Goal: Task Accomplishment & Management: Manage account settings

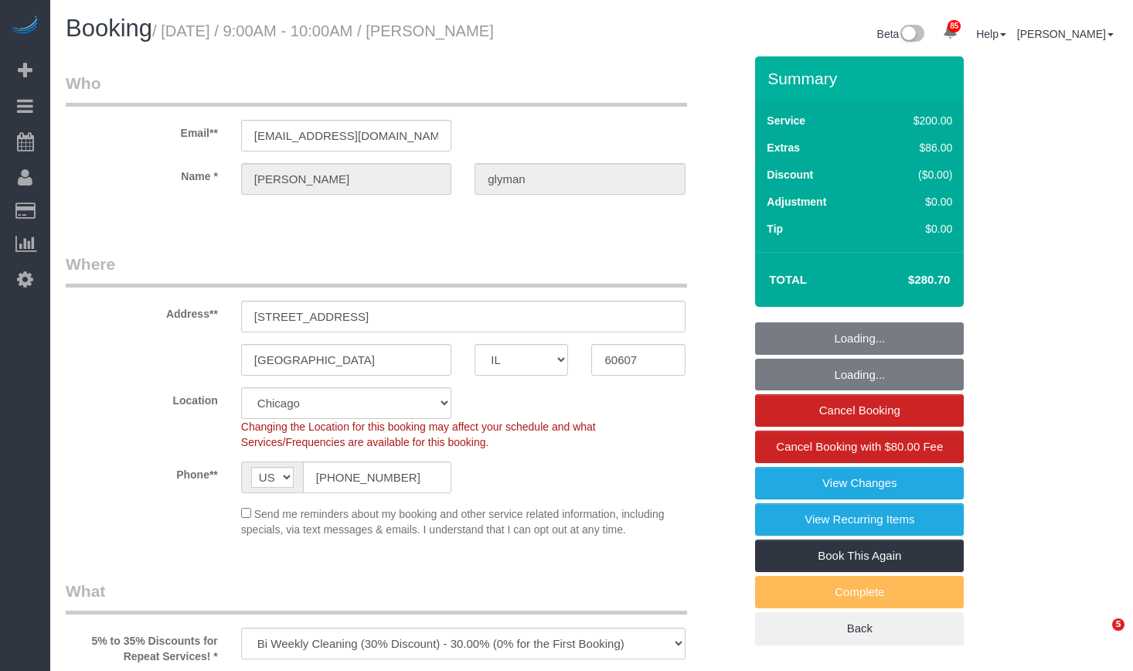
select select "IL"
select select "512"
select select "number:1"
select select "number:69"
select select "number:139"
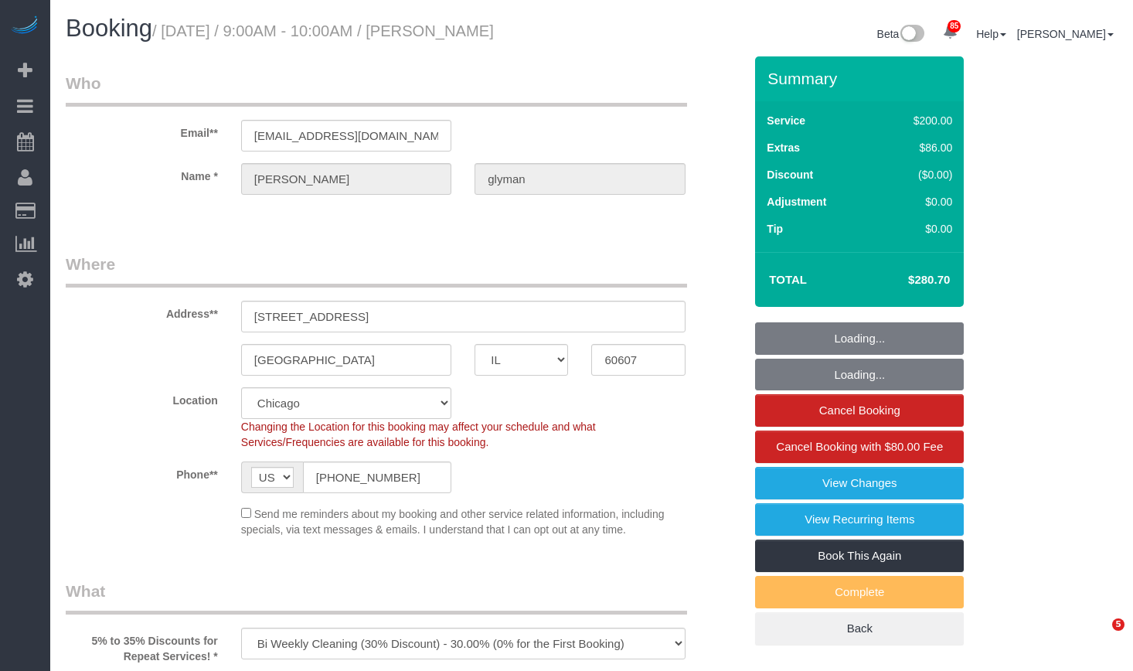
select select "number:106"
select select "object:1289"
select select "2"
select select "7"
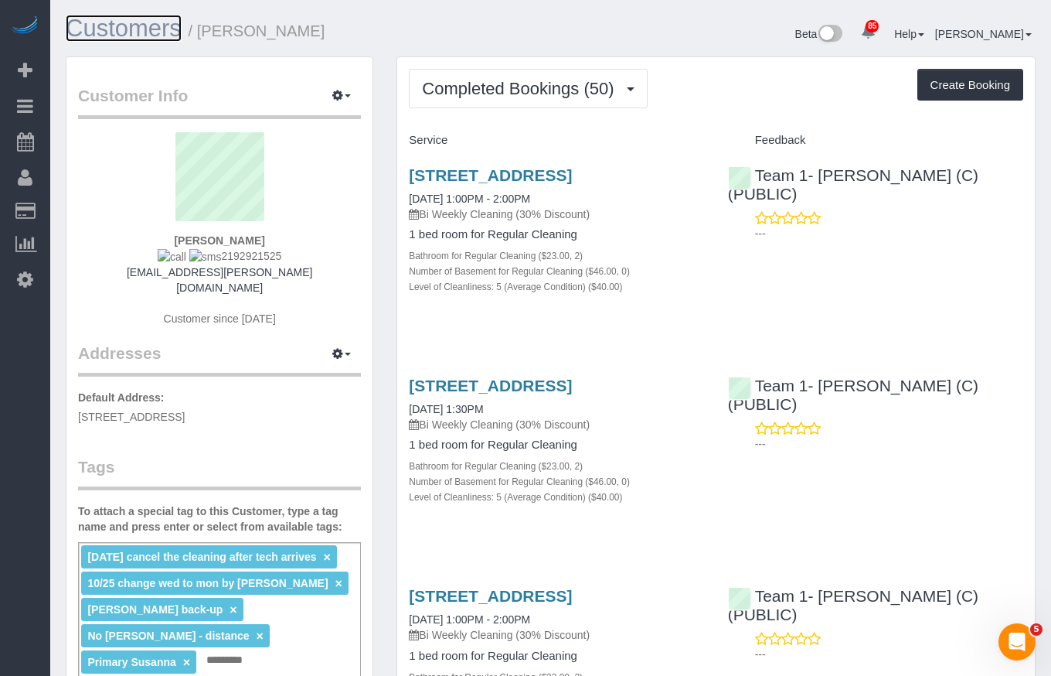
drag, startPoint x: 126, startPoint y: 39, endPoint x: 121, endPoint y: 29, distance: 11.8
click at [126, 39] on link "Customers" at bounding box center [124, 28] width 116 height 27
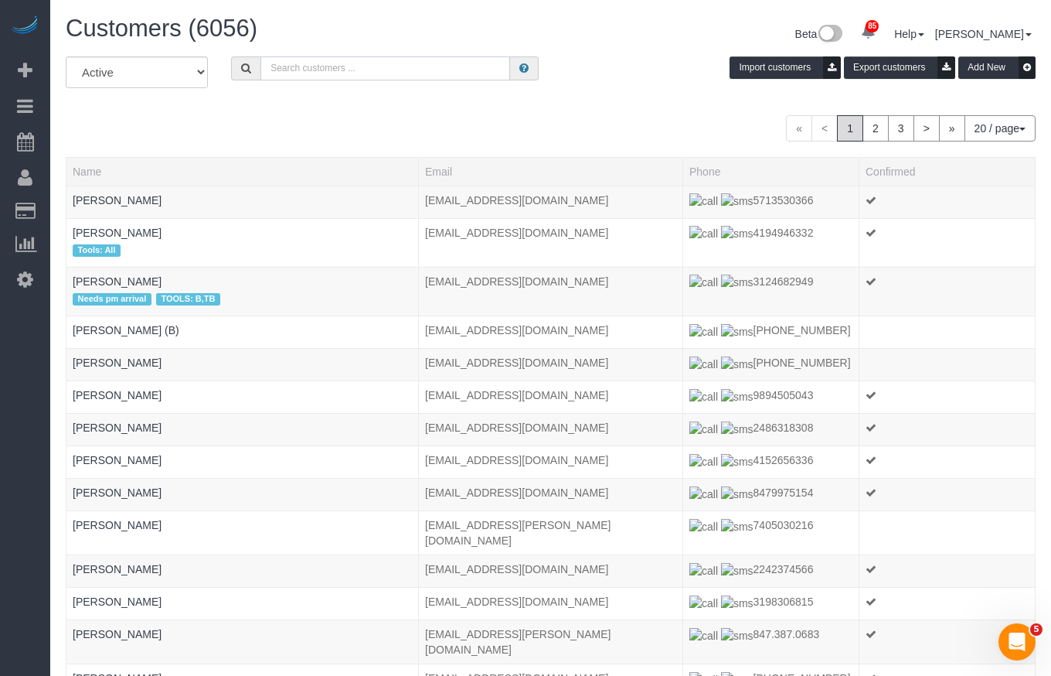
click at [380, 63] on input "text" at bounding box center [386, 68] width 250 height 24
paste input "KEVIN RIEFKE"
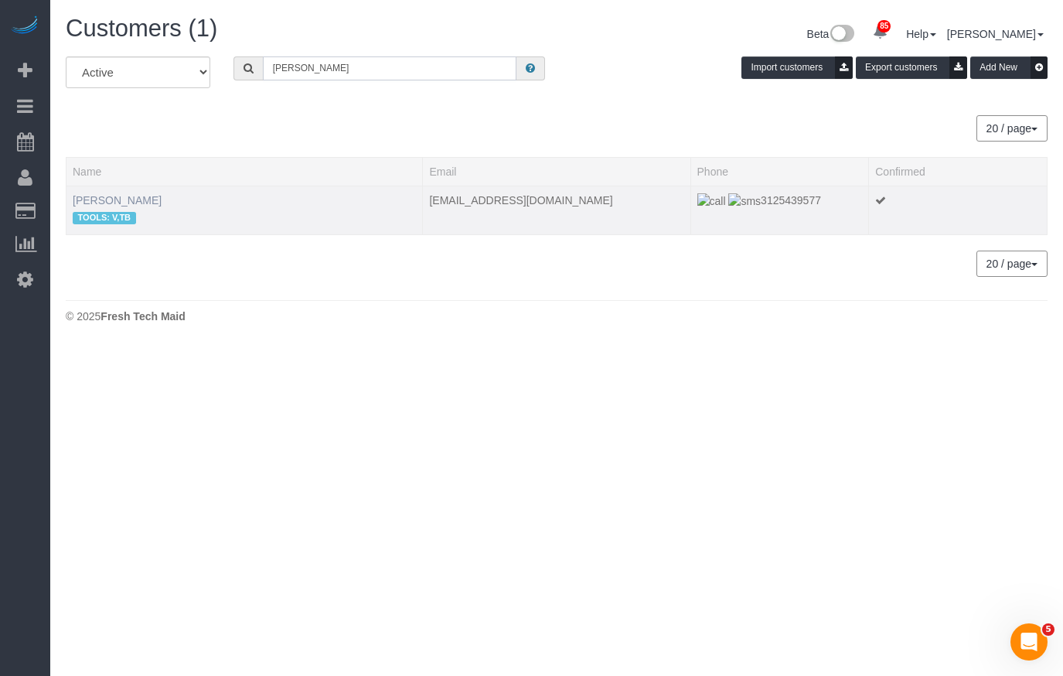
type input "KEVIN RIEFKE"
click at [116, 199] on link "Kevin Riefke" at bounding box center [117, 200] width 89 height 12
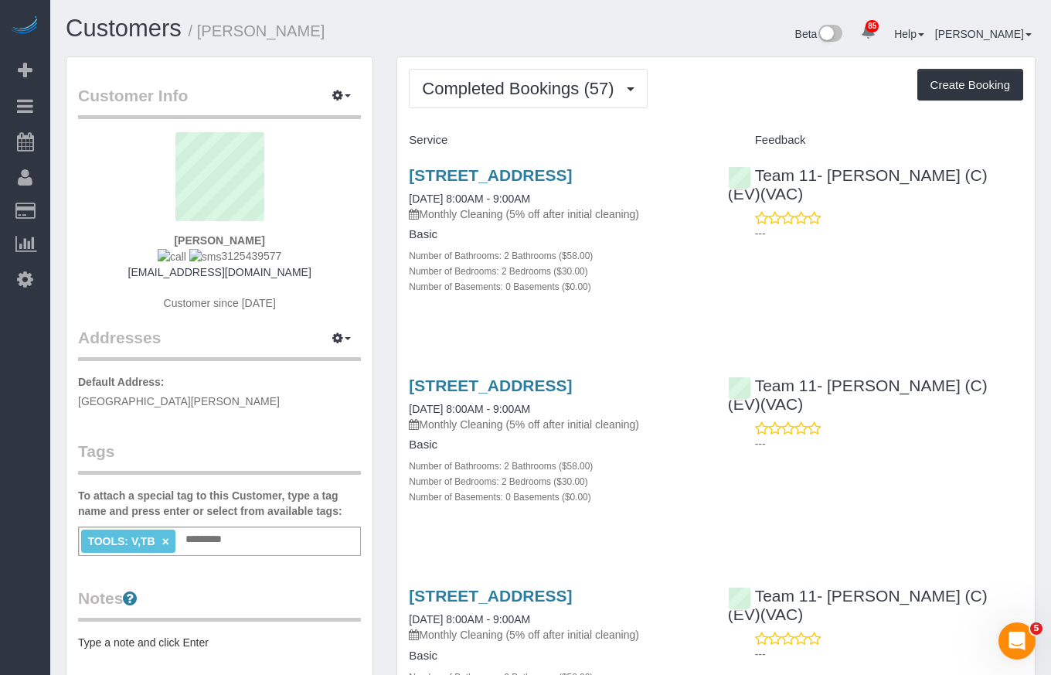
click at [209, 18] on h1 "Customers / Kevin Riefke" at bounding box center [303, 28] width 474 height 26
drag, startPoint x: 298, startPoint y: 30, endPoint x: 201, endPoint y: 41, distance: 97.2
click at [201, 41] on h1 "Customers / Kevin Riefke" at bounding box center [303, 28] width 474 height 26
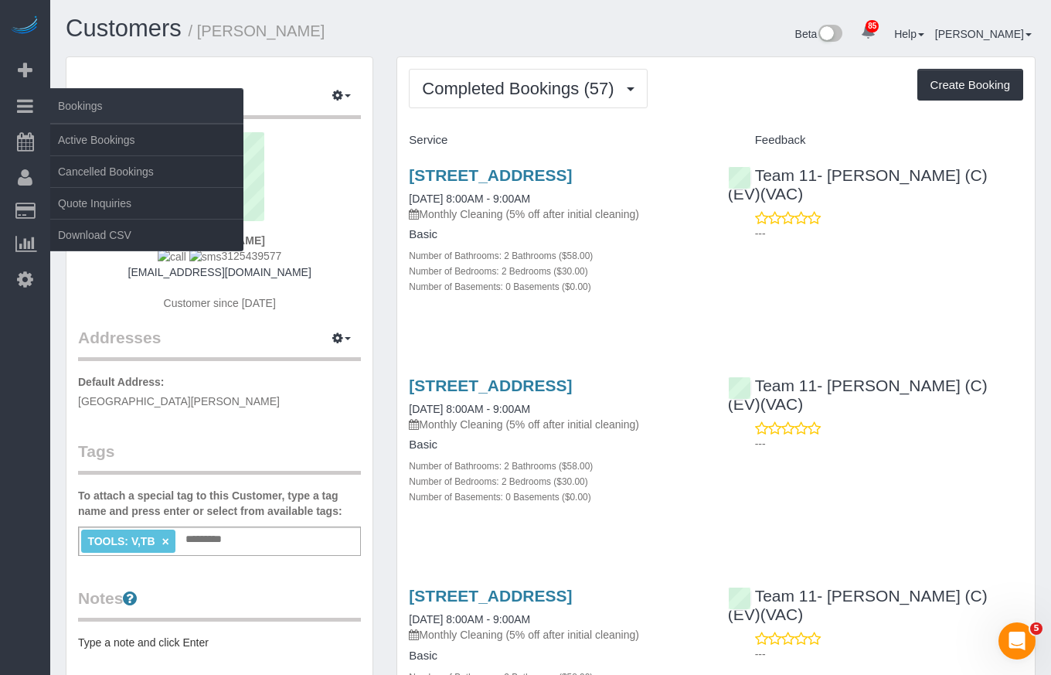
copy small "Kevin Riefke"
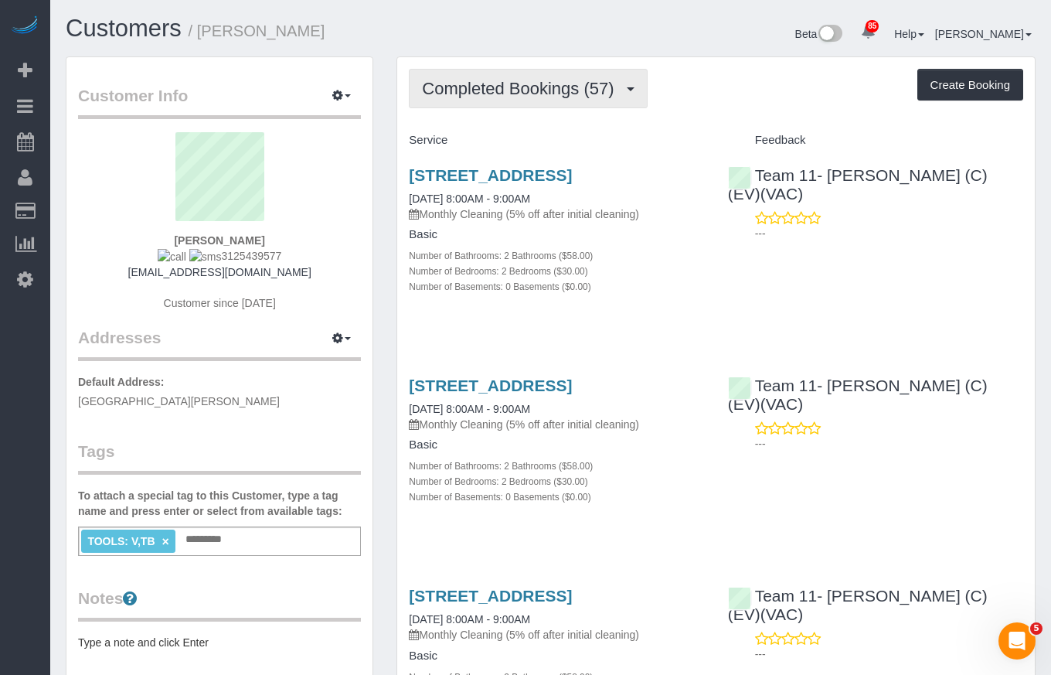
click at [497, 80] on span "Completed Bookings (57)" at bounding box center [521, 88] width 199 height 19
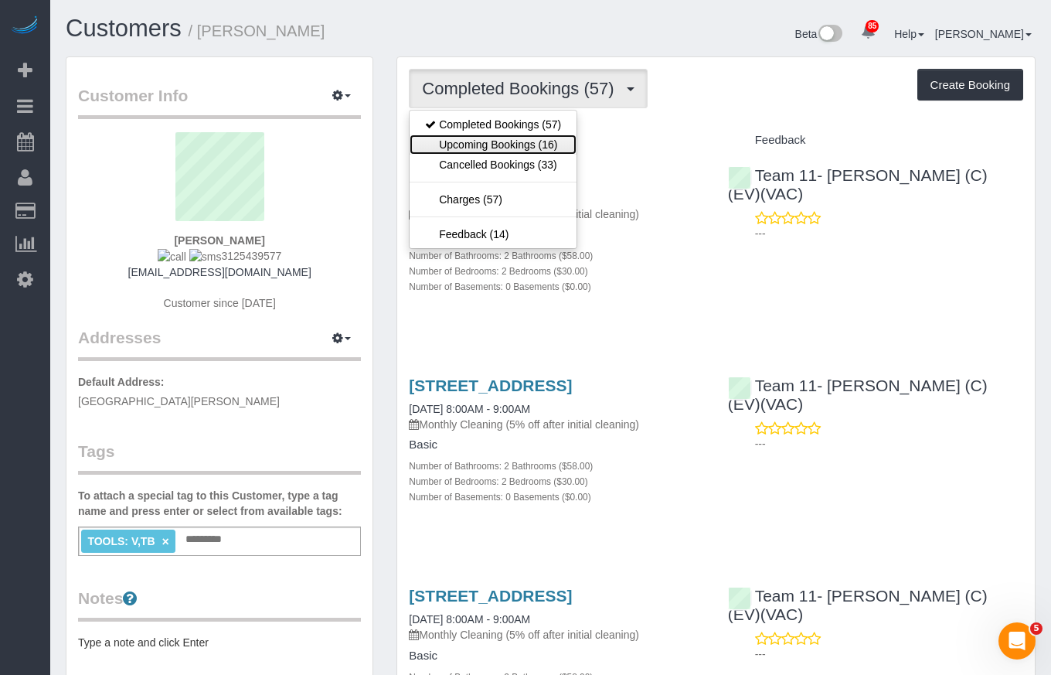
click at [488, 141] on link "Upcoming Bookings (16)" at bounding box center [493, 145] width 167 height 20
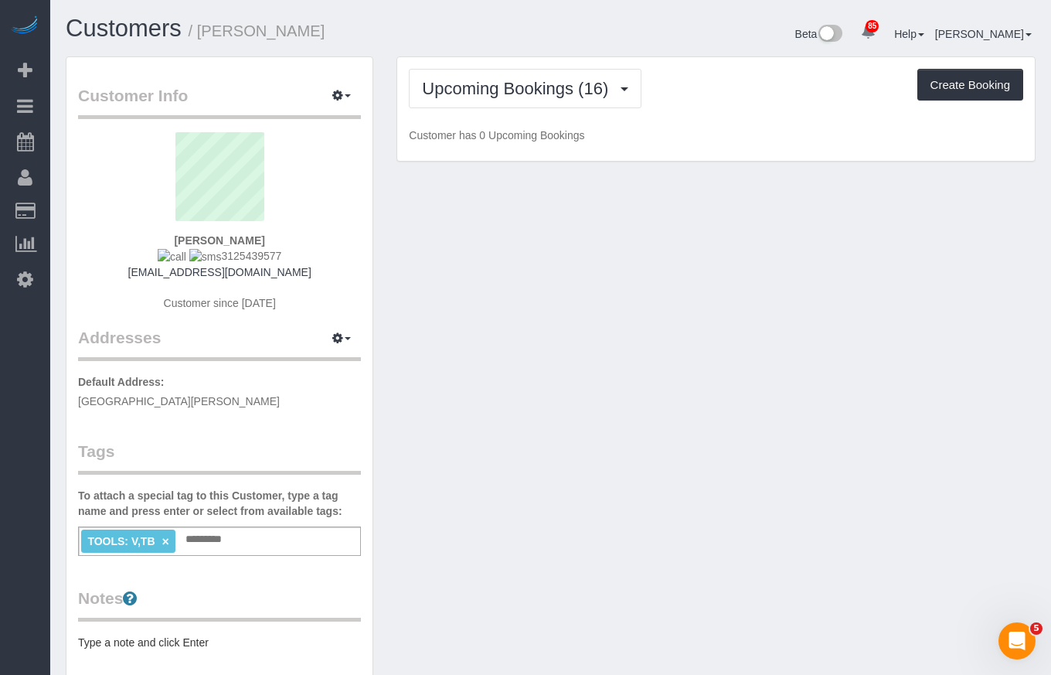
click at [484, 67] on div "Upcoming Bookings (16) Completed Bookings (57) Upcoming Bookings (16) Cancelled…" at bounding box center [716, 109] width 638 height 104
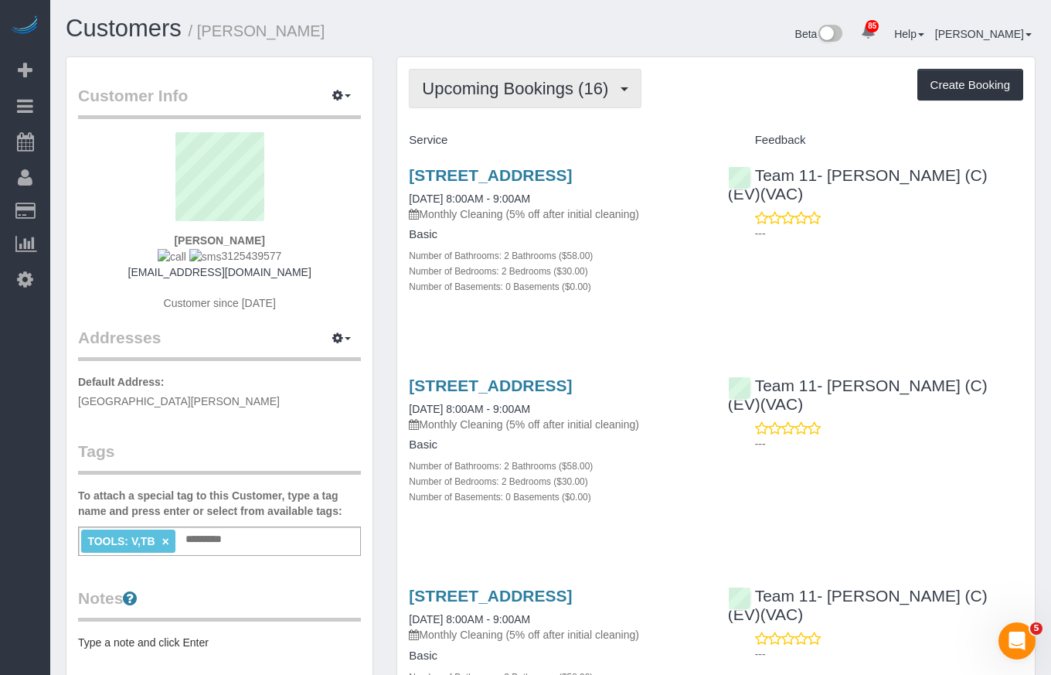
click at [540, 75] on button "Upcoming Bookings (16)" at bounding box center [525, 88] width 233 height 39
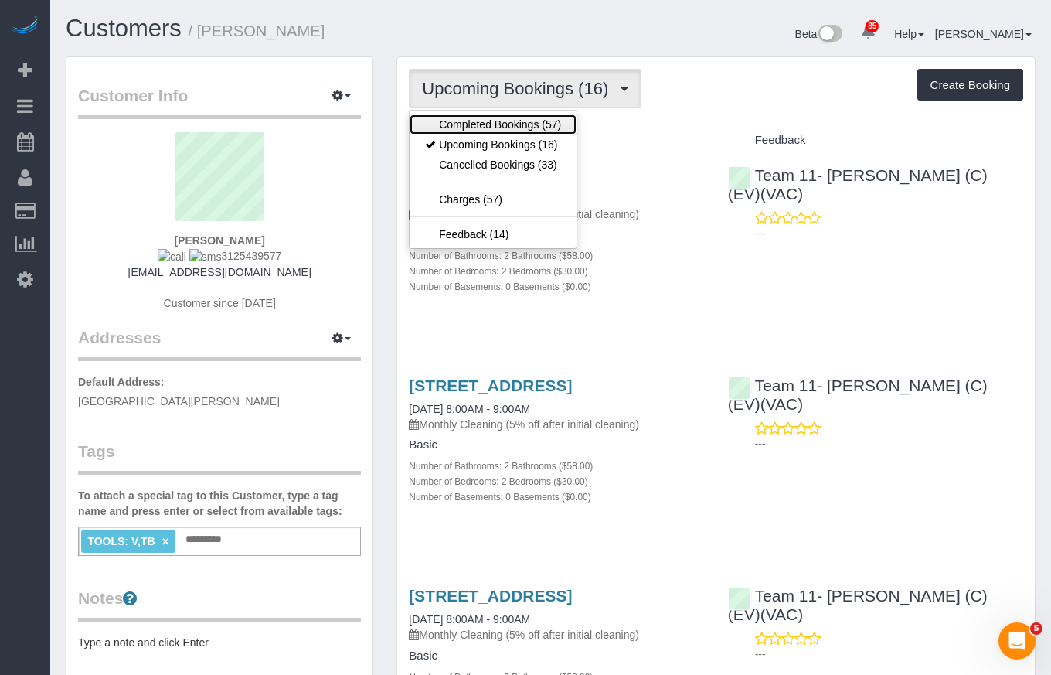
click at [520, 129] on link "Completed Bookings (57)" at bounding box center [493, 124] width 167 height 20
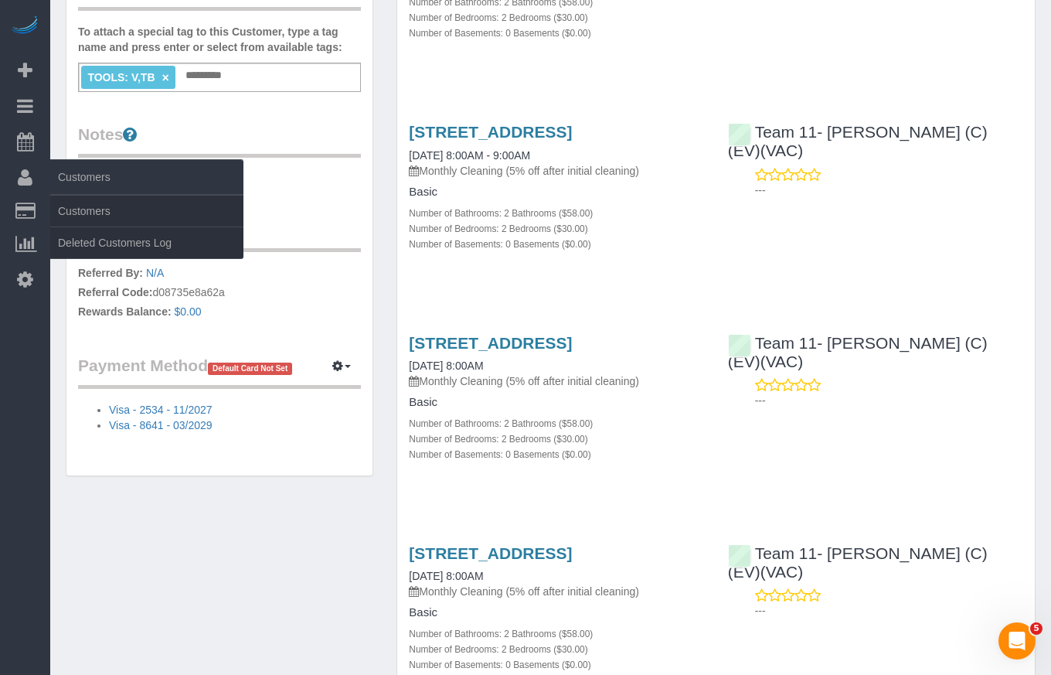
scroll to position [541, 0]
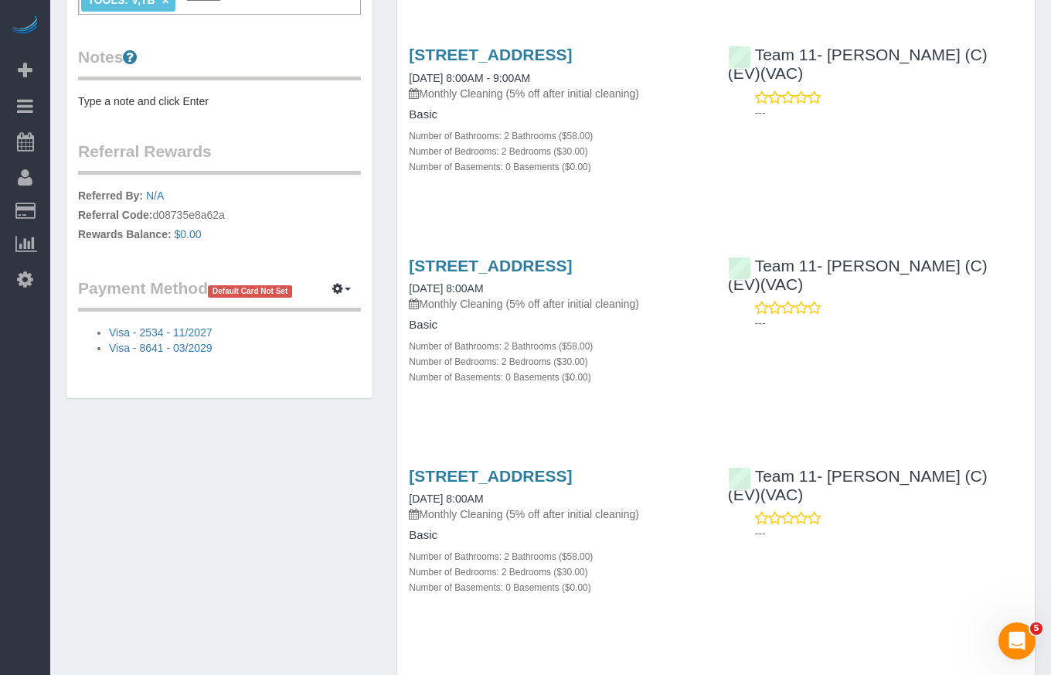
drag, startPoint x: 397, startPoint y: 104, endPoint x: 395, endPoint y: 83, distance: 21.0
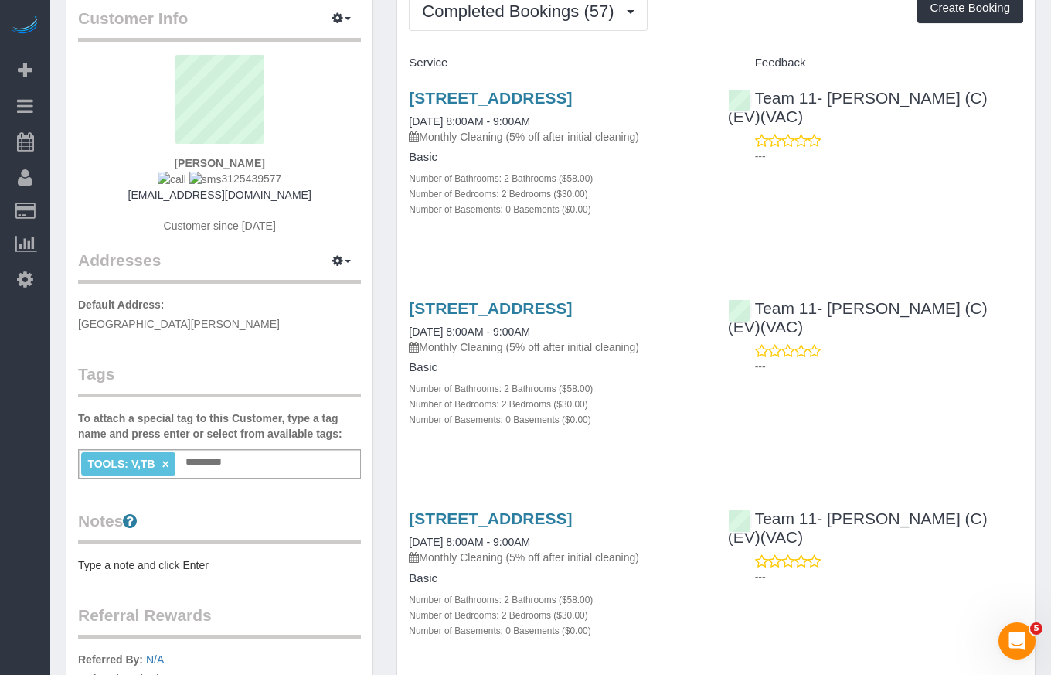
scroll to position [0, 0]
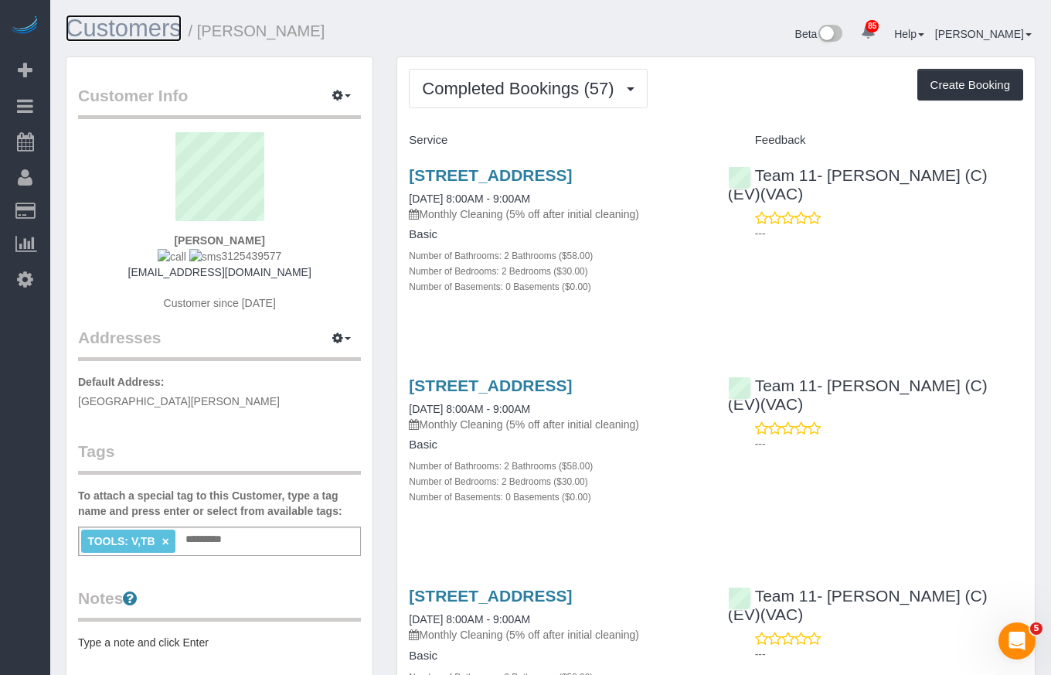
click at [129, 35] on link "Customers" at bounding box center [124, 28] width 116 height 27
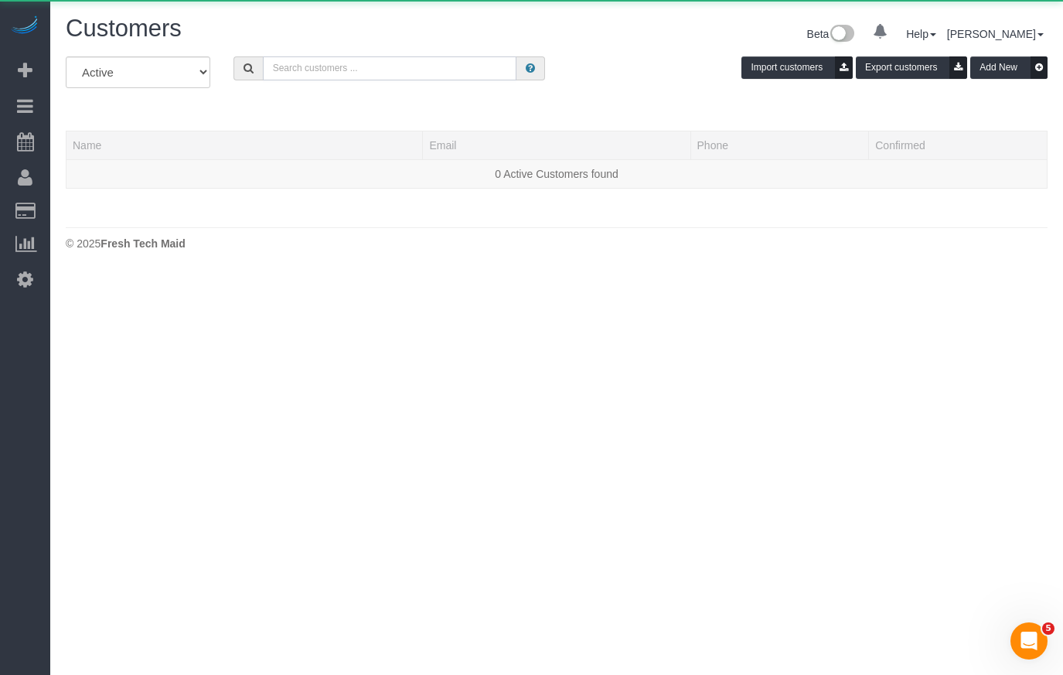
click at [319, 73] on input "text" at bounding box center [390, 68] width 254 height 24
paste input "Kathy Houriet"
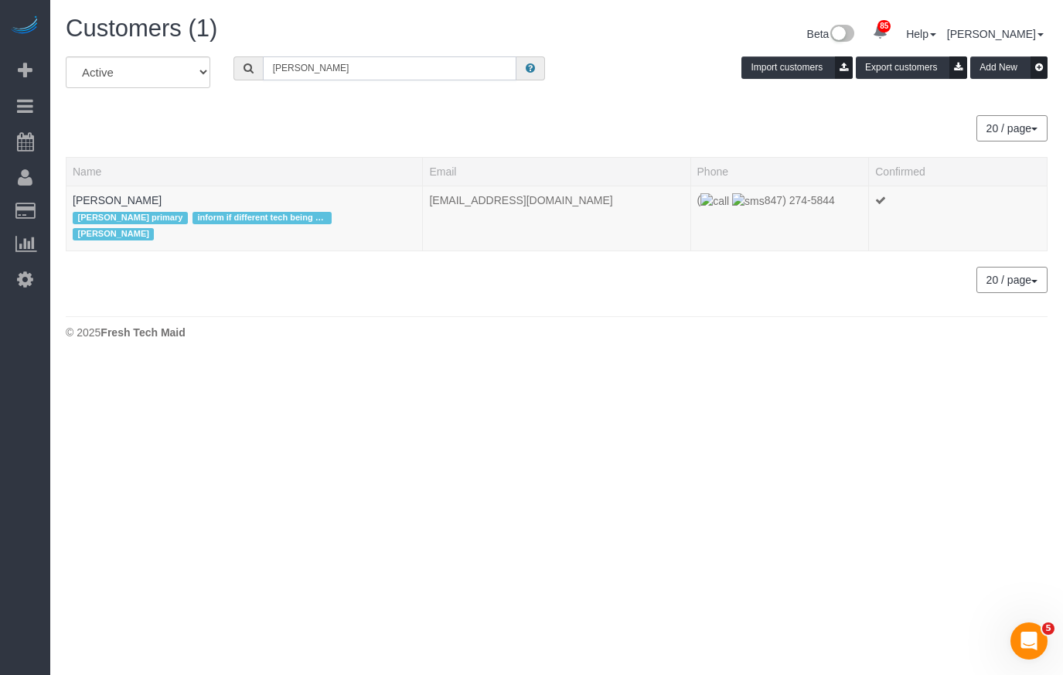
type input "Kathy Houriet"
click at [107, 201] on link "Kathy Houriet" at bounding box center [117, 200] width 89 height 12
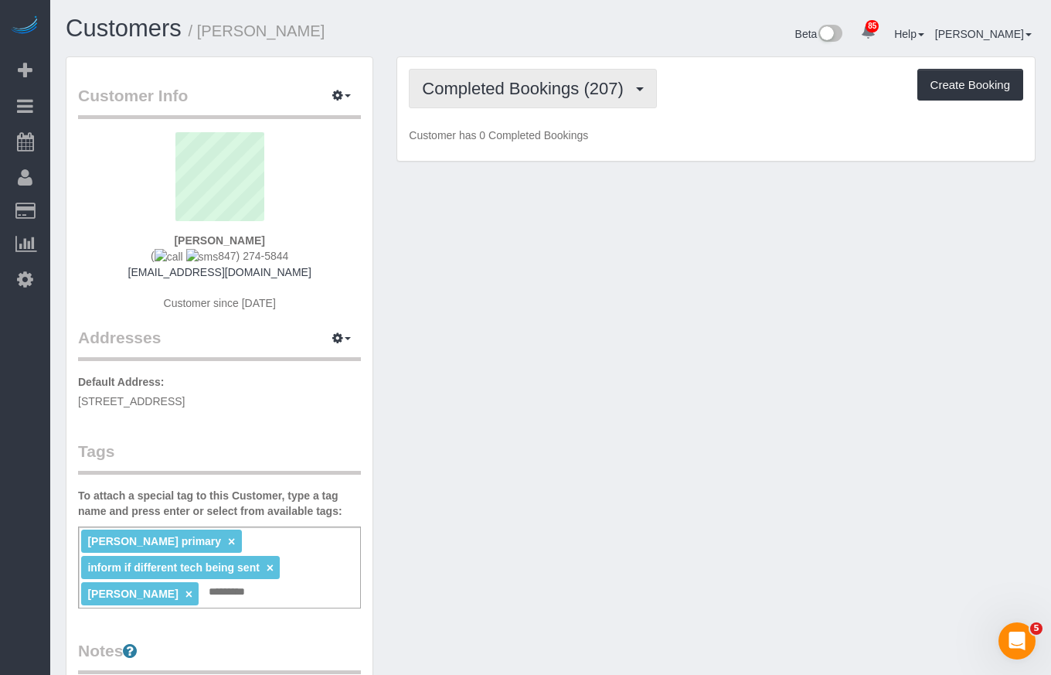
click at [500, 94] on span "Completed Bookings (207)" at bounding box center [526, 88] width 209 height 19
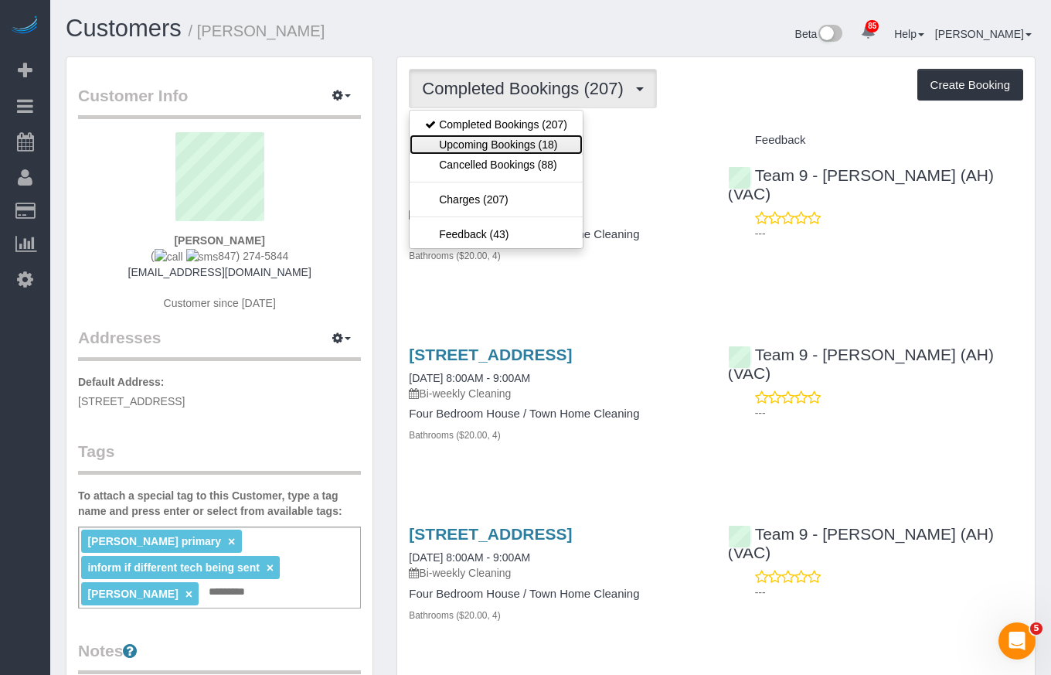
click at [495, 138] on link "Upcoming Bookings (18)" at bounding box center [496, 145] width 173 height 20
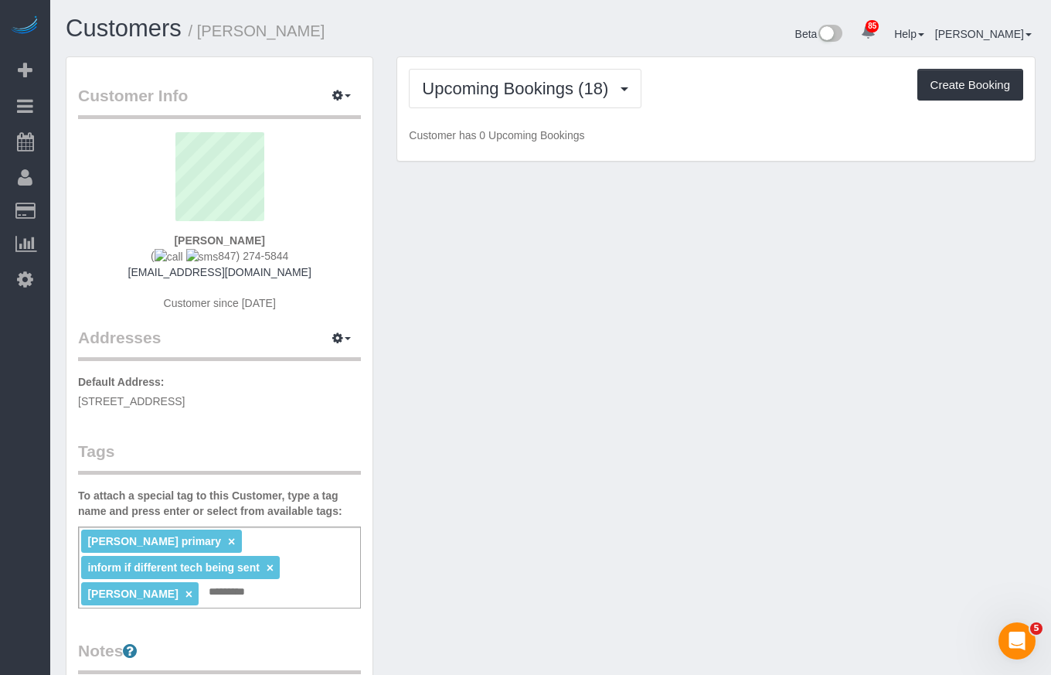
click at [489, 47] on div "Customers / Kathy Houriet" at bounding box center [302, 31] width 497 height 33
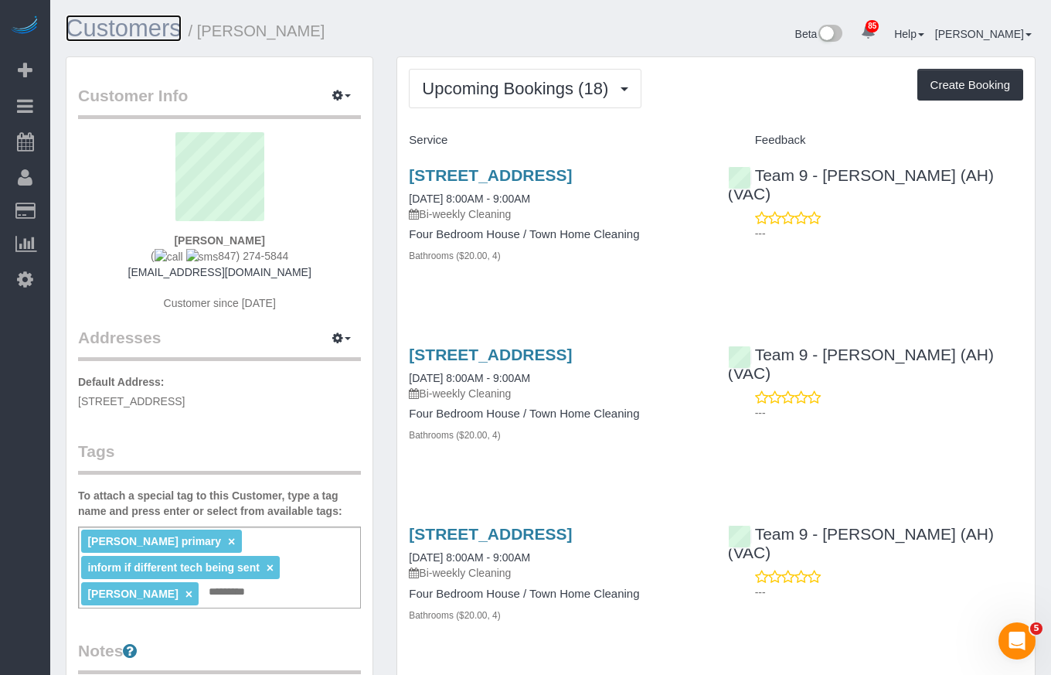
click at [140, 23] on link "Customers" at bounding box center [124, 28] width 116 height 27
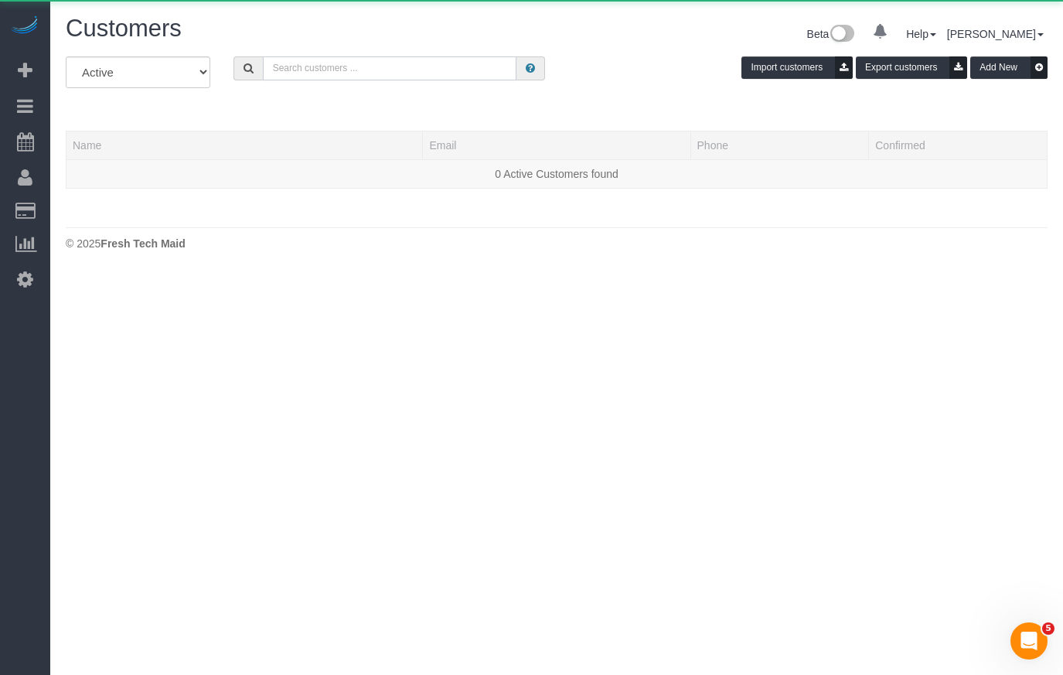
click at [325, 66] on input "text" at bounding box center [390, 68] width 254 height 24
paste input "Paul Miscinski"
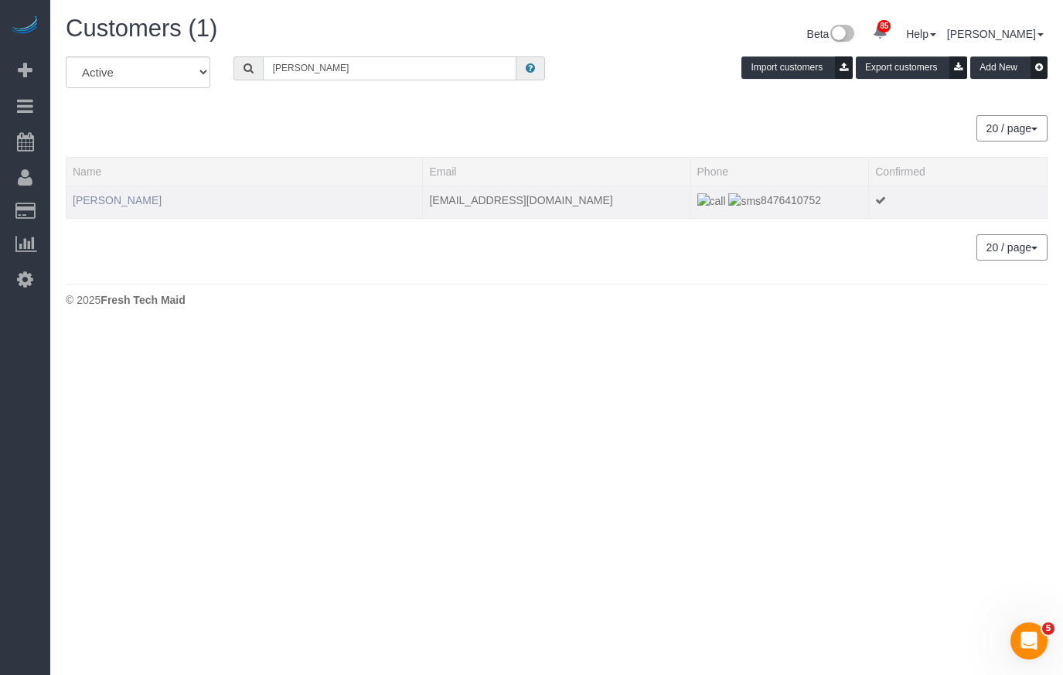
type input "Paul Miscinski"
click at [122, 199] on link "Paul Miscinski" at bounding box center [117, 200] width 89 height 12
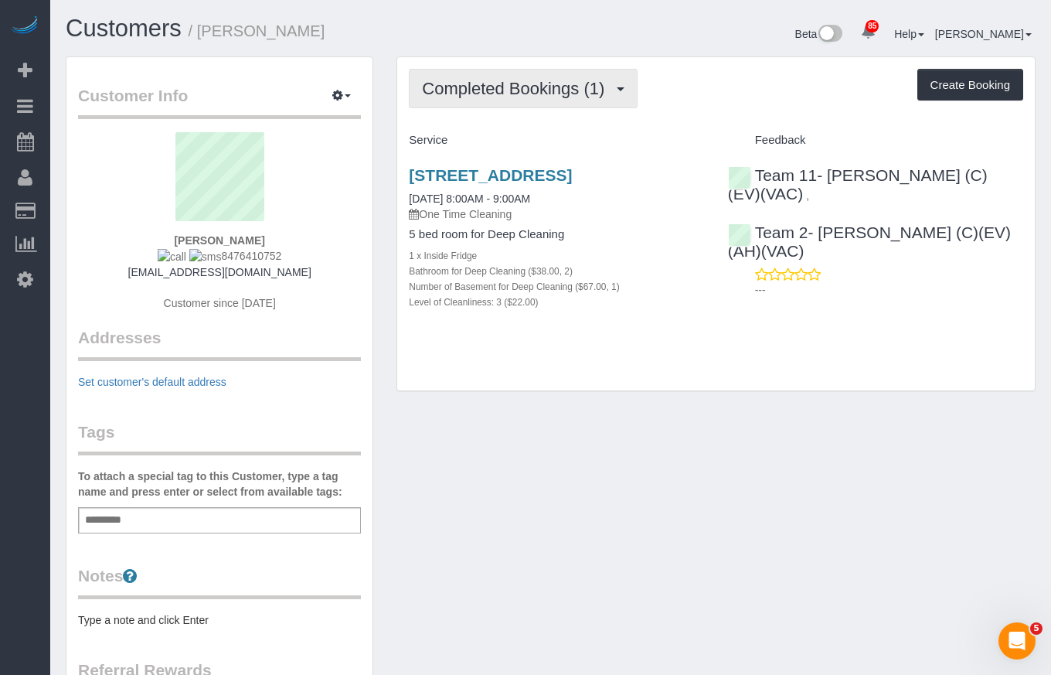
click at [561, 80] on span "Completed Bookings (1)" at bounding box center [517, 88] width 190 height 19
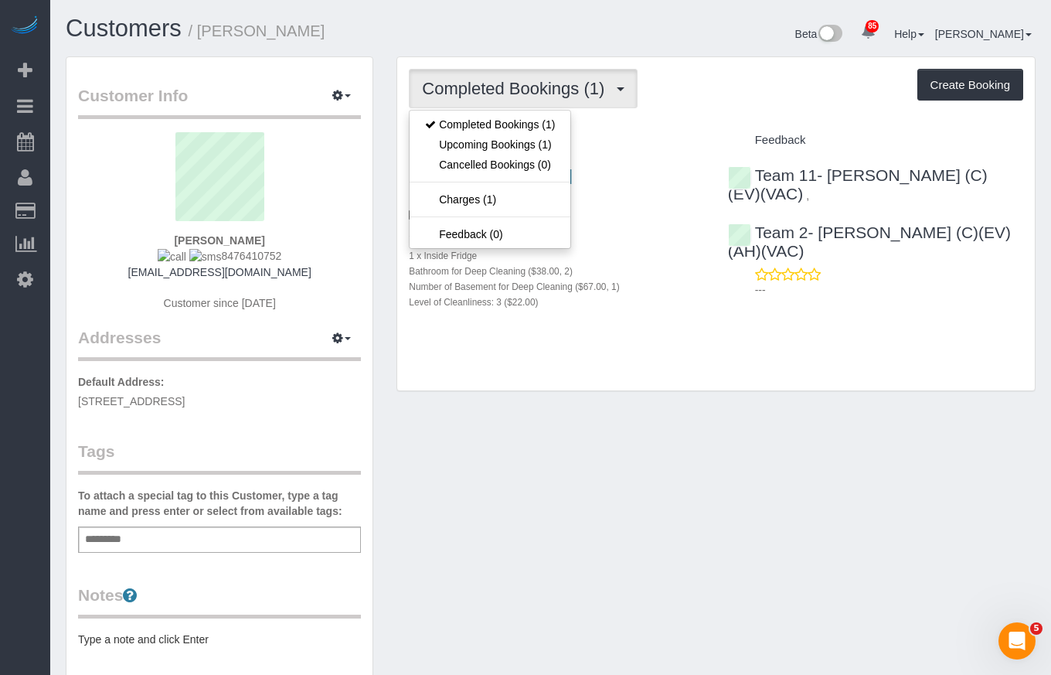
click at [625, 39] on div "Beta 85 Your Notifications You have 0 alerts × You have 1 to charge for 09/23/2…" at bounding box center [799, 35] width 497 height 41
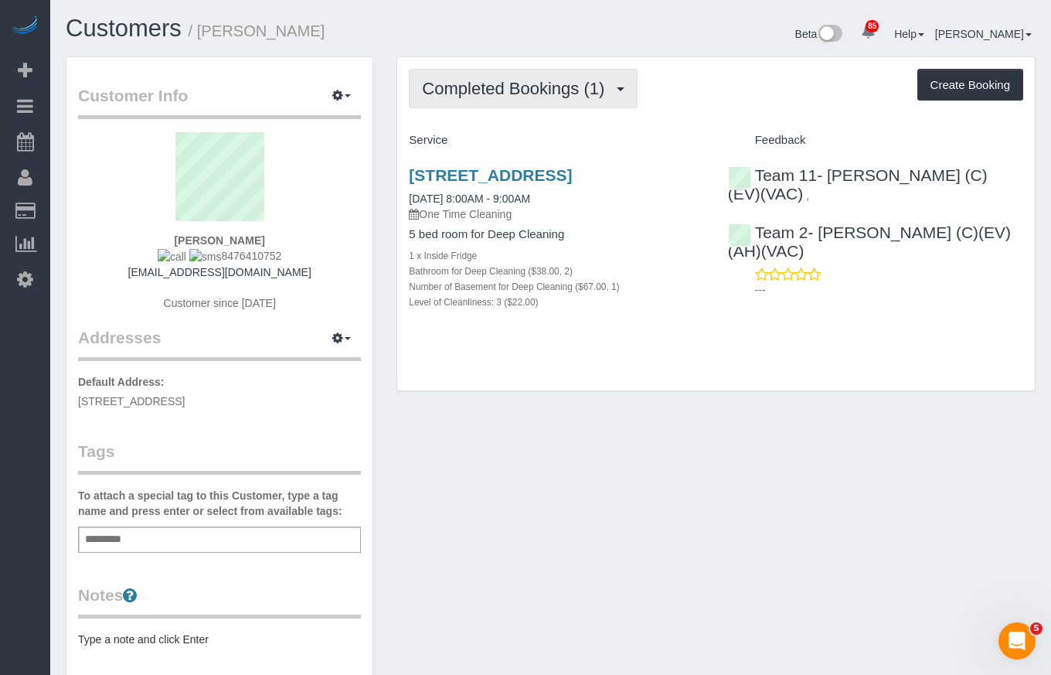
click at [559, 89] on span "Completed Bookings (1)" at bounding box center [517, 88] width 190 height 19
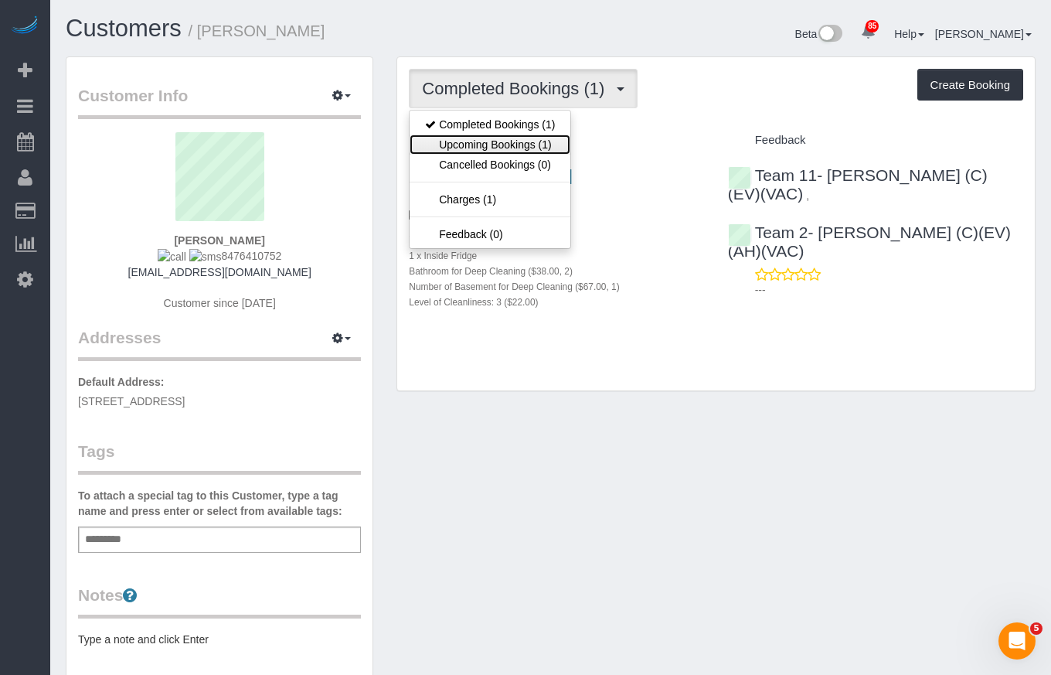
click at [539, 148] on link "Upcoming Bookings (1)" at bounding box center [490, 145] width 161 height 20
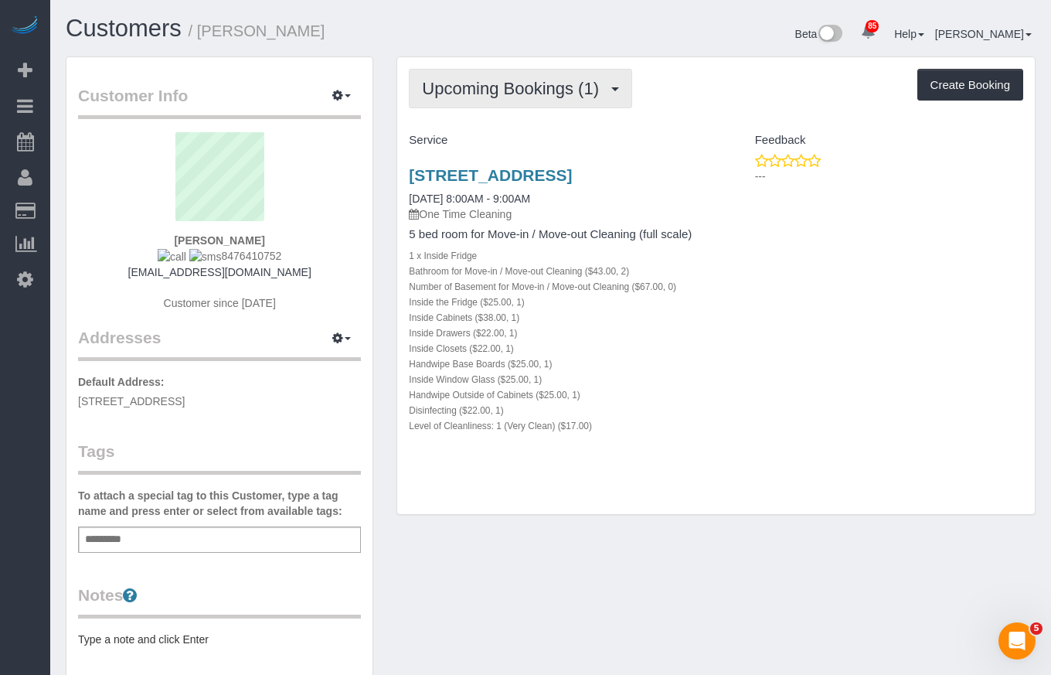
drag, startPoint x: 492, startPoint y: 83, endPoint x: 492, endPoint y: 92, distance: 8.5
click at [492, 86] on span "Upcoming Bookings (1)" at bounding box center [514, 88] width 185 height 19
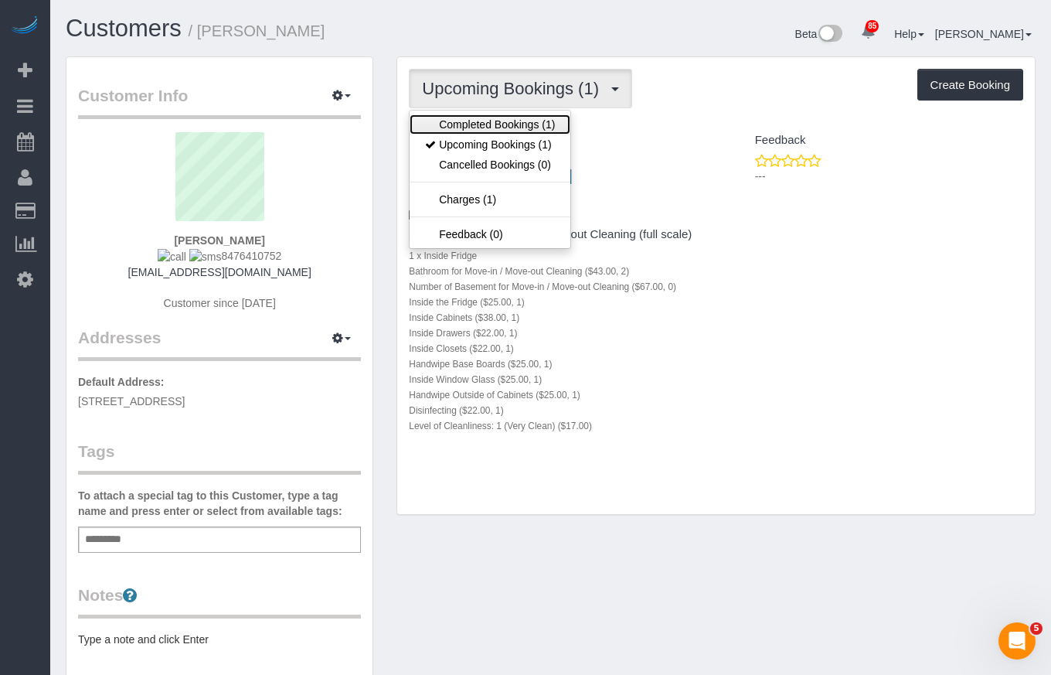
click at [495, 124] on link "Completed Bookings (1)" at bounding box center [490, 124] width 161 height 20
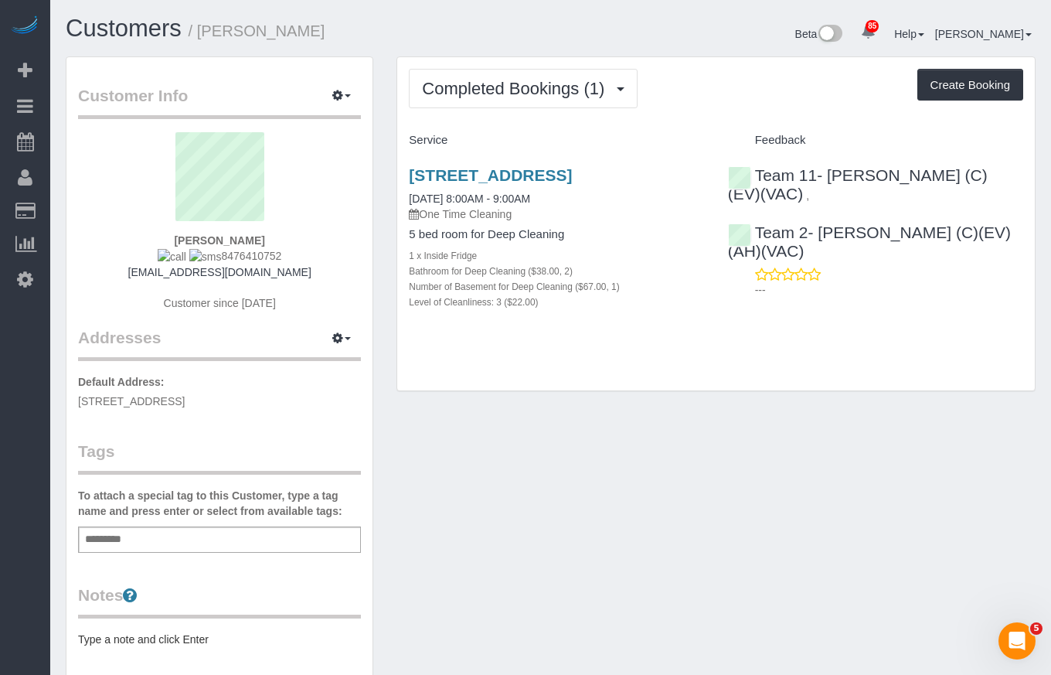
drag, startPoint x: 330, startPoint y: 31, endPoint x: 206, endPoint y: 29, distance: 124.5
click at [206, 29] on h1 "Customers / Paul Miscinski" at bounding box center [303, 28] width 474 height 26
click at [318, 29] on h1 "Customers / Paul Miscinski" at bounding box center [303, 28] width 474 height 26
drag, startPoint x: 318, startPoint y: 29, endPoint x: 216, endPoint y: 32, distance: 102.8
click at [216, 32] on h1 "Customers / Paul Miscinski" at bounding box center [303, 28] width 474 height 26
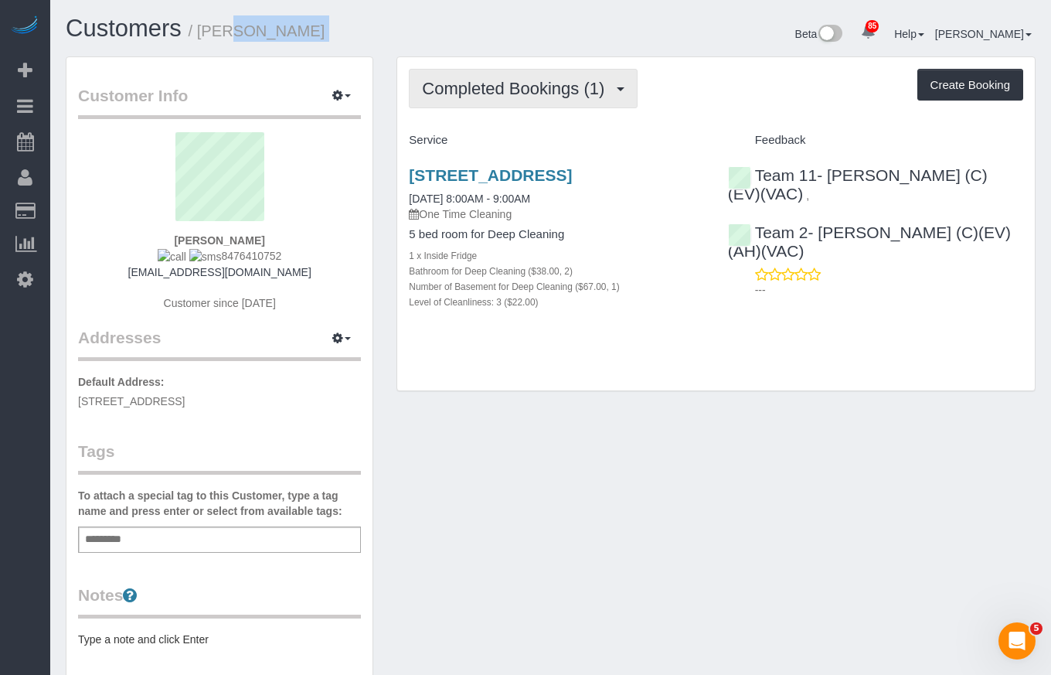
click at [497, 83] on span "Completed Bookings (1)" at bounding box center [517, 88] width 190 height 19
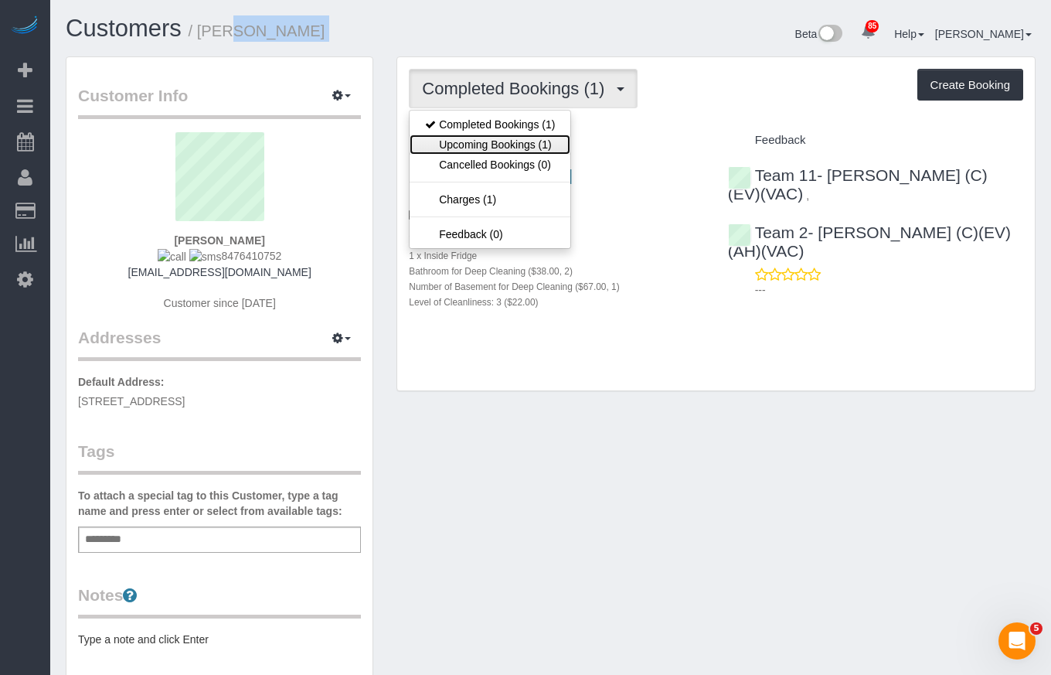
click at [503, 145] on link "Upcoming Bookings (1)" at bounding box center [490, 145] width 161 height 20
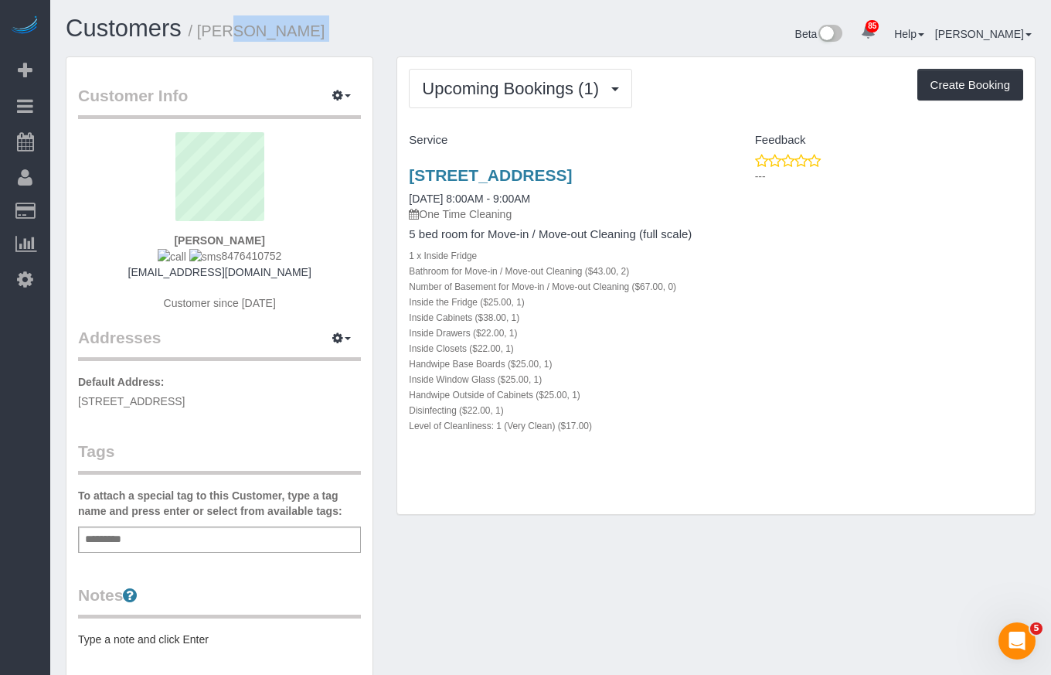
drag, startPoint x: 130, startPoint y: 24, endPoint x: 398, endPoint y: 29, distance: 268.3
click at [458, 22] on h1 "Customers / Paul Miscinski" at bounding box center [303, 28] width 474 height 26
click at [169, 26] on link "Customers" at bounding box center [124, 28] width 116 height 27
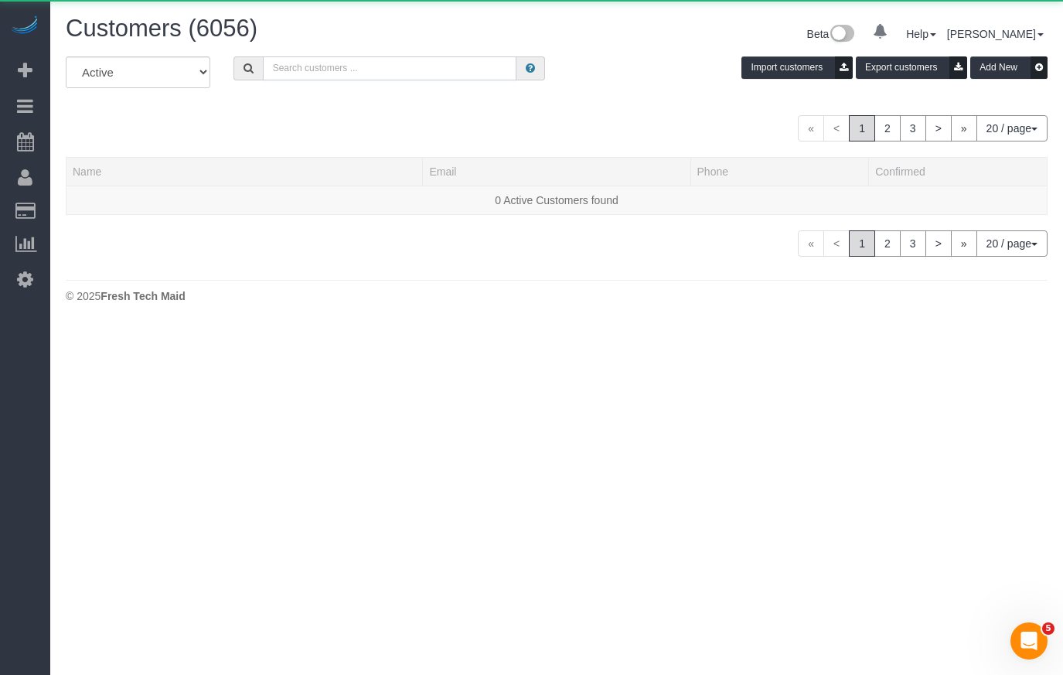
click at [287, 70] on input "text" at bounding box center [390, 68] width 254 height 24
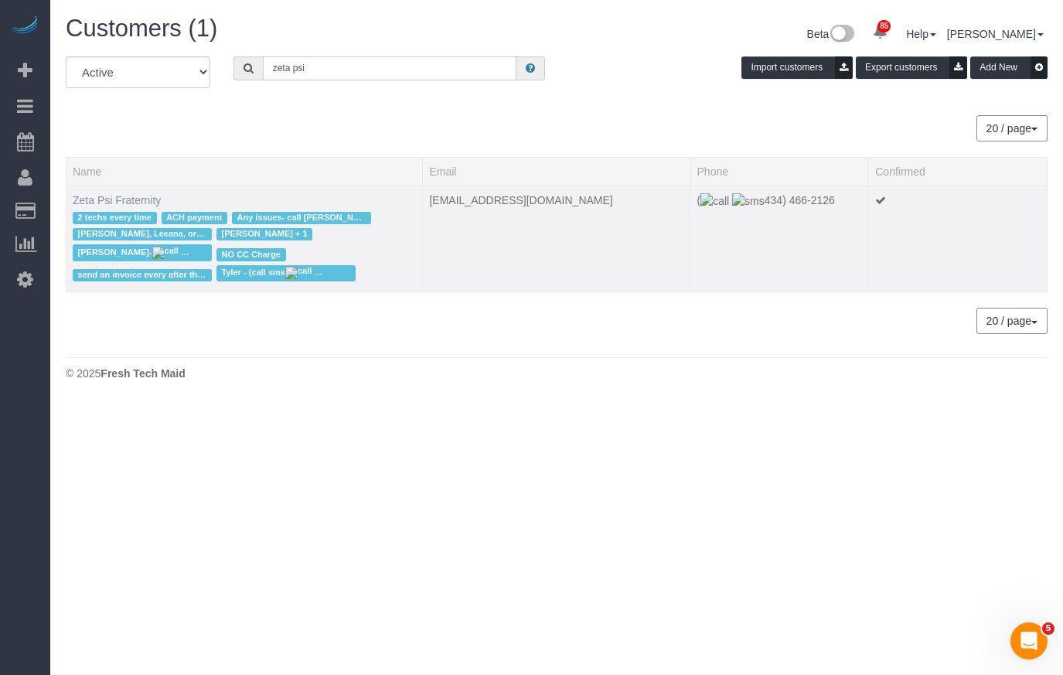
type input "zeta psi"
click at [106, 194] on link "Zeta Psi Fraternity" at bounding box center [117, 200] width 88 height 12
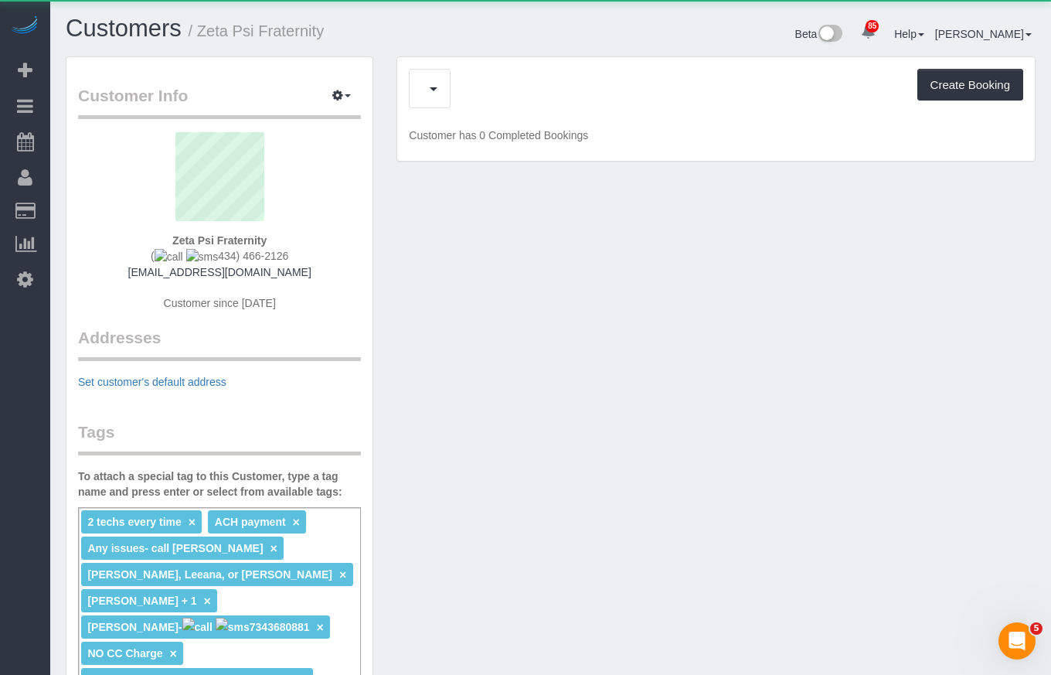
click at [850, 246] on div "Customer Info Edit Contact Info Send Message Email Preferences Special Sales Ta…" at bounding box center [550, 602] width 993 height 1092
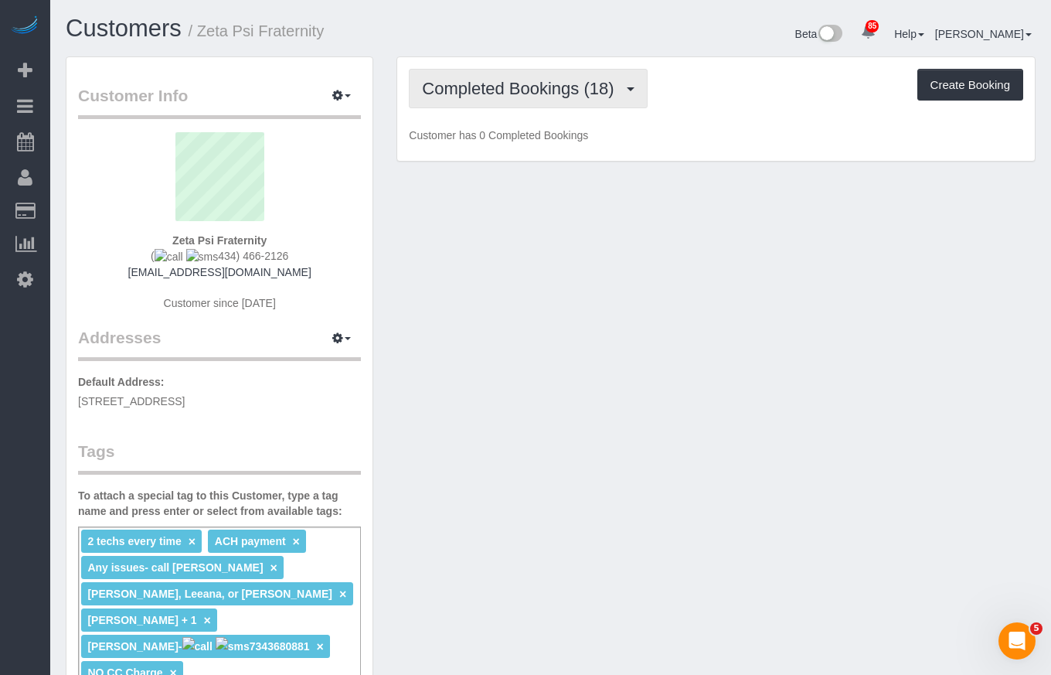
click at [461, 71] on button "Completed Bookings (18)" at bounding box center [528, 88] width 238 height 39
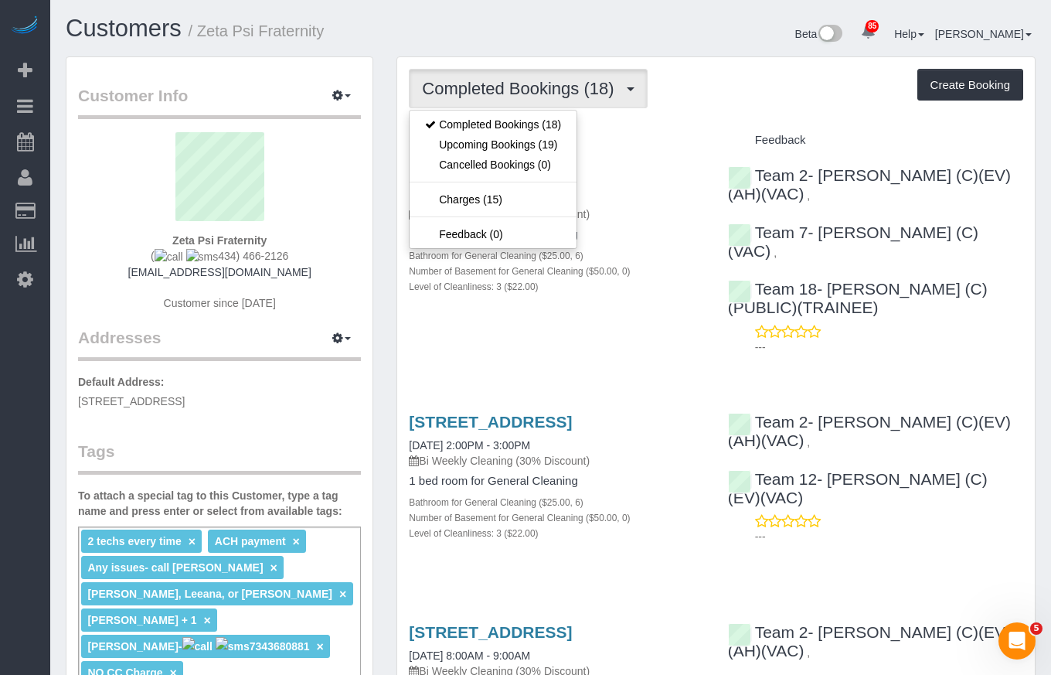
scroll to position [309, 0]
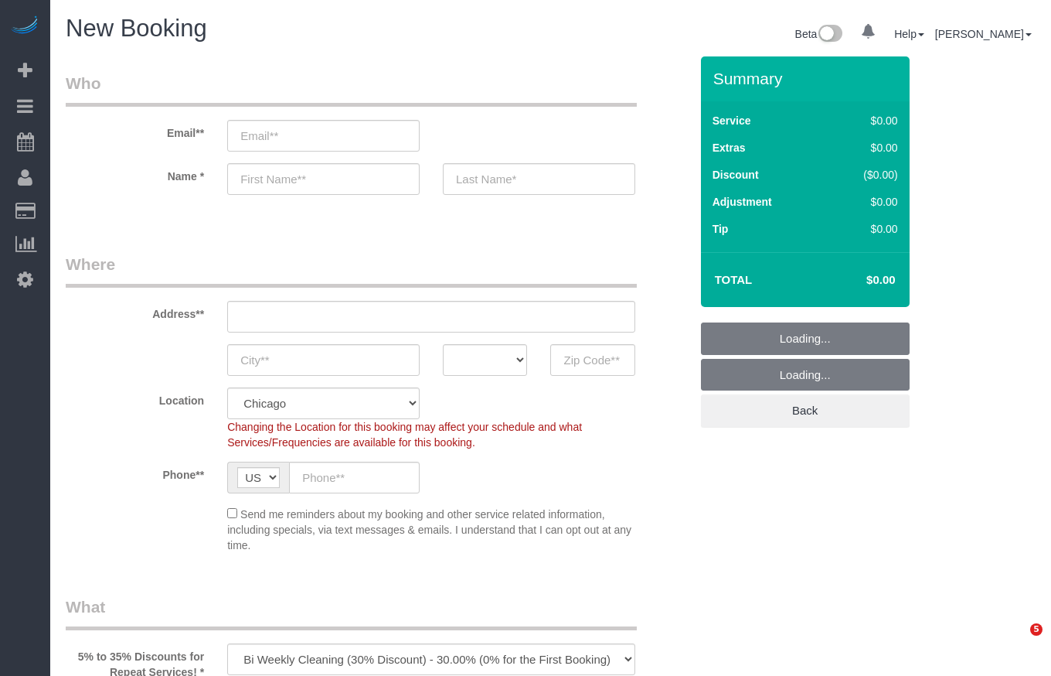
select select "512"
select select "object:1157"
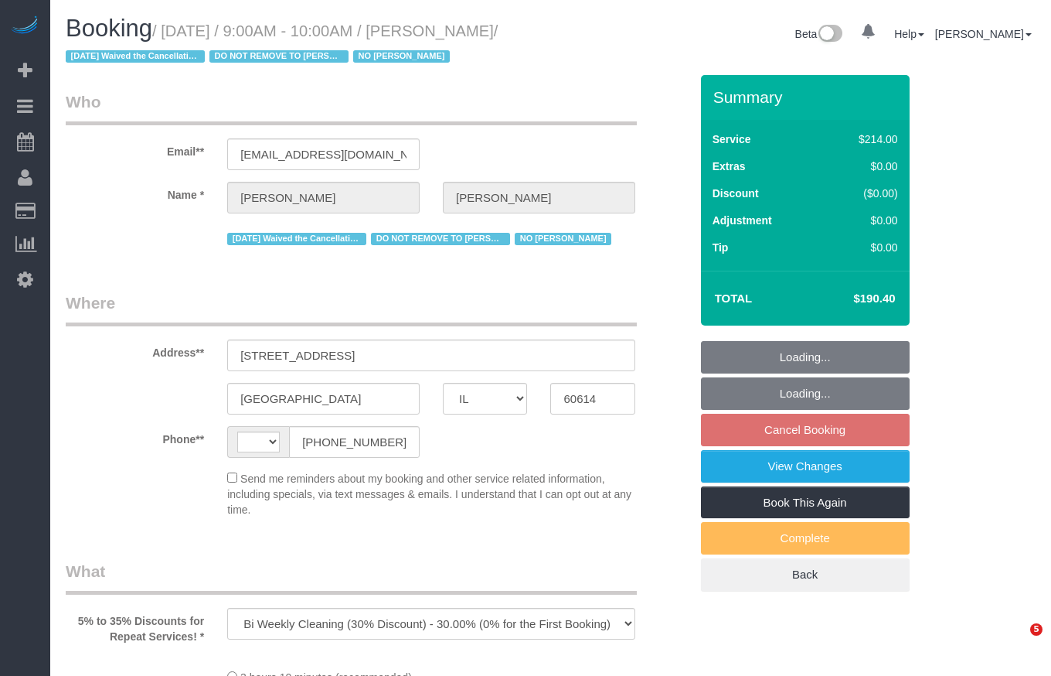
select select "IL"
select select "object:1195"
select select "string:US"
select select "512"
select select "4"
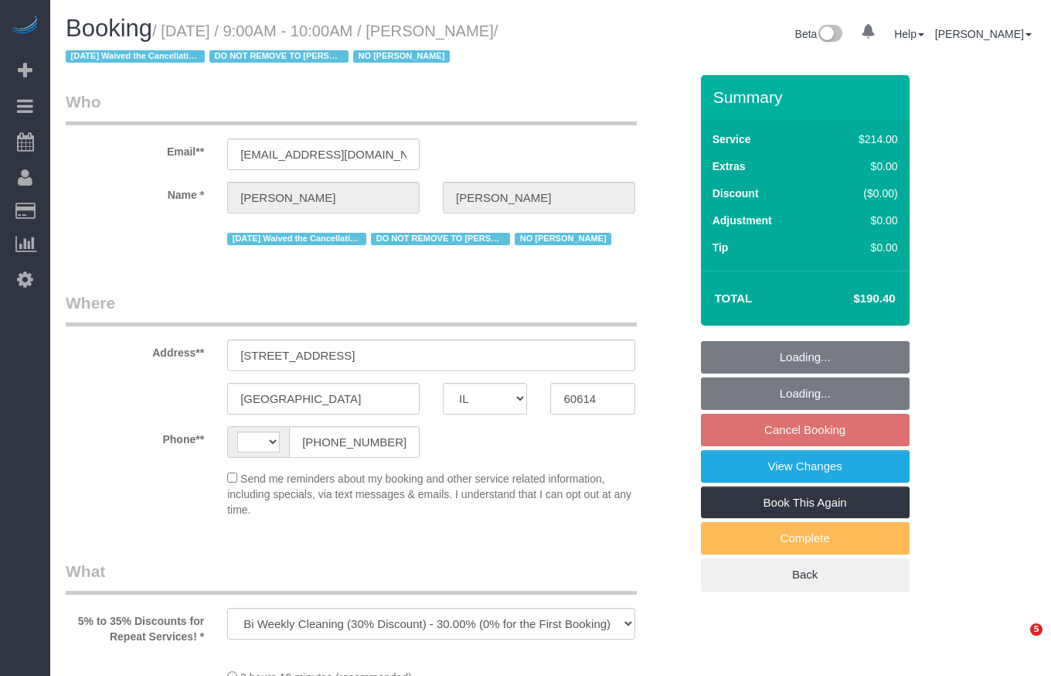
select select "number:1"
select select "number:58"
select select "number:139"
select select "number:104"
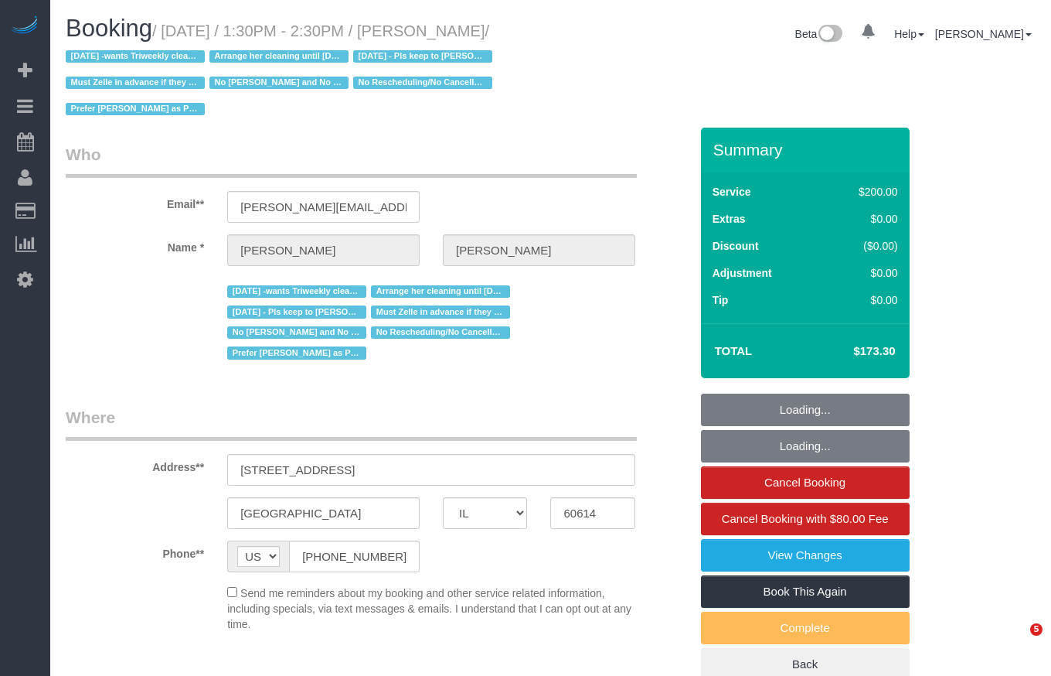
select select "IL"
select select "512"
select select "number:1"
select select "number:58"
select select "number:139"
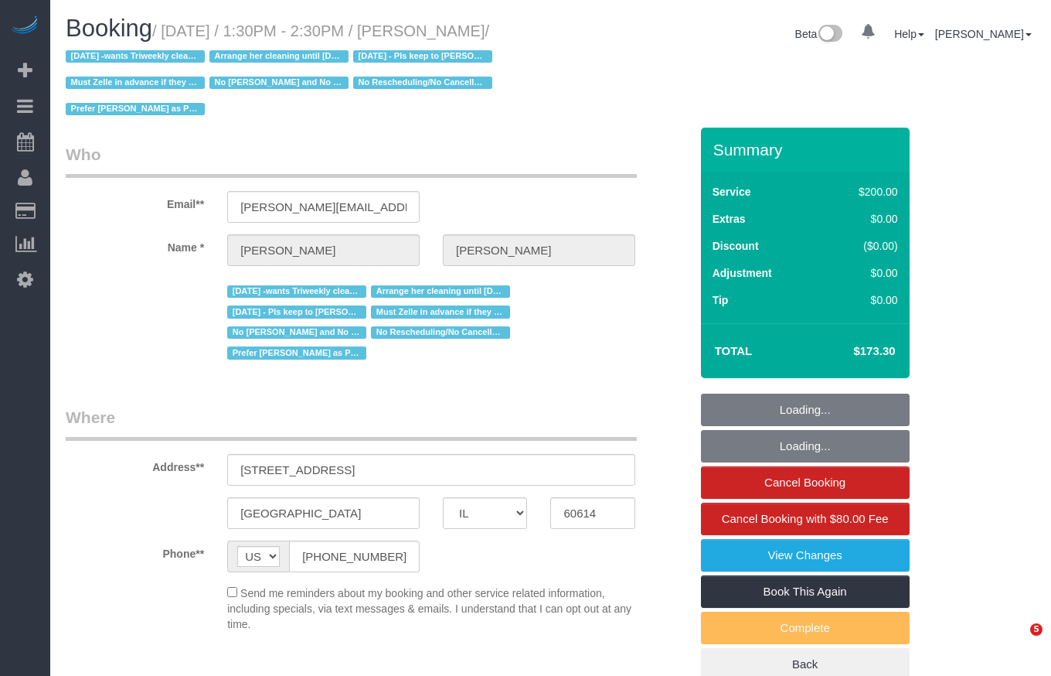
select select "number:104"
select select "object:1324"
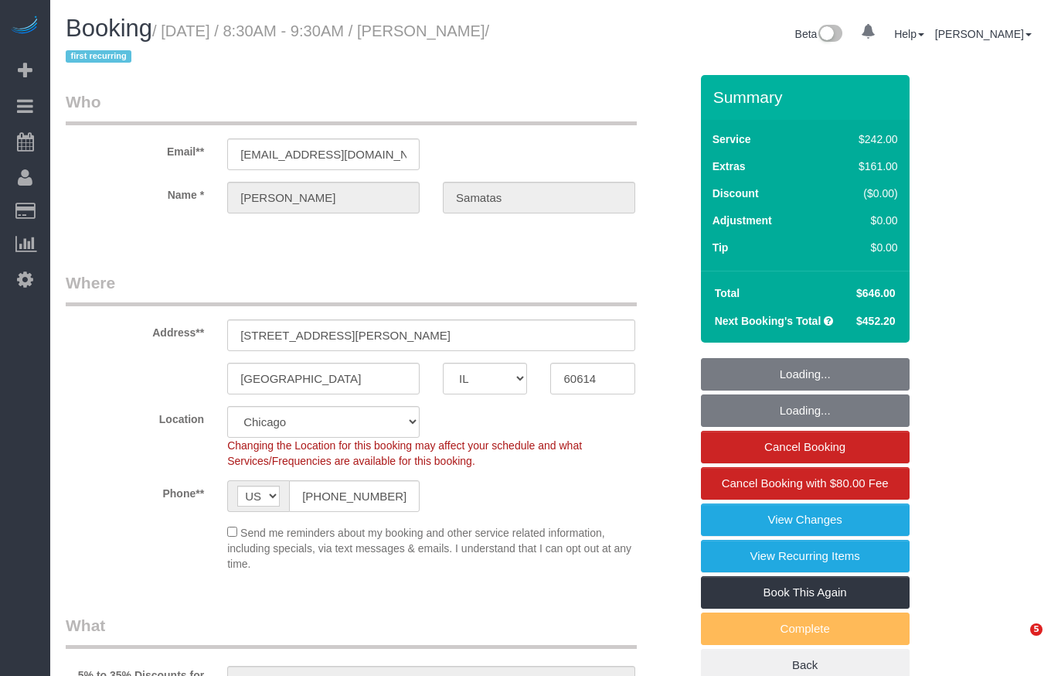
select select "IL"
select select "512"
select select "number:1"
select select "number:58"
select select "number:139"
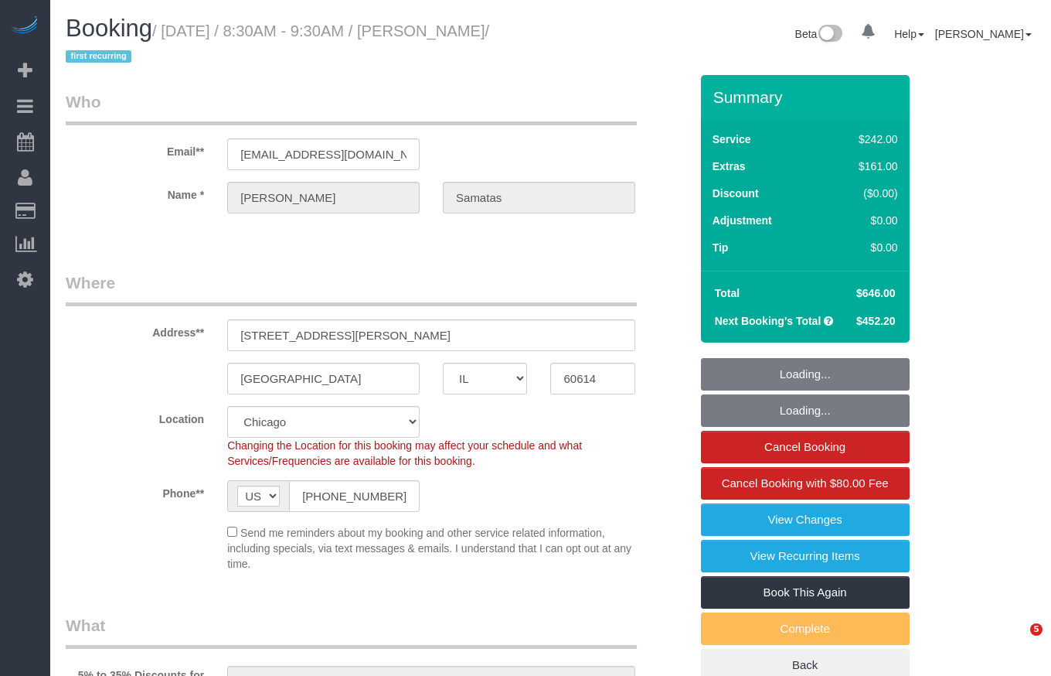
select select "number:104"
select select "object:1201"
select select "6"
select select "1"
select select "5"
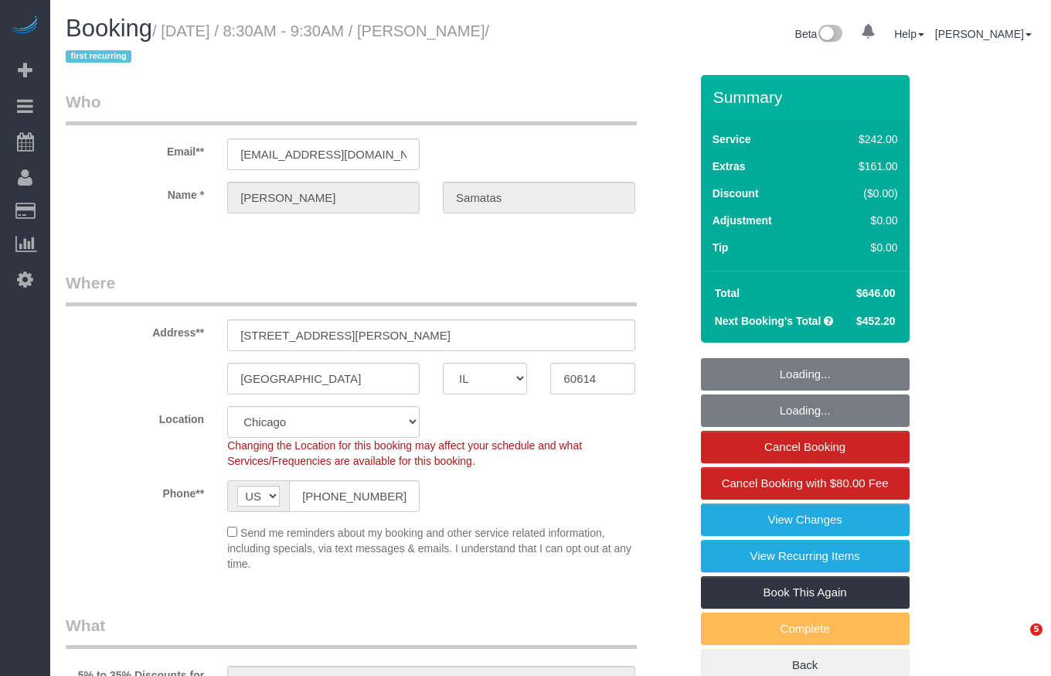
select select "object:1382"
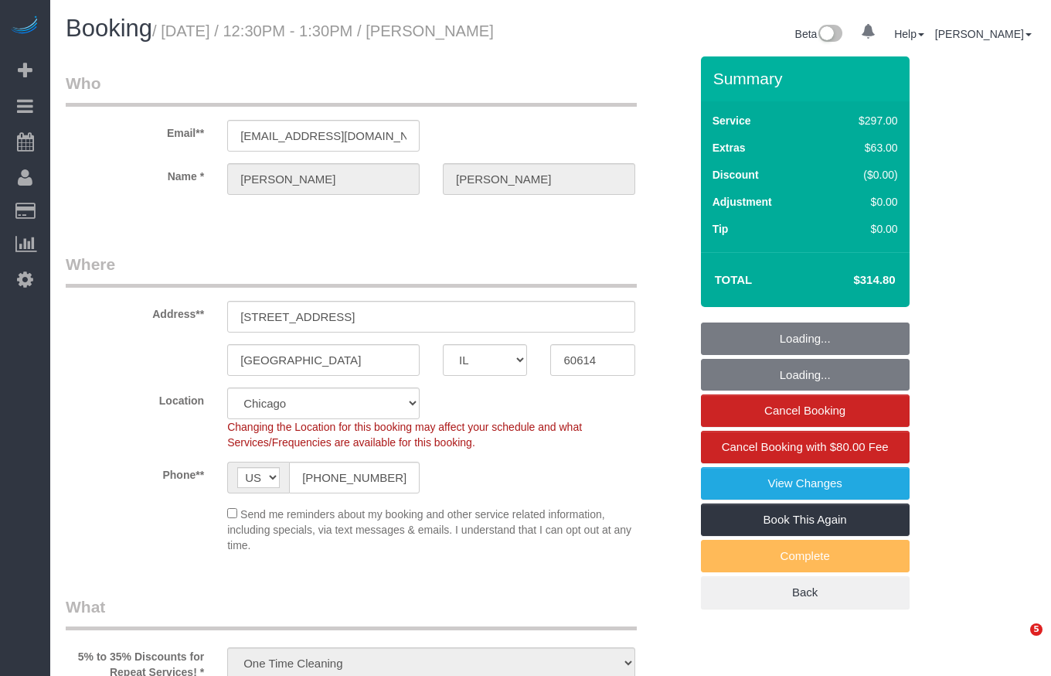
select select "IL"
select select "513"
select select "1"
select select "8"
select select "number:1"
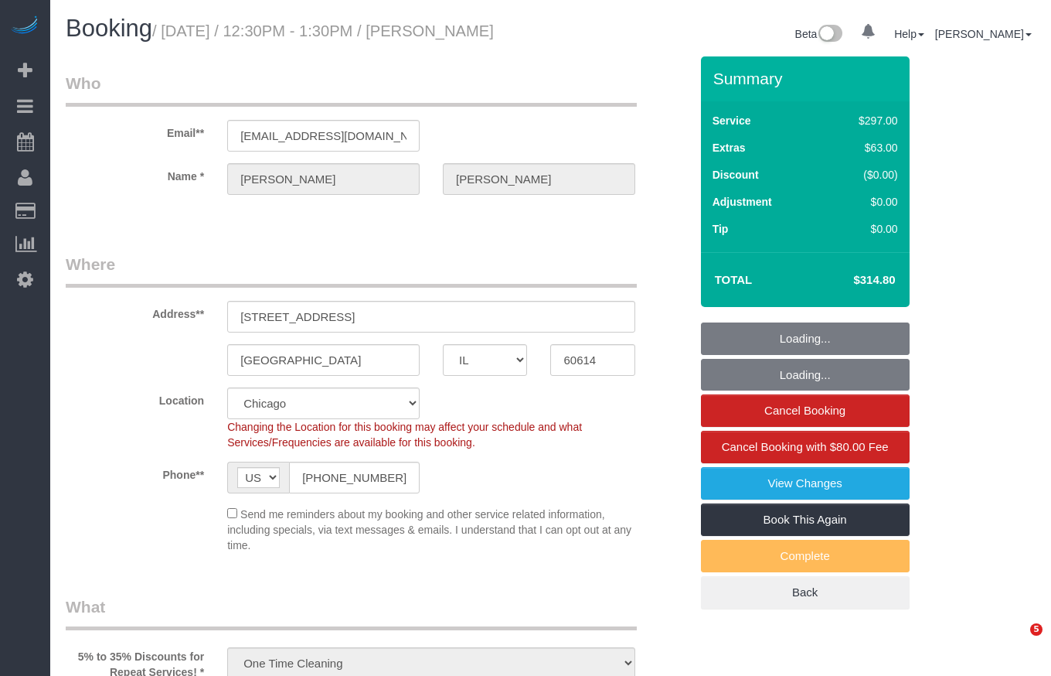
select select "number:68"
select select "number:139"
select select "number:106"
select select "object:1353"
select select "spot1"
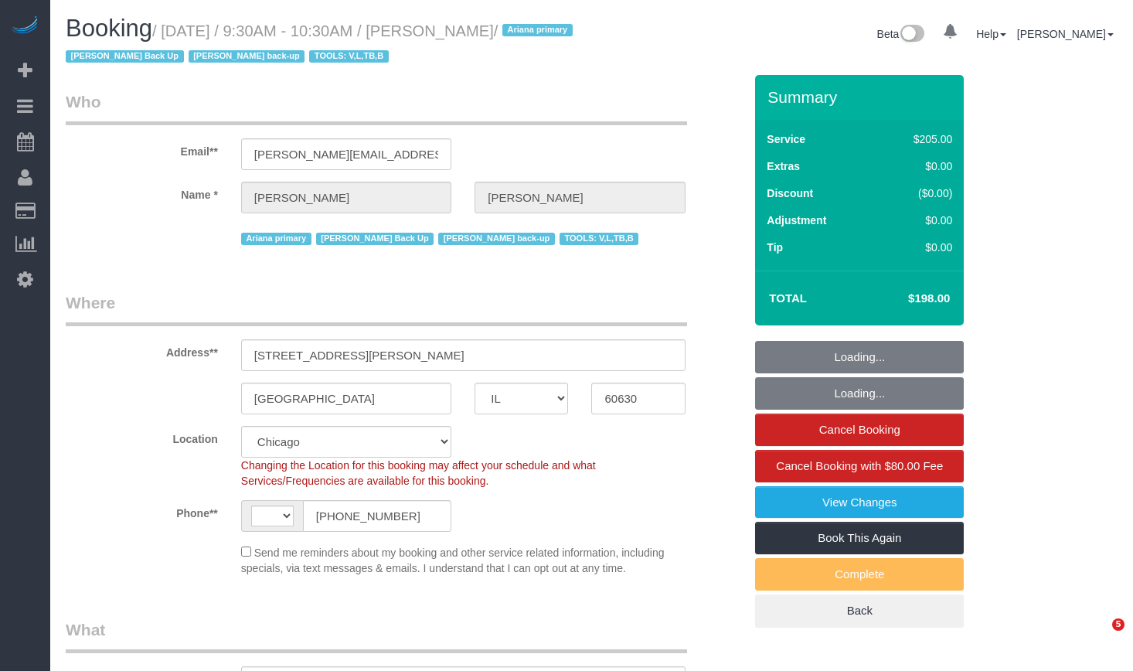
select select "IL"
select select "object:912"
select select "string:fspay-32d6273e-5d93-4c5b-b611-1f7ba5f33c3a"
select select "number:1"
select select "number:69"
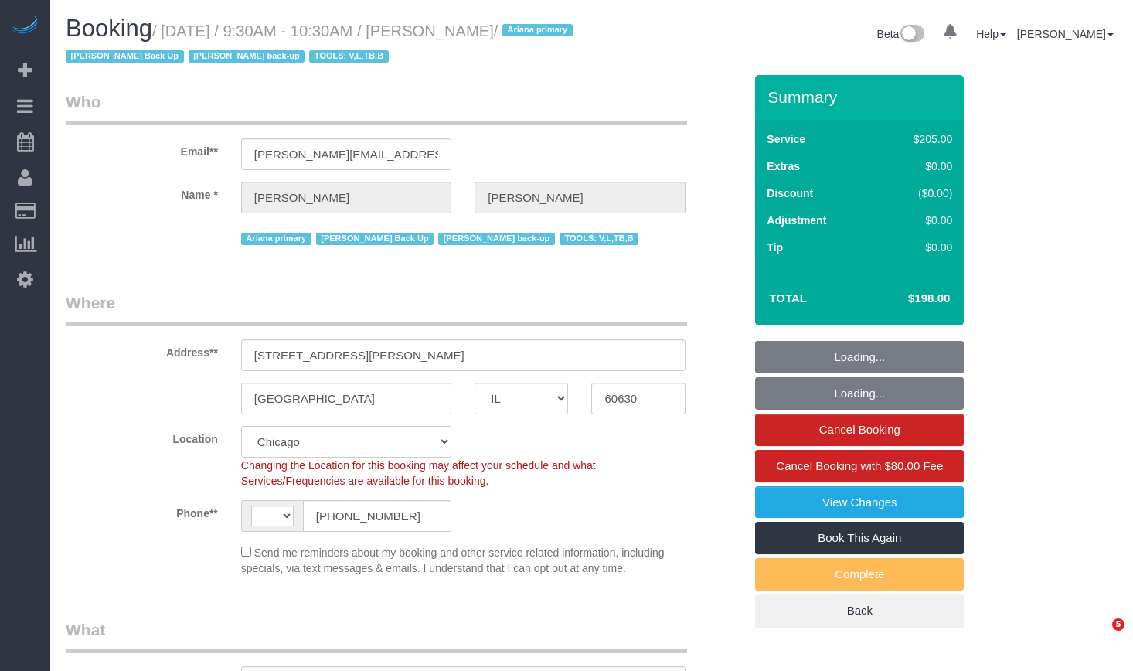
select select "number:139"
select select "number:98"
select select "number:141"
select select "number:143"
select select "string:[GEOGRAPHIC_DATA]"
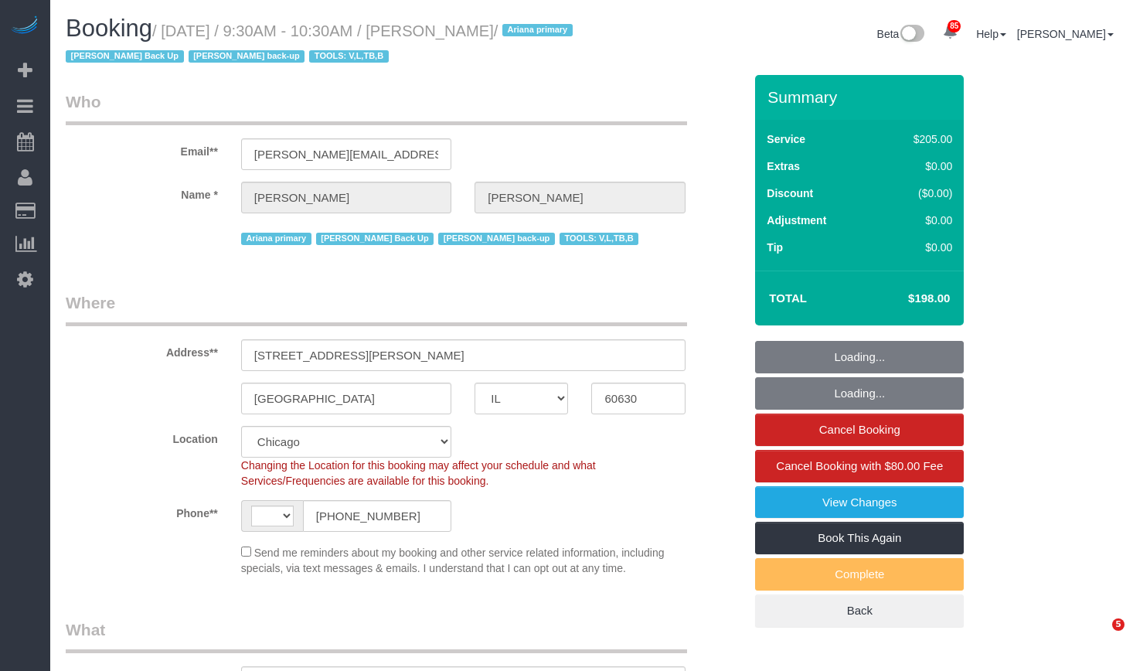
select select "2"
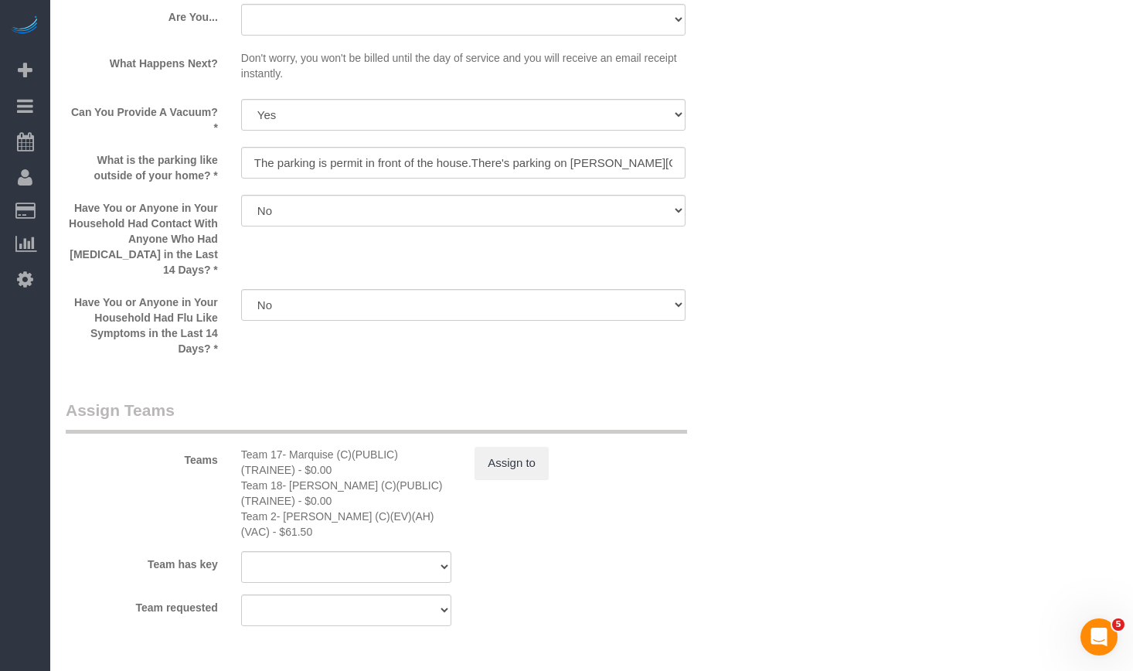
scroll to position [2796, 0]
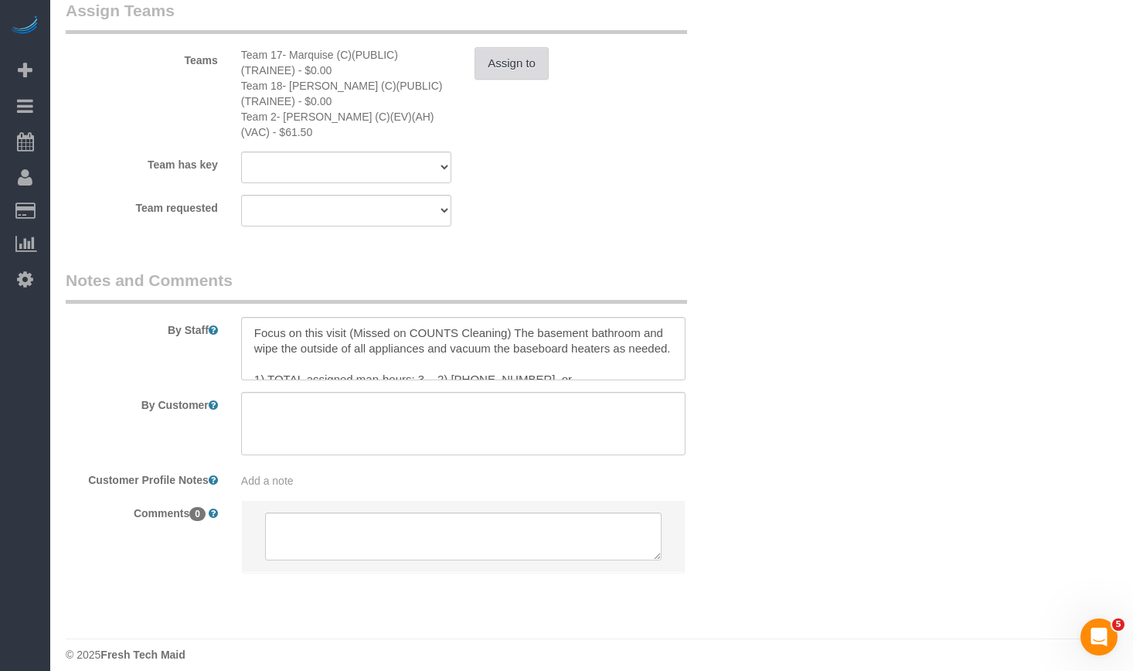
click at [508, 47] on button "Assign to" at bounding box center [512, 63] width 74 height 32
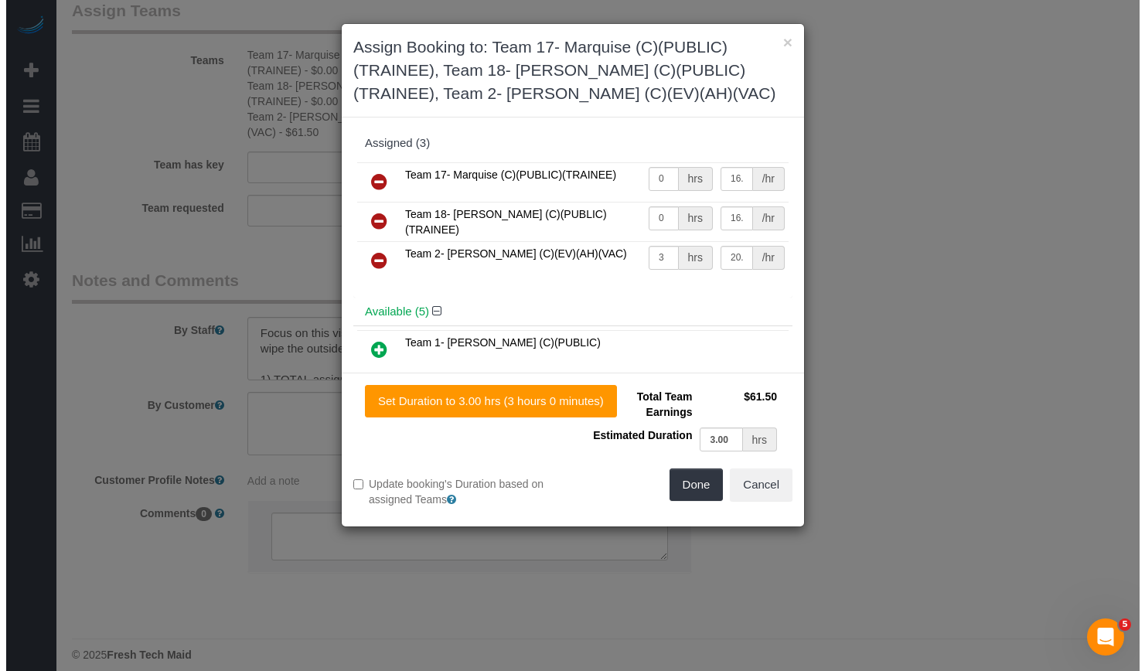
scroll to position [2794, 0]
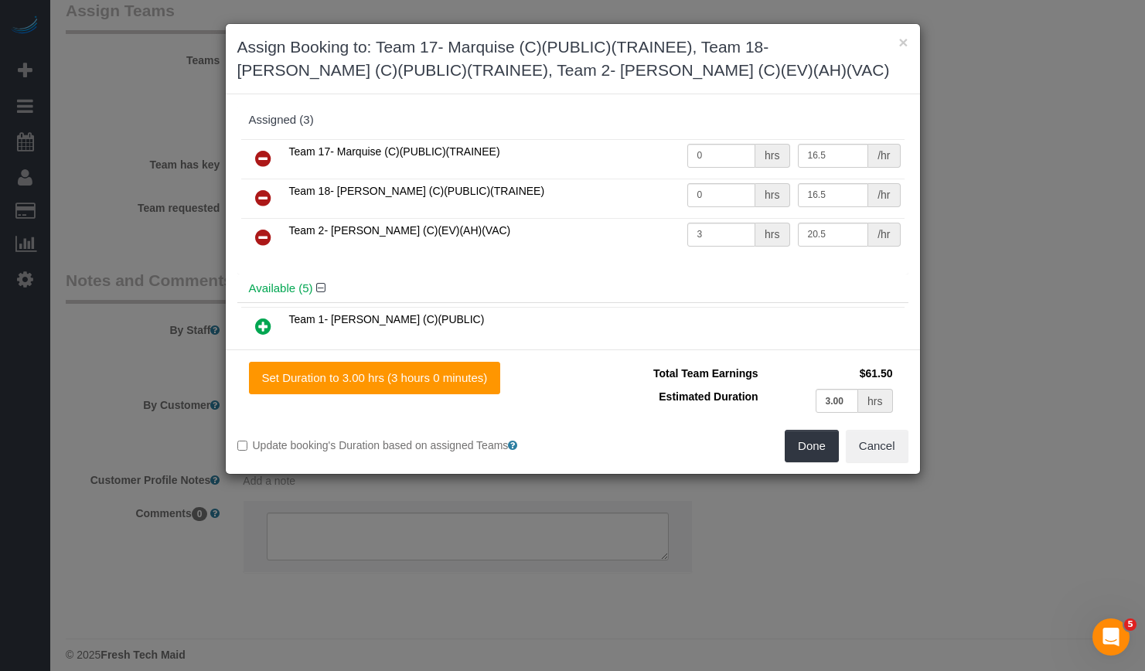
click at [267, 155] on icon at bounding box center [263, 158] width 16 height 19
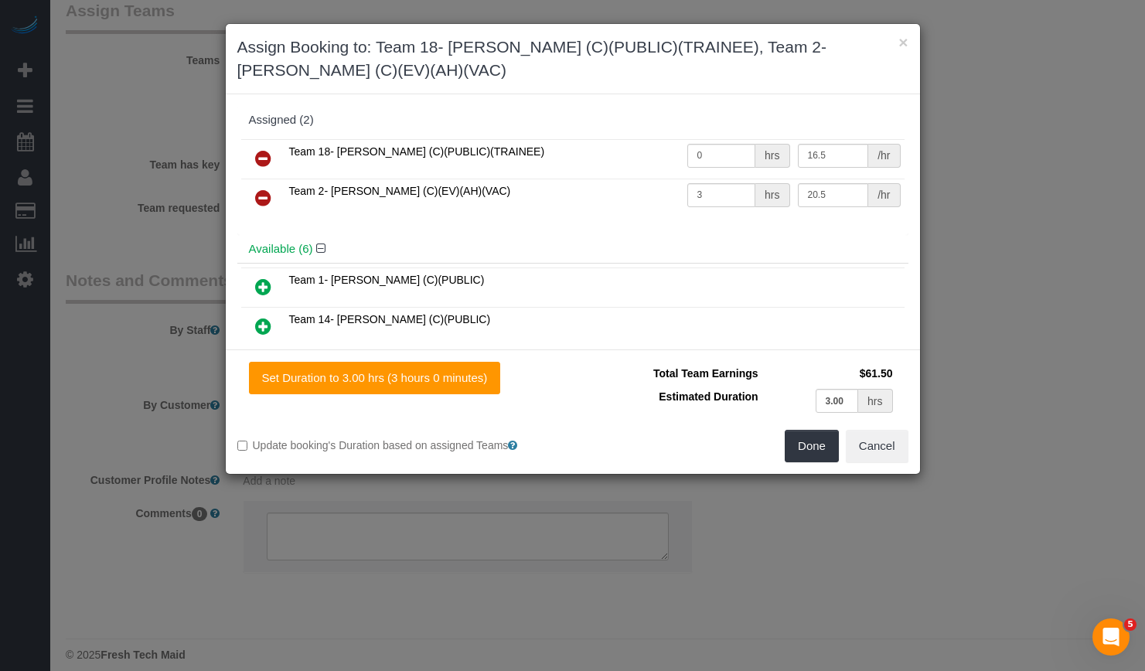
click at [267, 155] on icon at bounding box center [263, 158] width 16 height 19
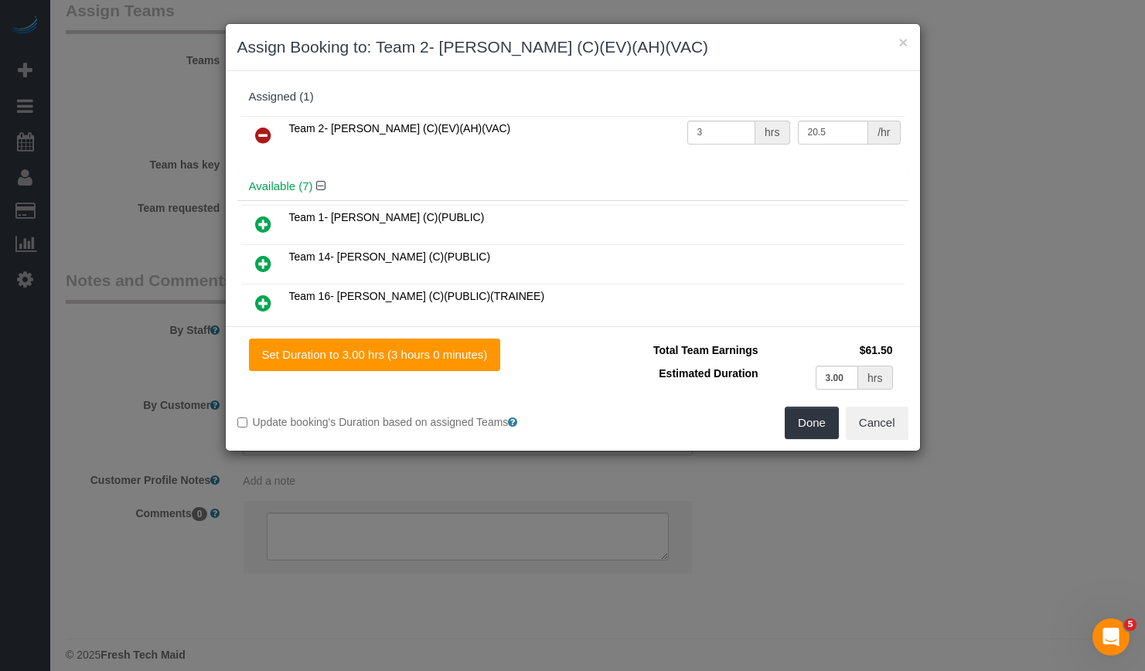
click at [257, 138] on icon at bounding box center [263, 135] width 16 height 19
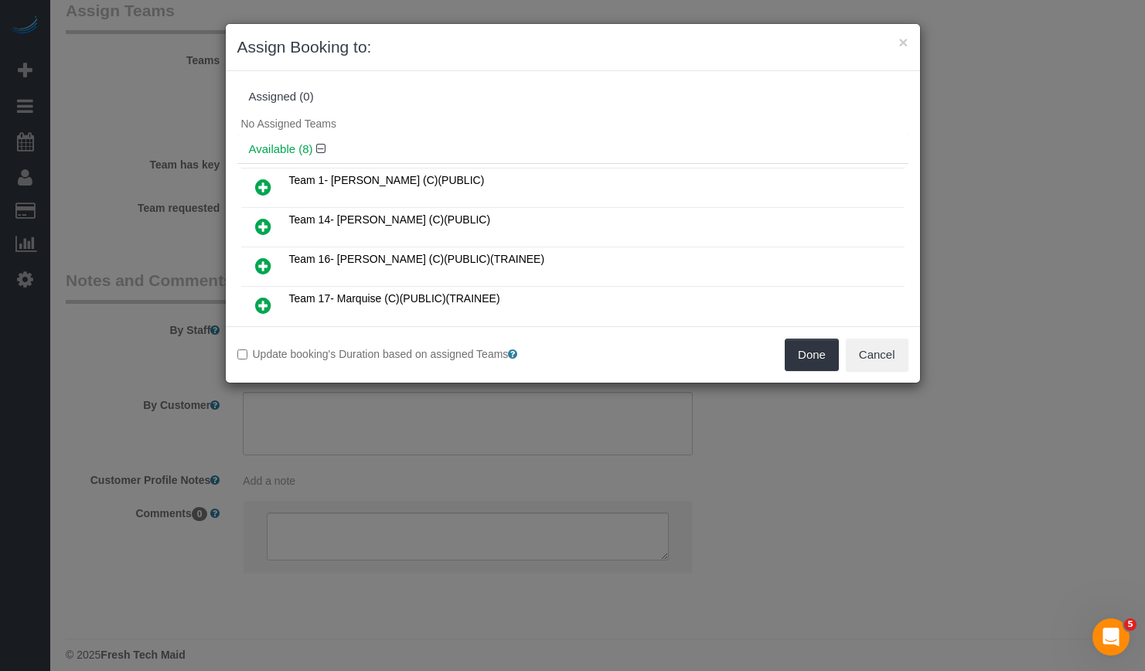
scroll to position [232, 0]
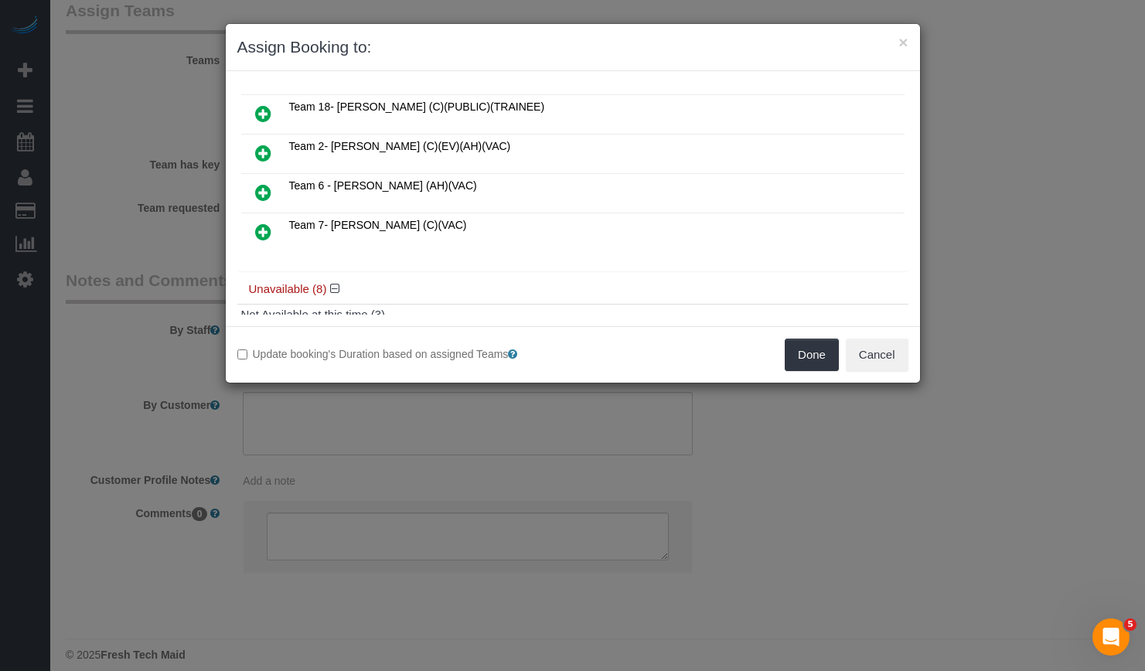
click at [264, 155] on icon at bounding box center [263, 153] width 16 height 19
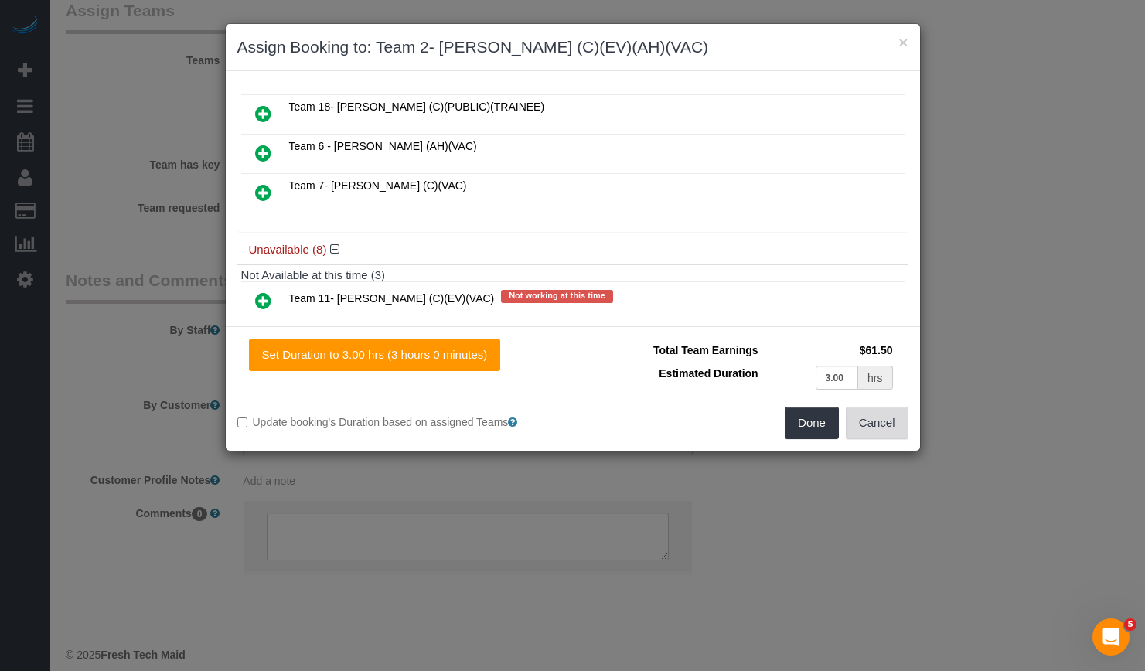
click at [879, 433] on button "Cancel" at bounding box center [877, 423] width 63 height 32
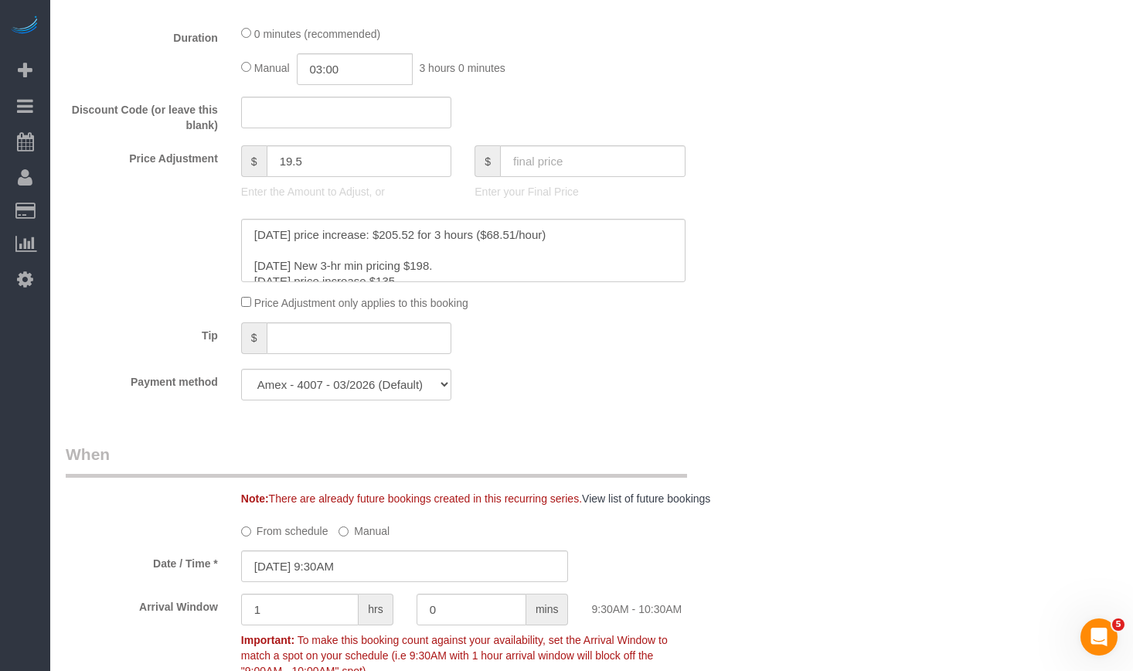
scroll to position [1018, 0]
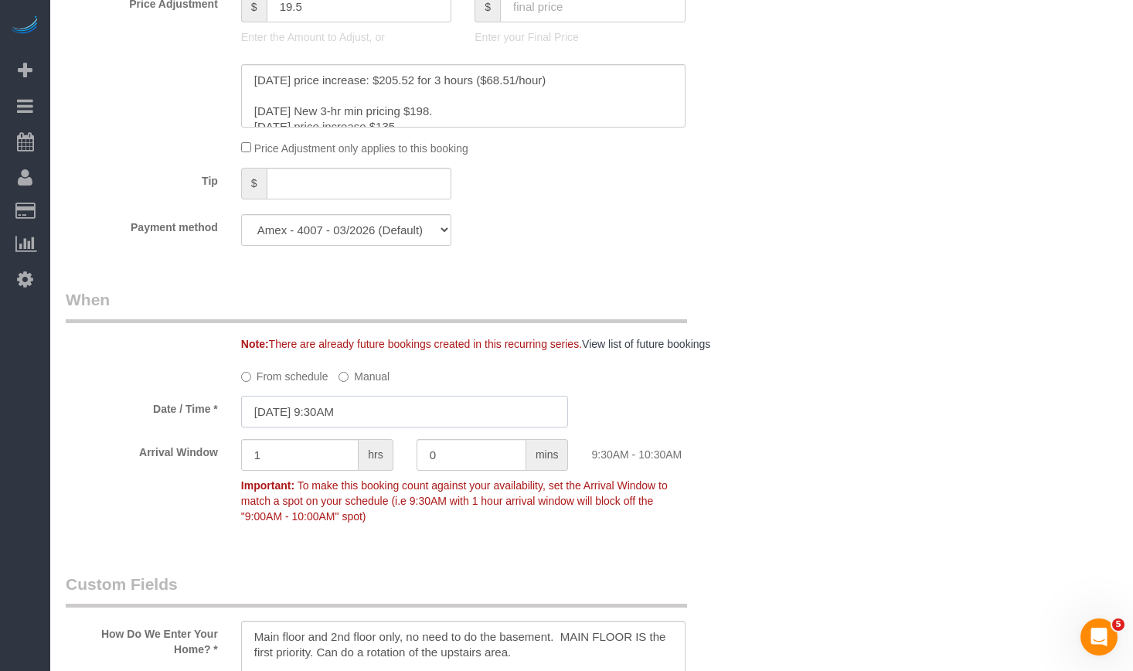
click at [368, 413] on input "09/26/2025 9:30AM" at bounding box center [405, 412] width 328 height 32
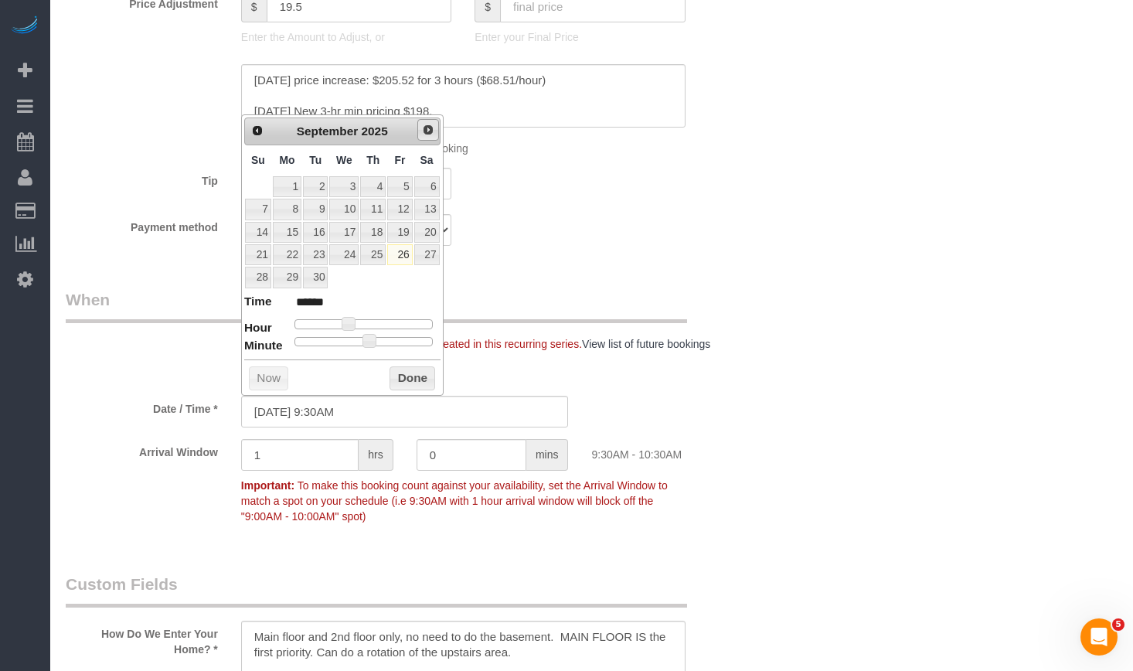
click at [429, 131] on span "Next" at bounding box center [428, 130] width 12 height 12
click at [247, 131] on link "Prev" at bounding box center [257, 130] width 22 height 22
click at [321, 281] on link "30" at bounding box center [315, 277] width 25 height 21
type input "09/30/2025 10:30AM"
type input "*******"
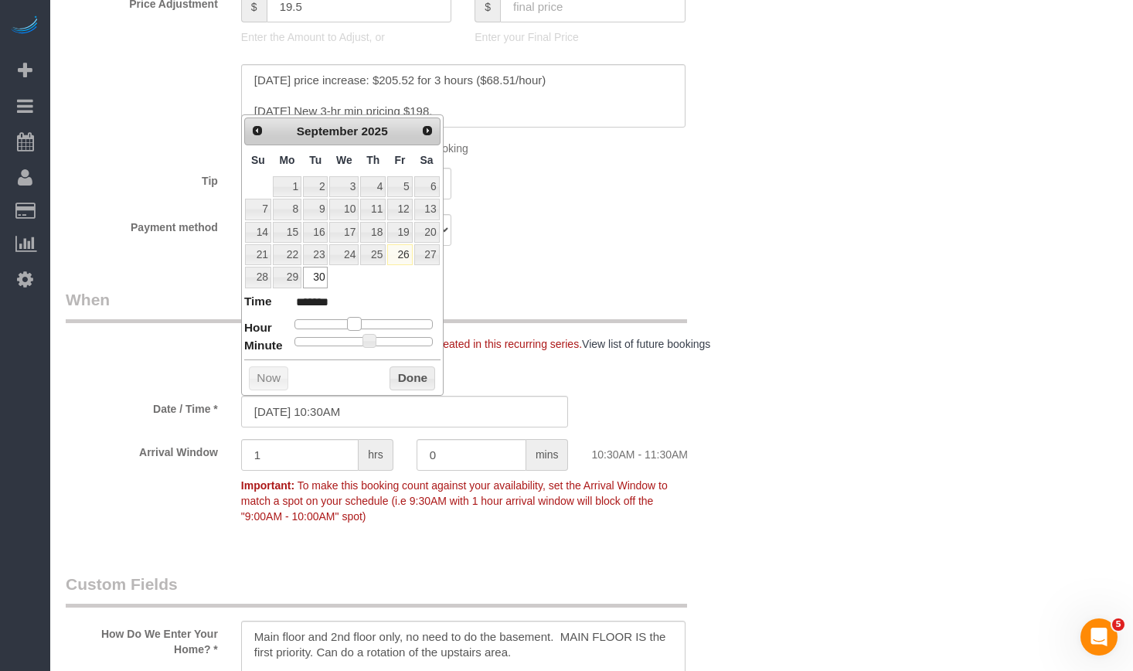
type input "09/30/2025 11:30AM"
type input "*******"
type input "09/30/2025 12:30PM"
type input "*******"
type input "09/30/2025 1:30PM"
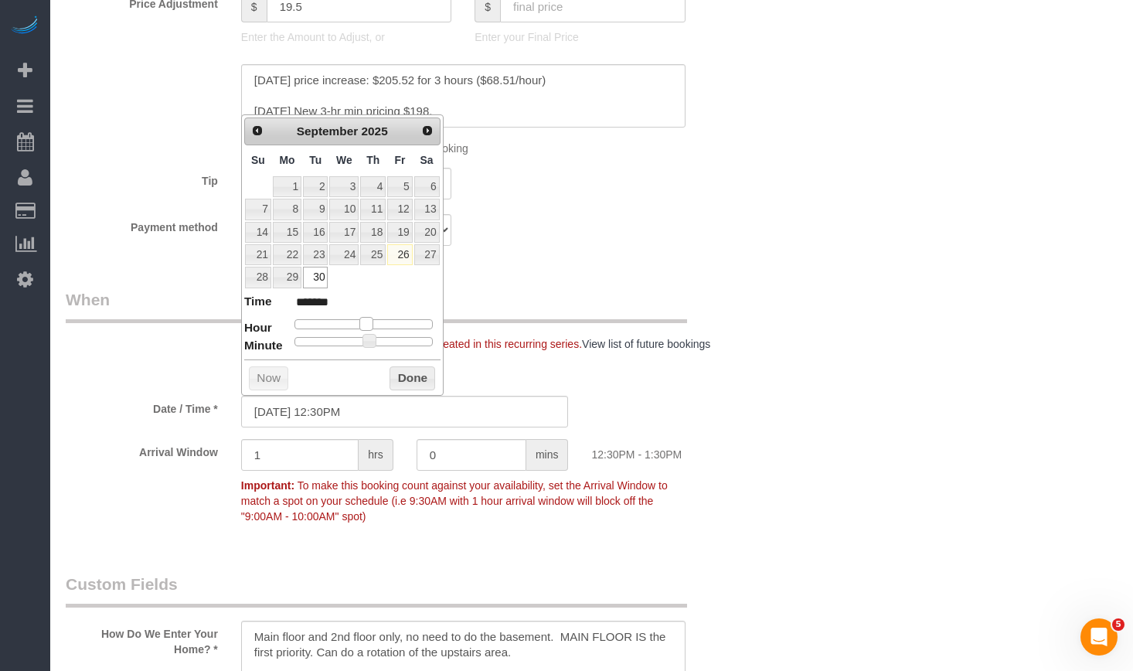
type input "******"
type input "09/30/2025 12:30PM"
type input "*******"
drag, startPoint x: 344, startPoint y: 323, endPoint x: 363, endPoint y: 332, distance: 20.4
click at [363, 332] on dl "Time ******* Hour Minute Second Millisecond Microsecond Time Zone ***** ***** *…" at bounding box center [342, 319] width 196 height 53
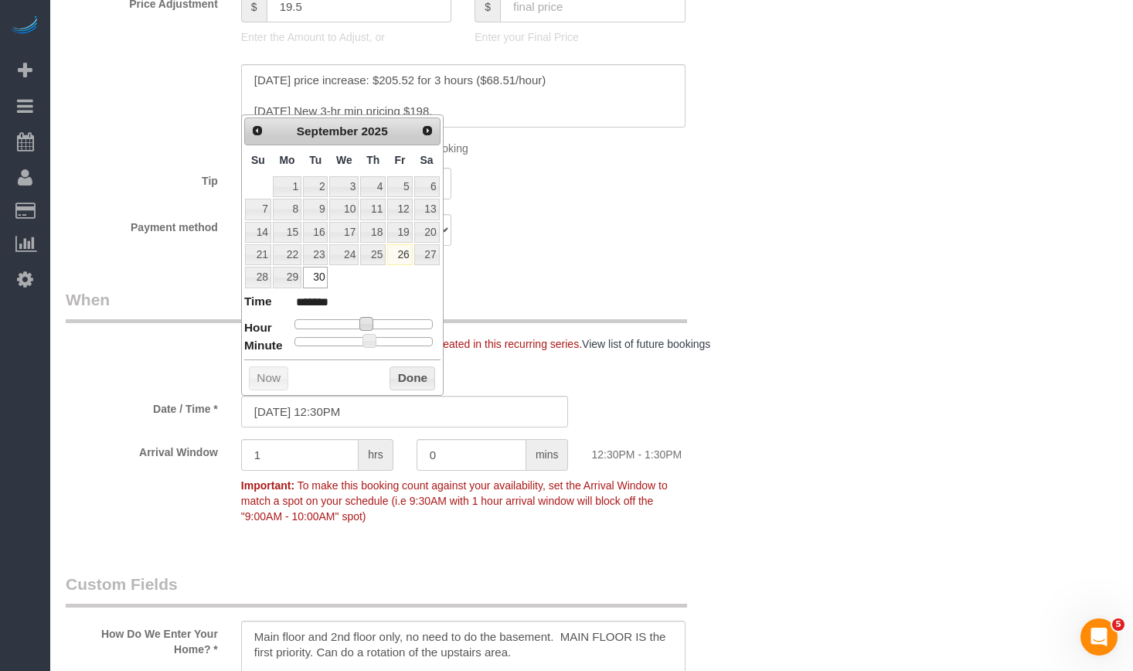
type input "09/30/2025 1:30PM"
type input "******"
click at [378, 327] on span at bounding box center [372, 324] width 14 height 14
type input "09/30/2025 1:25PM"
type input "******"
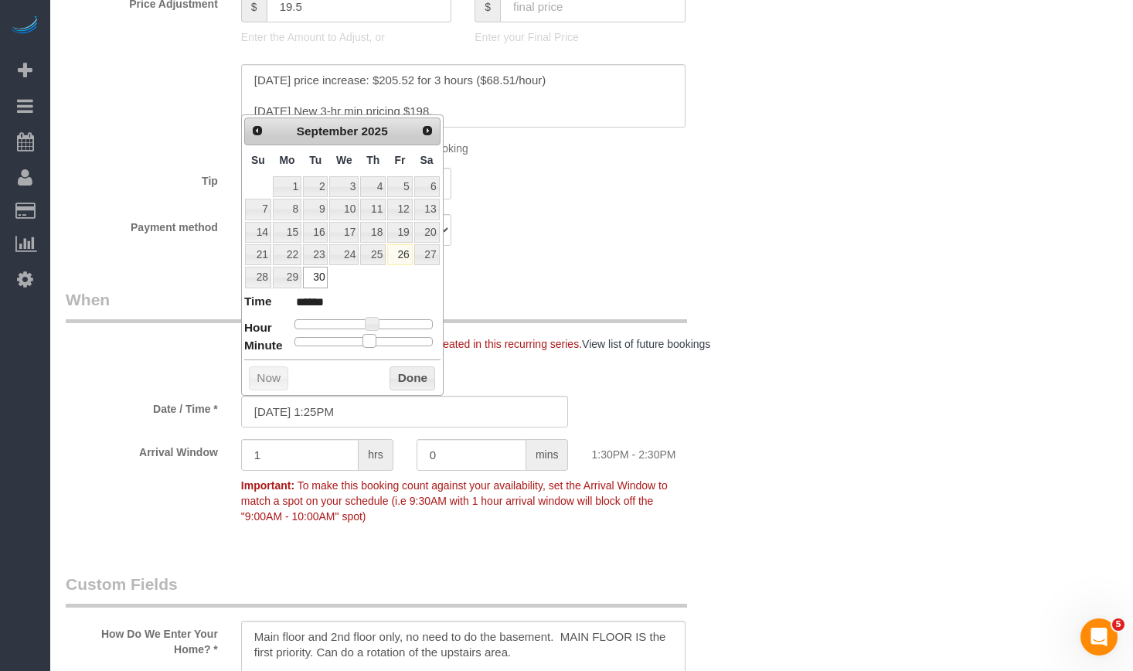
type input "09/30/2025 1:20PM"
type input "******"
type input "09/30/2025 1:15PM"
type input "******"
type input "09/30/2025 1:10PM"
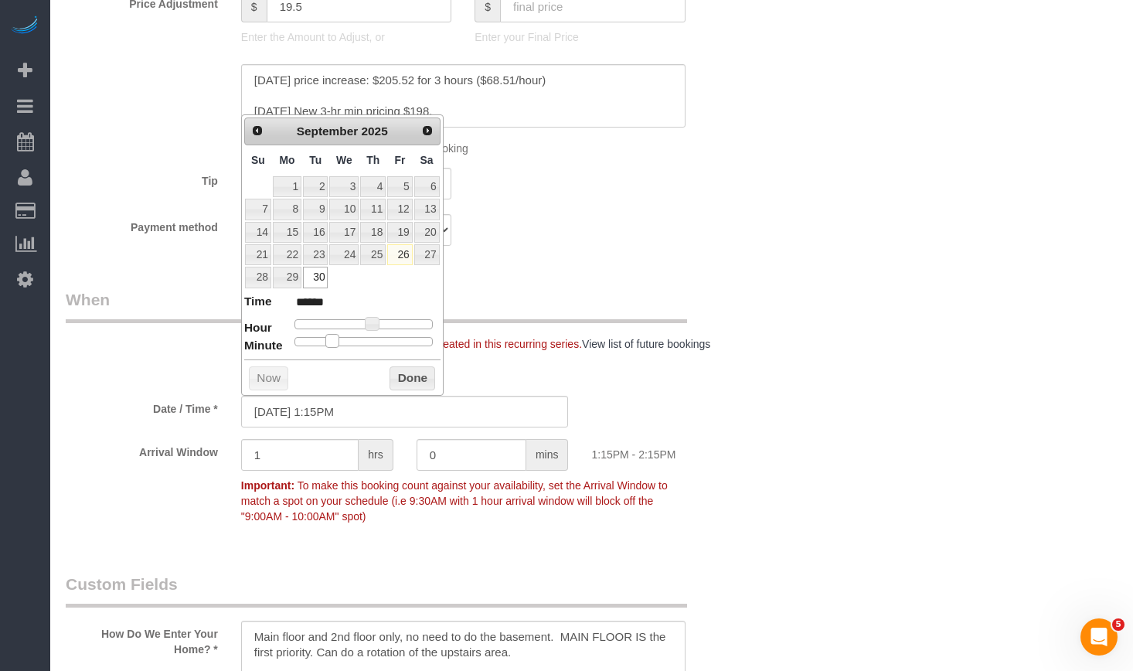
type input "******"
type input "09/30/2025 1:05PM"
type input "******"
type input "09/30/2025 1:00PM"
type input "******"
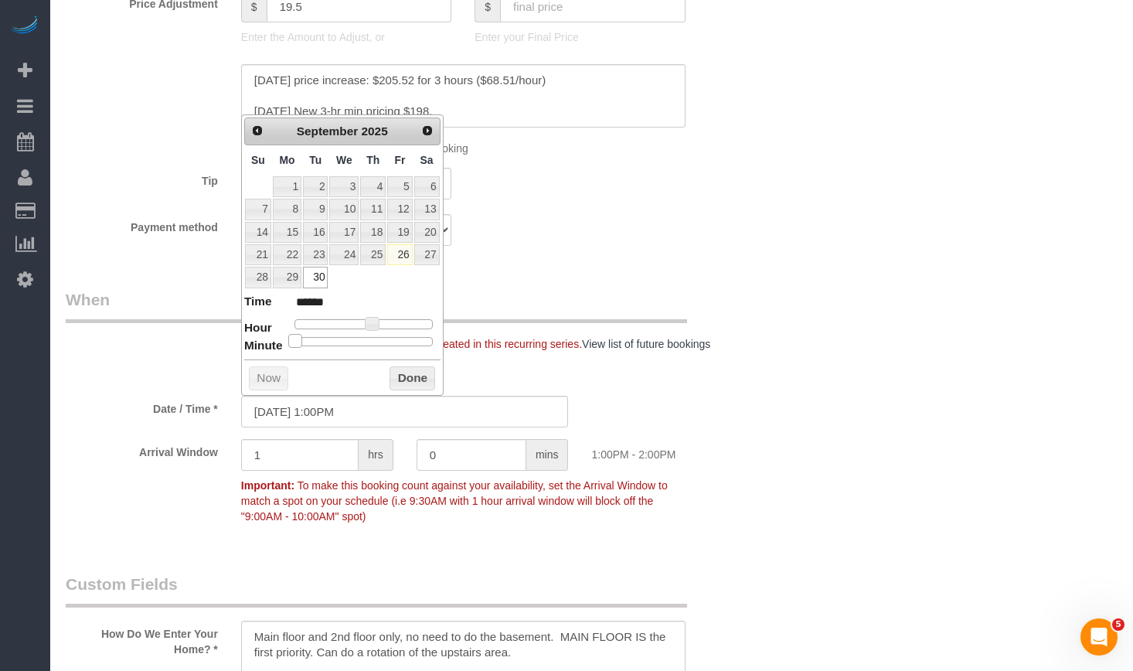
drag, startPoint x: 368, startPoint y: 343, endPoint x: 299, endPoint y: 342, distance: 68.8
click at [299, 342] on span at bounding box center [295, 341] width 14 height 14
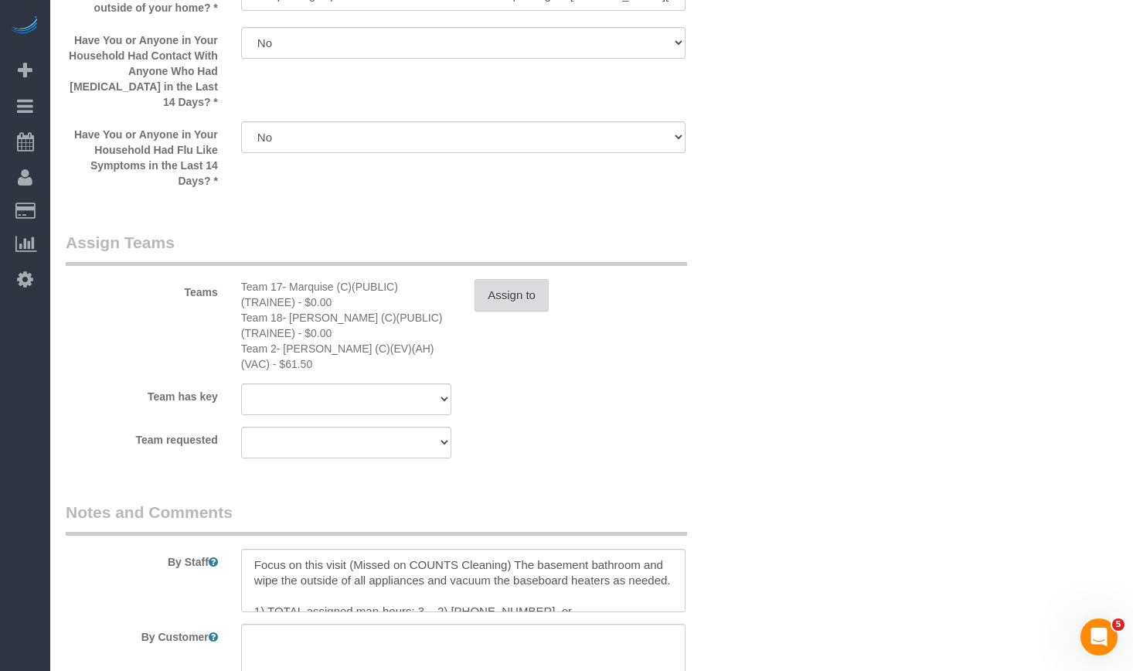
click at [519, 279] on button "Assign to" at bounding box center [512, 295] width 74 height 32
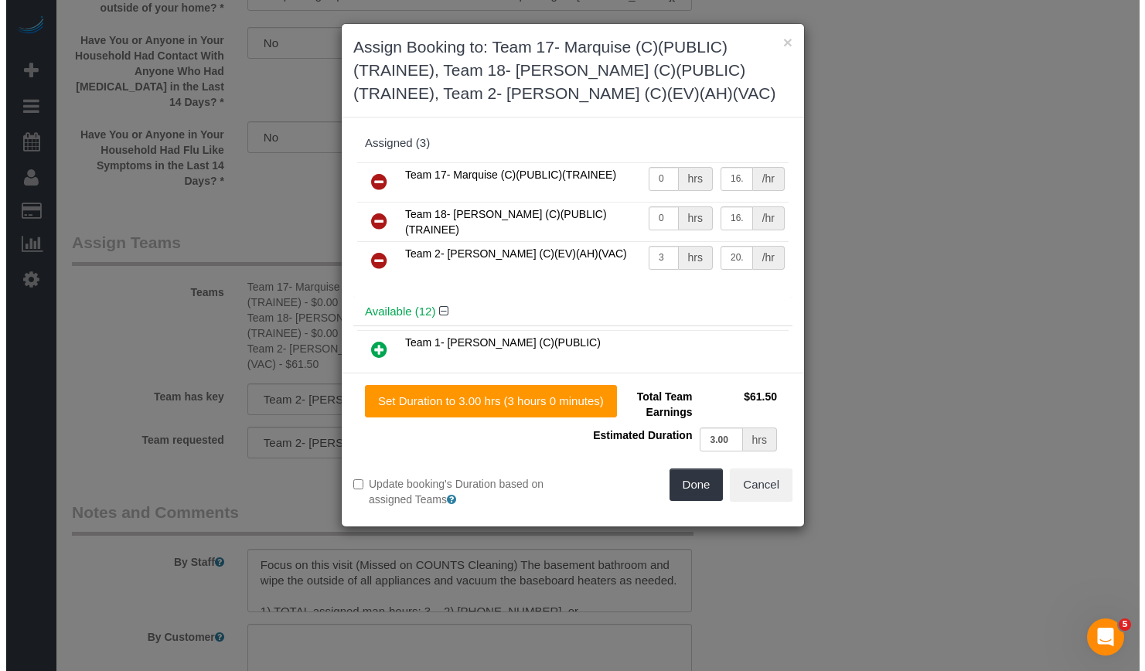
scroll to position [2563, 0]
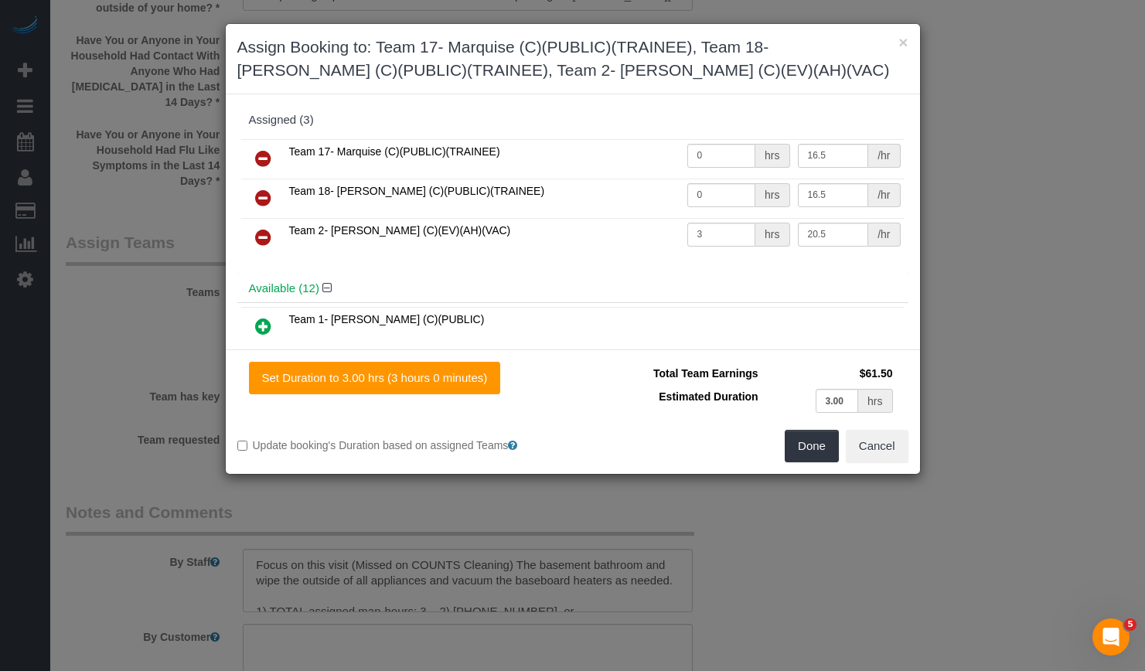
click at [258, 156] on icon at bounding box center [263, 158] width 16 height 19
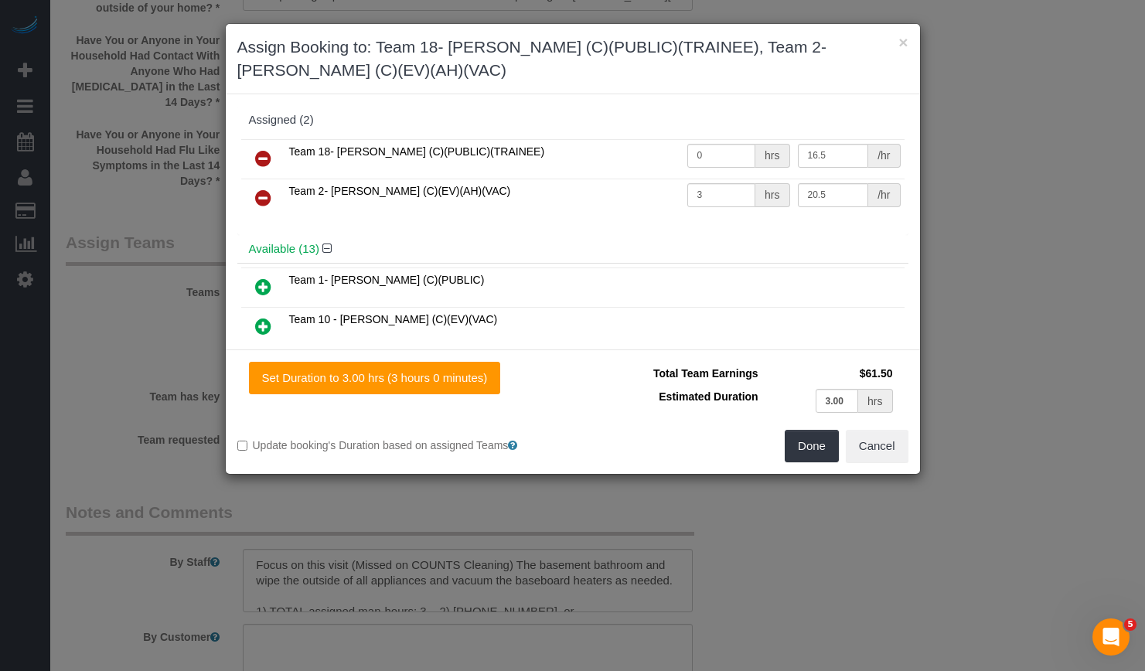
click at [262, 163] on icon at bounding box center [263, 158] width 16 height 19
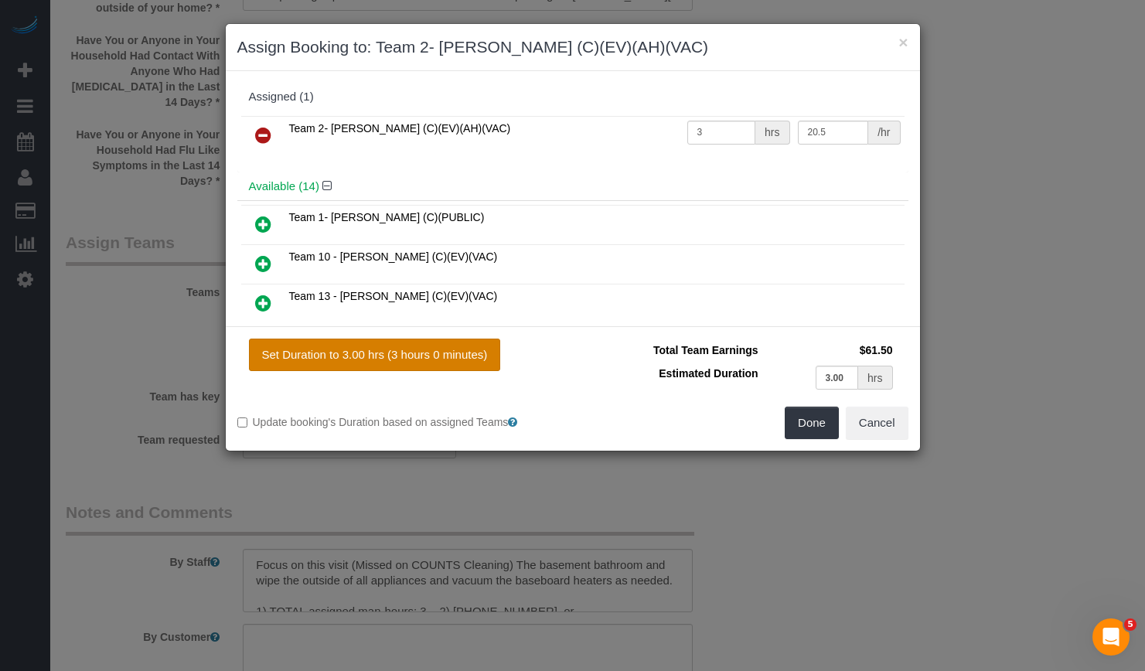
click at [431, 361] on button "Set Duration to 3.00 hrs (3 hours 0 minutes)" at bounding box center [375, 355] width 252 height 32
type input "3.00"
click at [812, 427] on button "Done" at bounding box center [812, 423] width 54 height 32
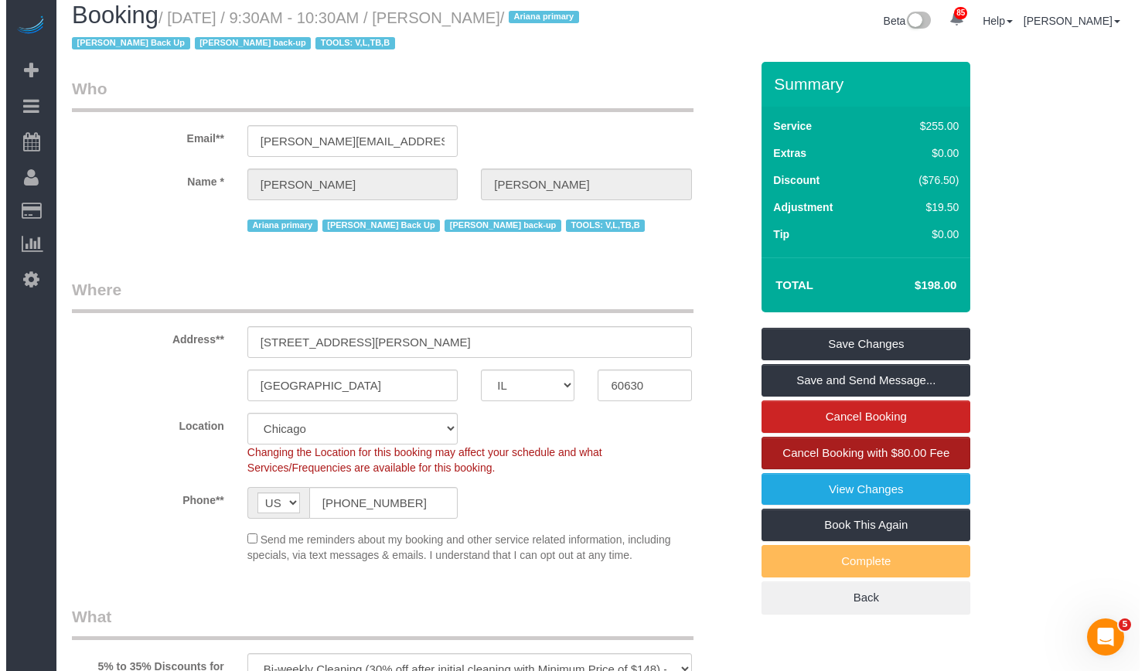
scroll to position [0, 0]
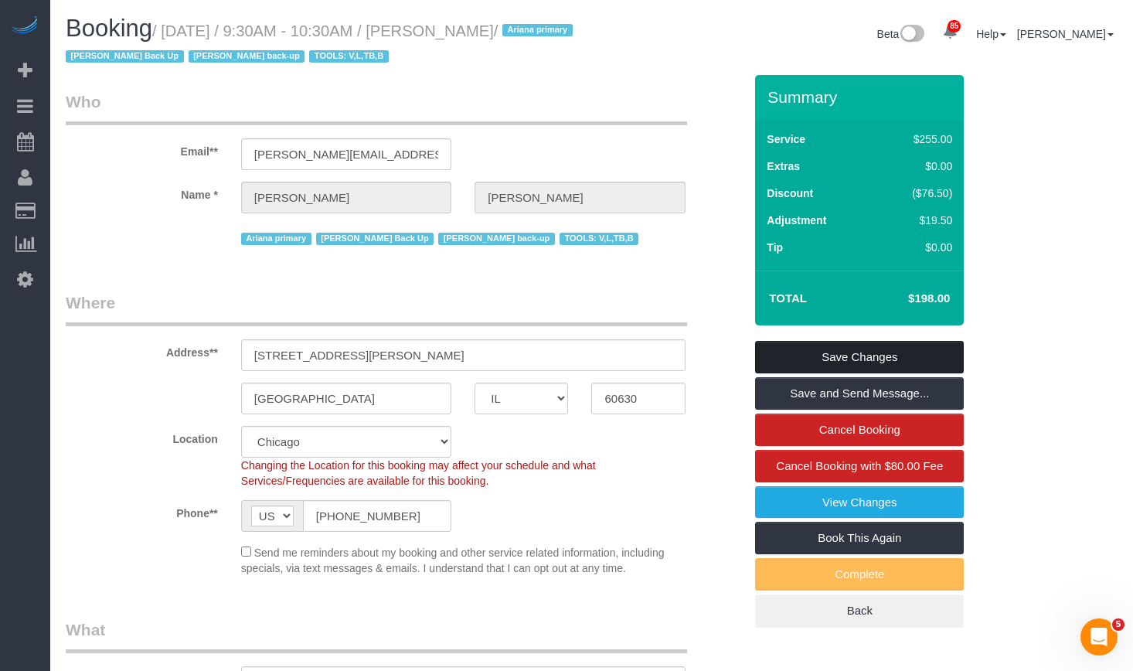
click at [843, 357] on link "Save Changes" at bounding box center [859, 357] width 209 height 32
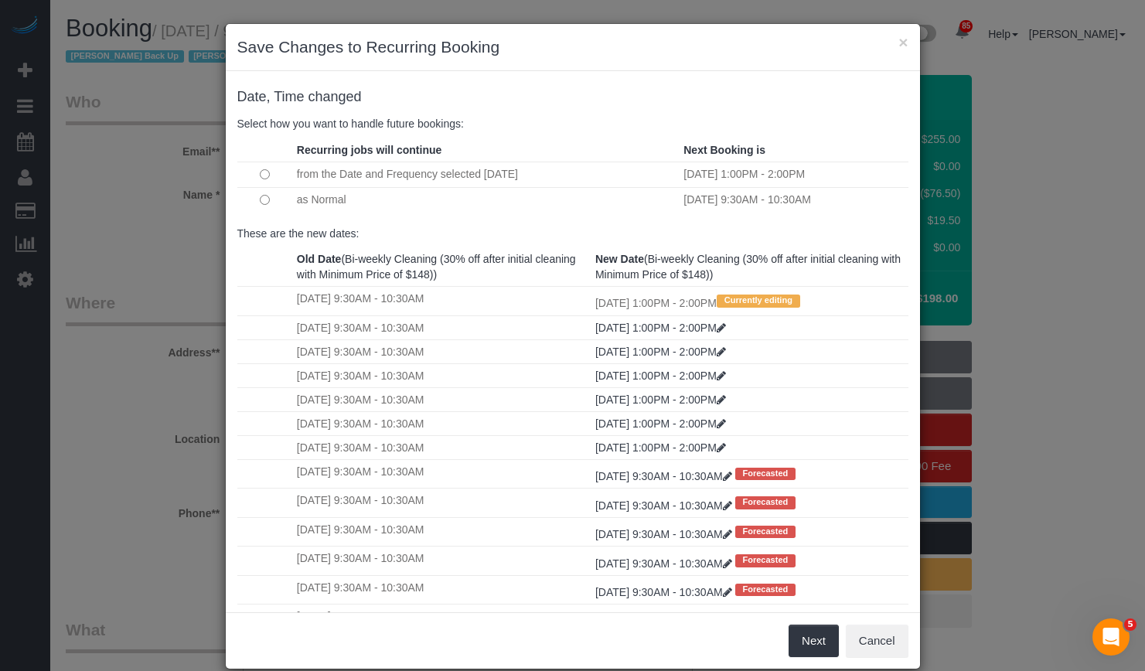
click at [250, 198] on td at bounding box center [265, 200] width 56 height 26
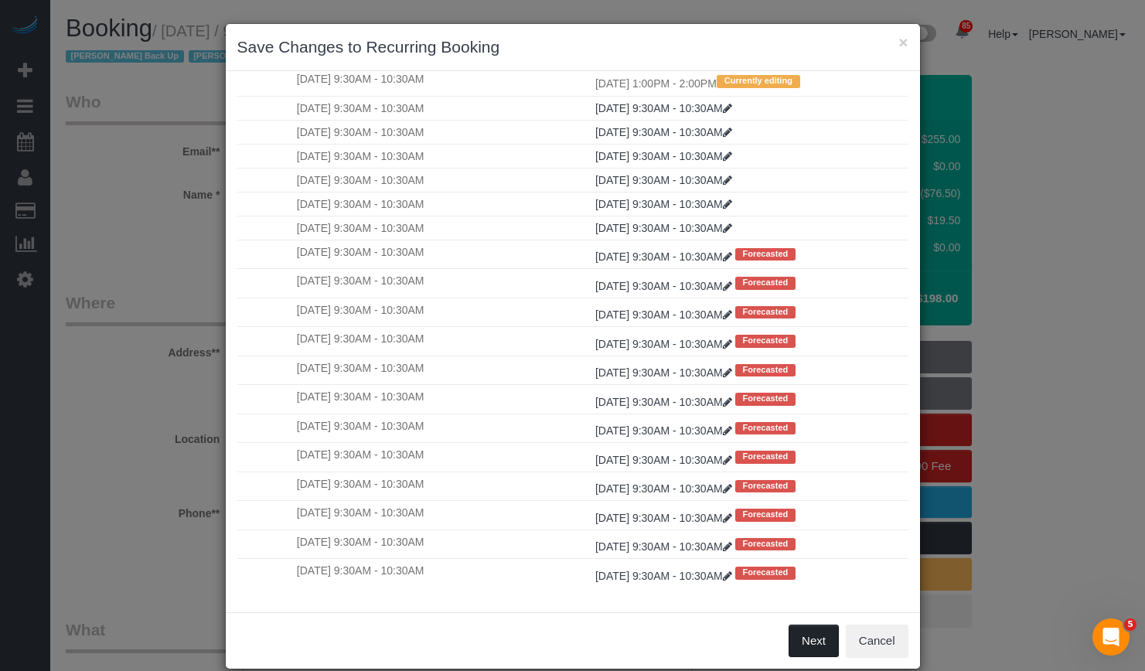
scroll to position [22, 0]
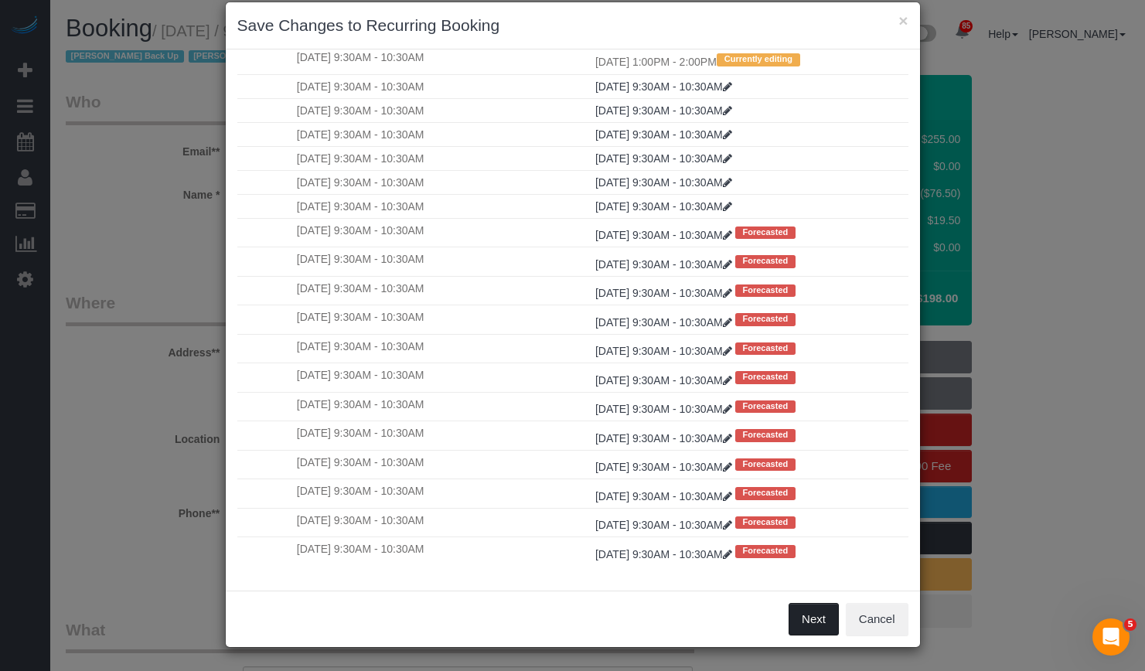
click at [801, 616] on button "Next" at bounding box center [813, 619] width 50 height 32
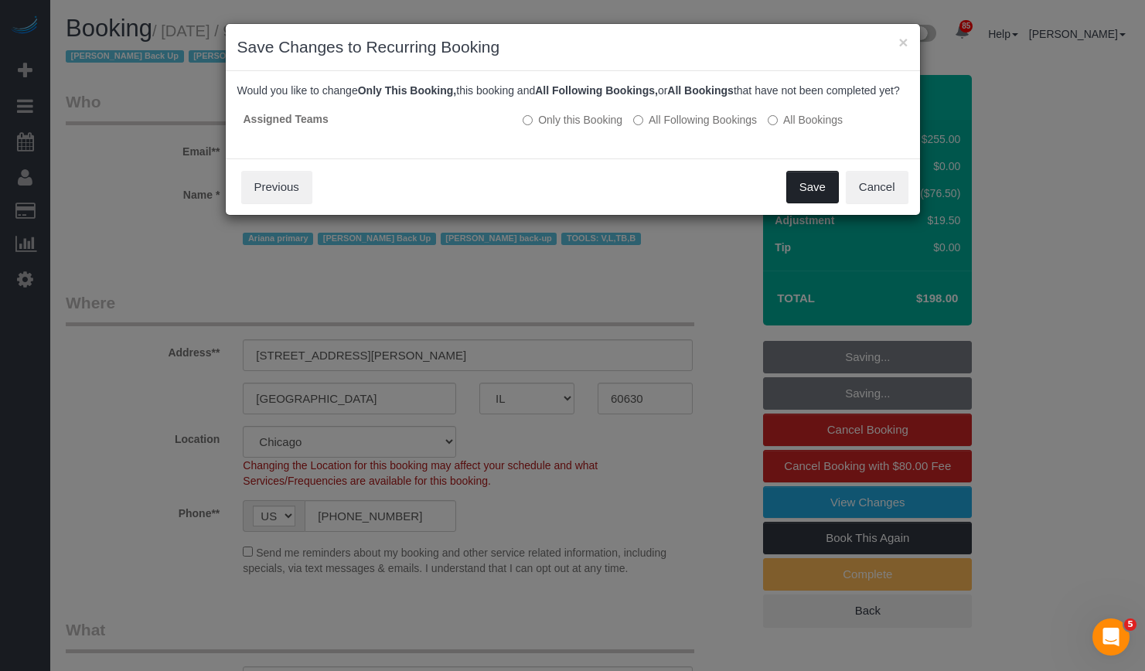
click at [809, 196] on button "Save" at bounding box center [812, 187] width 53 height 32
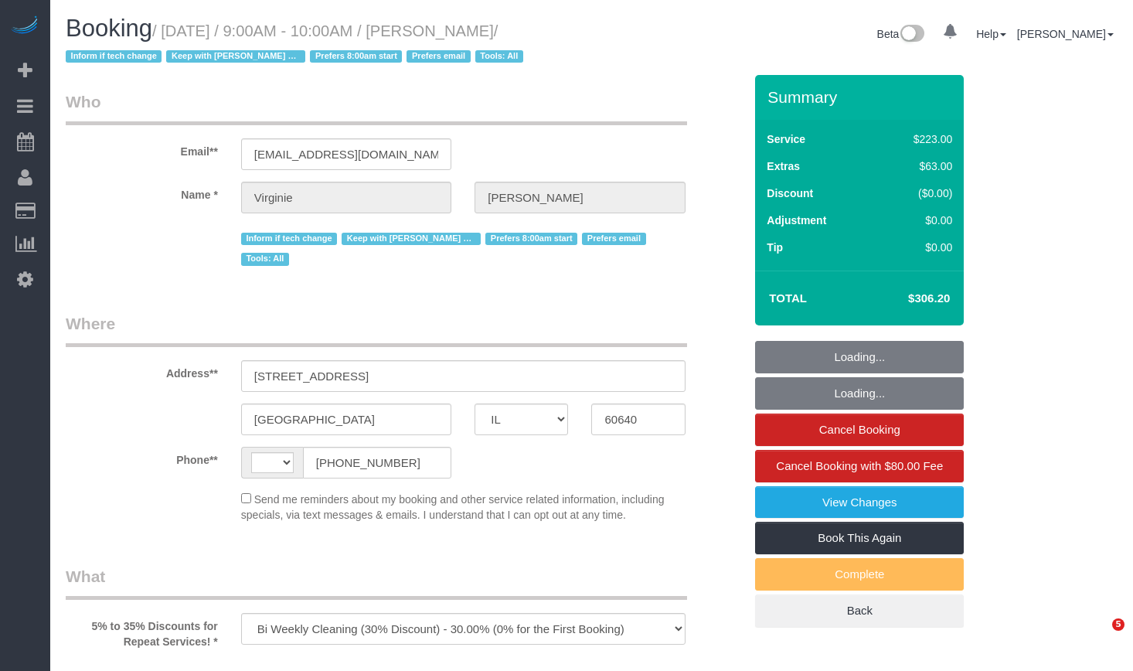
select select "IL"
select select "512"
select select "5"
select select "1"
select select "number:1"
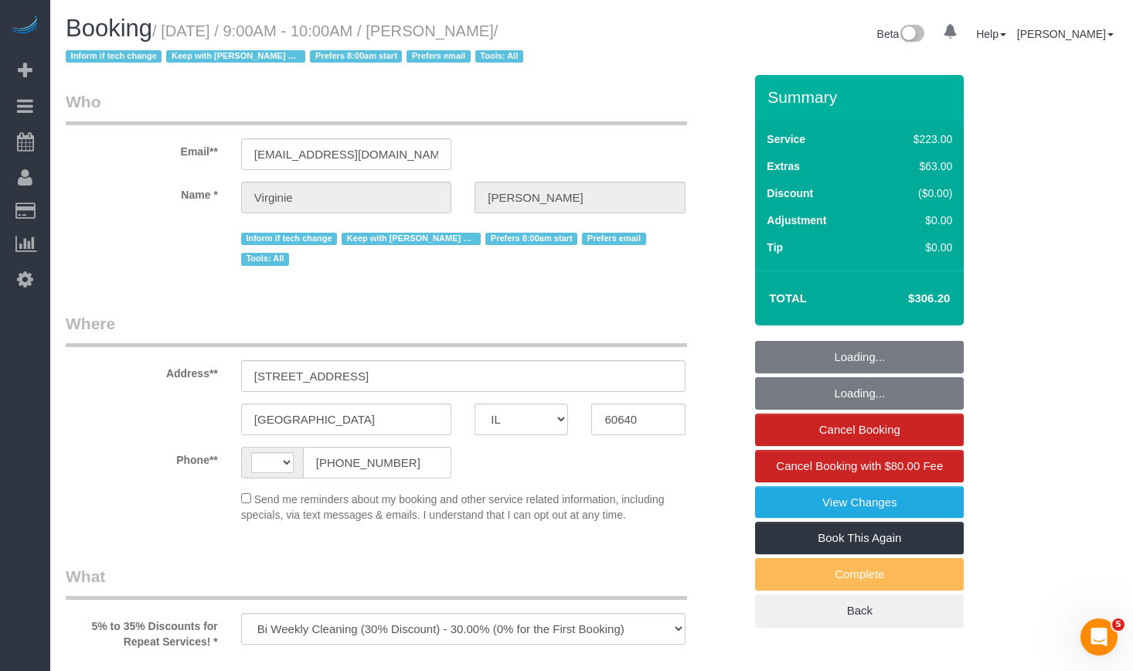
select select "number:65"
select select "number:139"
select select "number:104"
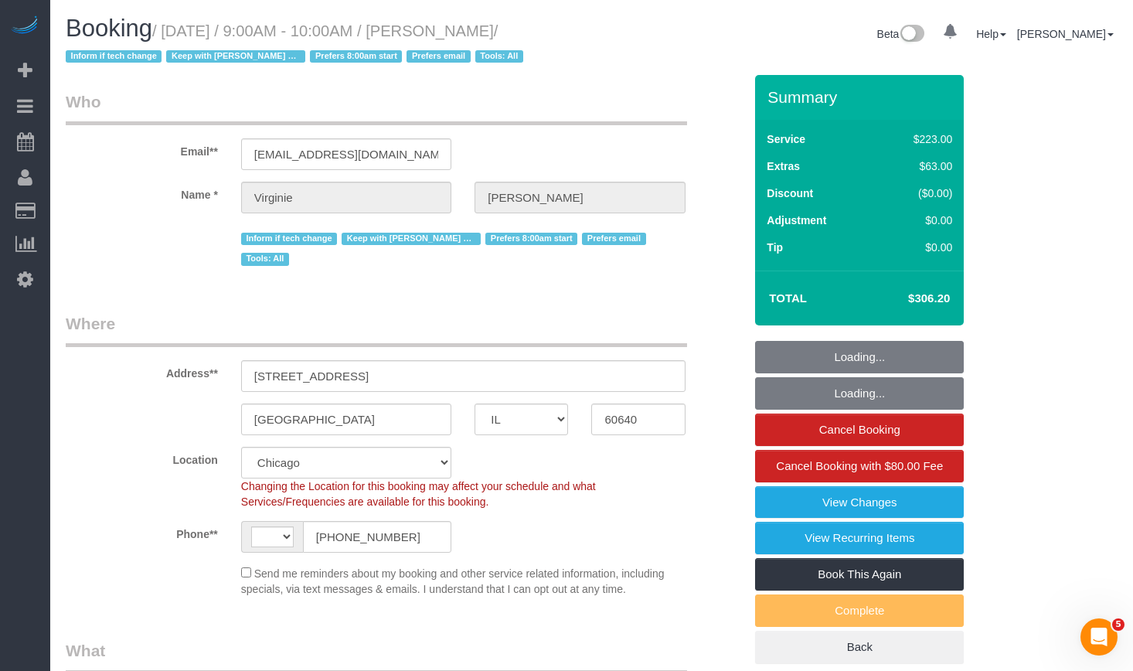
select select "string:fspay-b446e2c6-7562-471c-8de9-c6ba265a5933"
select select "object:976"
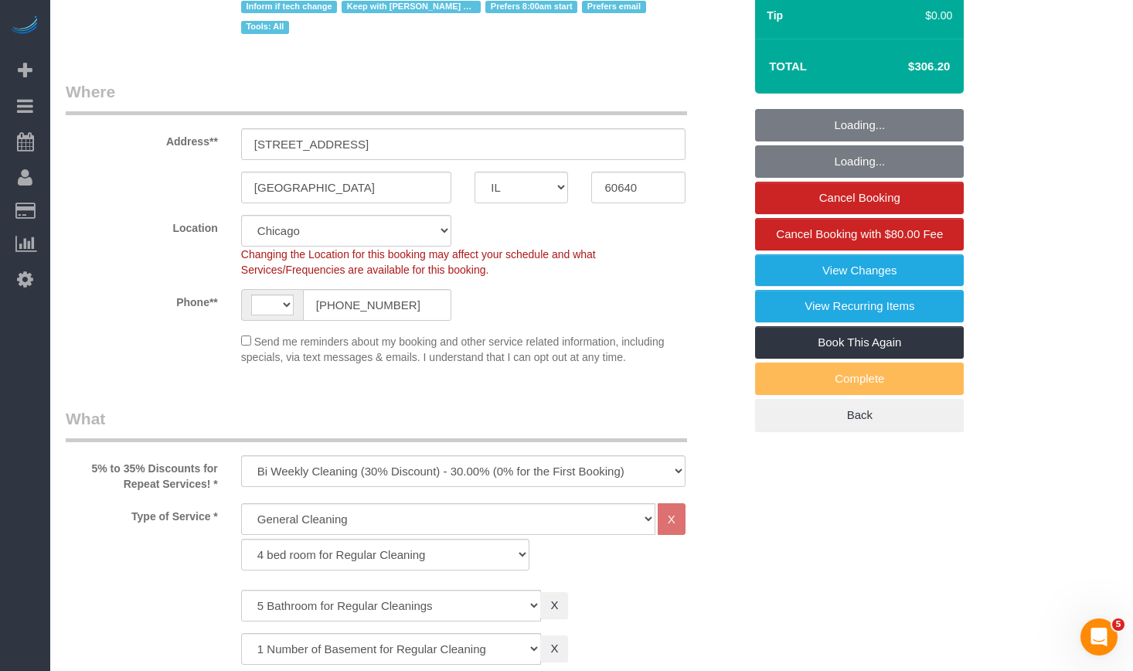
select select "string:US"
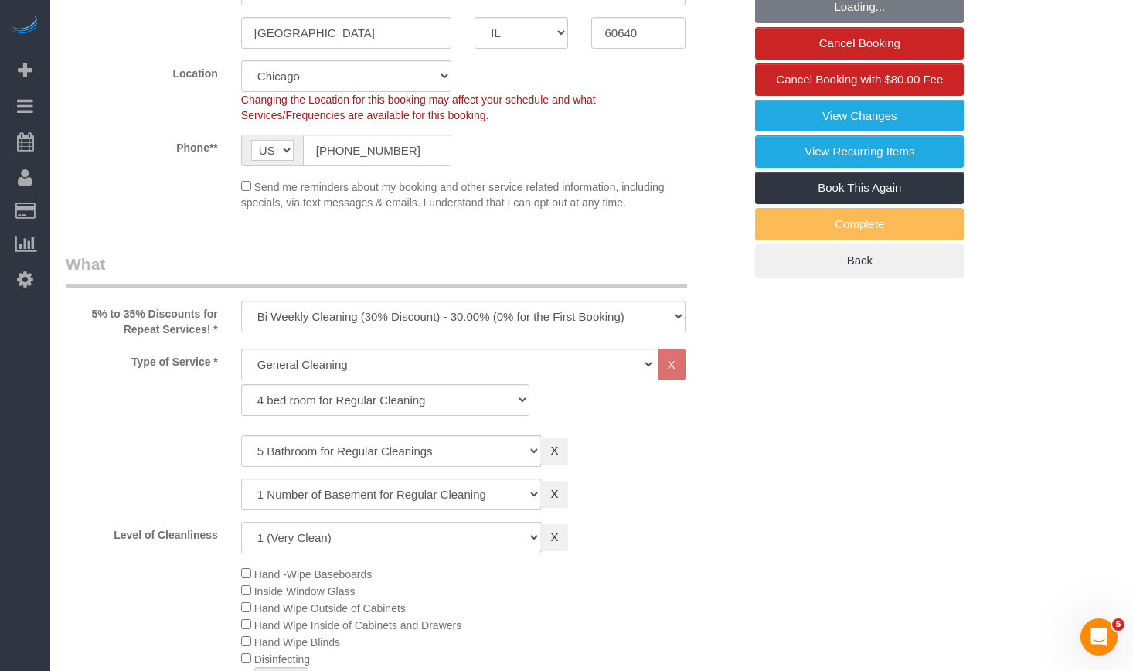
scroll to position [464, 0]
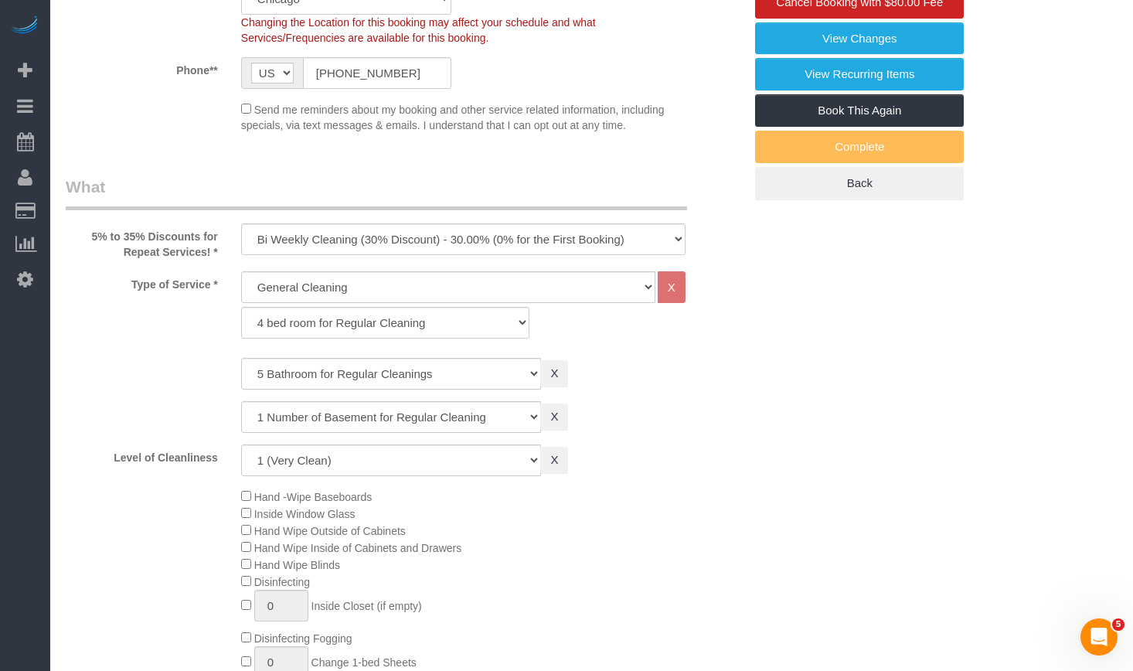
select select "5"
select select "1"
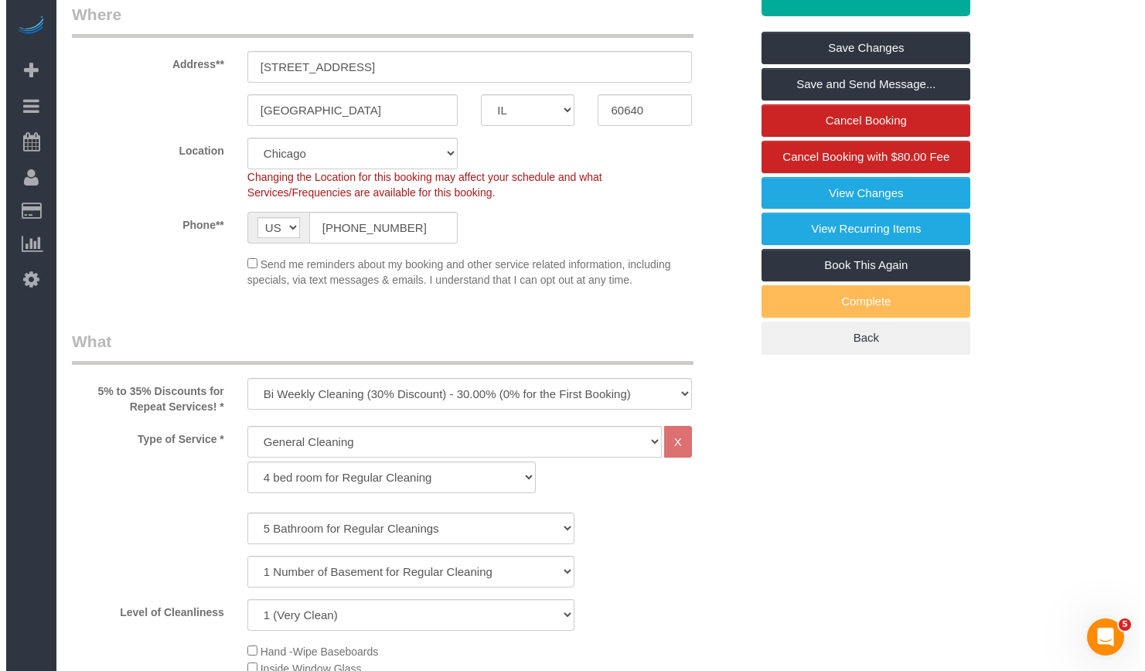
scroll to position [232, 0]
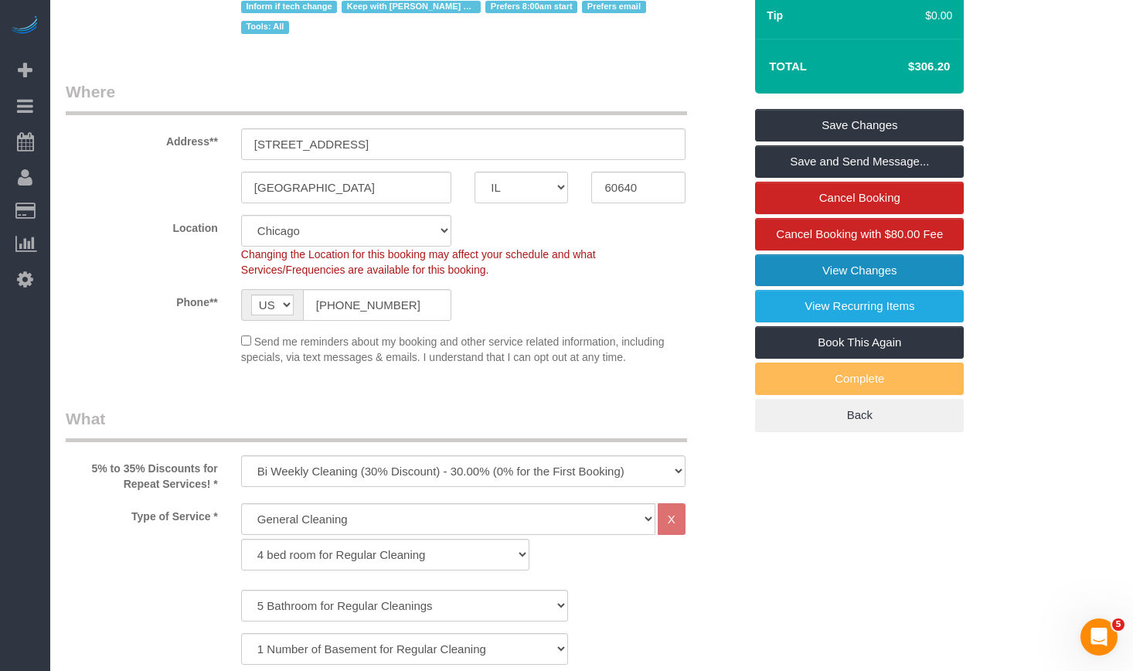
click at [933, 271] on link "View Changes" at bounding box center [859, 270] width 209 height 32
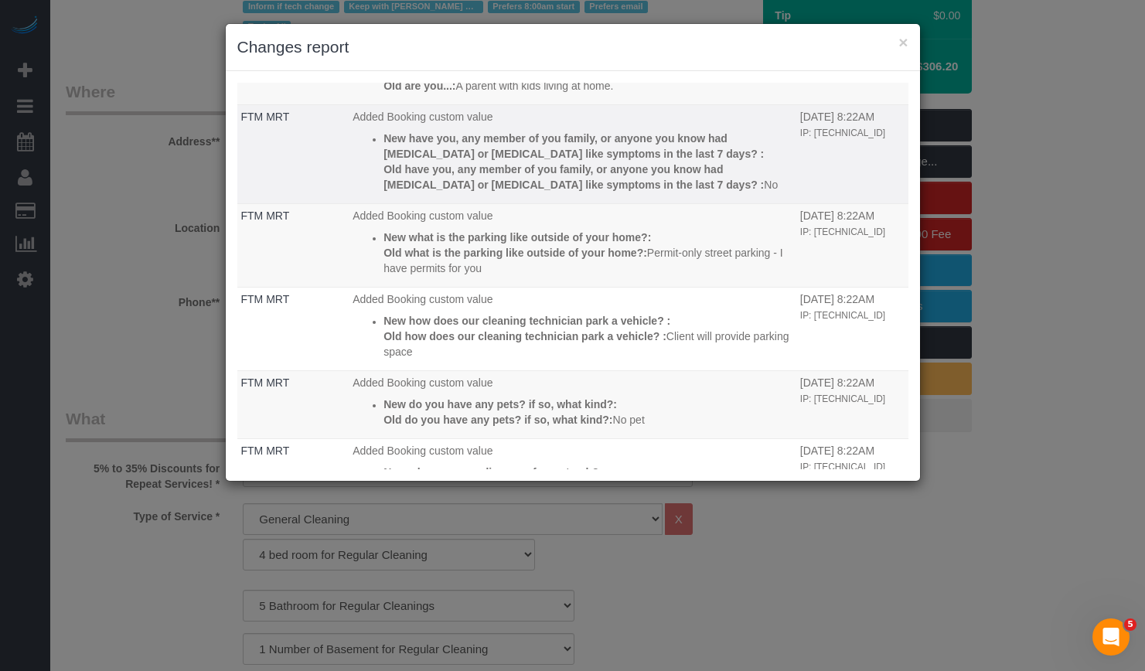
scroll to position [0, 0]
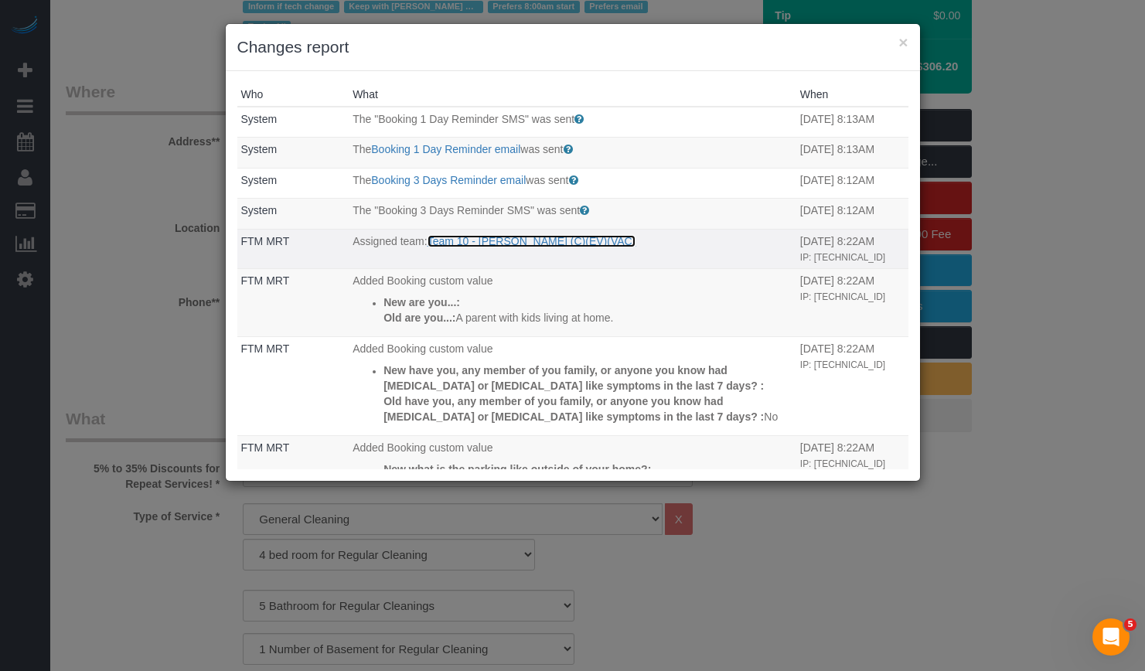
click at [470, 241] on link "Team 10 - [PERSON_NAME] (C)(EV)(VAC)" at bounding box center [531, 241] width 209 height 12
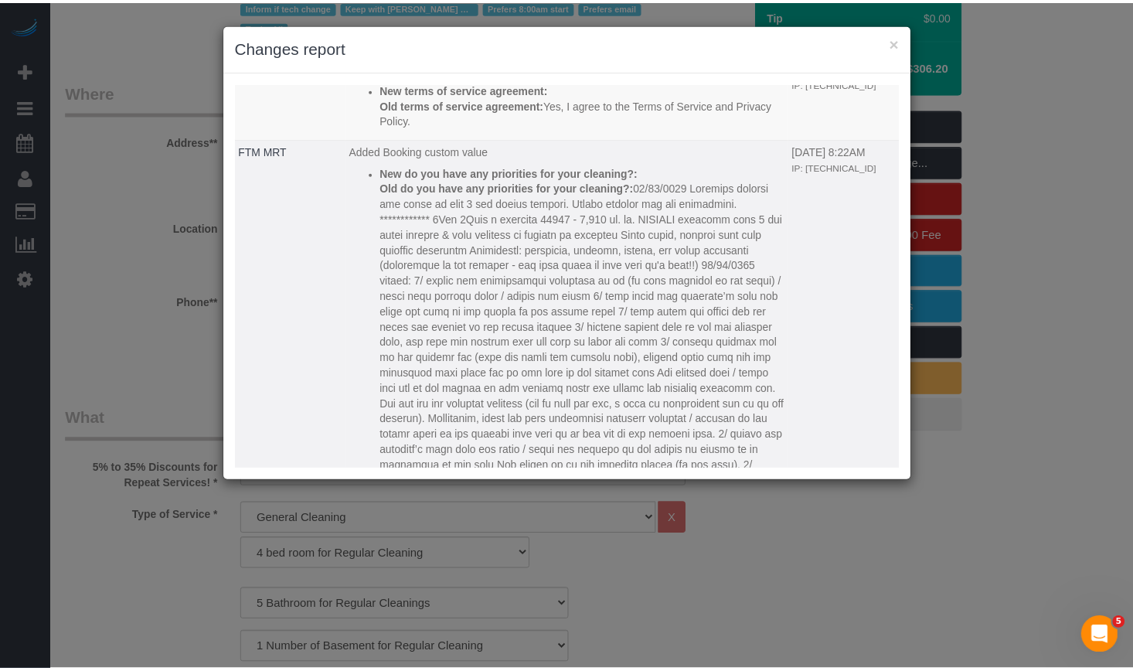
scroll to position [1160, 0]
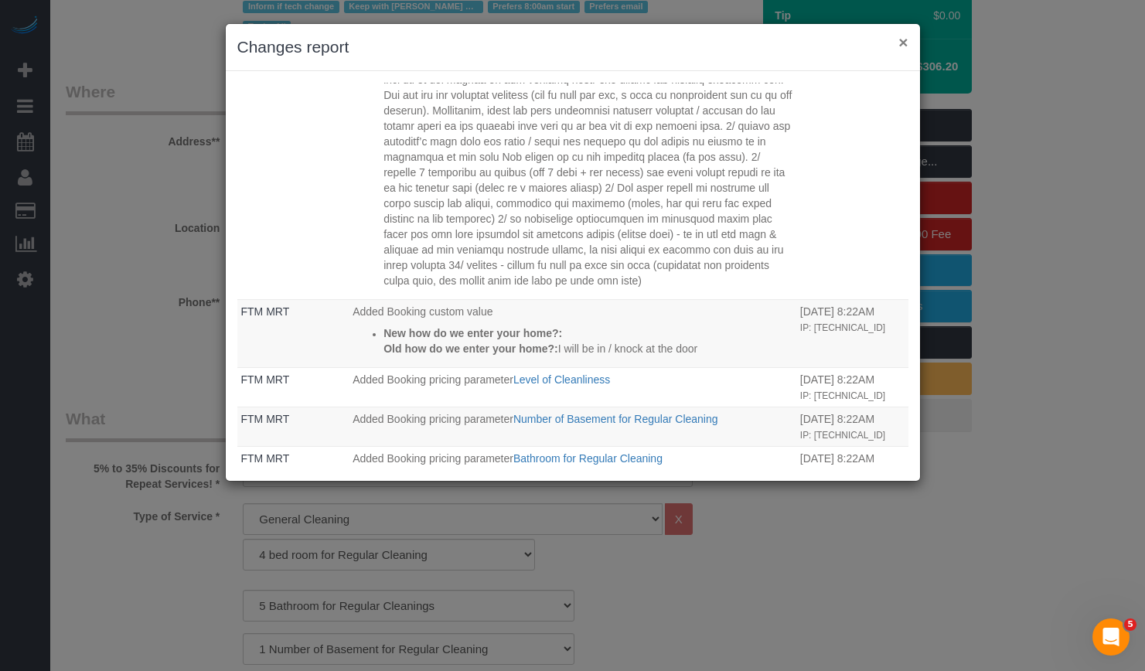
click at [903, 46] on button "×" at bounding box center [902, 42] width 9 height 16
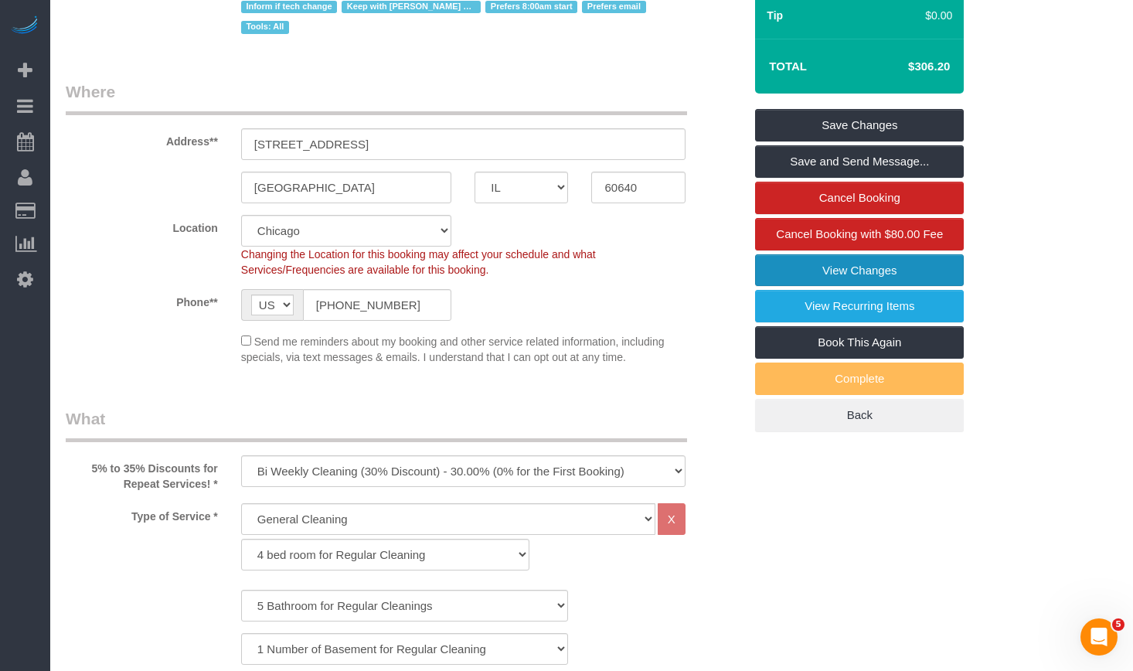
scroll to position [0, 0]
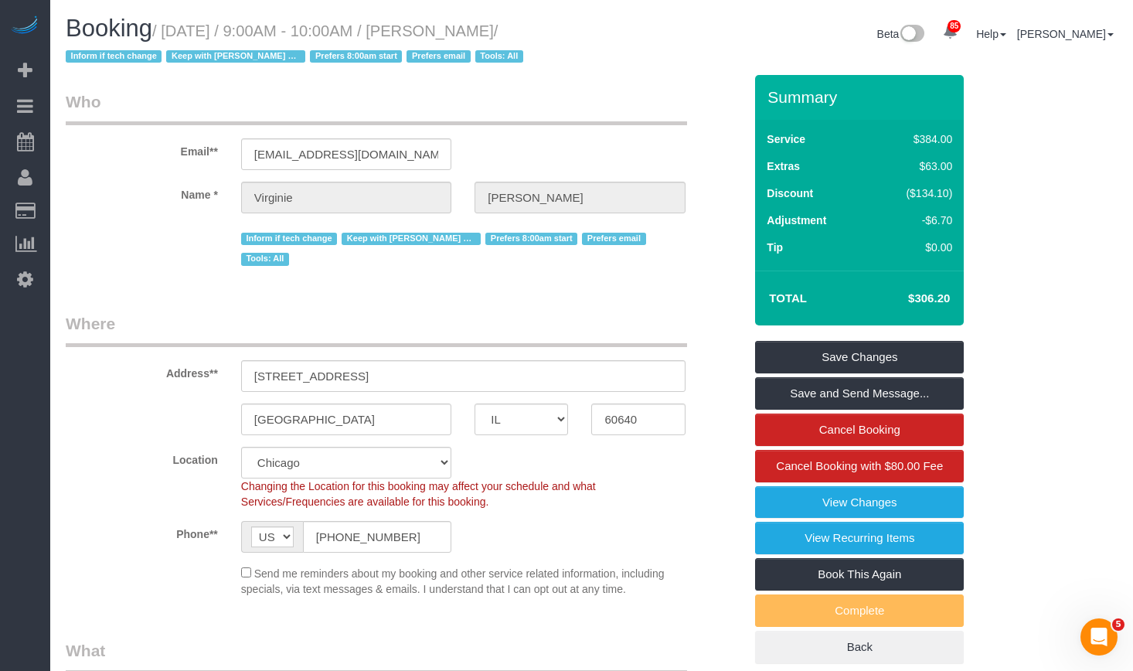
drag, startPoint x: 596, startPoint y: 32, endPoint x: 468, endPoint y: 31, distance: 127.5
click at [468, 31] on div "Booking / September 26, 2025 / 9:00AM - 10:00AM / Virginie Ott-Bono / Inform if…" at bounding box center [591, 45] width 1075 height 60
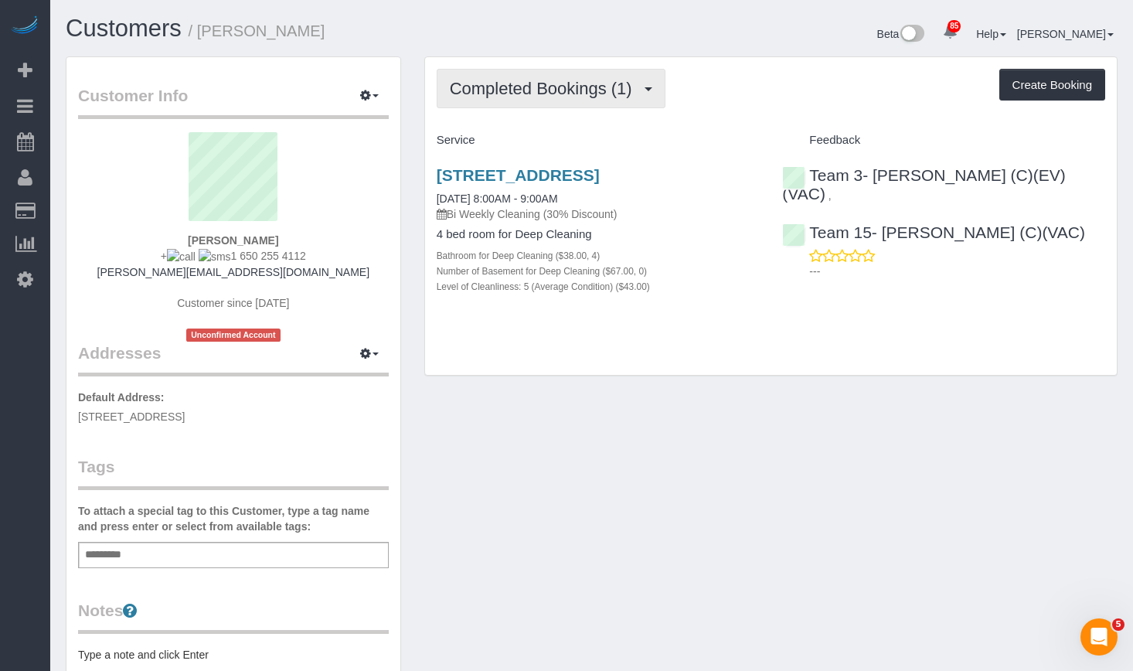
click at [549, 107] on button "Completed Bookings (1)" at bounding box center [551, 88] width 229 height 39
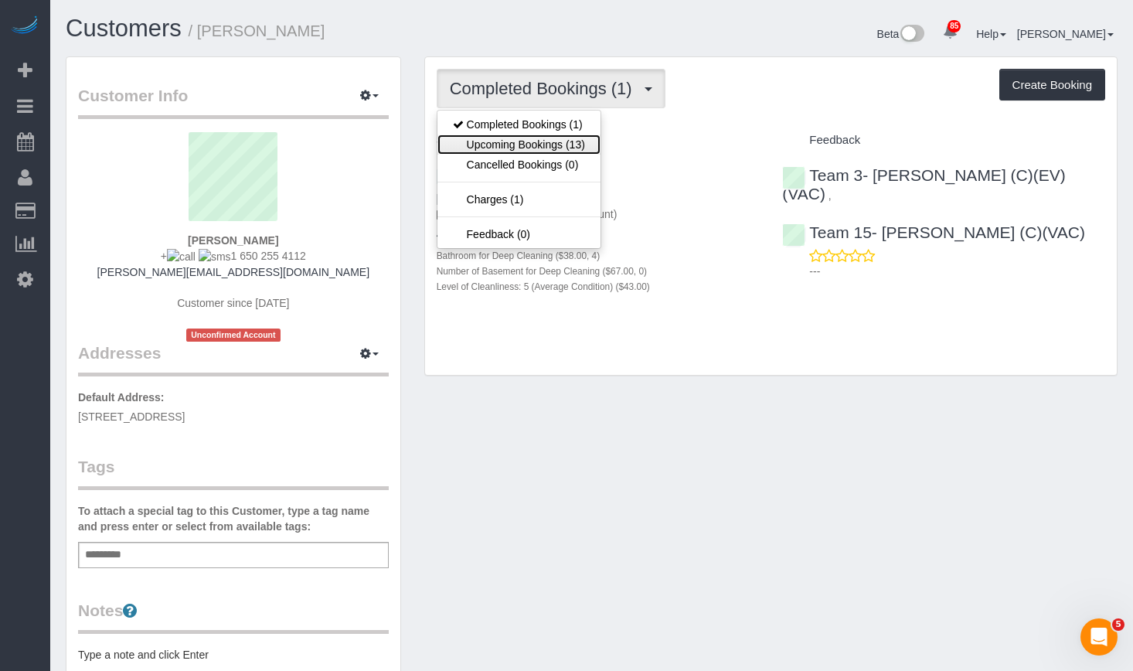
click at [545, 141] on link "Upcoming Bookings (13)" at bounding box center [519, 145] width 163 height 20
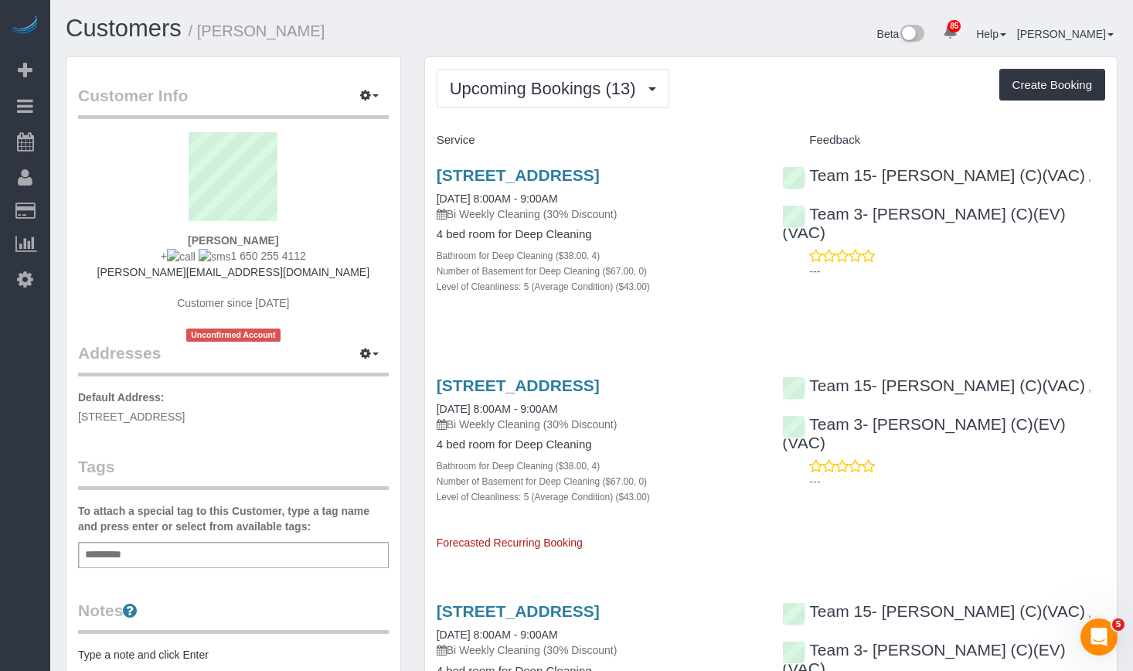
drag, startPoint x: 368, startPoint y: 37, endPoint x: 193, endPoint y: 36, distance: 174.7
click at [193, 36] on h1 "Customers / [PERSON_NAME]" at bounding box center [323, 28] width 515 height 26
click at [289, 29] on small "/ [PERSON_NAME]" at bounding box center [257, 30] width 137 height 17
click at [352, 30] on h1 "Customers / [PERSON_NAME]" at bounding box center [323, 28] width 515 height 26
drag, startPoint x: 352, startPoint y: 30, endPoint x: 204, endPoint y: 31, distance: 147.6
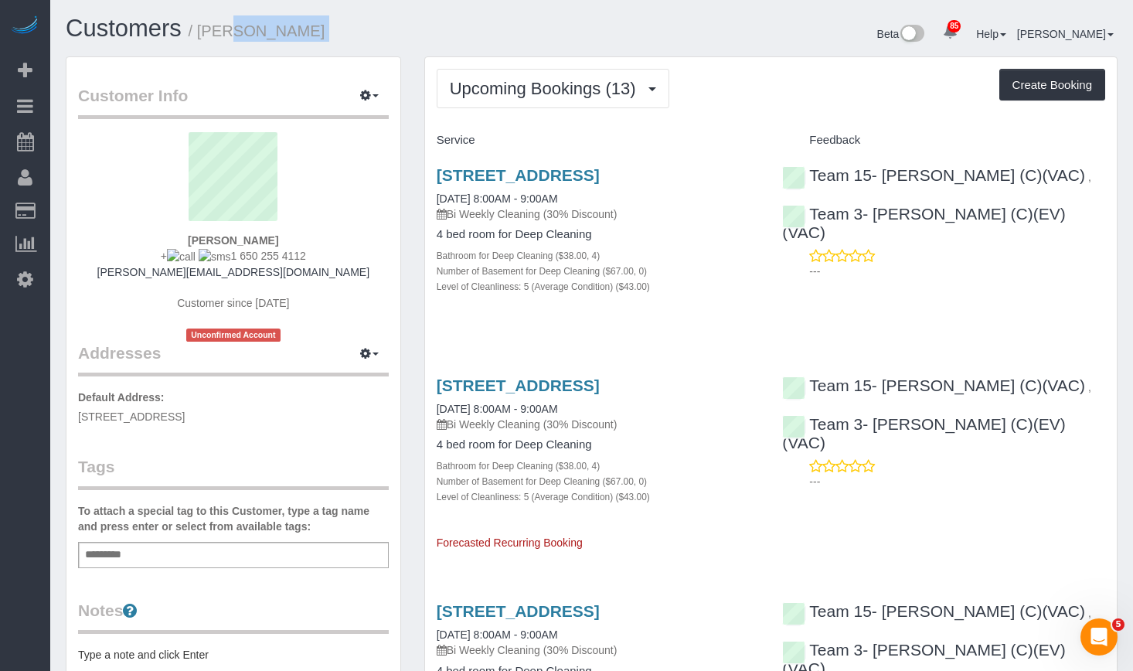
click at [204, 31] on h1 "Customers / [PERSON_NAME]" at bounding box center [323, 28] width 515 height 26
click at [796, 94] on div "Upcoming Bookings (13) Completed Bookings (1) Upcoming Bookings (13) Cancelled …" at bounding box center [771, 88] width 669 height 39
drag, startPoint x: 327, startPoint y: 35, endPoint x: 203, endPoint y: 30, distance: 123.8
click at [203, 30] on h1 "Customers / [PERSON_NAME]" at bounding box center [323, 28] width 515 height 26
copy small "[PERSON_NAME]"
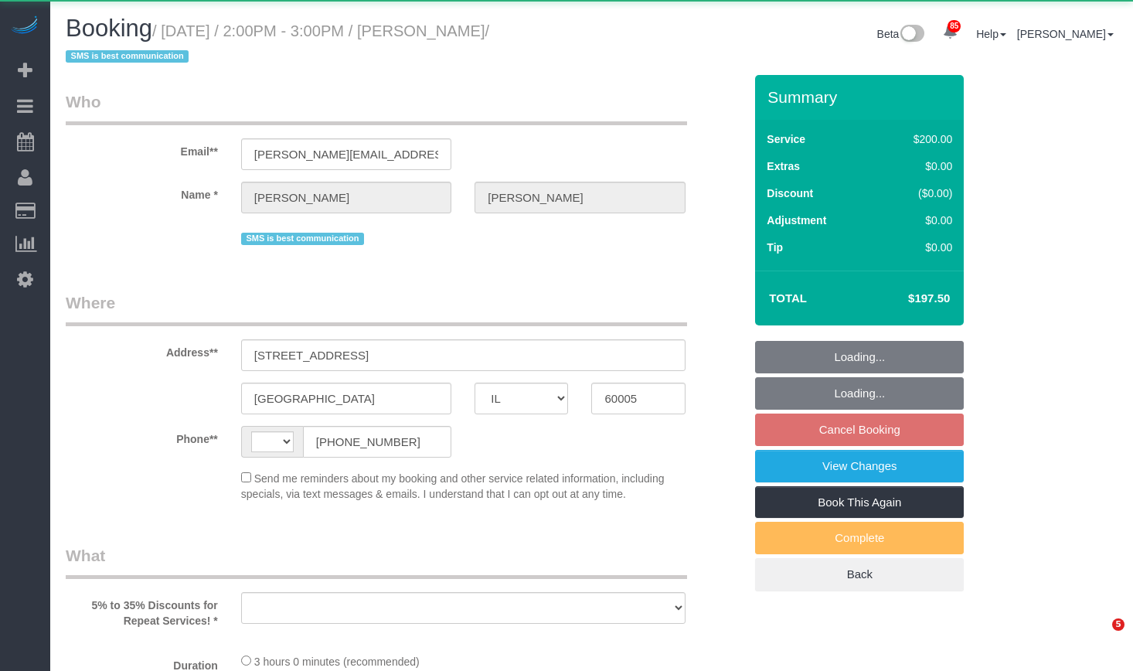
select select "IL"
select select "string:[GEOGRAPHIC_DATA]"
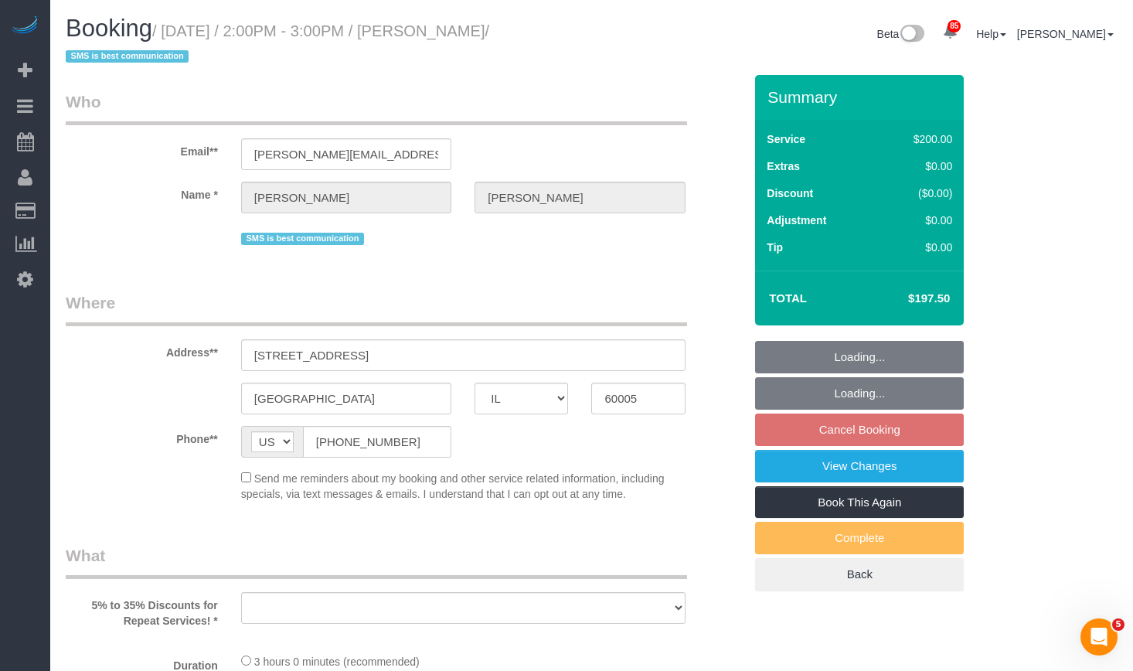
select select "string:fspay-46461b0c-2964-4b41-a651-97e1274448d7"
select select "512"
select select "3"
select select "object:37092"
select select "number:1"
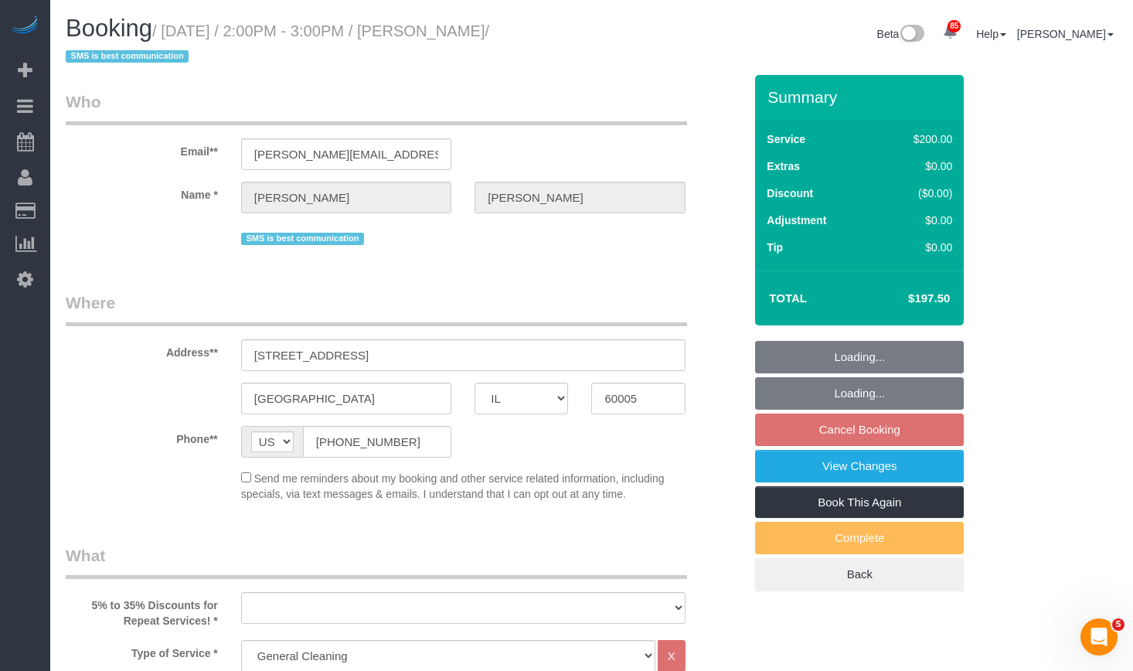
select select "number:58"
select select "number:138"
select select "number:107"
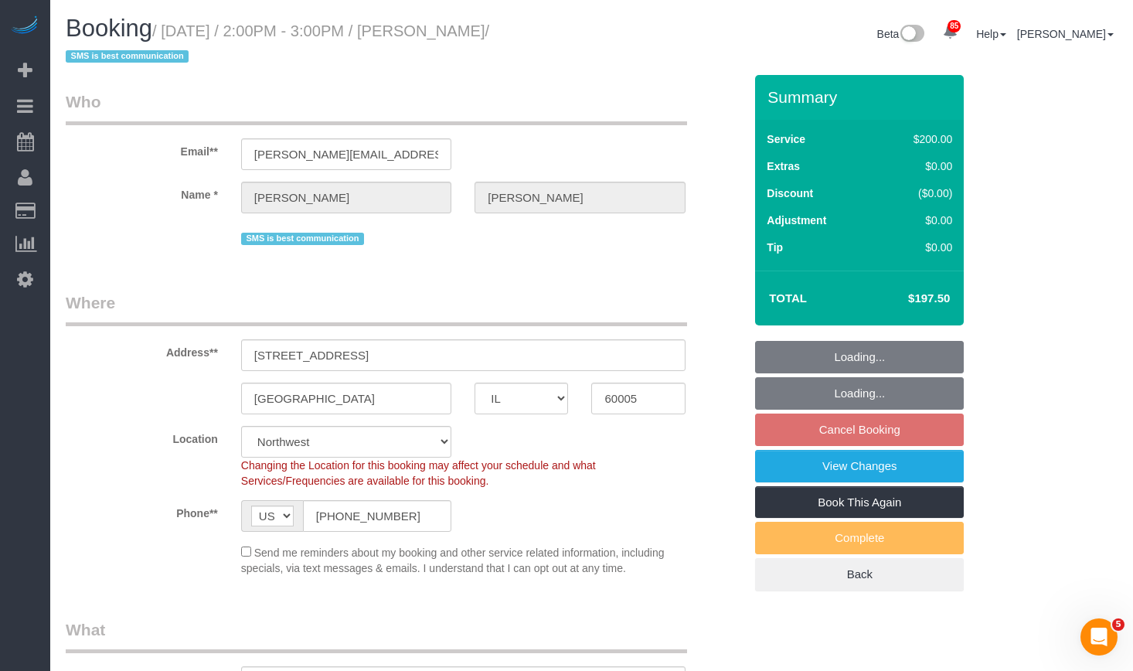
select select "3"
select select "object:37245"
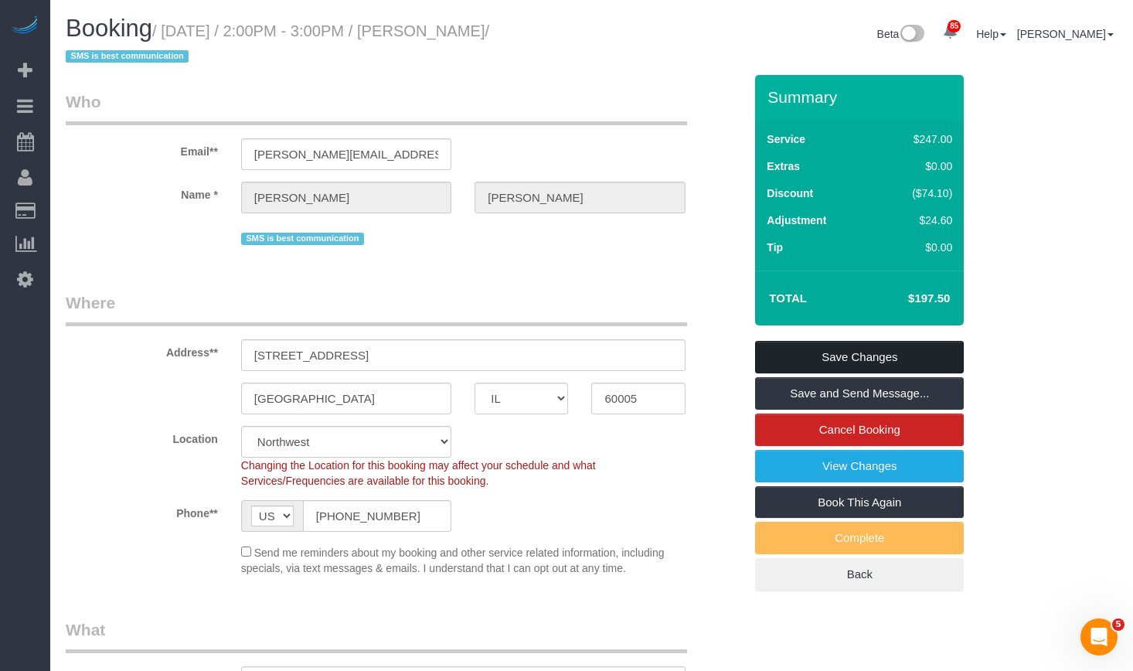
click at [864, 360] on link "Save Changes" at bounding box center [859, 357] width 209 height 32
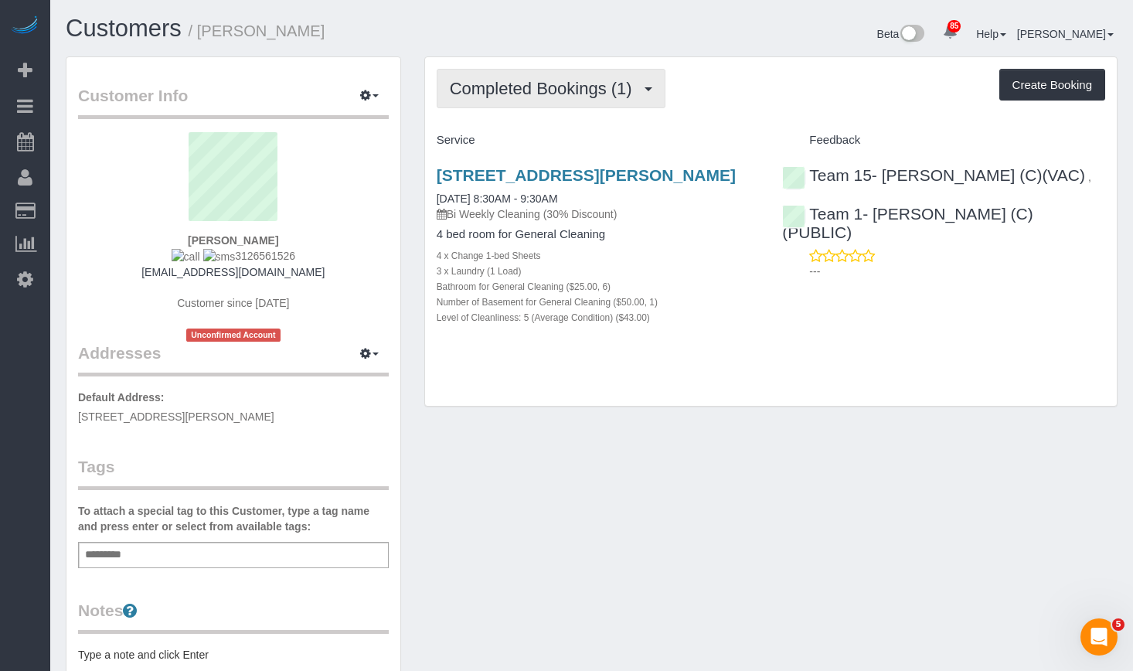
click at [585, 93] on span "Completed Bookings (1)" at bounding box center [545, 88] width 190 height 19
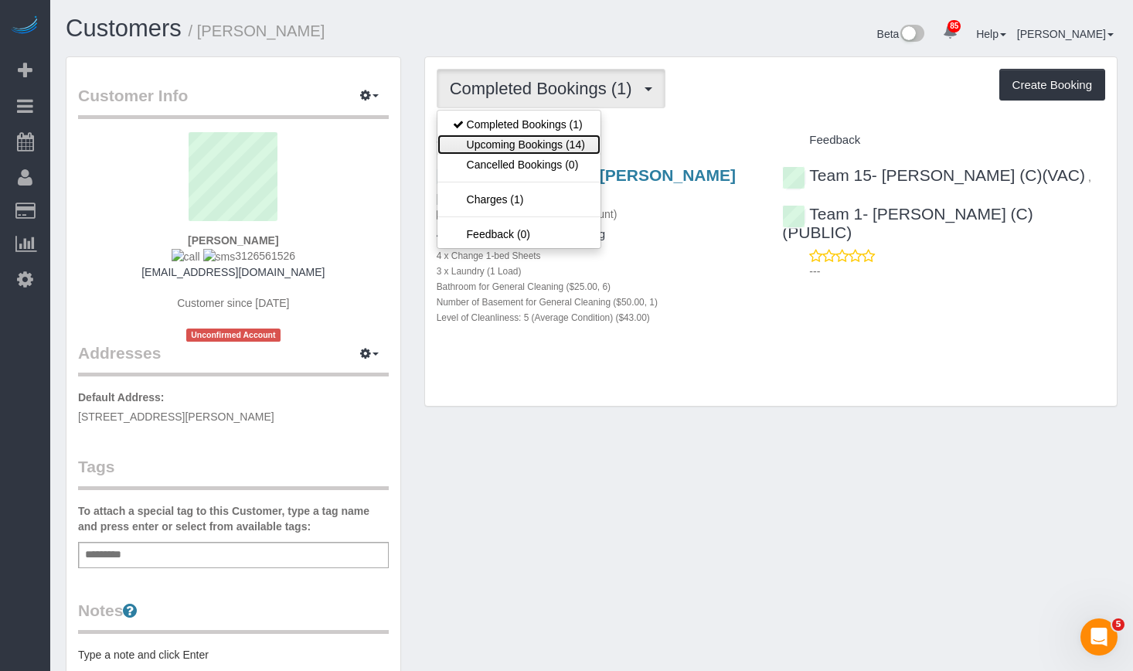
click at [571, 139] on link "Upcoming Bookings (14)" at bounding box center [519, 145] width 163 height 20
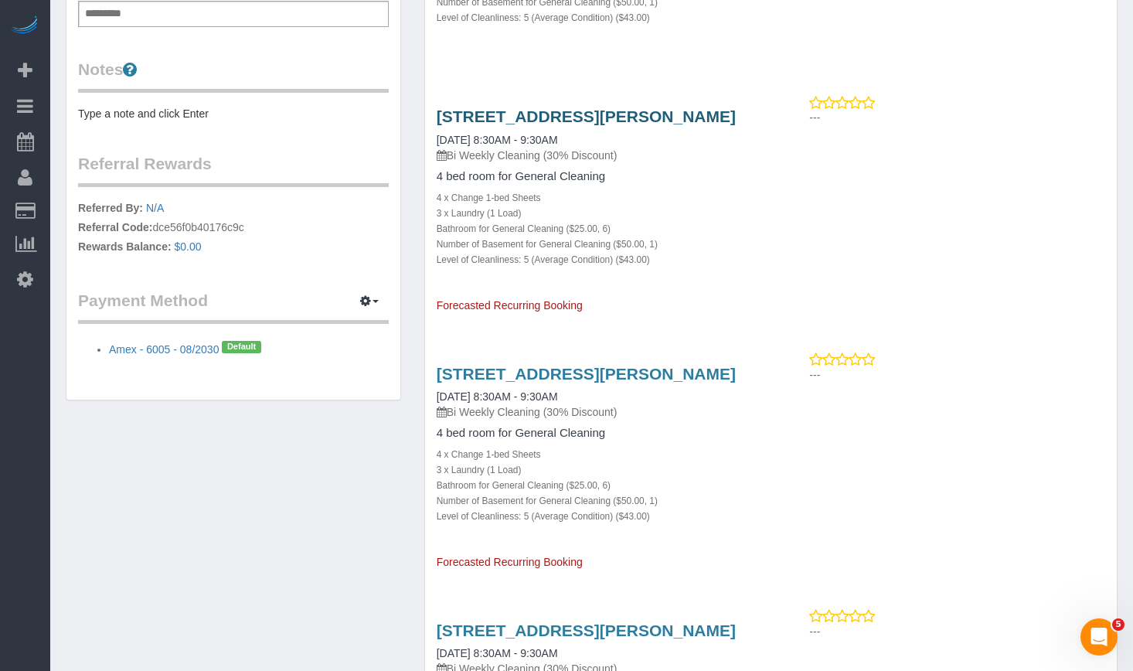
scroll to position [464, 0]
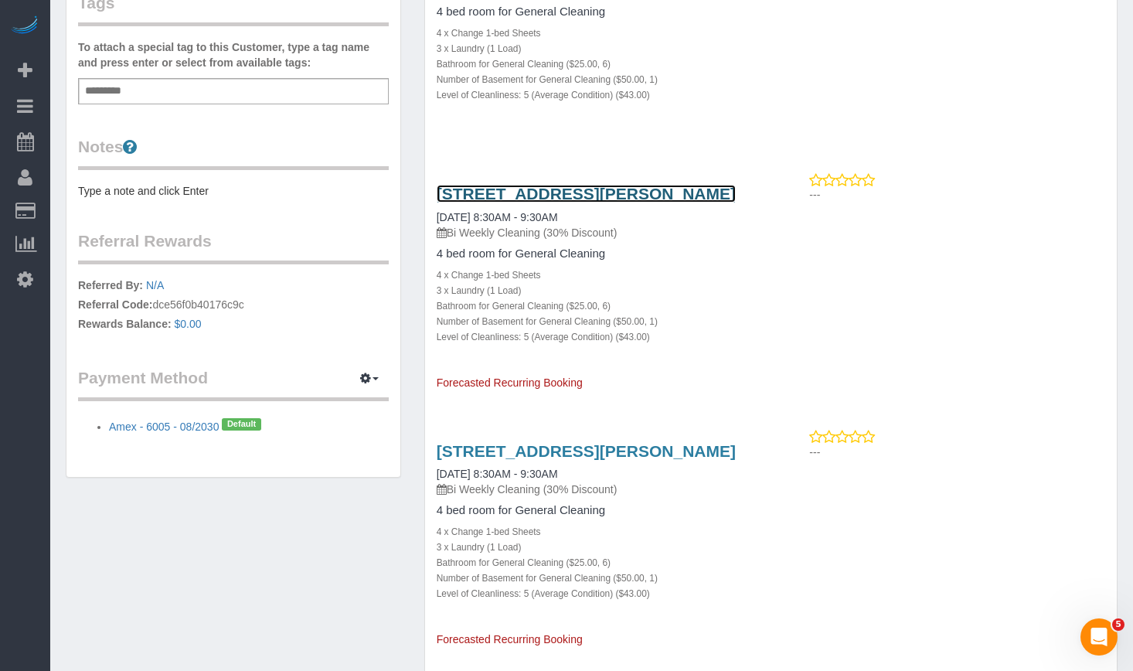
click at [528, 194] on link "[STREET_ADDRESS][PERSON_NAME]" at bounding box center [586, 194] width 299 height 18
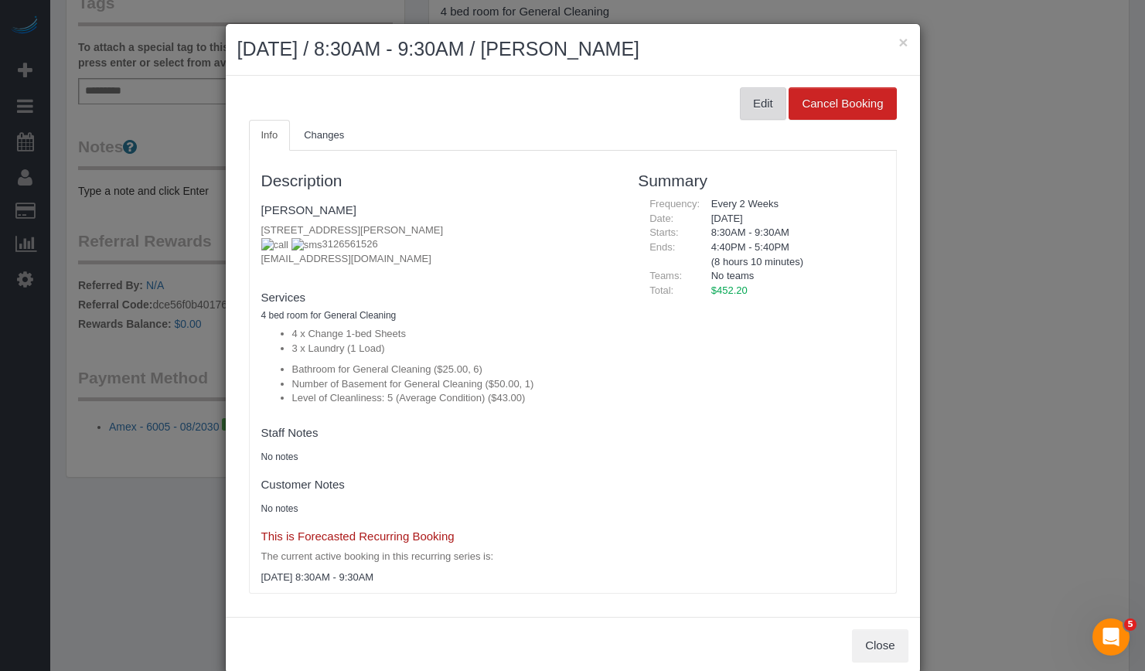
click at [741, 100] on button "Edit" at bounding box center [763, 103] width 46 height 32
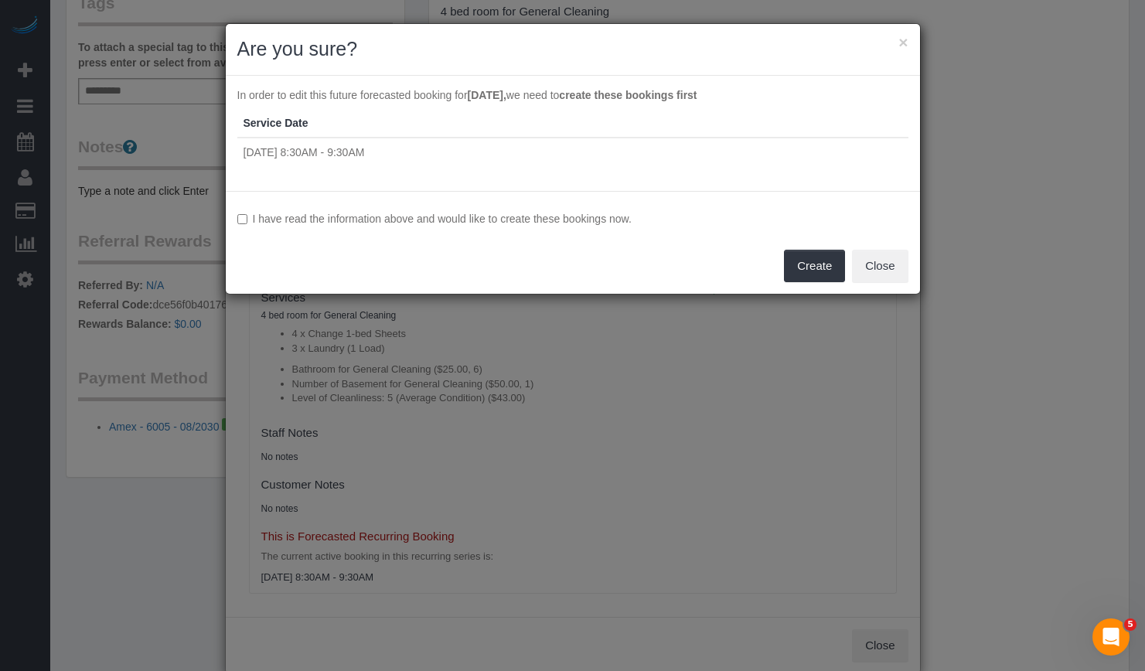
drag, startPoint x: 374, startPoint y: 165, endPoint x: 382, endPoint y: 163, distance: 8.1
click at [377, 164] on td "[DATE] 8:30AM - 9:30AM" at bounding box center [572, 152] width 671 height 29
click at [545, 138] on td "[DATE] 8:30AM - 9:30AM" at bounding box center [572, 152] width 671 height 29
drag, startPoint x: 680, startPoint y: 149, endPoint x: 689, endPoint y: 152, distance: 8.8
click at [689, 152] on td "[DATE] 8:30AM - 9:30AM" at bounding box center [572, 152] width 671 height 29
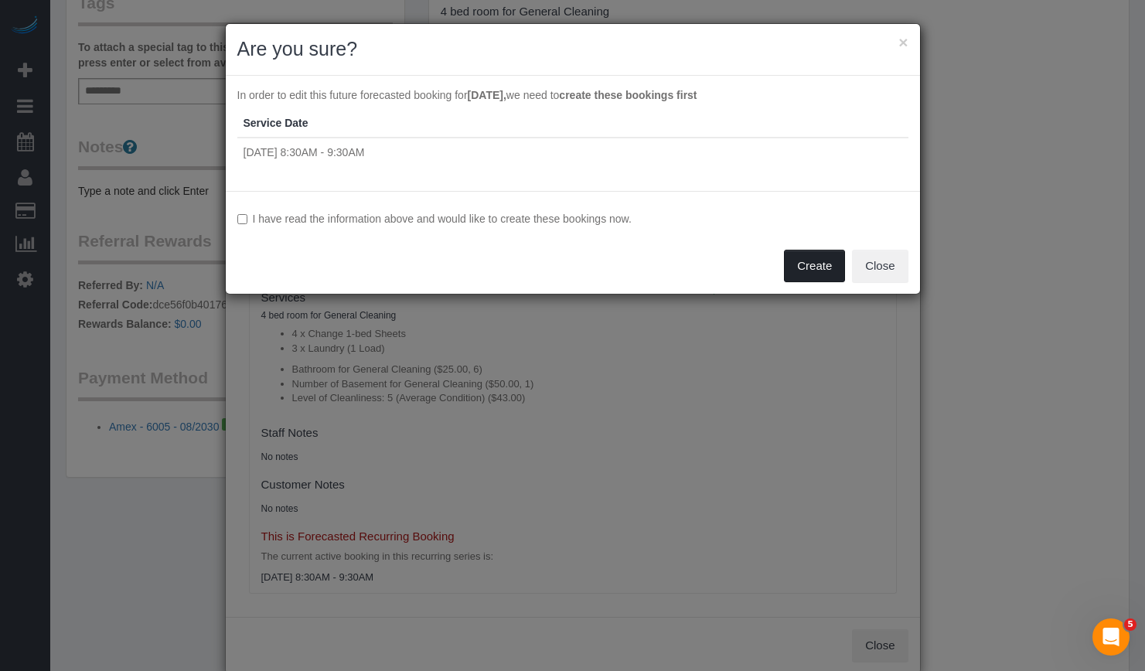
click at [787, 264] on button "Create" at bounding box center [814, 266] width 61 height 32
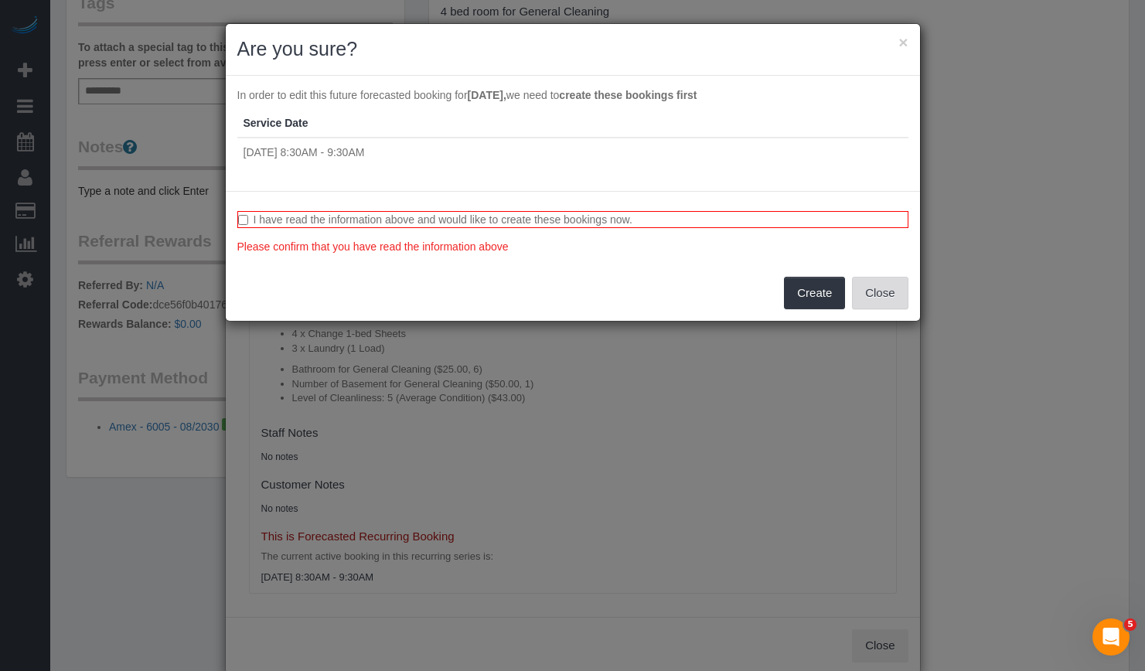
click at [886, 284] on button "Close" at bounding box center [880, 293] width 56 height 32
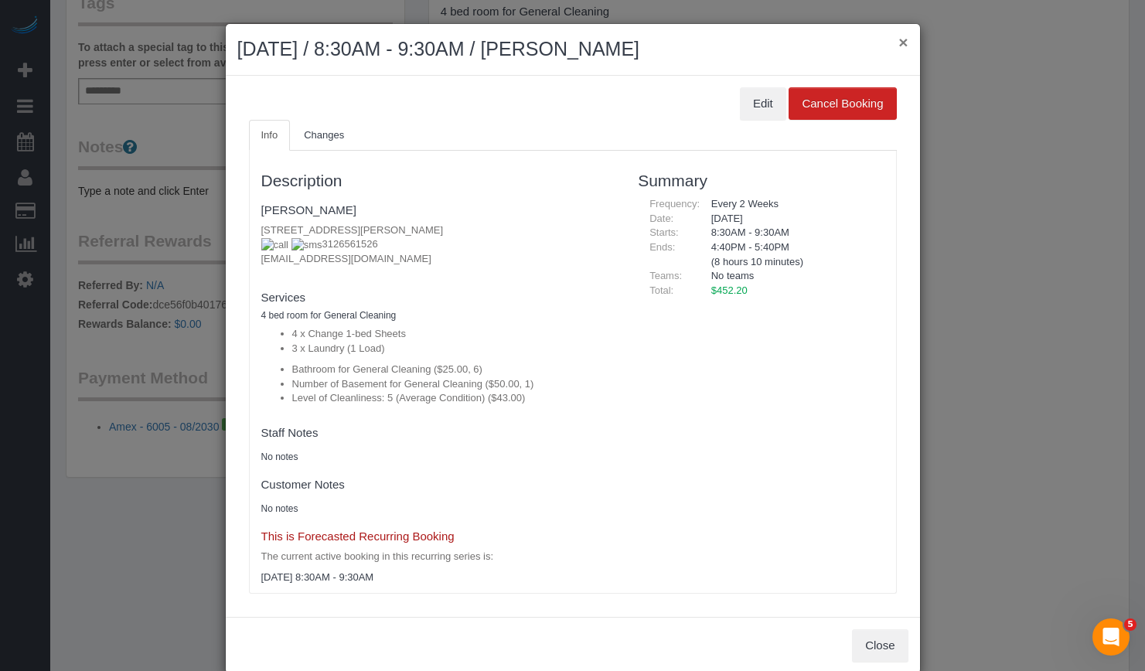
click at [900, 42] on button "×" at bounding box center [902, 42] width 9 height 16
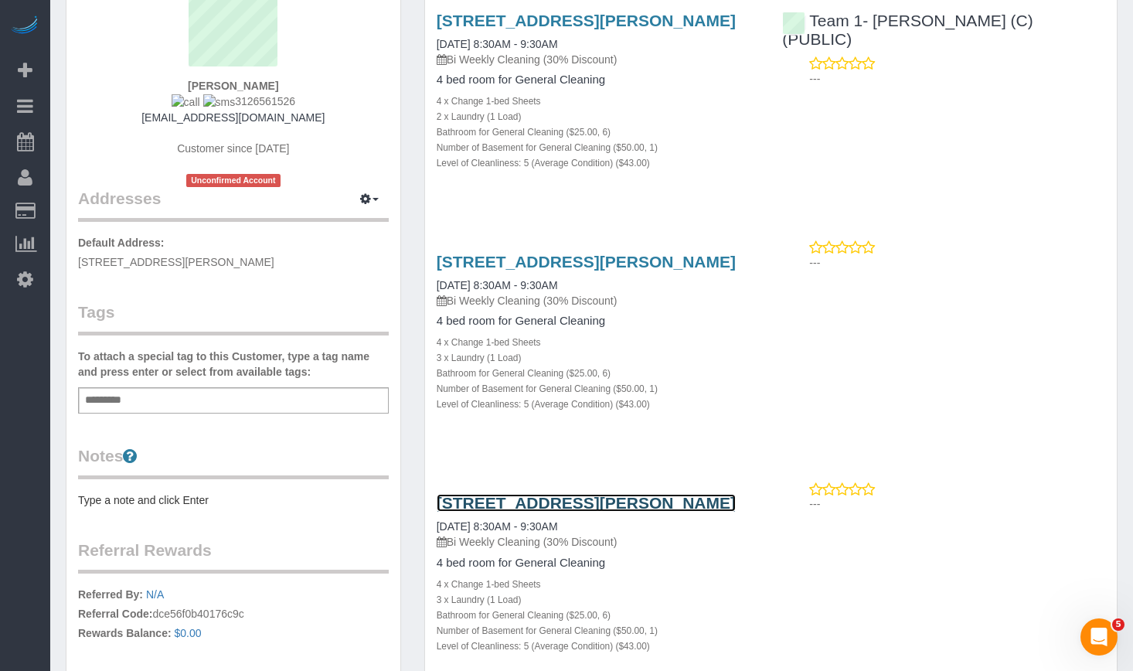
scroll to position [0, 0]
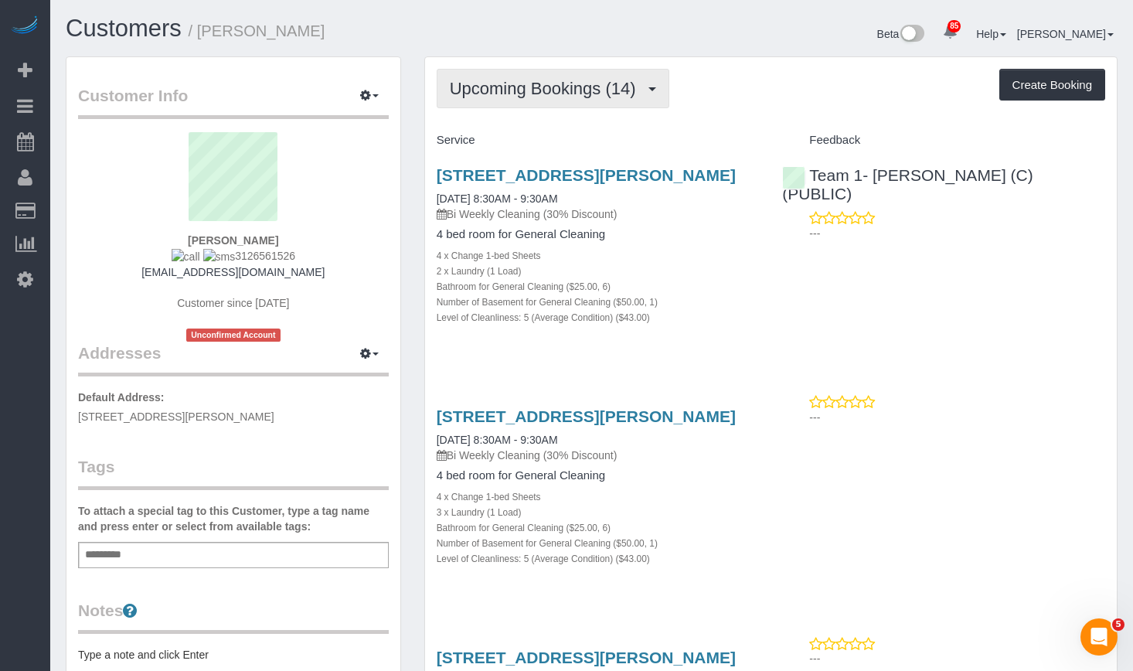
click at [644, 97] on span "Upcoming Bookings (14)" at bounding box center [547, 88] width 194 height 19
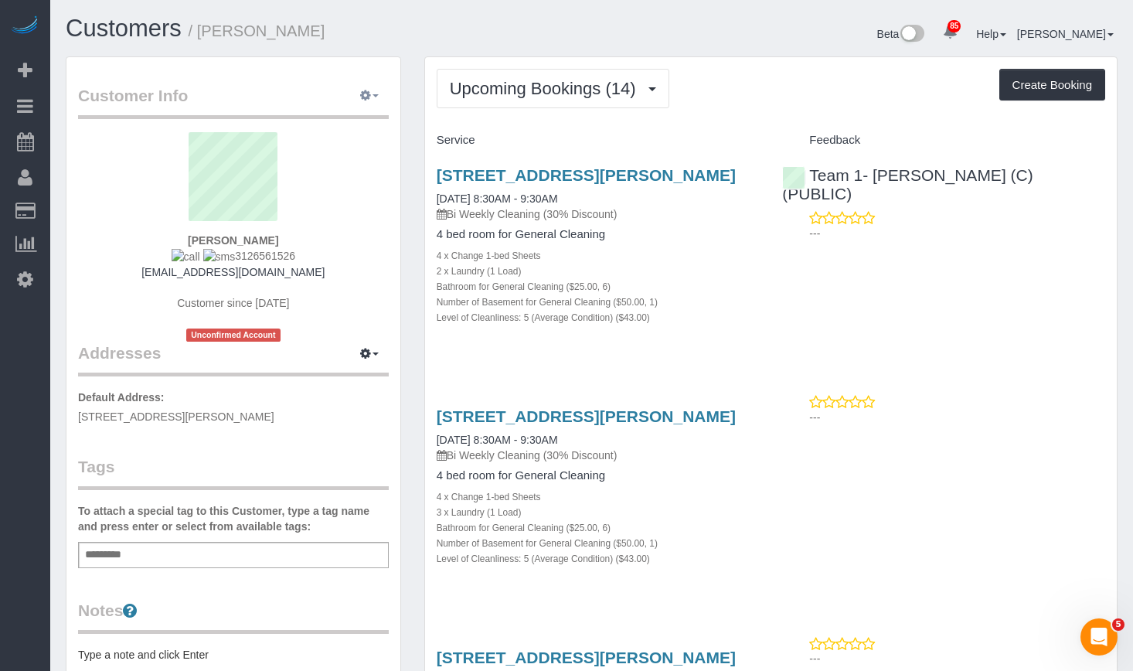
click at [380, 91] on button "button" at bounding box center [369, 96] width 39 height 24
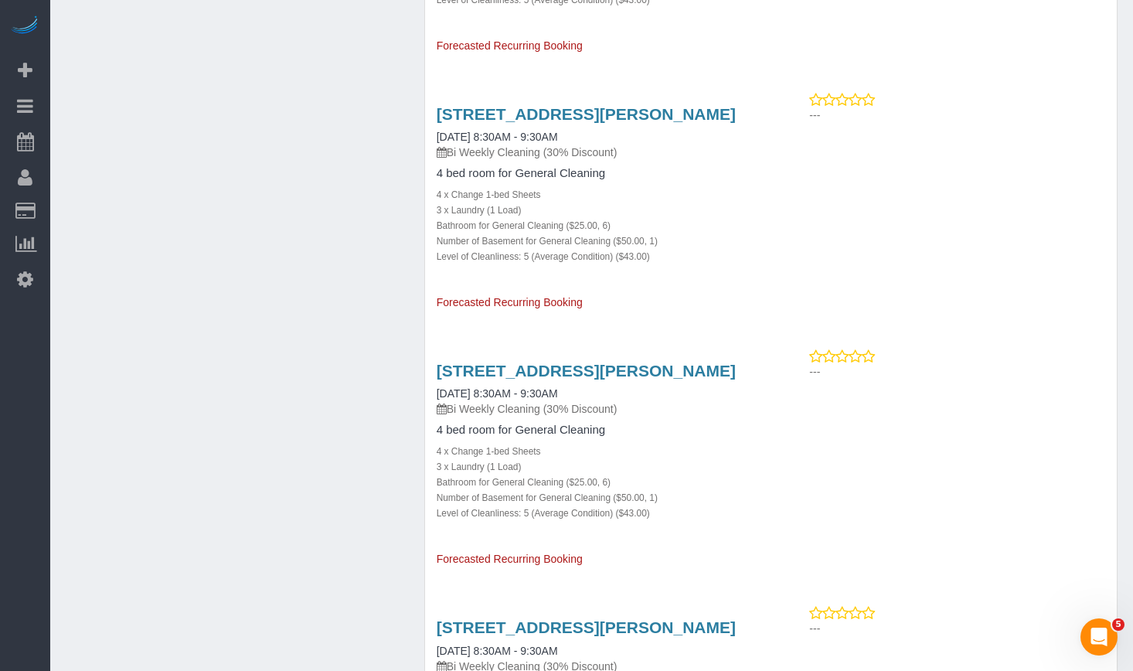
scroll to position [1237, 0]
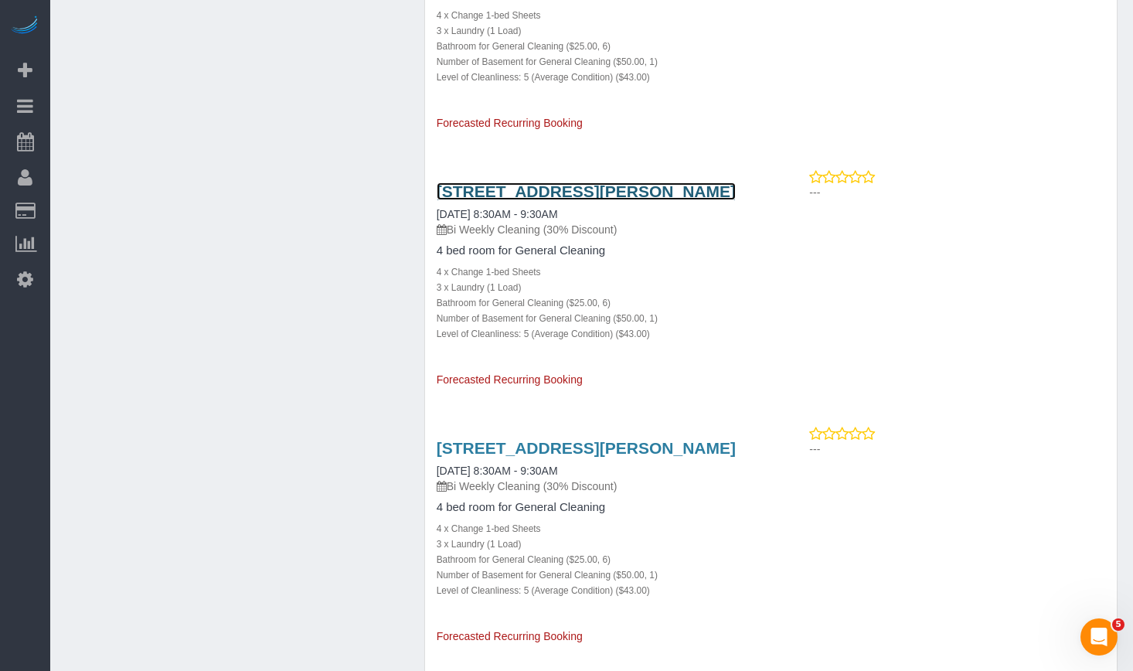
click at [555, 192] on link "2127 N Clifton Ave, Chicago, IL 60614" at bounding box center [586, 191] width 299 height 18
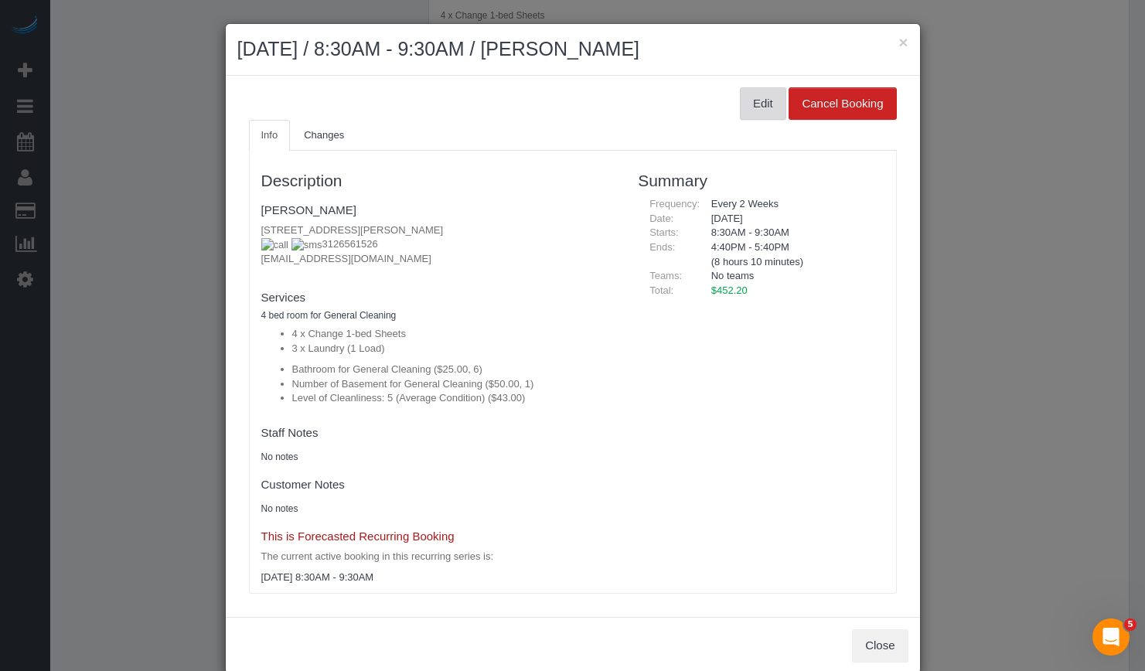
click at [746, 108] on button "Edit" at bounding box center [763, 103] width 46 height 32
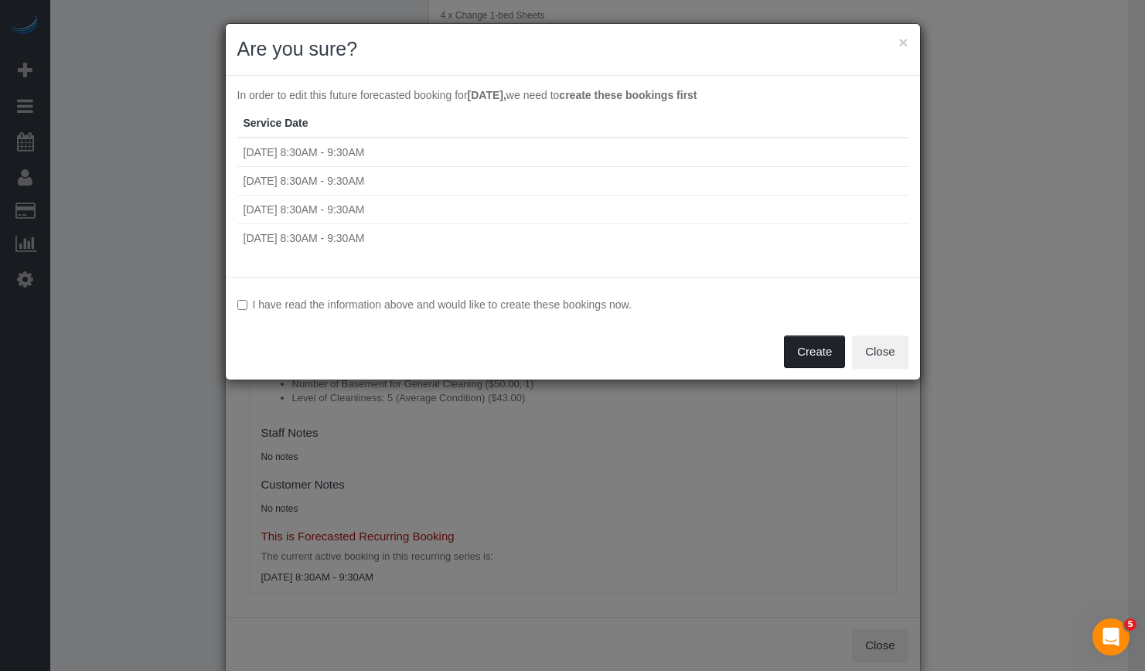
click at [819, 360] on button "Create" at bounding box center [814, 351] width 61 height 32
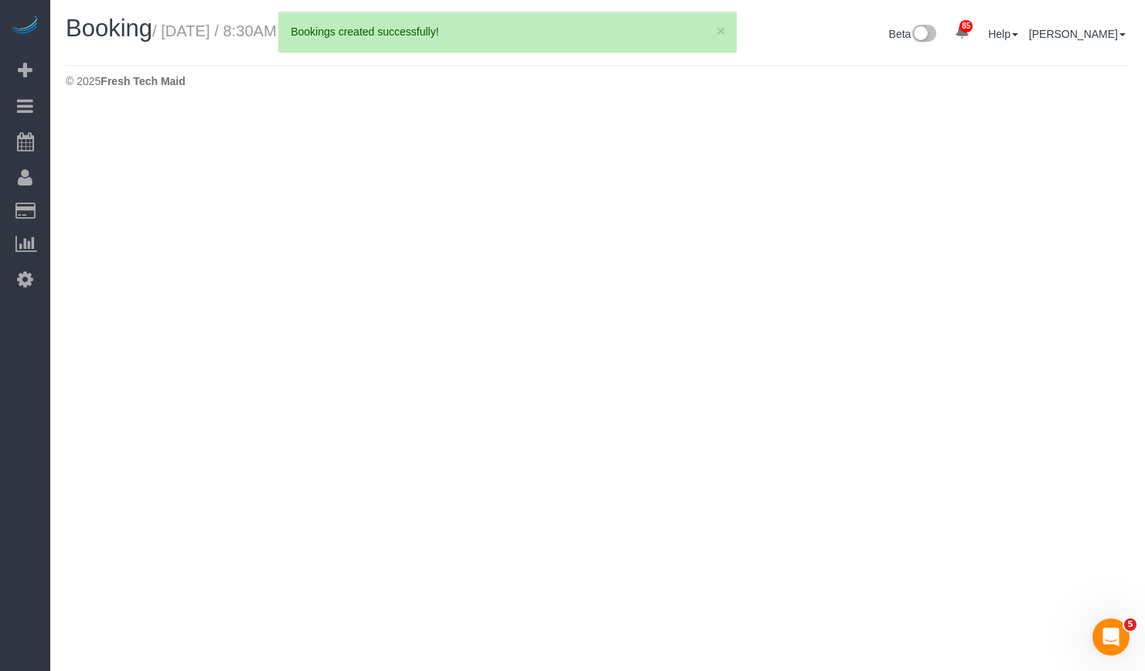
select select "IL"
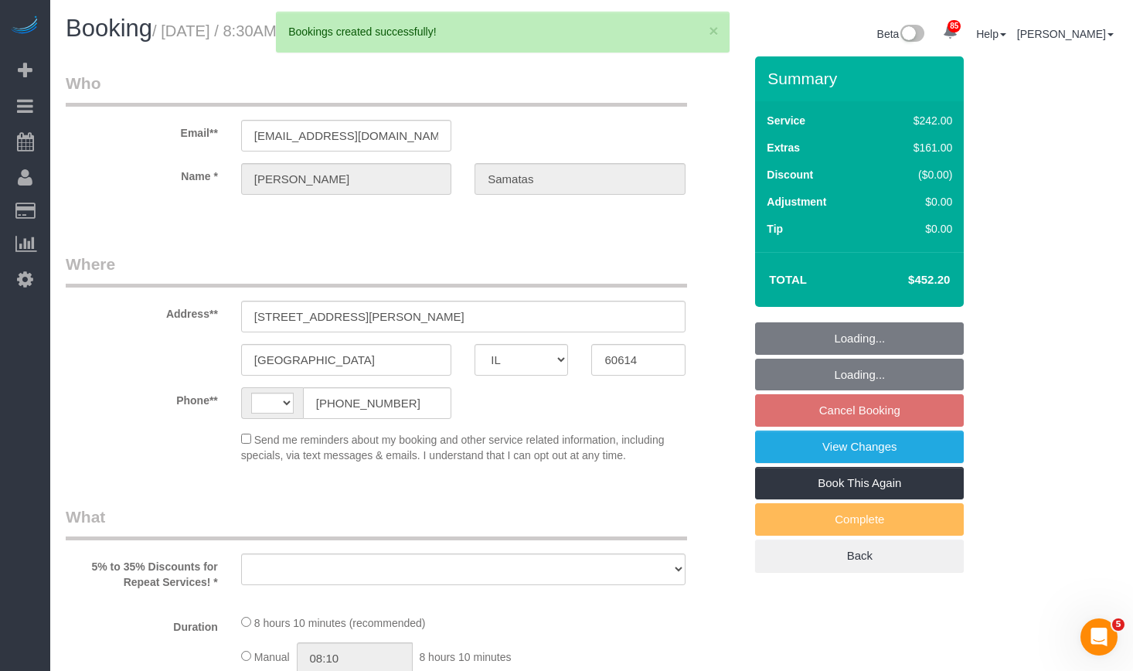
select select "object:1459"
select select "string:fspay-c4a8f186-f0db-4e19-9b7b-a9835a4a61b1"
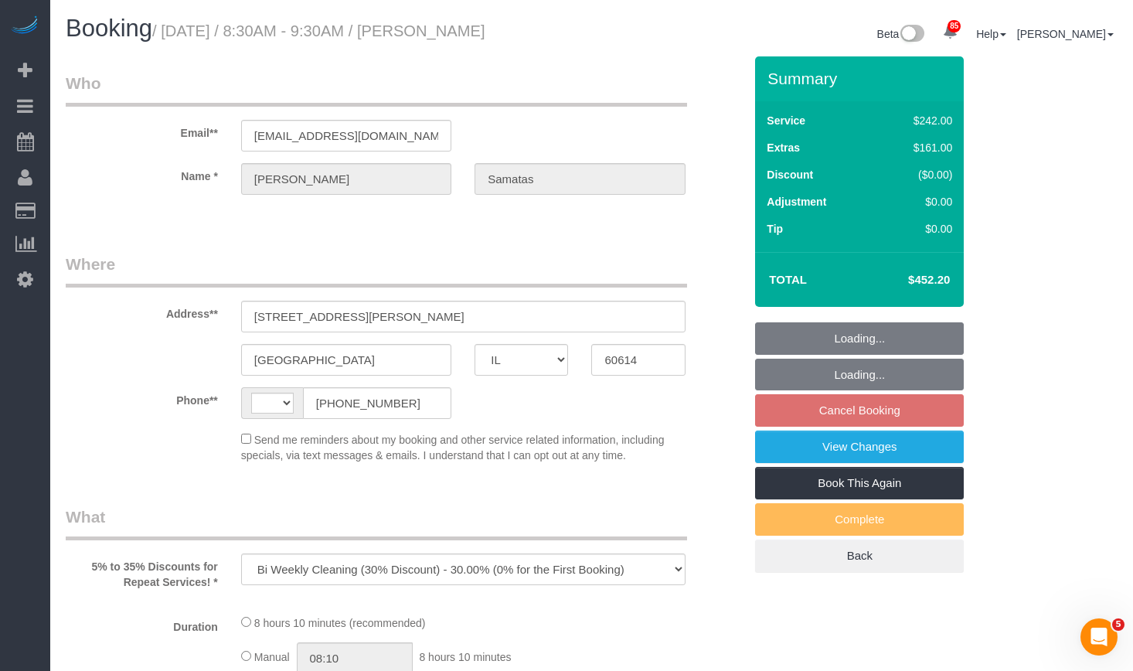
select select "string:US"
select select "number:1"
select select "number:58"
select select "number:139"
select select "number:104"
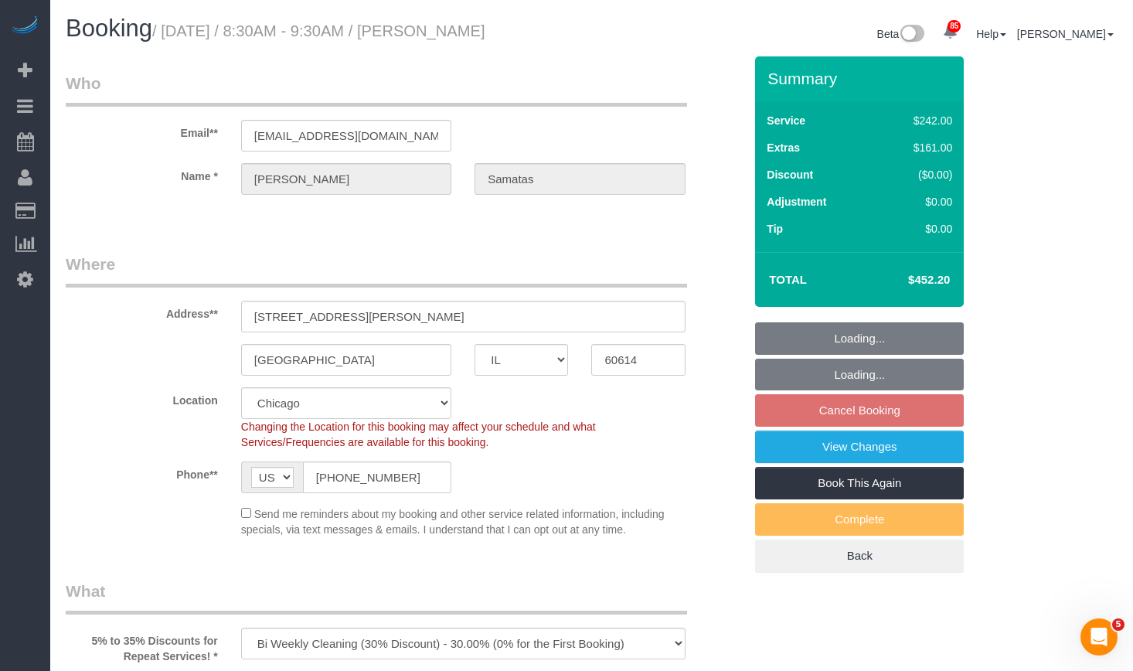
select select "object:2023"
select select "512"
select select "6"
select select "1"
select select "5"
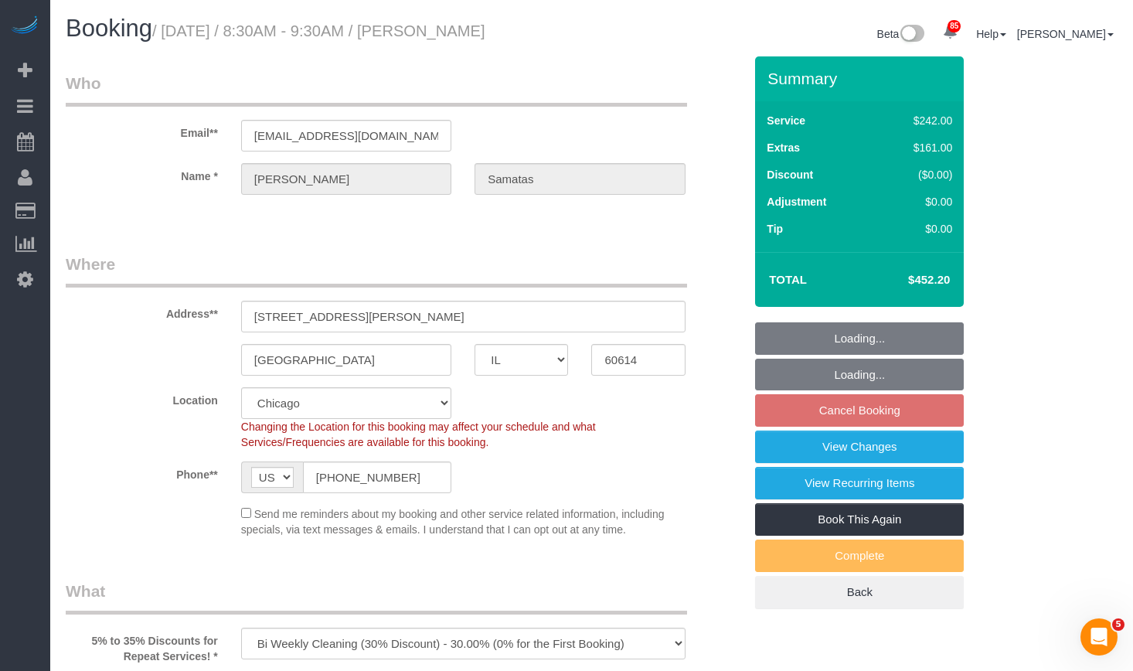
select select "6"
select select "1"
select select "5"
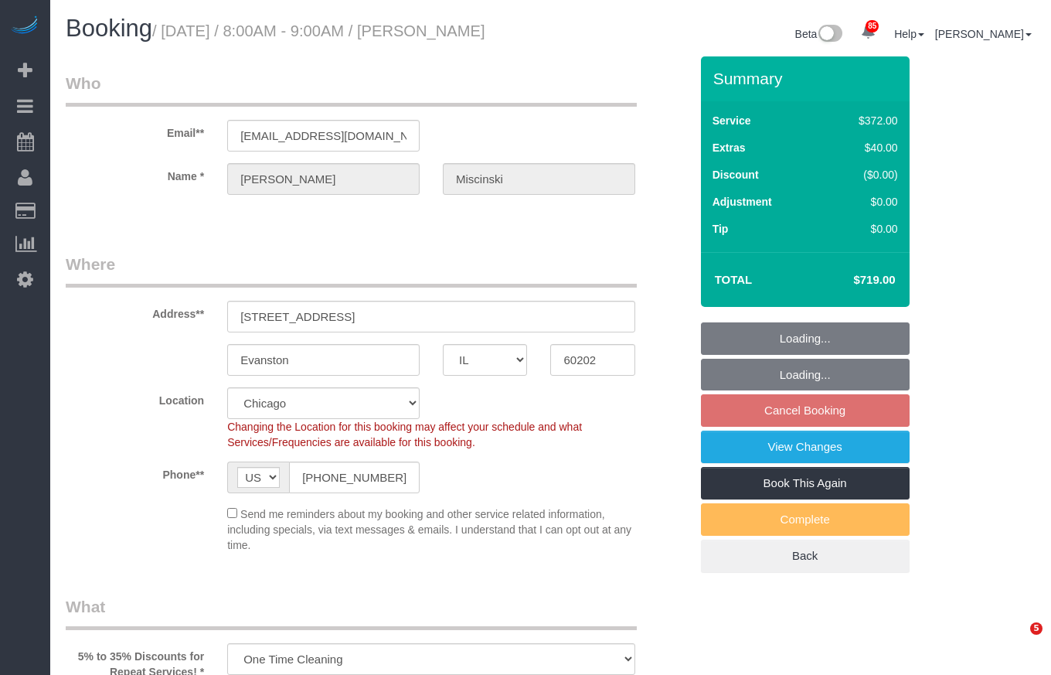
select select "IL"
select select "514"
select select "string:fspay-e710df6e-db2f-43fb-bf5a-66da6a6f19fb"
select select "object:1369"
select select "spot1"
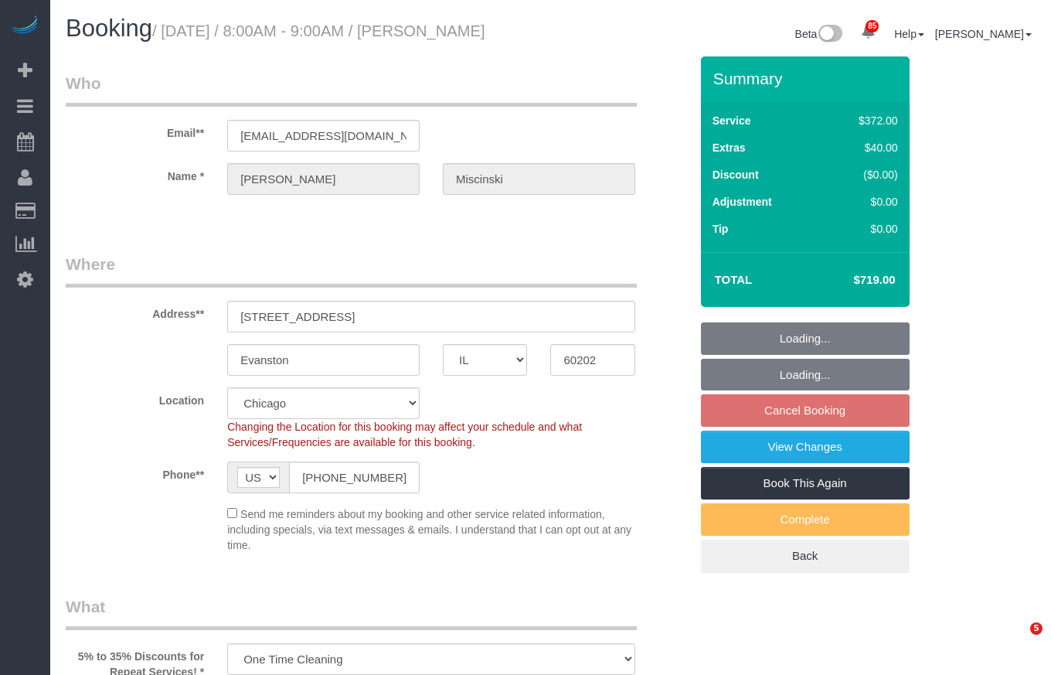
select select "2"
select select "number:1"
select select "number:58"
select select "number:139"
select select "number:106"
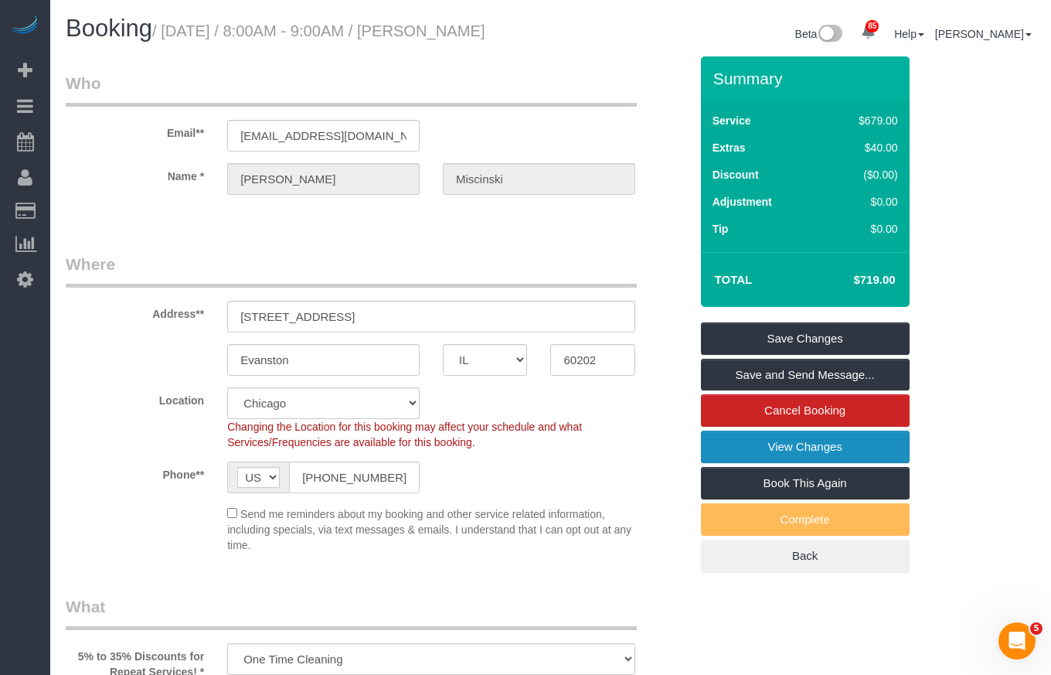
click at [850, 461] on link "View Changes" at bounding box center [805, 447] width 209 height 32
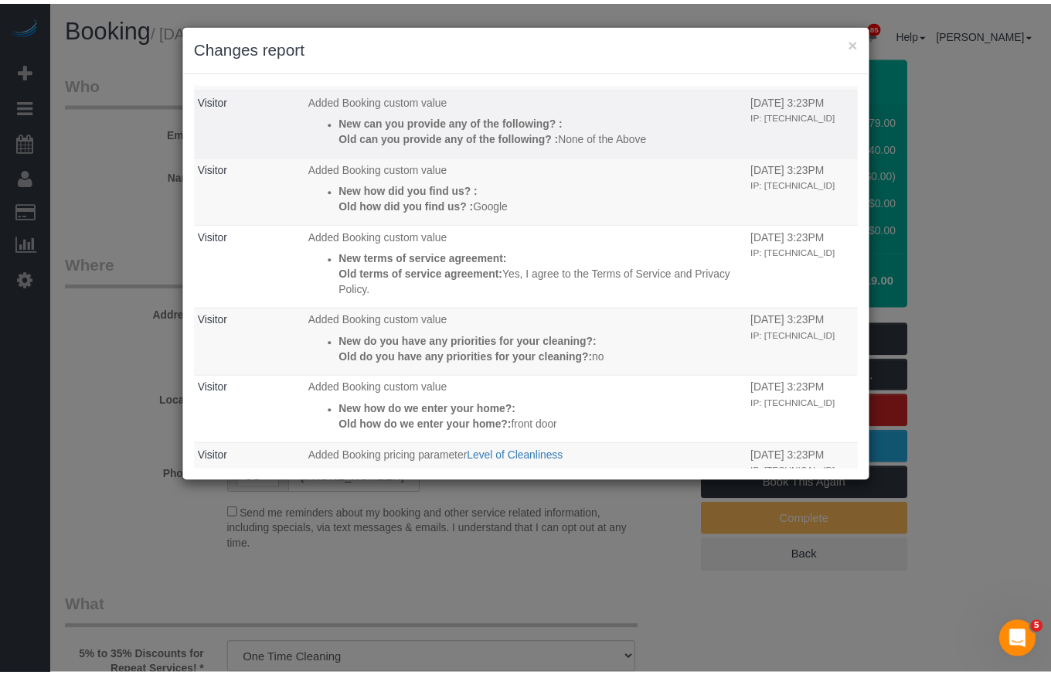
scroll to position [541, 0]
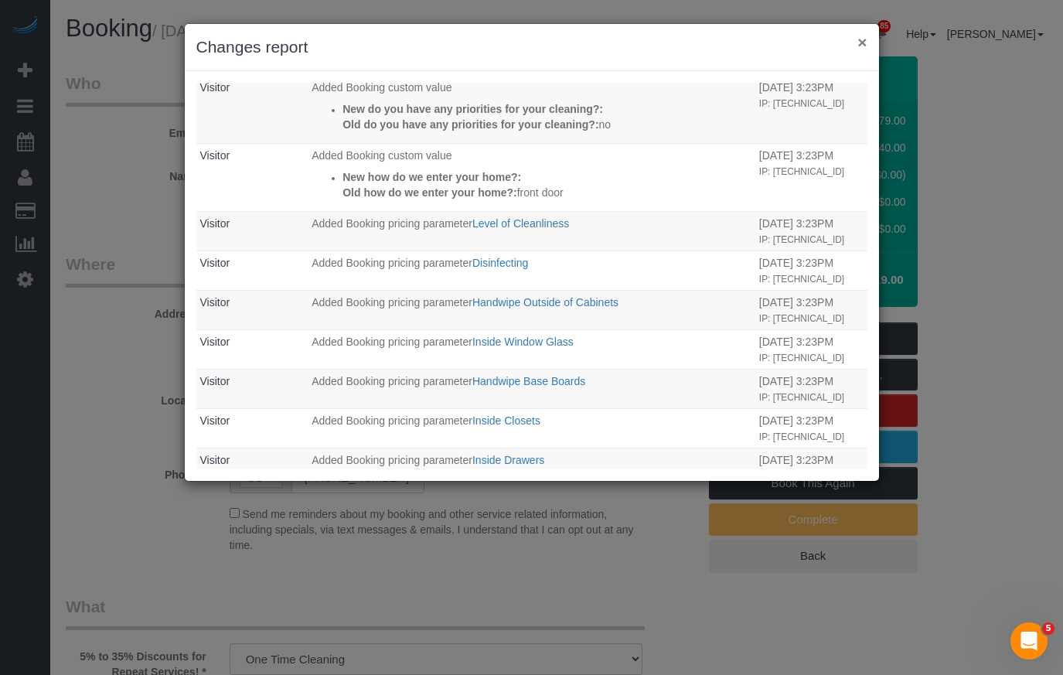
click at [863, 43] on button "×" at bounding box center [861, 42] width 9 height 16
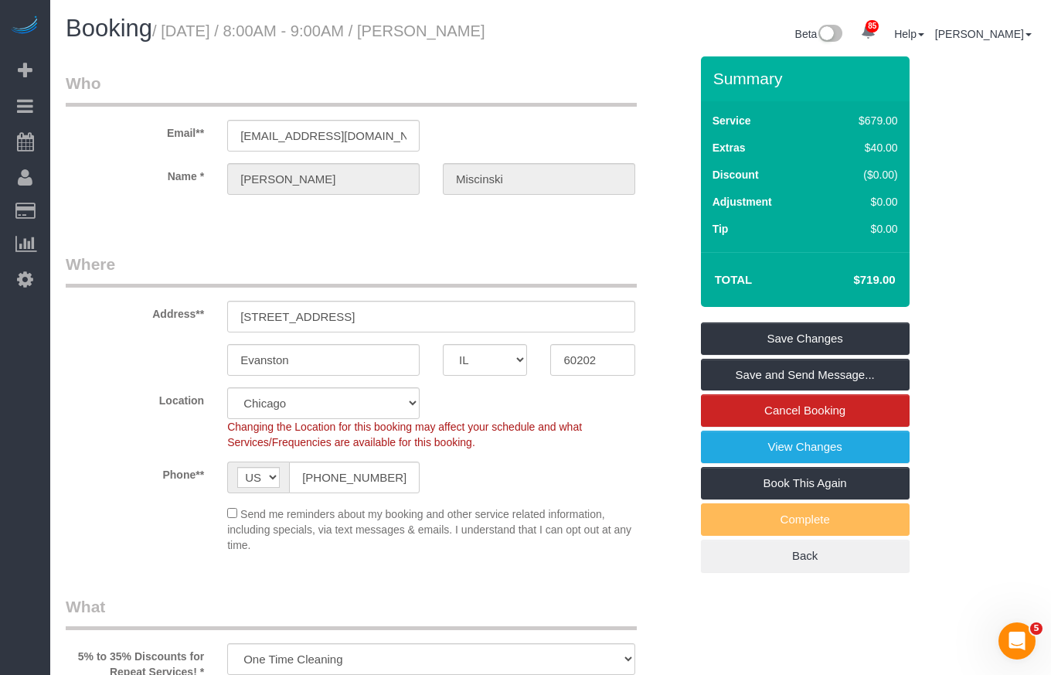
drag, startPoint x: 970, startPoint y: 108, endPoint x: 949, endPoint y: 100, distance: 22.5
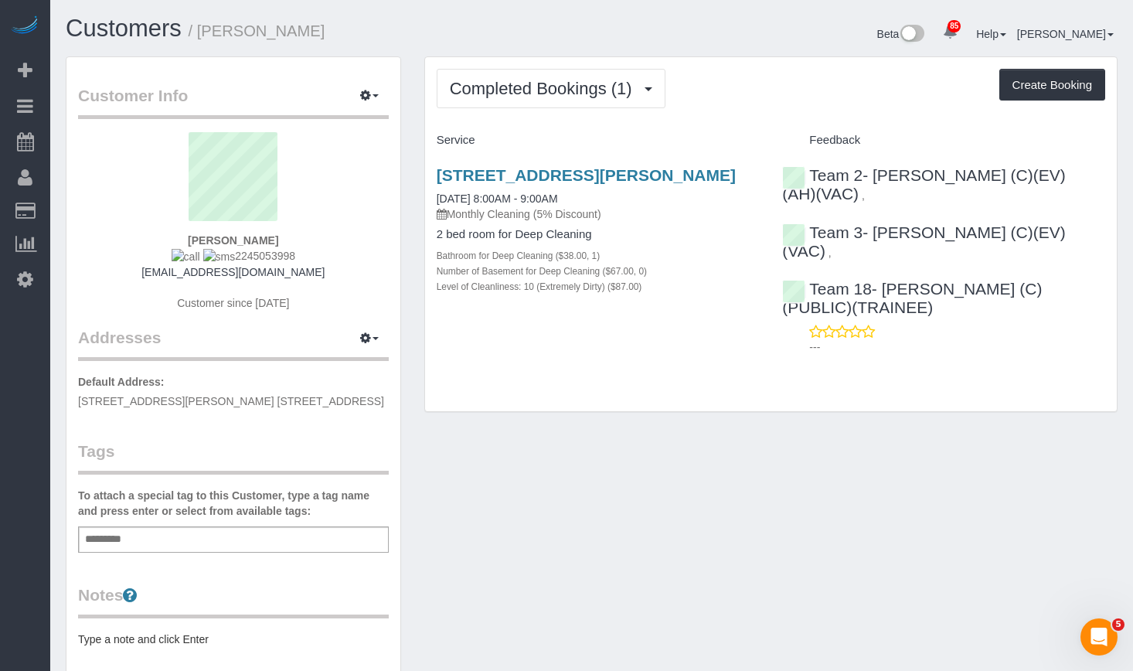
click at [562, 112] on div "Completed Bookings (1) Completed Bookings (1) Upcoming Bookings (13) Cancelled …" at bounding box center [771, 234] width 692 height 355
click at [568, 93] on span "Completed Bookings (1)" at bounding box center [545, 88] width 190 height 19
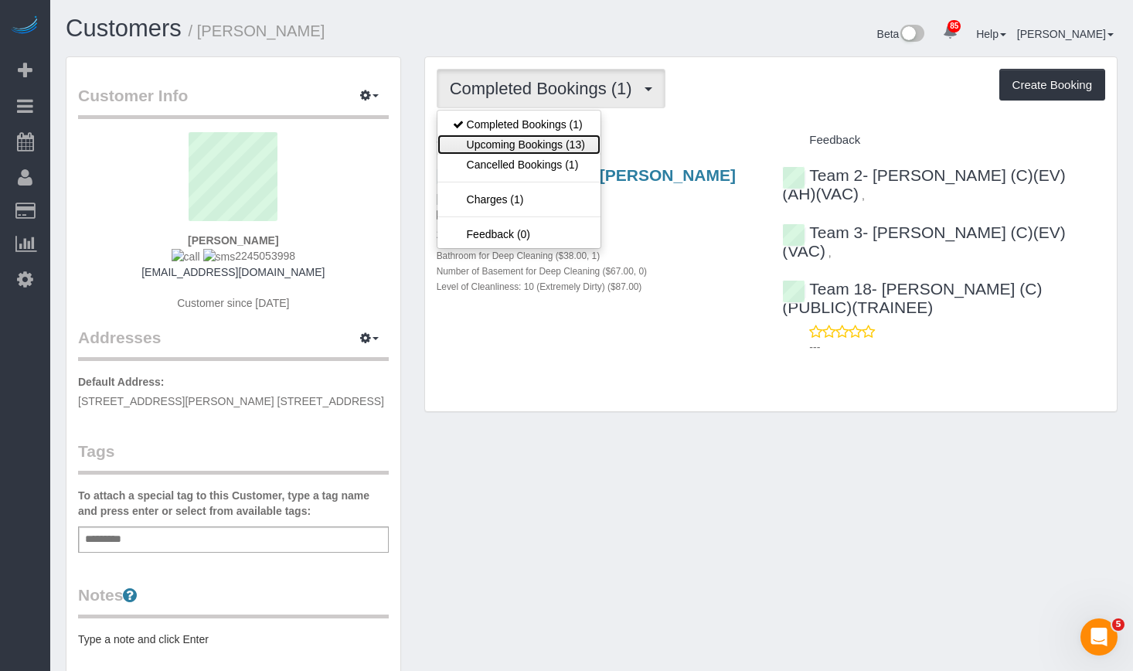
click at [558, 142] on link "Upcoming Bookings (13)" at bounding box center [519, 145] width 163 height 20
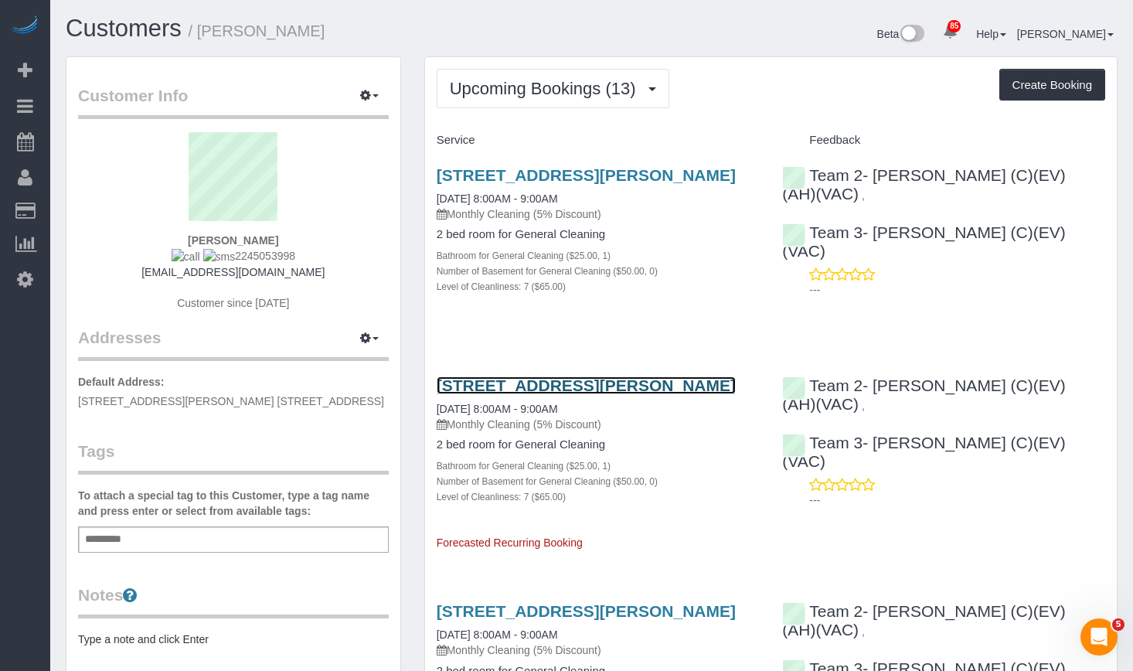
click at [570, 394] on link "[STREET_ADDRESS][PERSON_NAME]" at bounding box center [586, 385] width 299 height 18
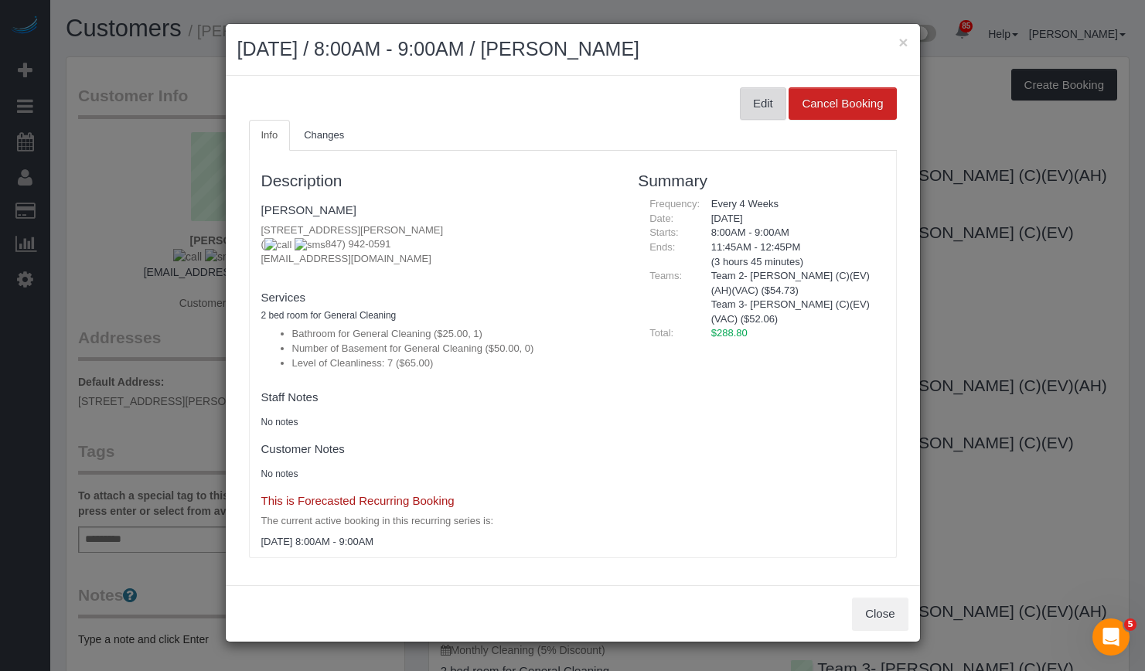
click at [753, 104] on button "Edit" at bounding box center [763, 103] width 46 height 32
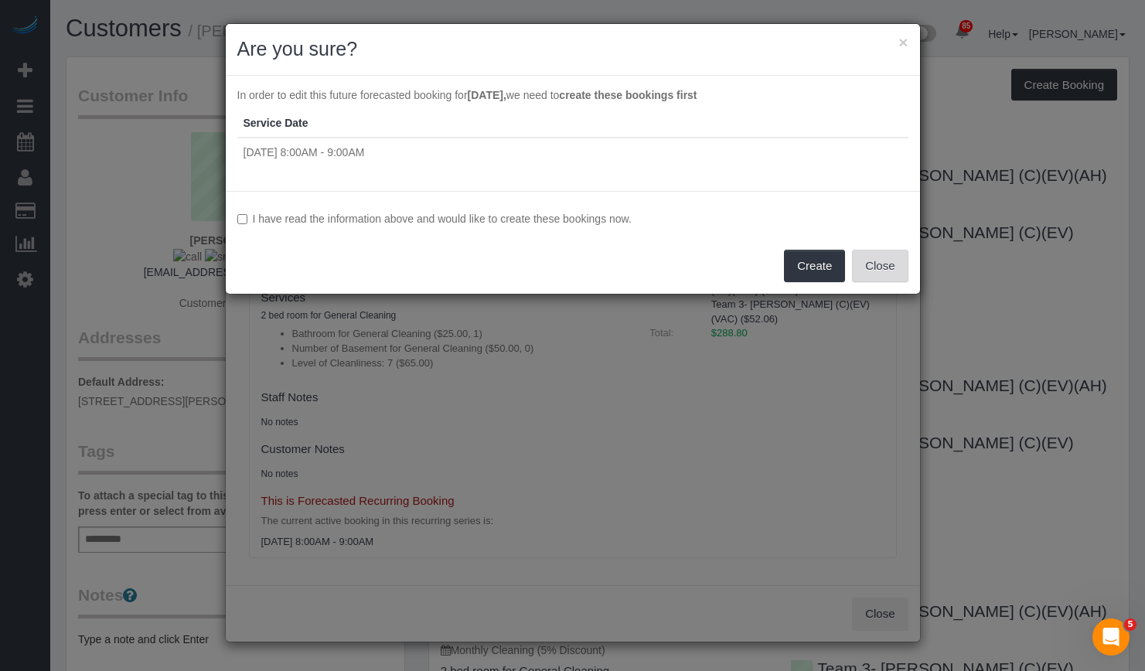
click at [878, 271] on button "Close" at bounding box center [880, 266] width 56 height 32
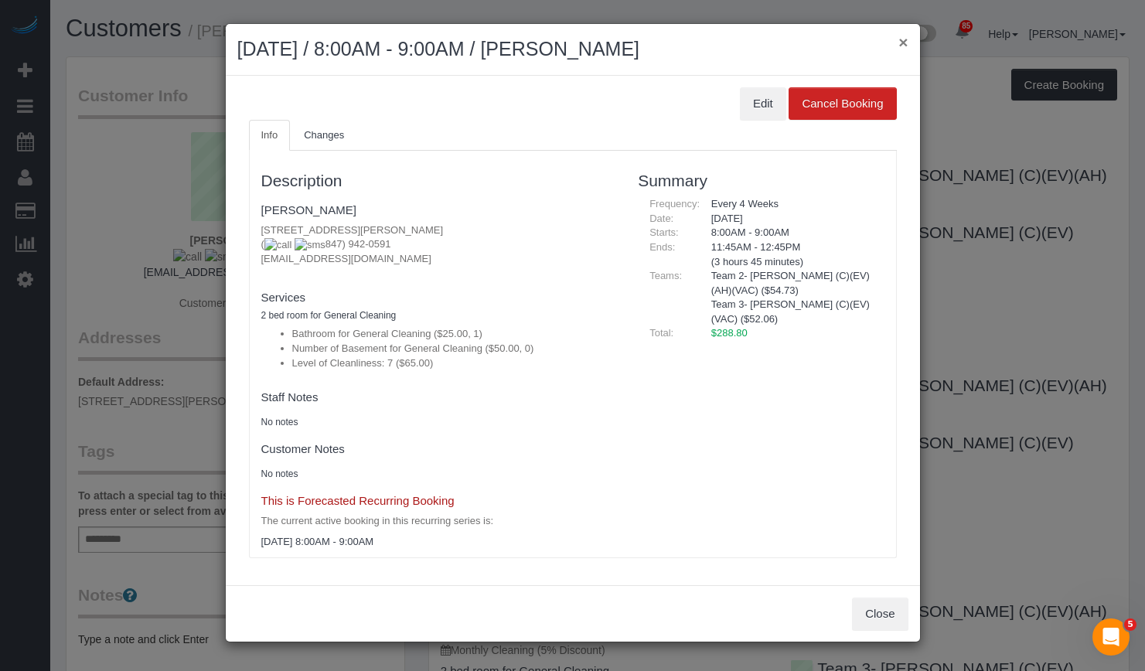
click at [901, 43] on button "×" at bounding box center [902, 42] width 9 height 16
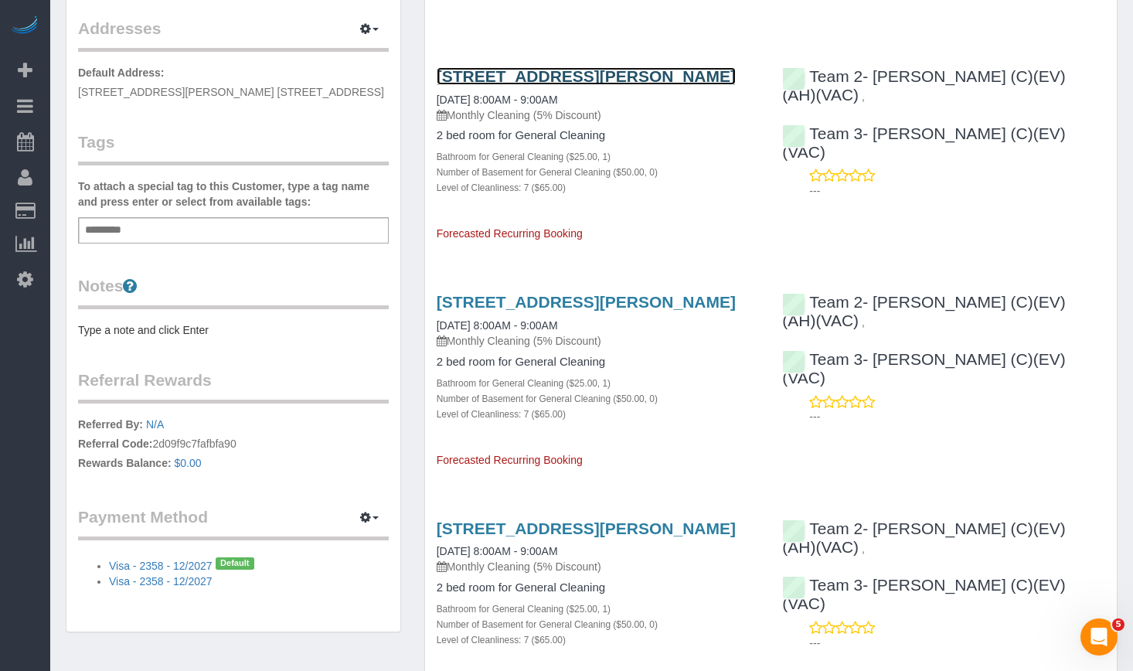
scroll to position [387, 0]
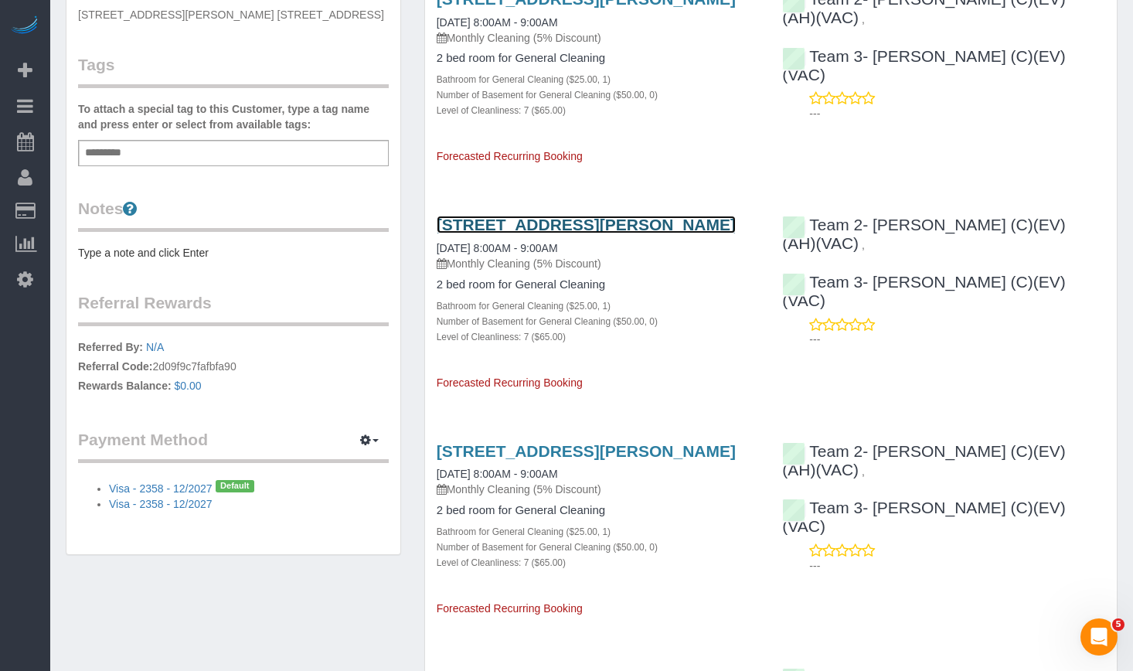
click at [533, 233] on link "637 Sherman Ave, Apt. 1, Evanston, IL 60202" at bounding box center [586, 225] width 299 height 18
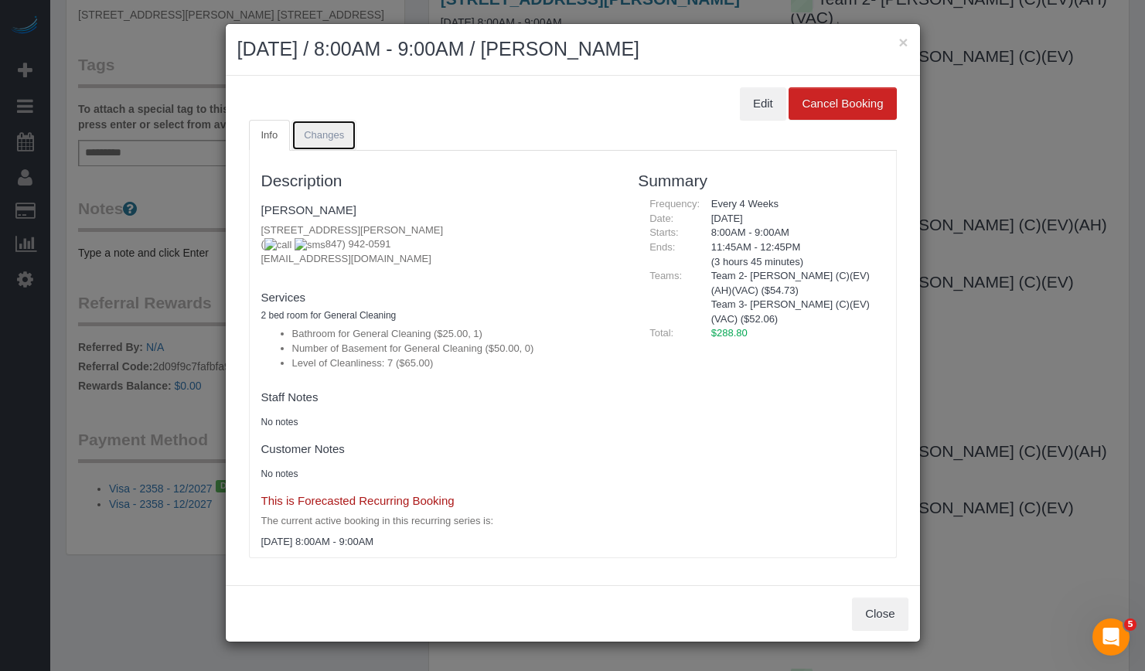
click at [349, 138] on link "Changes" at bounding box center [323, 136] width 65 height 32
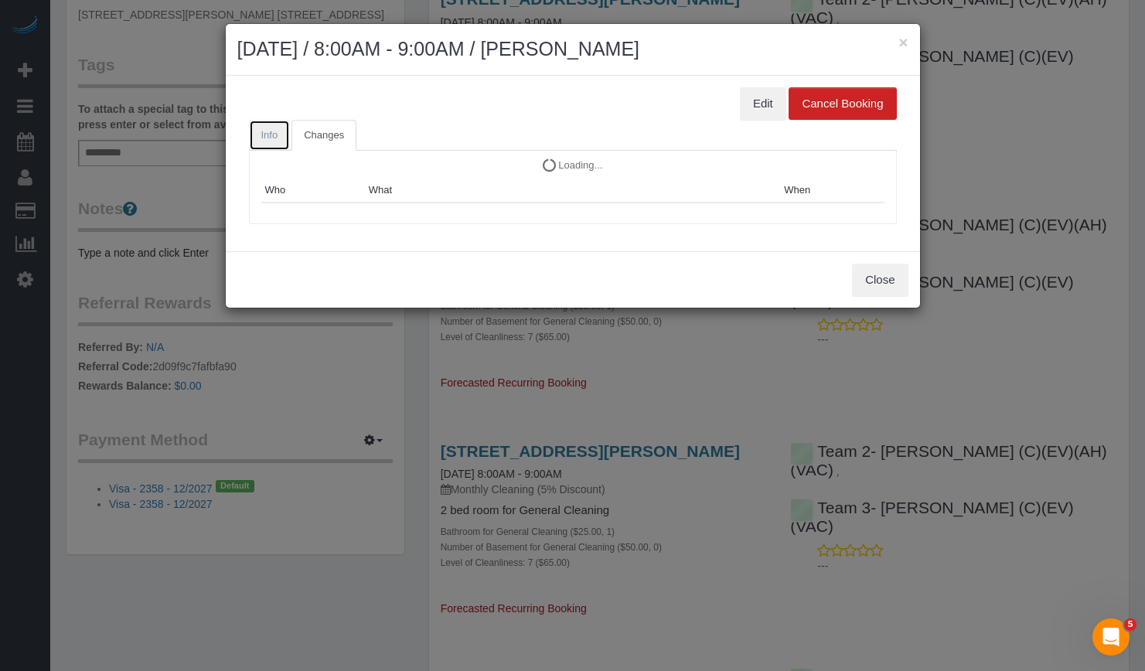
click at [268, 138] on span "Info" at bounding box center [269, 135] width 17 height 12
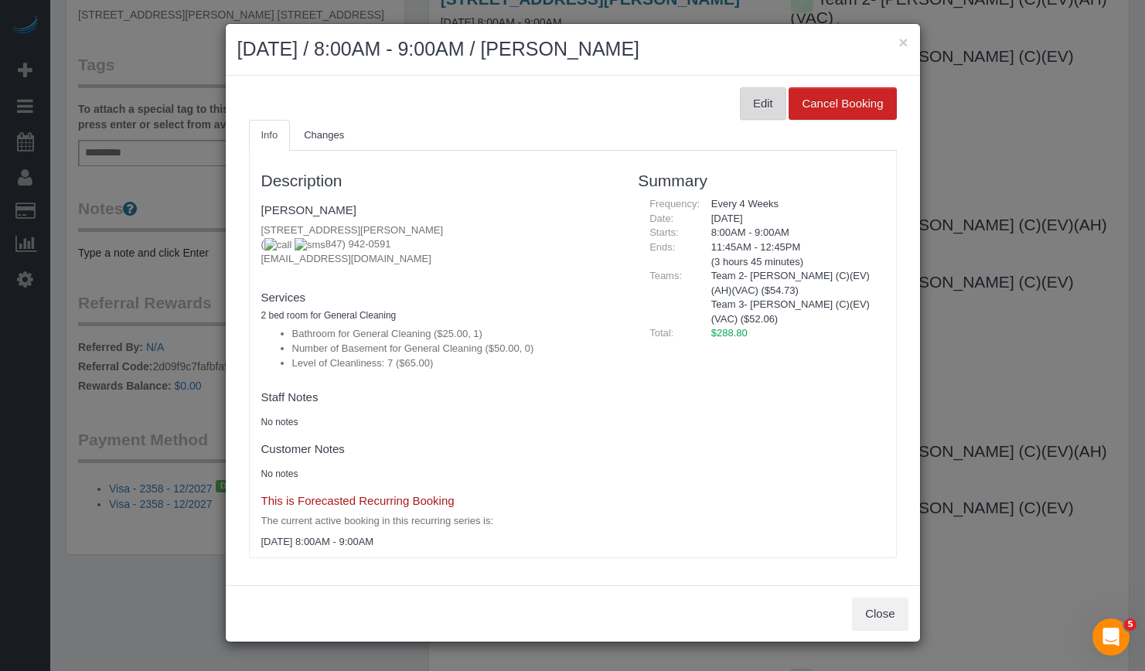
click at [765, 106] on button "Edit" at bounding box center [763, 103] width 46 height 32
click at [352, 500] on h4 "This is Forecasted Recurring Booking" at bounding box center [438, 501] width 354 height 13
click at [309, 539] on span "October 20, 2025 at 8:00AM - 9:00AM" at bounding box center [317, 542] width 113 height 12
click at [762, 103] on button "Edit" at bounding box center [763, 103] width 46 height 32
drag, startPoint x: 907, startPoint y: 41, endPoint x: 876, endPoint y: 61, distance: 36.9
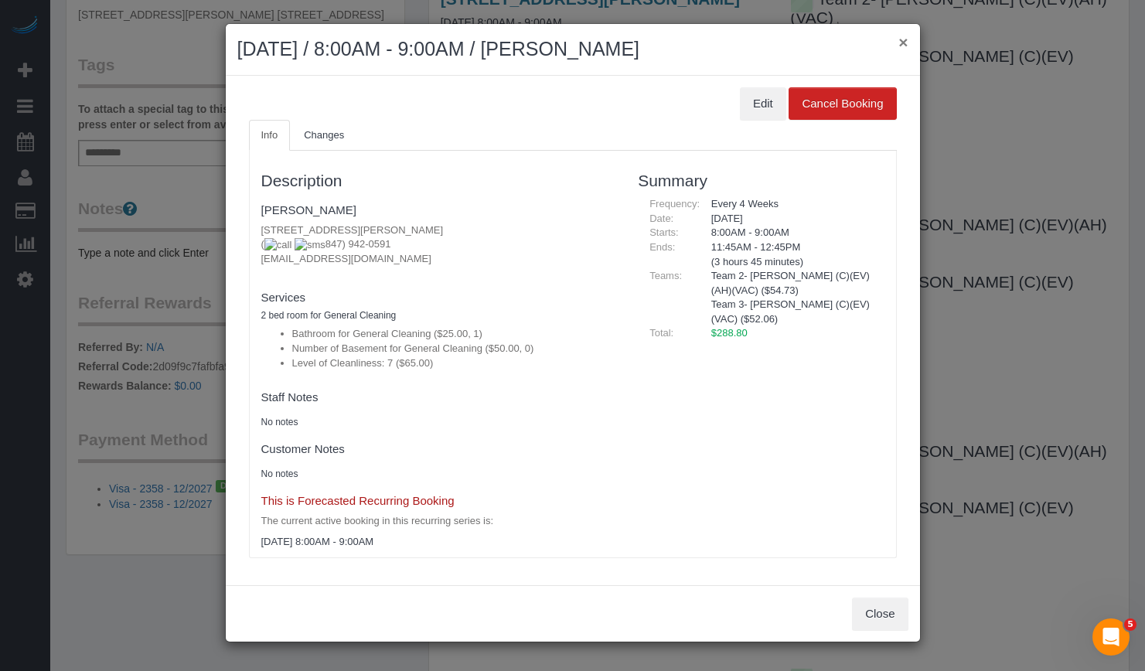
click at [905, 41] on button "×" at bounding box center [902, 42] width 9 height 16
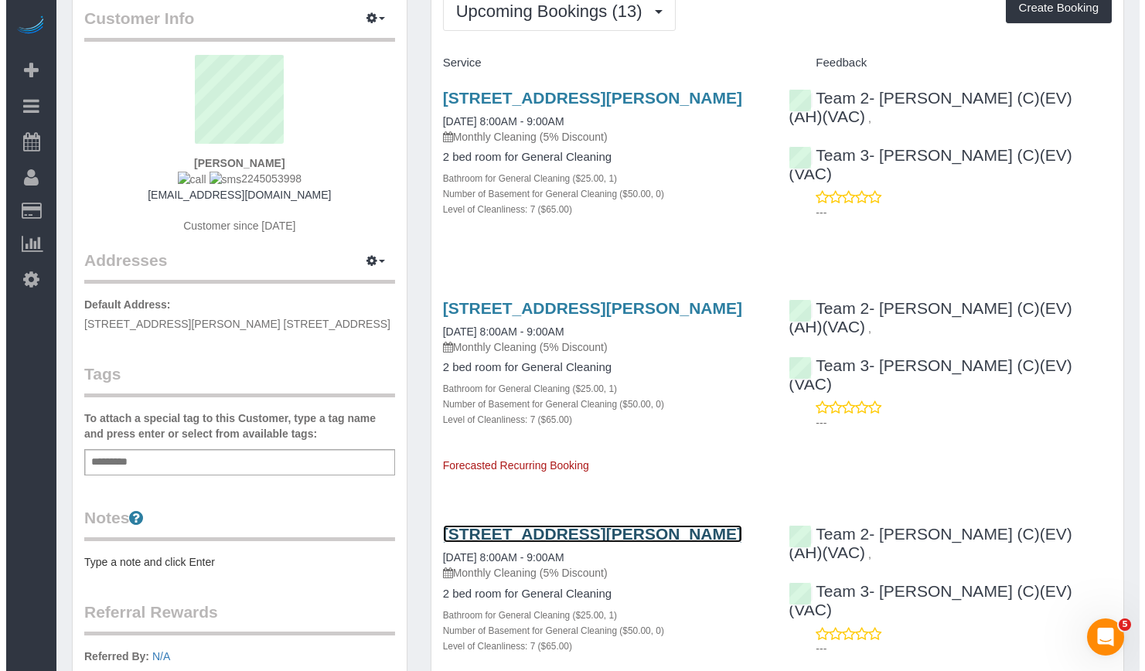
scroll to position [0, 0]
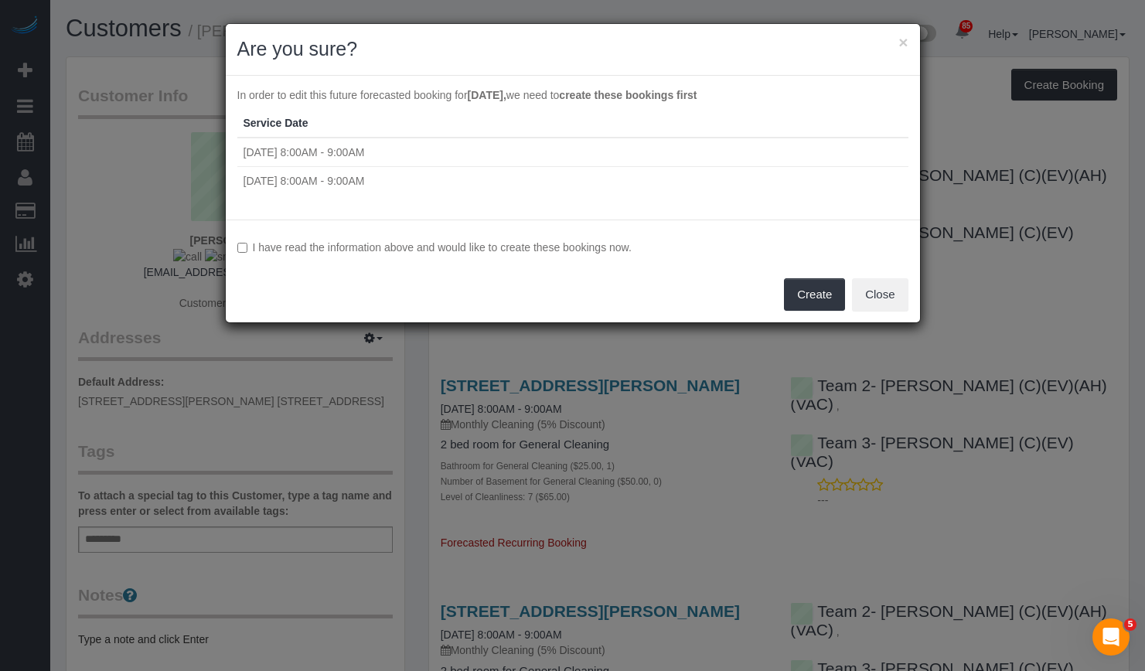
click at [237, 254] on label "I have read the information above and would like to create these bookings now." at bounding box center [572, 247] width 671 height 15
click at [807, 291] on button "Create" at bounding box center [814, 294] width 61 height 32
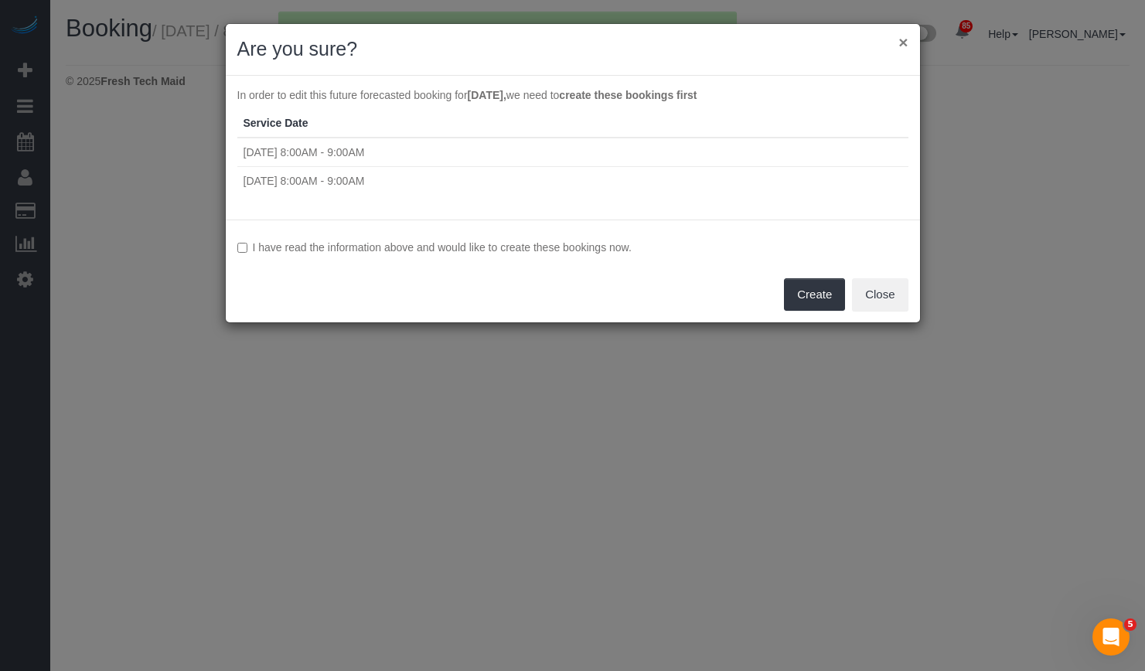
select select "IL"
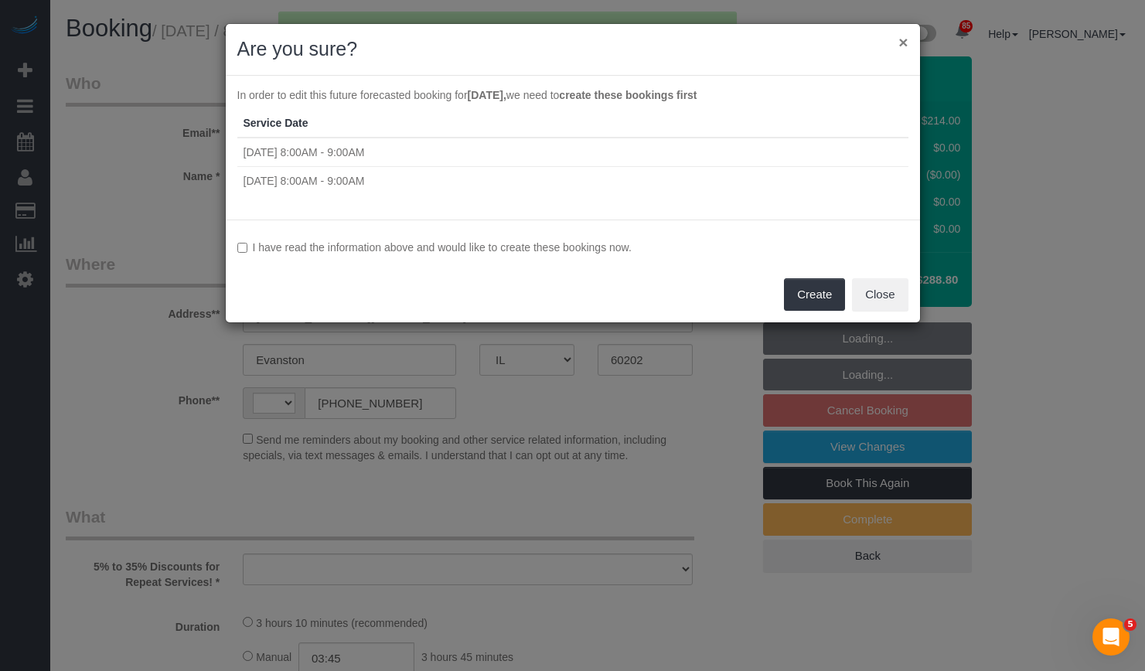
select select "number:1"
select select "number:66"
select select "number:139"
select select "number:106"
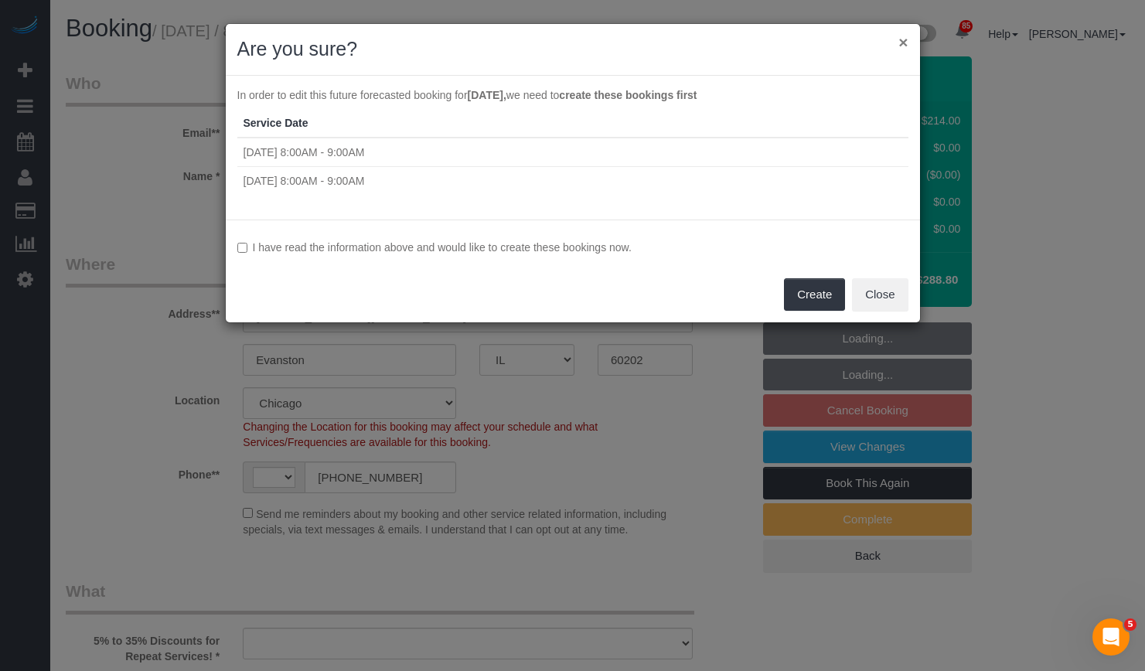
select select "object:2327"
select select "string:fspay-18afa05c-ad2b-4d79-842e-27d1f7d4543c"
select select "512"
select select "7"
select select "spot1"
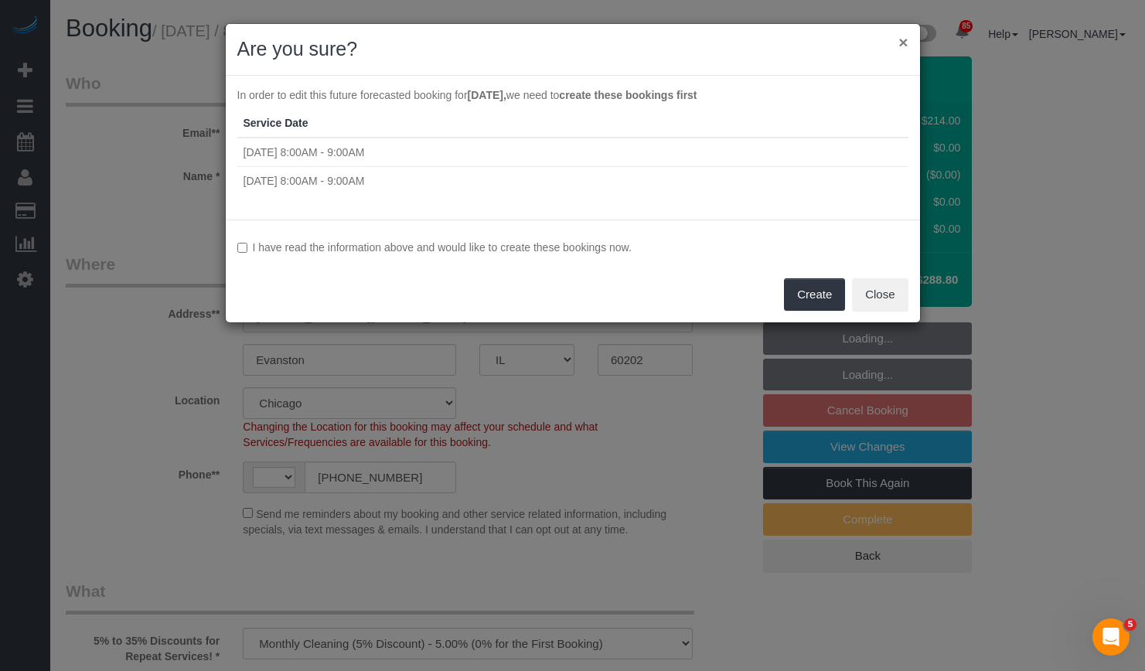
select select "string:US"
select select "7"
select select "object:2740"
click at [902, 43] on button "×" at bounding box center [902, 42] width 9 height 16
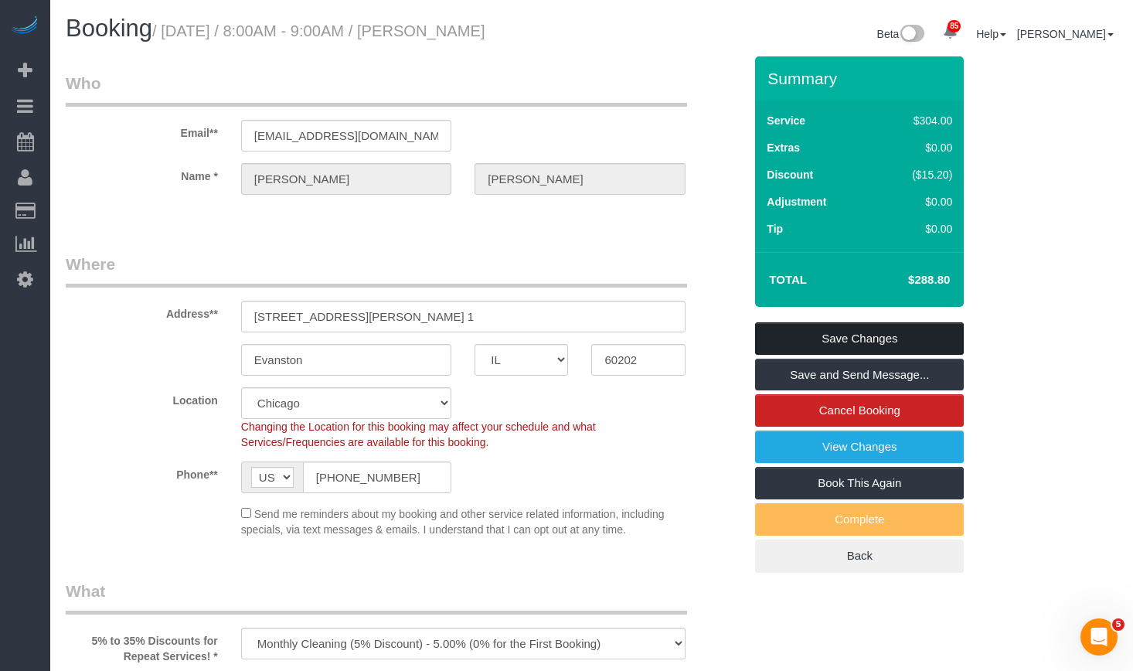
drag, startPoint x: 866, startPoint y: 333, endPoint x: 853, endPoint y: 322, distance: 17.5
click at [866, 333] on link "Save Changes" at bounding box center [859, 338] width 209 height 32
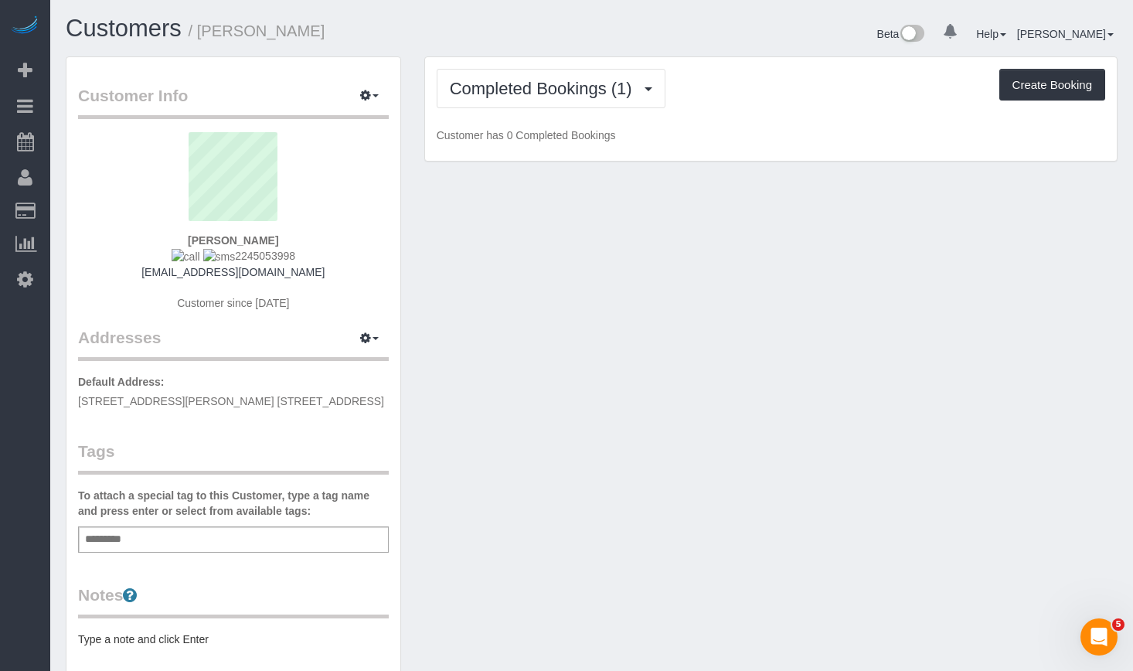
click at [533, 107] on div "Completed Bookings (1) Completed Bookings (1) Upcoming Bookings (15) Cancelled …" at bounding box center [771, 109] width 692 height 104
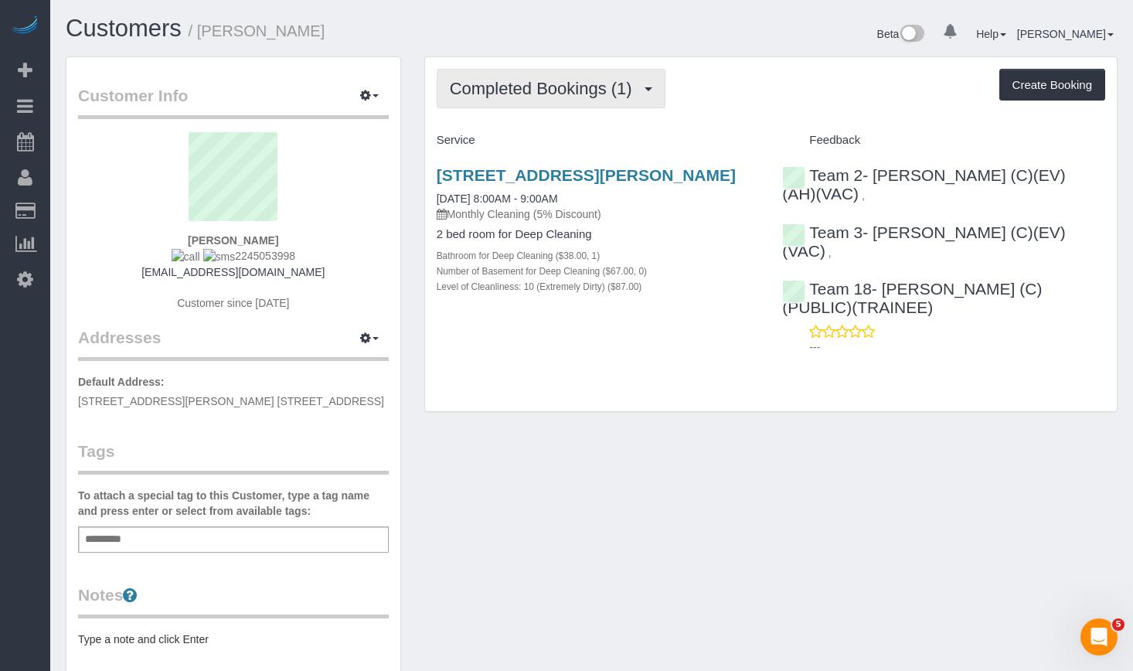
click at [533, 103] on button "Completed Bookings (1)" at bounding box center [551, 88] width 229 height 39
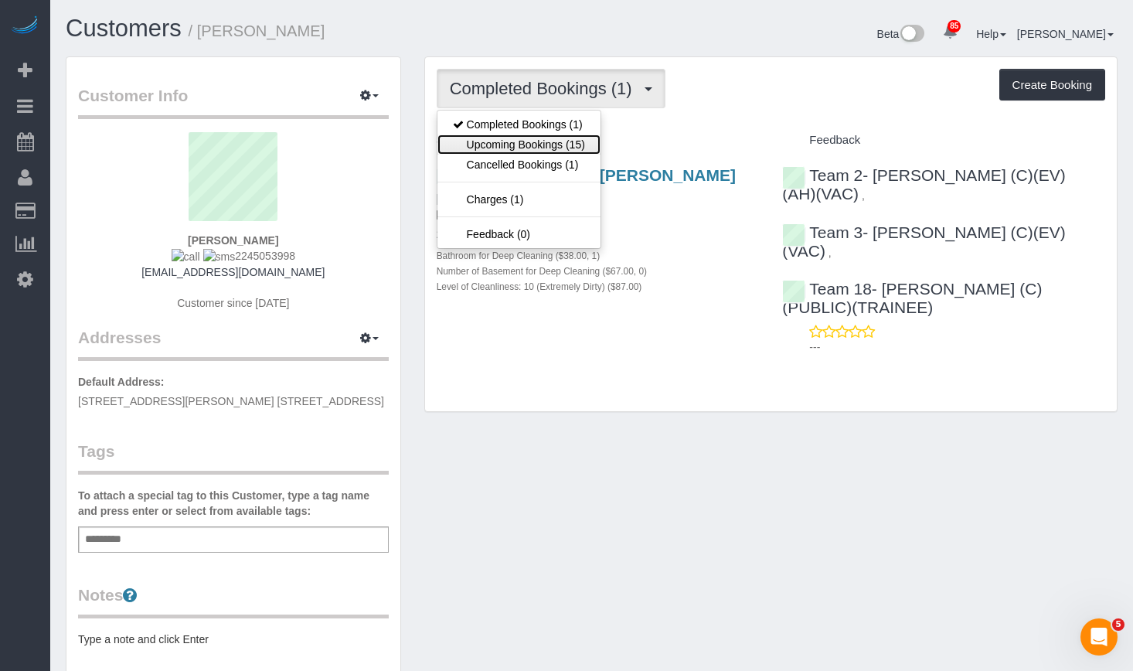
click at [535, 140] on link "Upcoming Bookings (15)" at bounding box center [519, 145] width 163 height 20
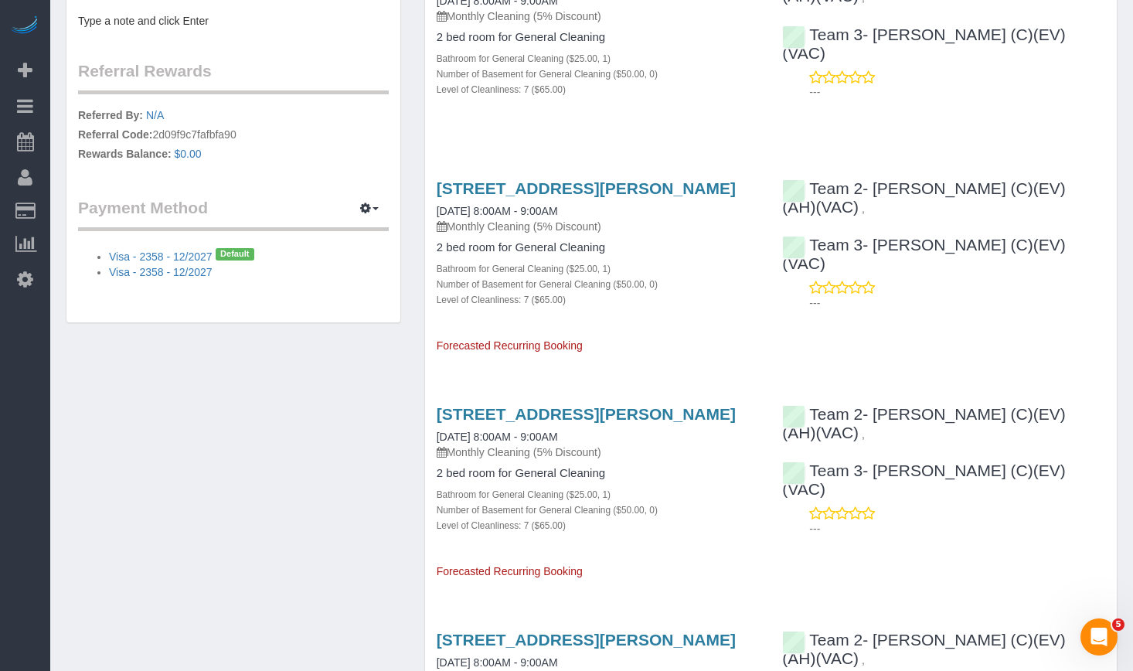
scroll to position [541, 0]
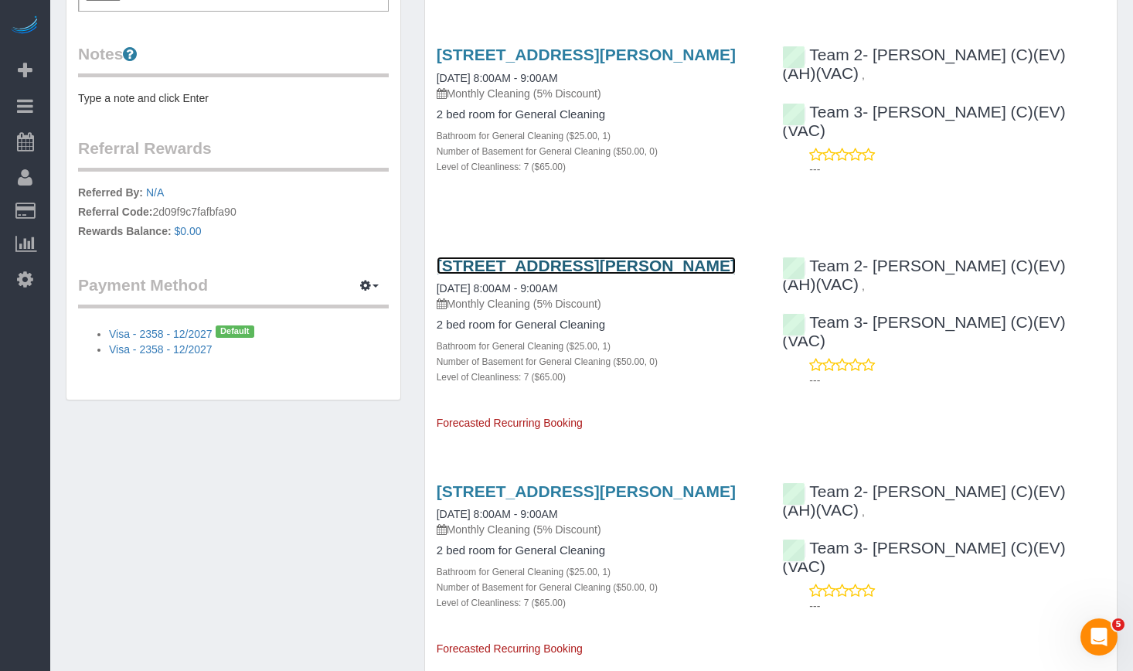
click at [576, 274] on link "637 Sherman Ave, Apt. 1, Evanston, IL 60202" at bounding box center [586, 266] width 299 height 18
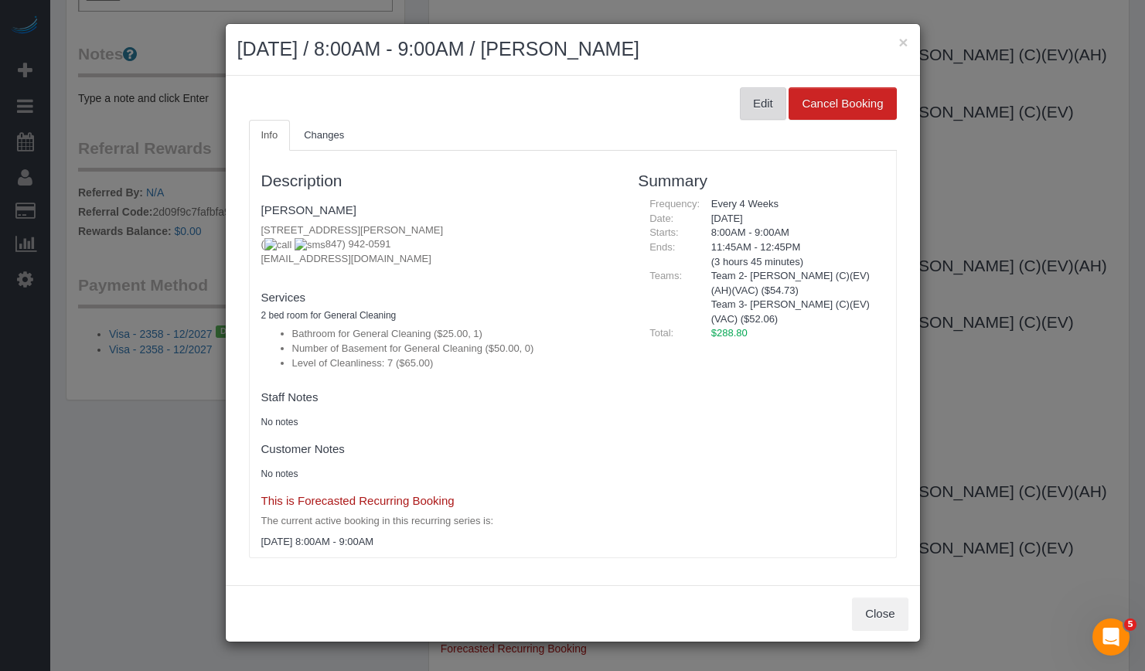
click at [768, 107] on button "Edit" at bounding box center [763, 103] width 46 height 32
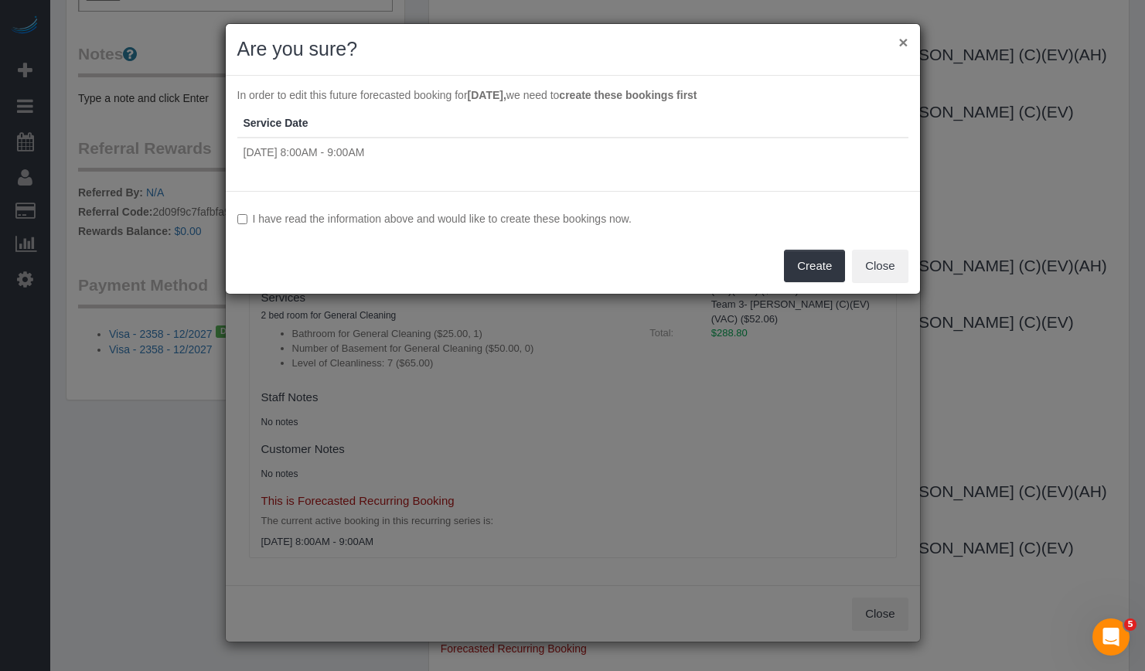
click at [905, 38] on button "×" at bounding box center [902, 42] width 9 height 16
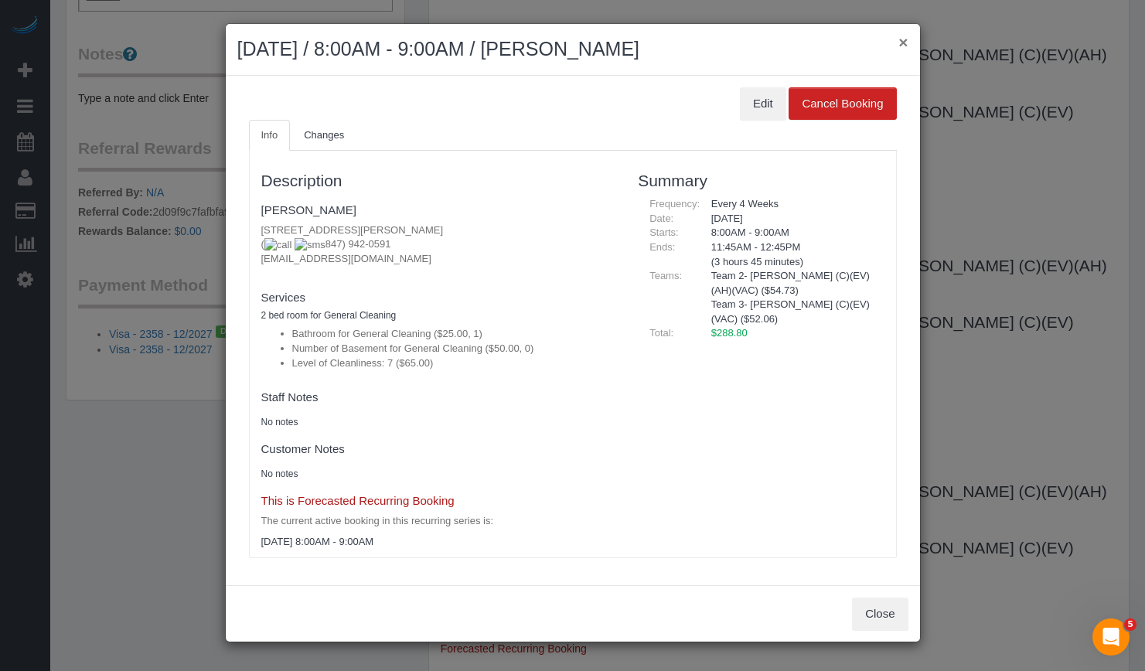
click at [905, 38] on button "×" at bounding box center [902, 42] width 9 height 16
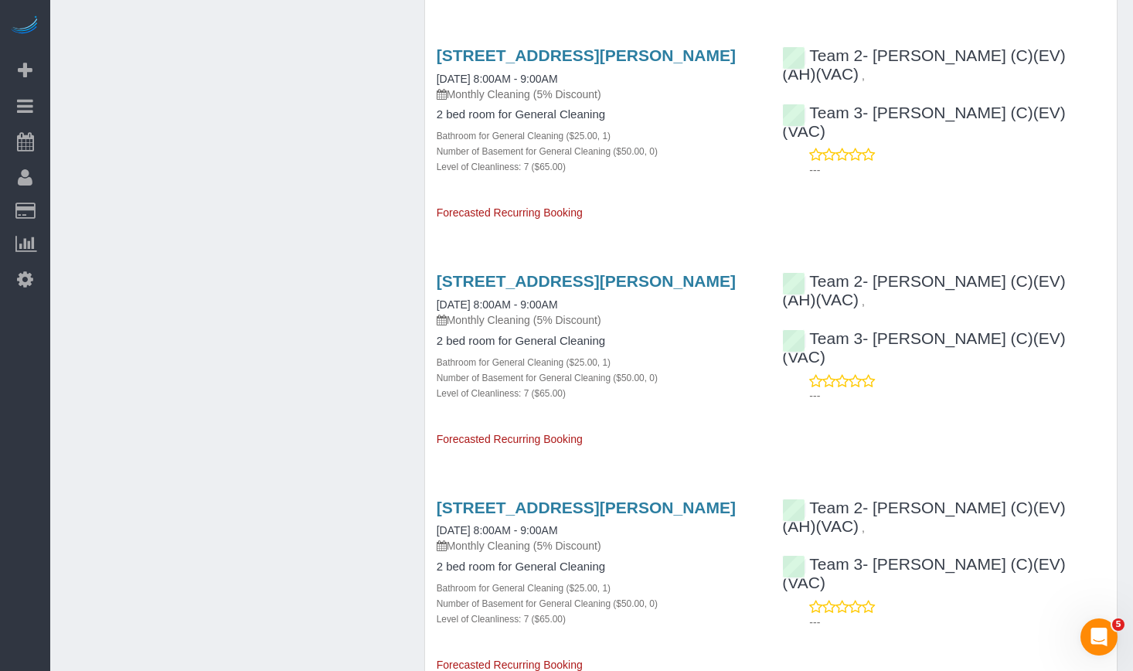
scroll to position [3172, 0]
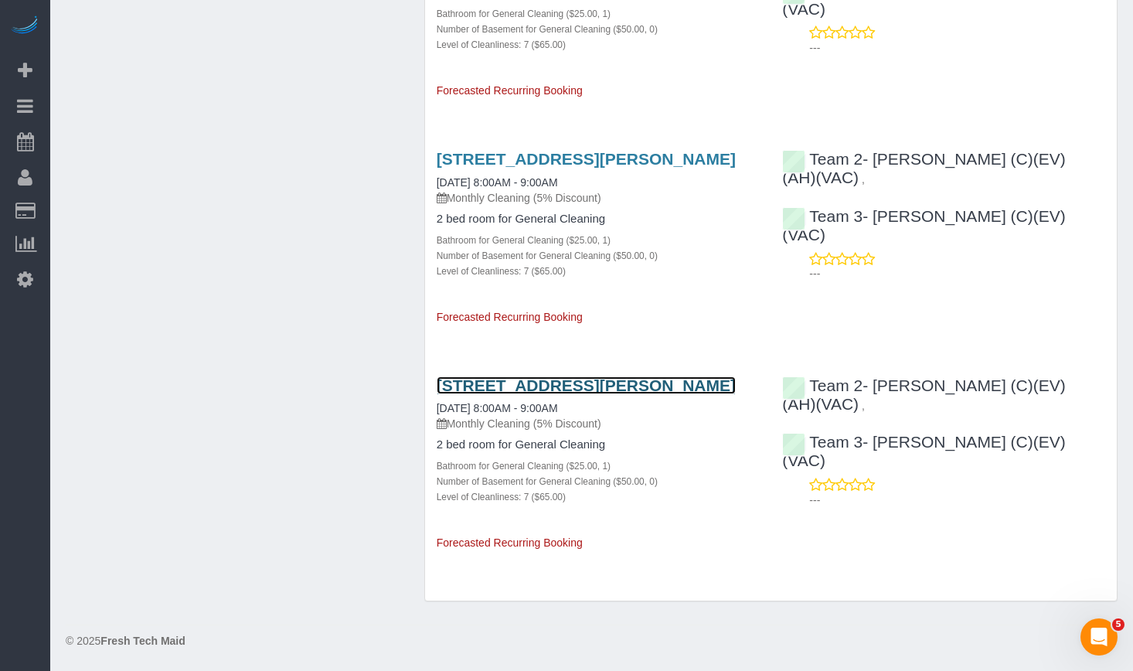
click at [489, 376] on link "637 Sherman Ave, Apt. 1, Evanston, IL 60202" at bounding box center [586, 385] width 299 height 18
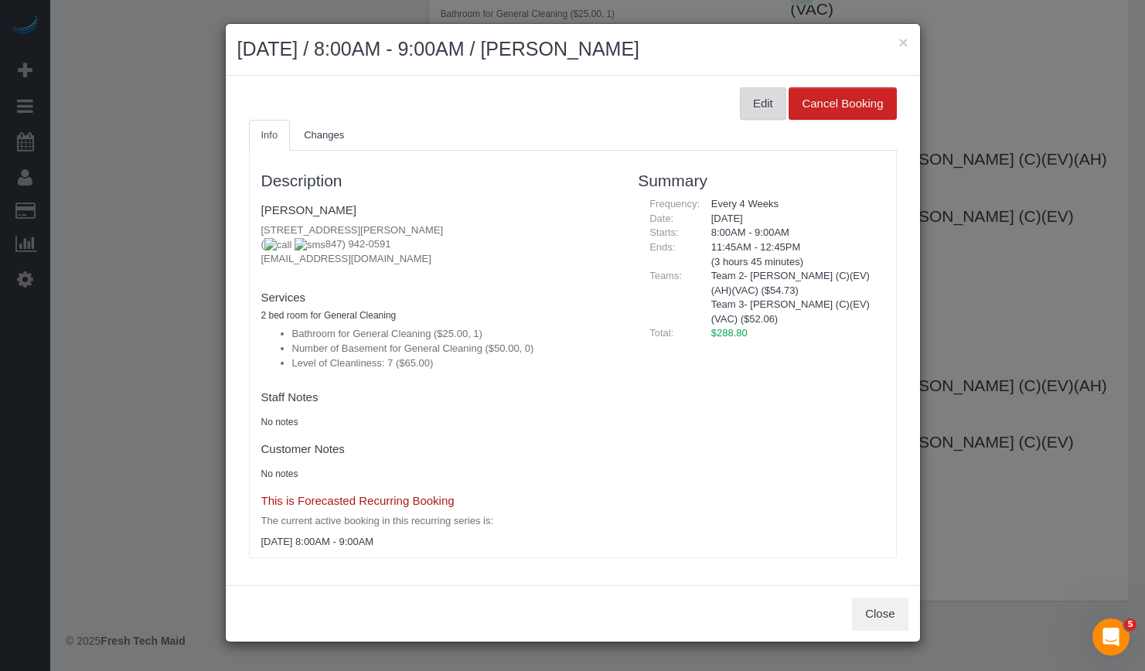
click at [751, 108] on button "Edit" at bounding box center [763, 103] width 46 height 32
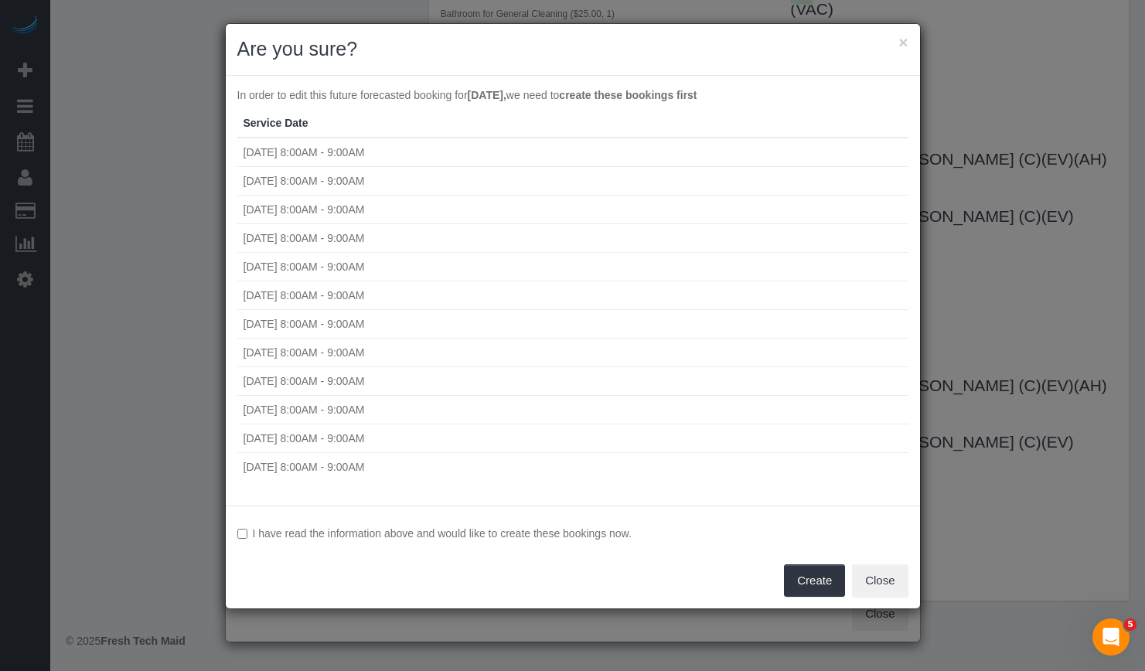
click at [298, 359] on td "Mon 05/04/2026 8:00AM - 9:00AM" at bounding box center [572, 353] width 671 height 29
click at [298, 321] on td "Mon 06/01/2026 8:00AM - 9:00AM" at bounding box center [572, 324] width 671 height 29
click at [298, 281] on td "Mon 06/29/2026 8:00AM - 9:00AM" at bounding box center [572, 295] width 671 height 29
click at [300, 257] on td "Mon 07/27/2026 8:00AM - 9:00AM" at bounding box center [572, 267] width 671 height 29
click at [301, 243] on td "Mon 08/24/2026 8:00AM - 9:00AM" at bounding box center [572, 238] width 671 height 29
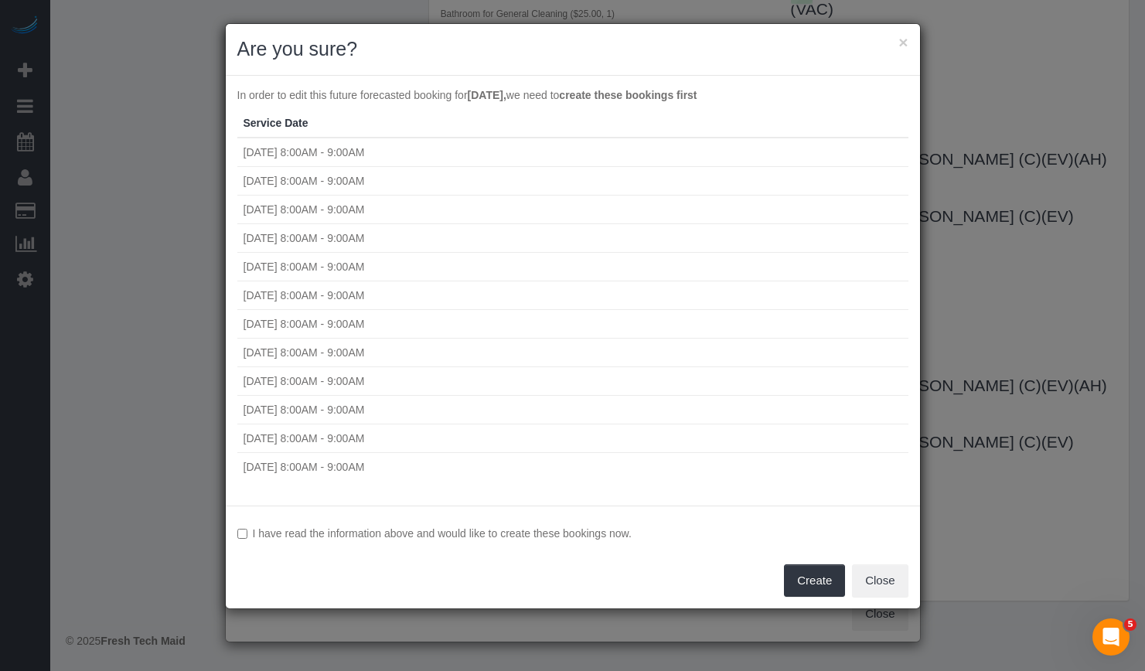
click at [312, 169] on td "Mon 10/19/2026 8:00AM - 9:00AM" at bounding box center [572, 181] width 671 height 29
drag, startPoint x: 364, startPoint y: 122, endPoint x: 373, endPoint y: 122, distance: 8.5
click at [367, 122] on th "Service Date" at bounding box center [572, 123] width 671 height 29
click at [630, 113] on th "Service Date" at bounding box center [572, 123] width 671 height 29
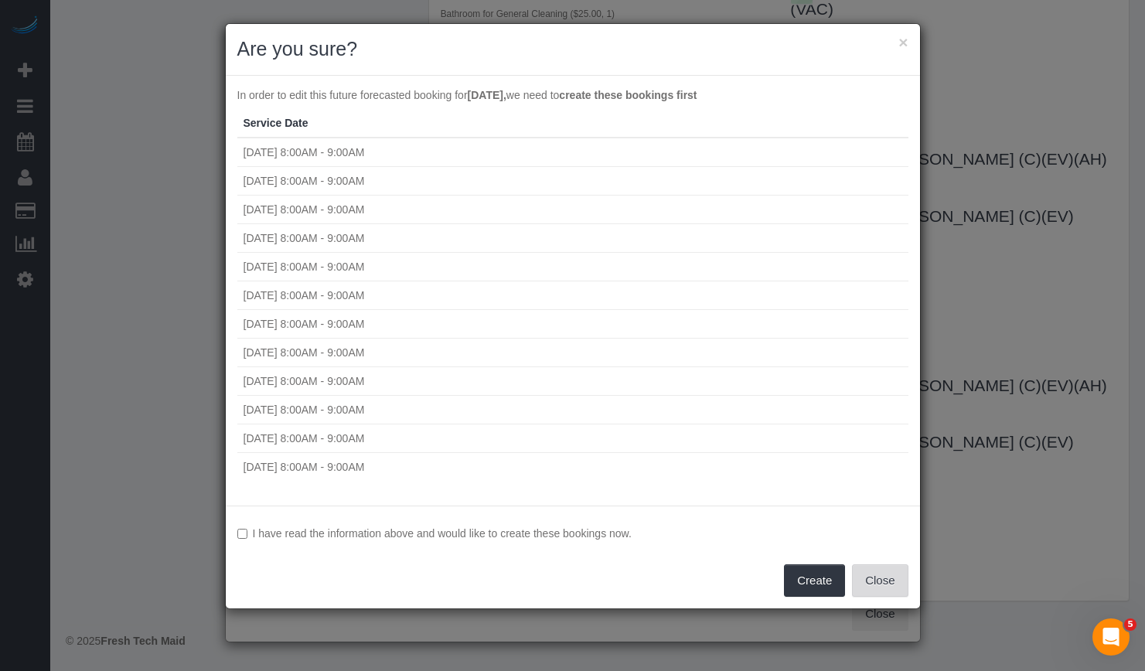
click at [892, 577] on button "Close" at bounding box center [880, 580] width 56 height 32
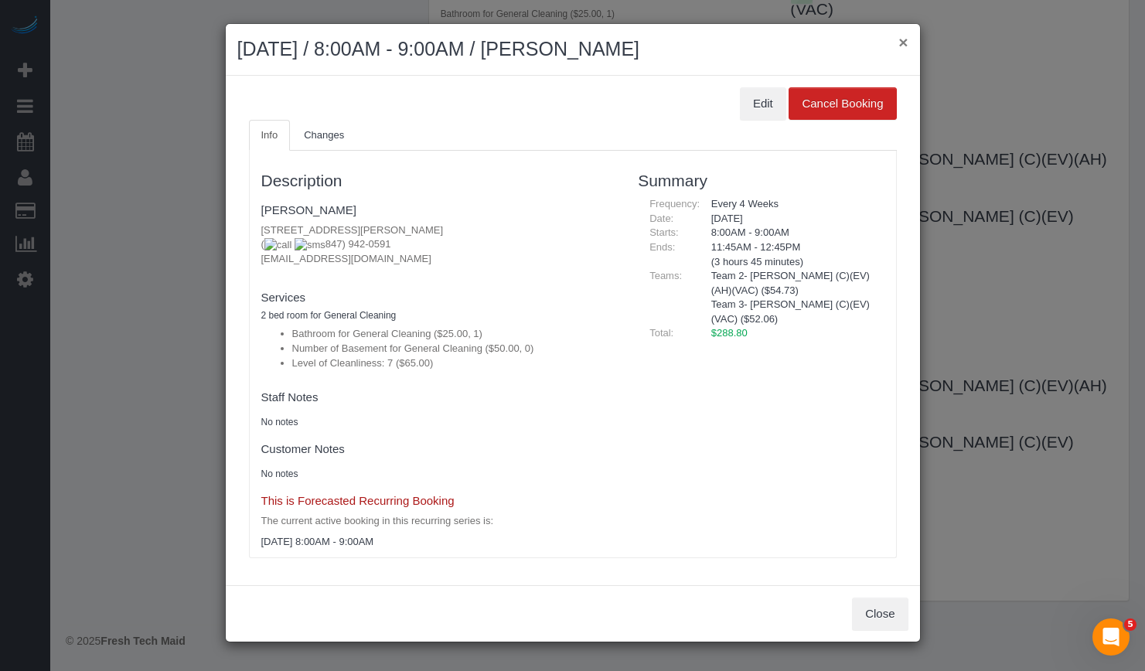
click at [900, 37] on button "×" at bounding box center [902, 42] width 9 height 16
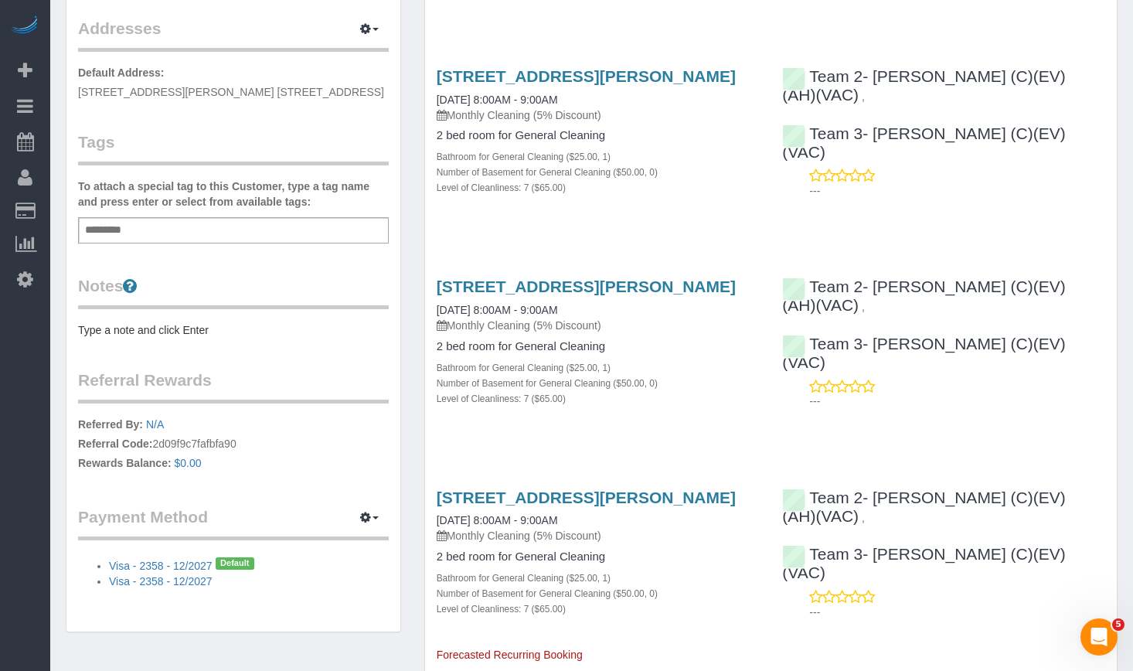
scroll to position [0, 0]
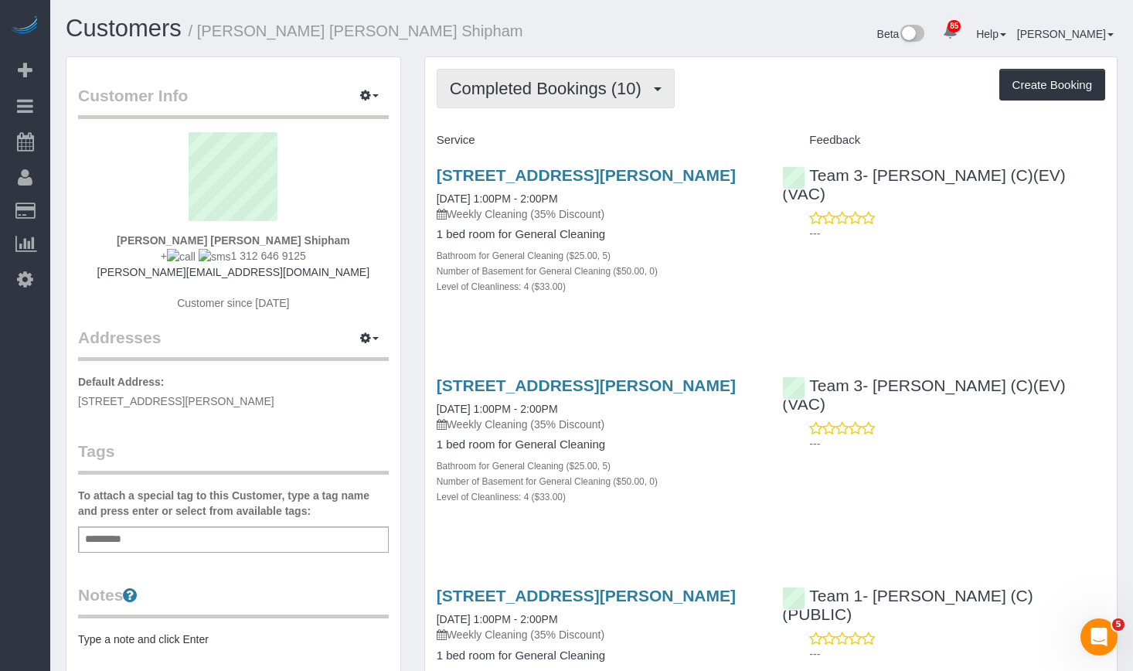
click at [540, 75] on button "Completed Bookings (10)" at bounding box center [556, 88] width 238 height 39
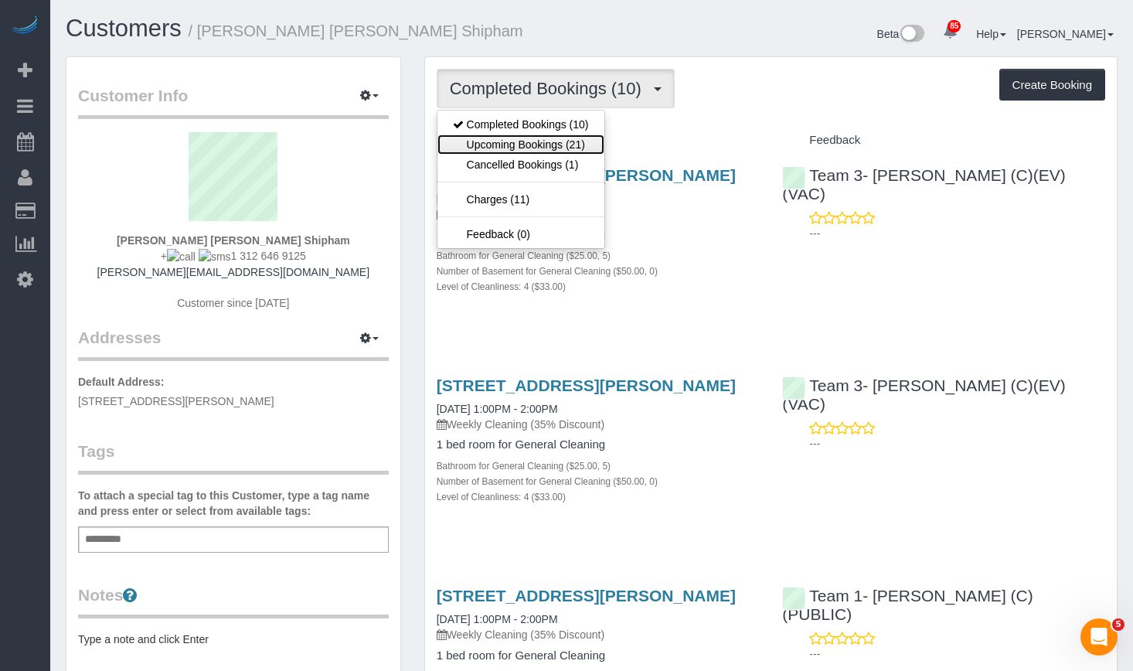
click at [520, 148] on link "Upcoming Bookings (21)" at bounding box center [521, 145] width 167 height 20
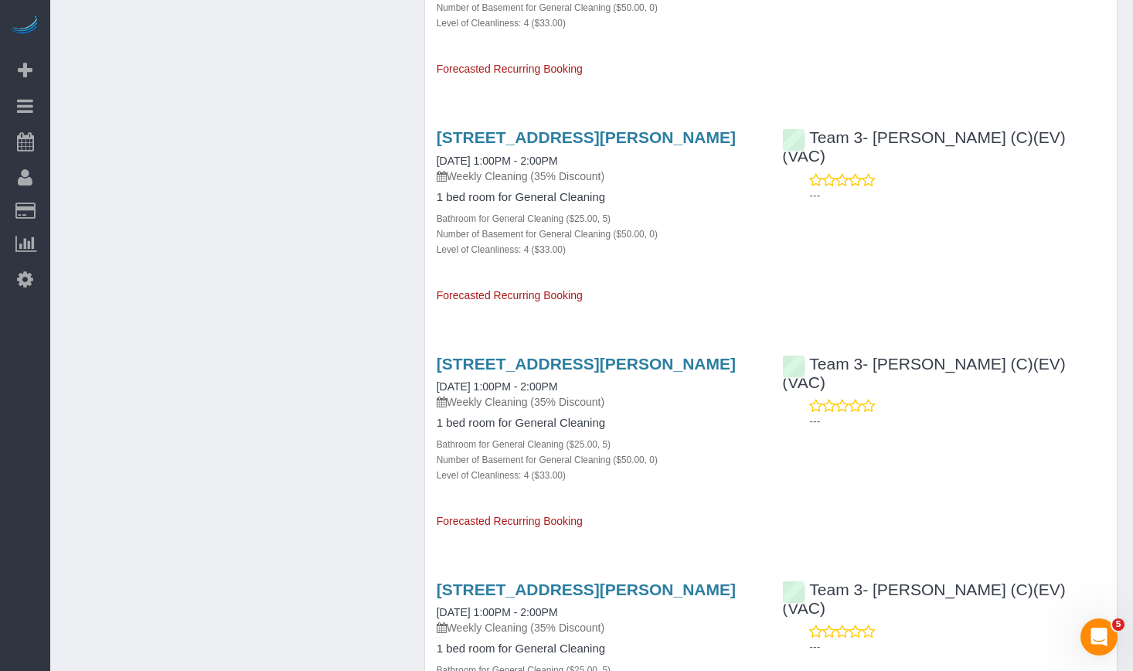
scroll to position [2911, 0]
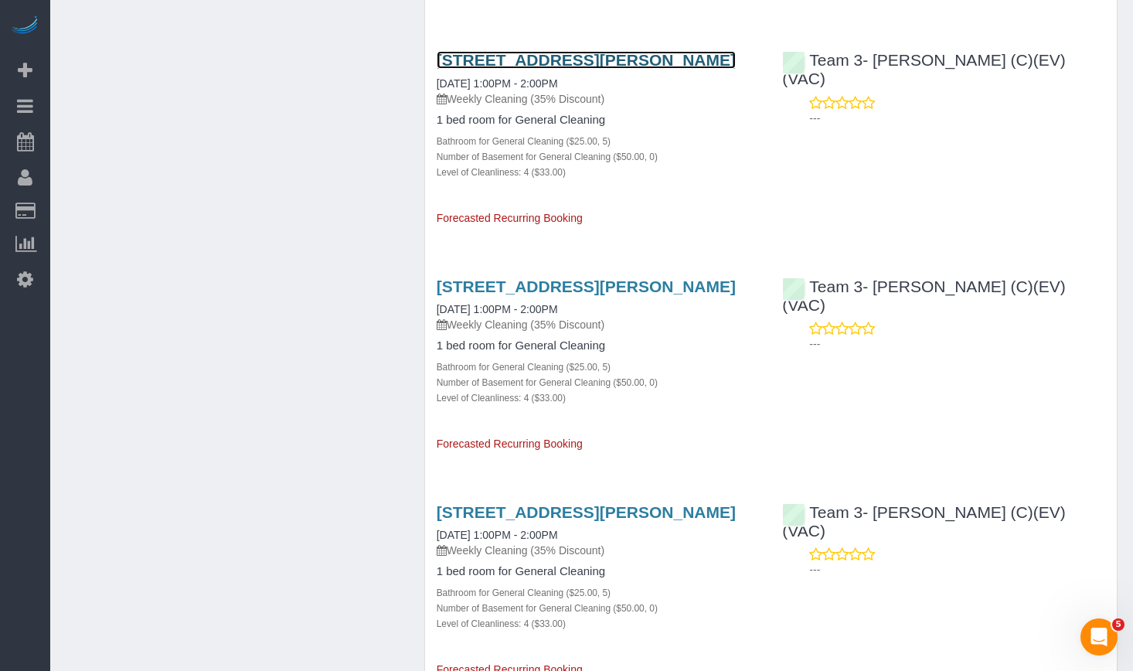
click at [480, 69] on link "1352 W Webster Ave, , Il , Usa, Chicago, IL 60614" at bounding box center [586, 60] width 299 height 18
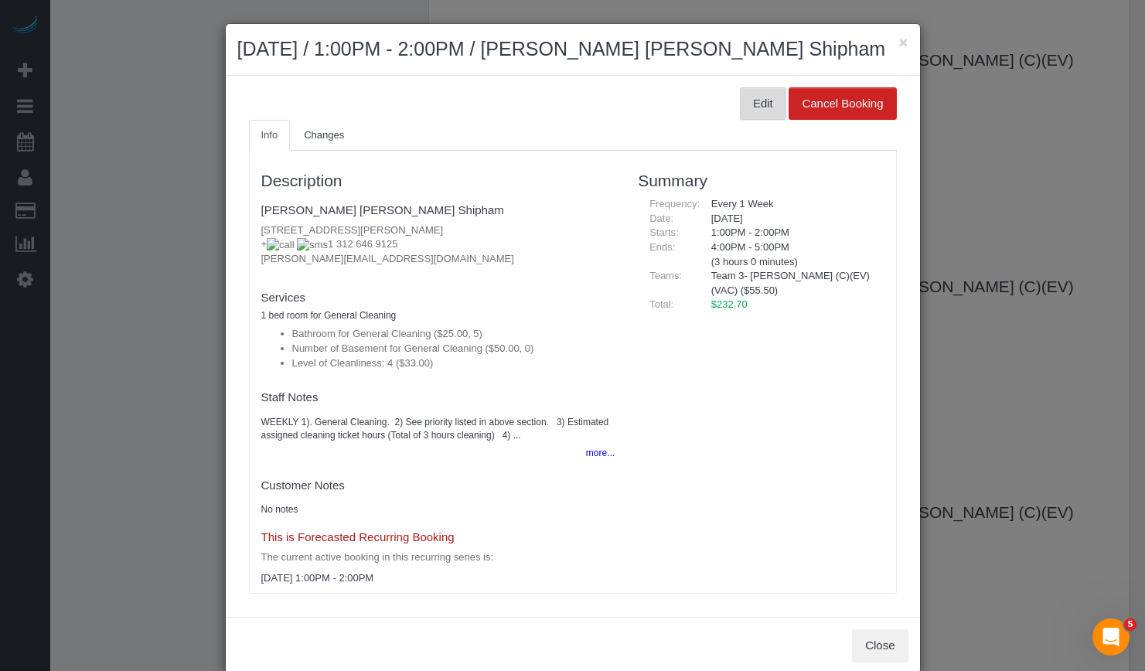
click at [740, 105] on button "Edit" at bounding box center [763, 103] width 46 height 32
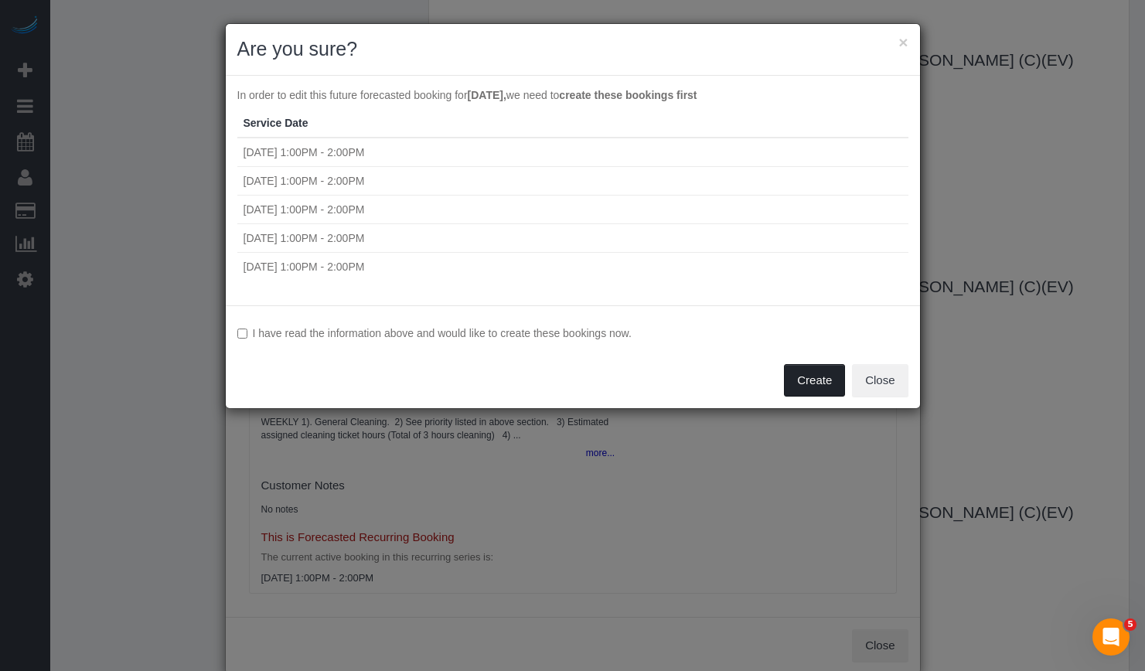
click at [819, 382] on button "Create" at bounding box center [814, 380] width 61 height 32
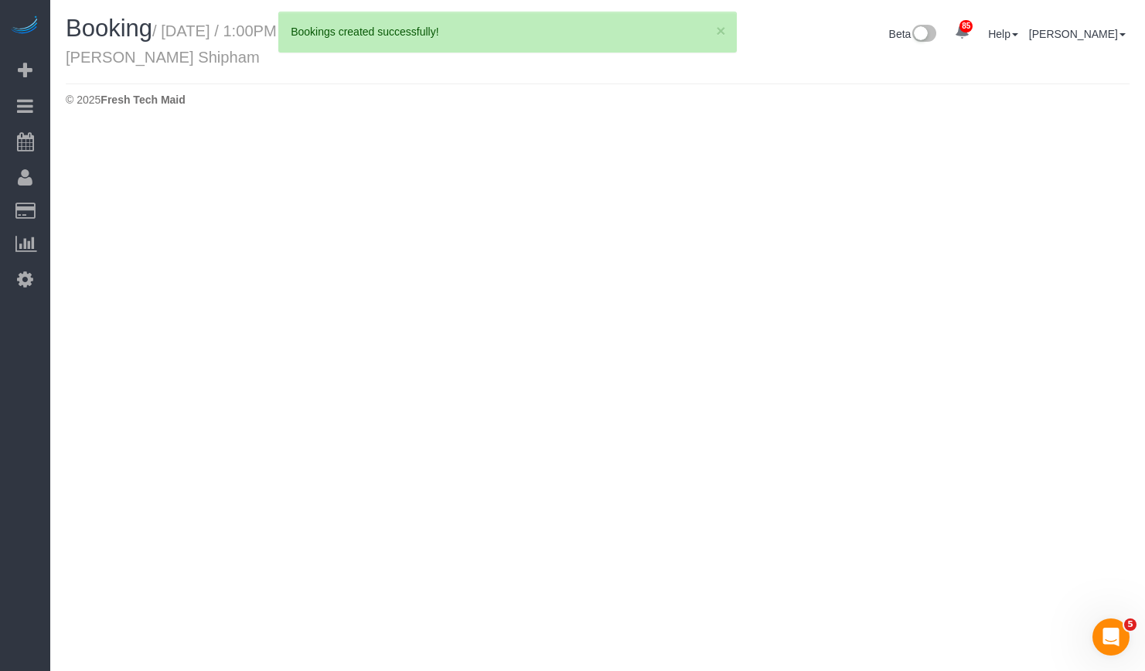
select select "IL"
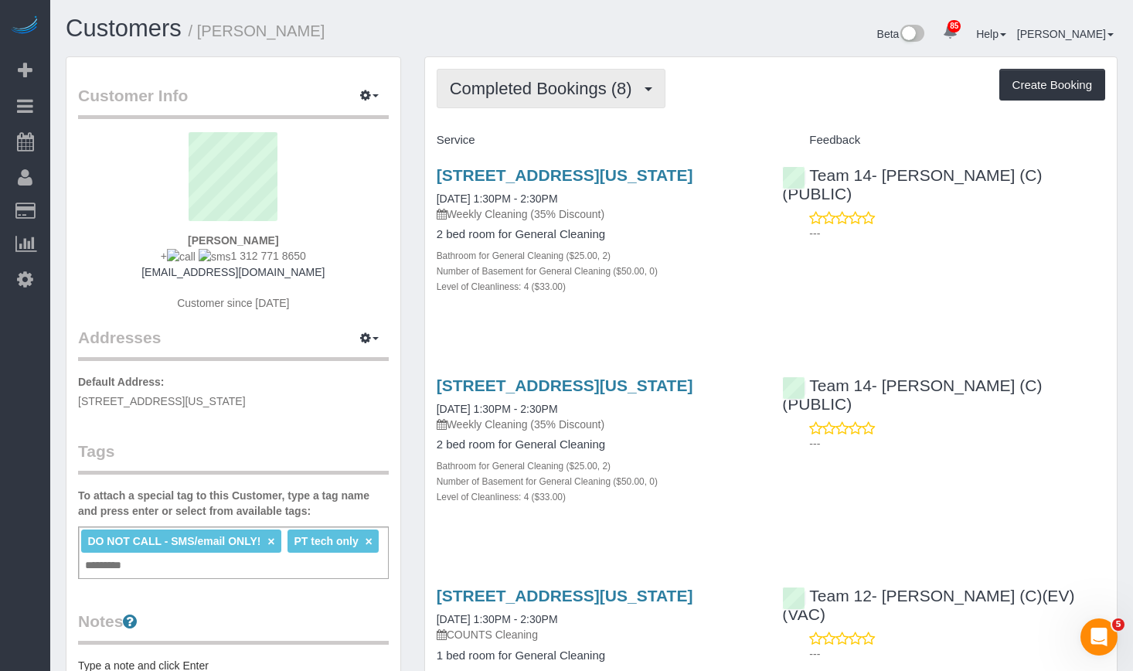
click at [581, 103] on button "Completed Bookings (8)" at bounding box center [551, 88] width 229 height 39
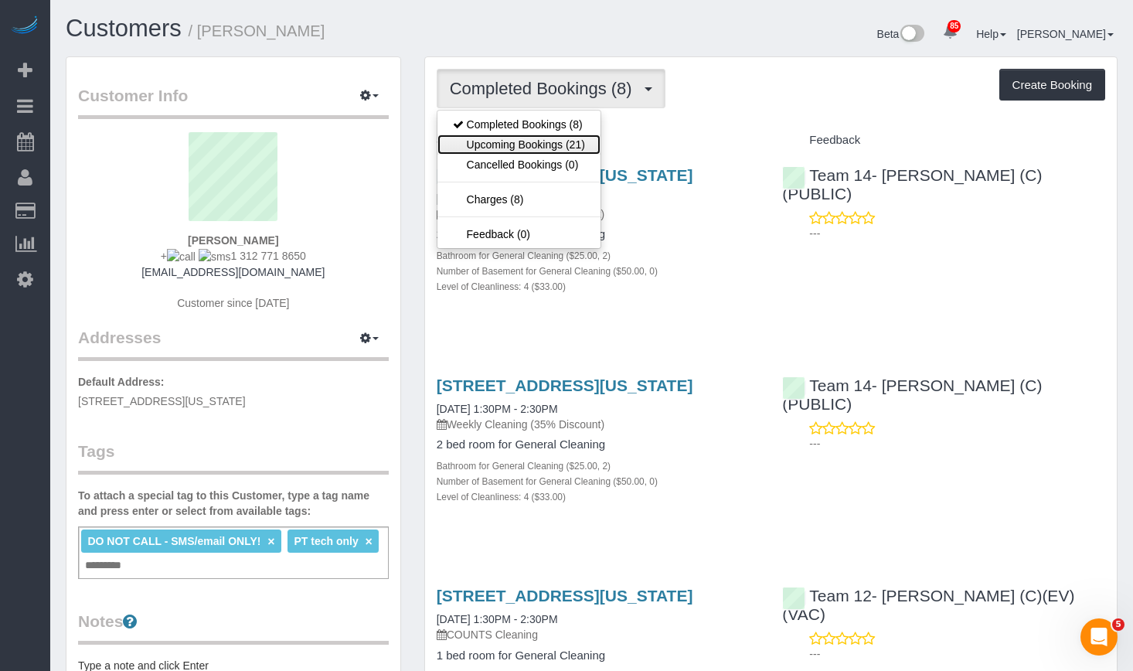
click at [574, 147] on link "Upcoming Bookings (21)" at bounding box center [519, 145] width 163 height 20
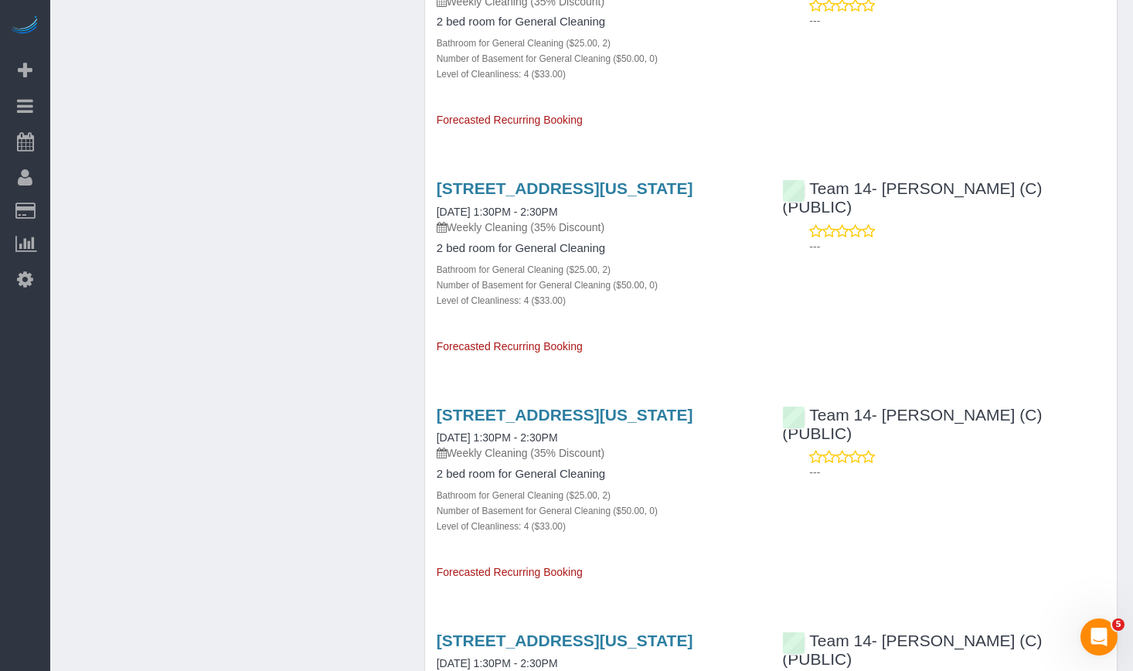
scroll to position [2937, 0]
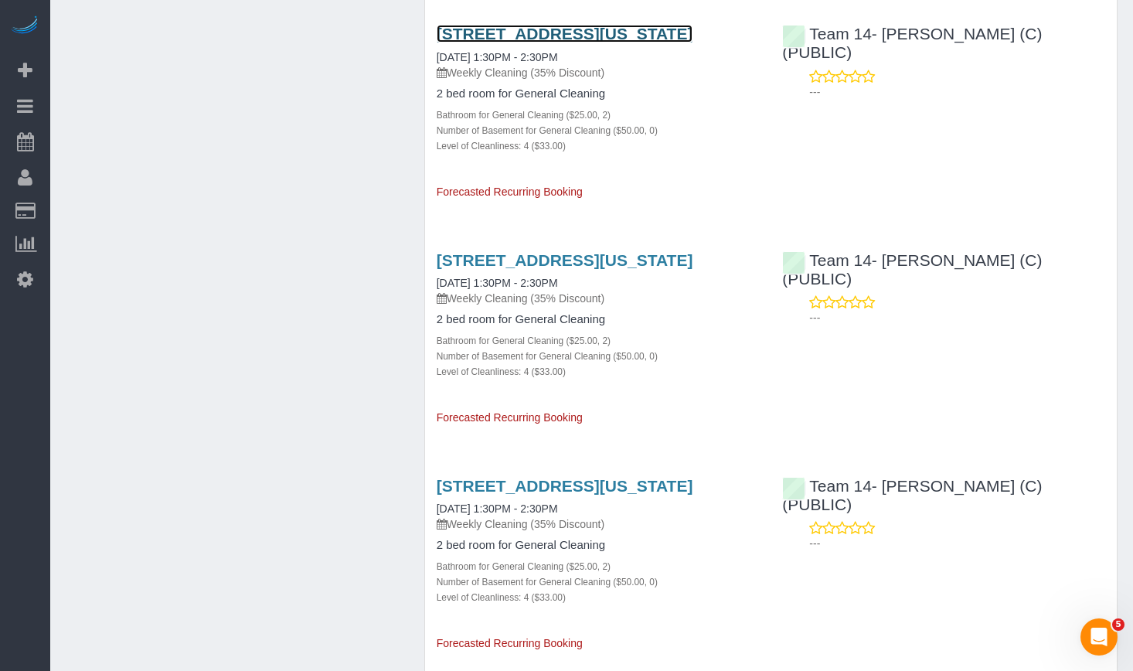
click at [494, 43] on link "1000 S Michigan Ave #5905, , Il , Usa, Chicago, IL 60605" at bounding box center [565, 34] width 257 height 18
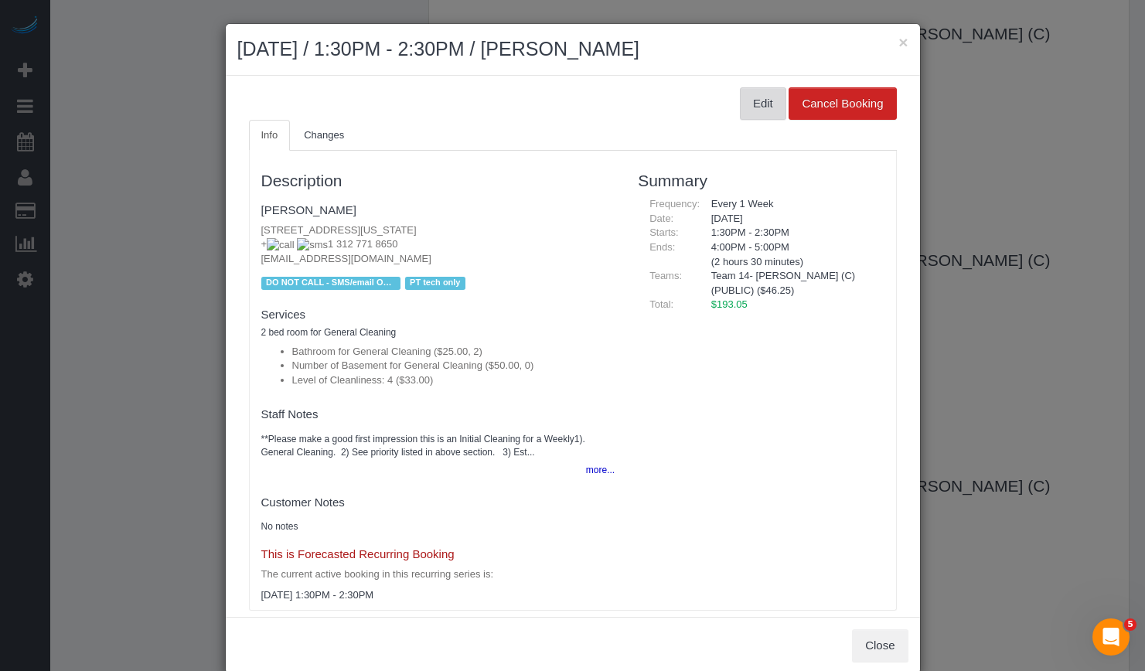
drag, startPoint x: 743, startPoint y: 107, endPoint x: 710, endPoint y: 94, distance: 36.0
click at [744, 107] on button "Edit" at bounding box center [763, 103] width 46 height 32
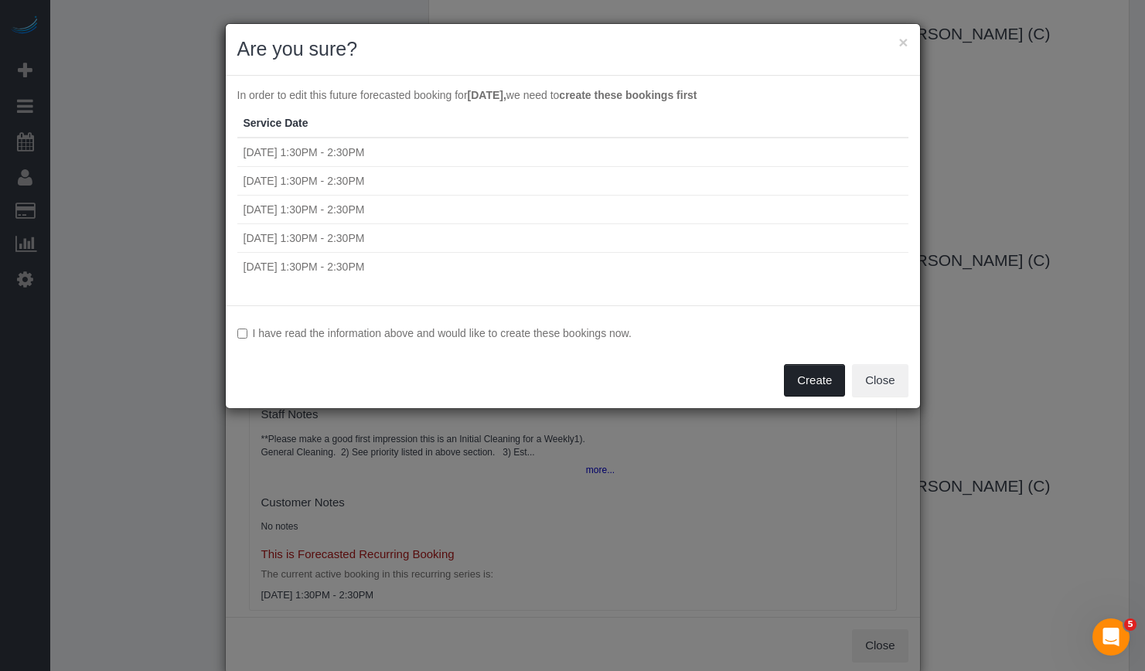
click at [805, 382] on button "Create" at bounding box center [814, 380] width 61 height 32
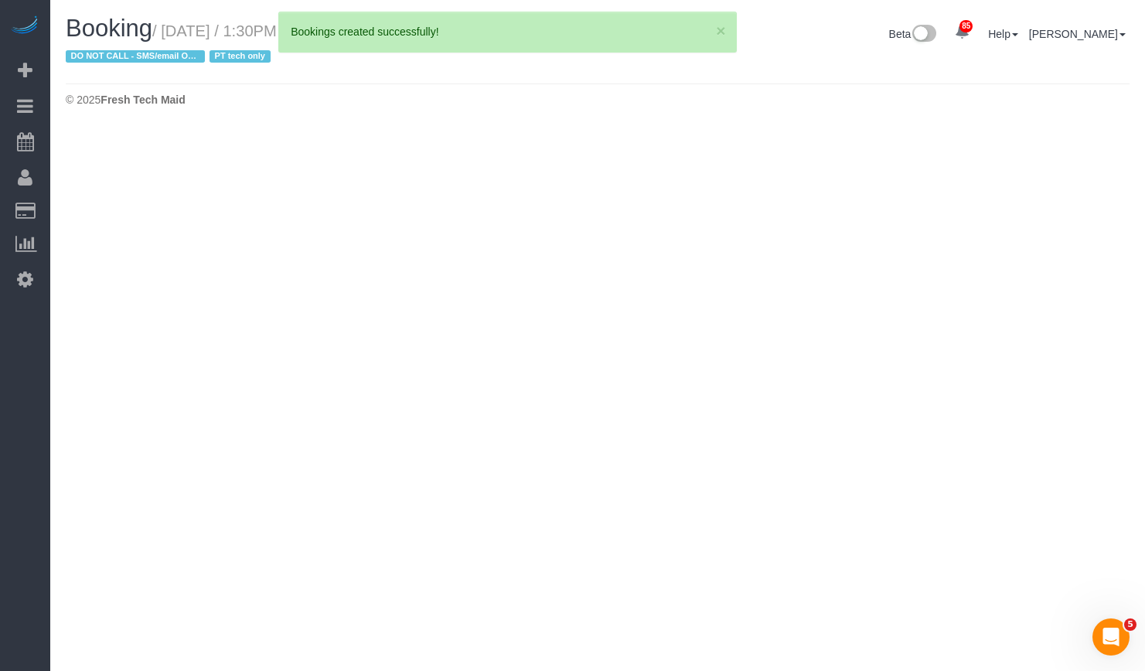
select select "IL"
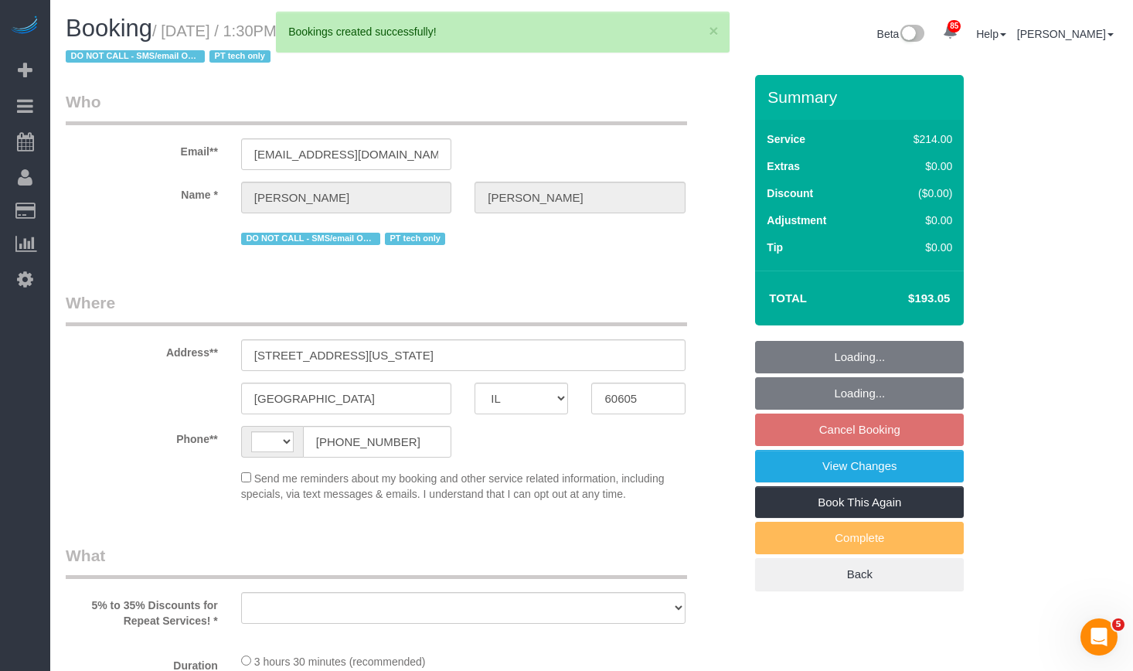
select select "string:US"
select select "object:2056"
select select "string:fspay-f5e0c708-bc04-44c8-af41-f792f64d3393"
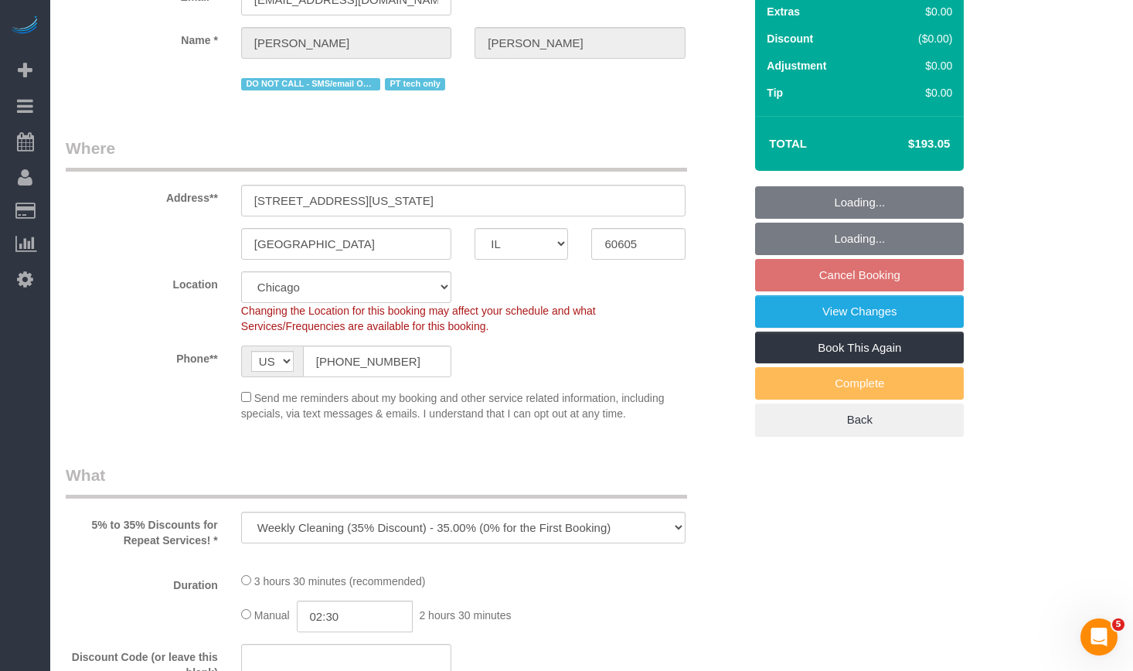
scroll to position [464, 0]
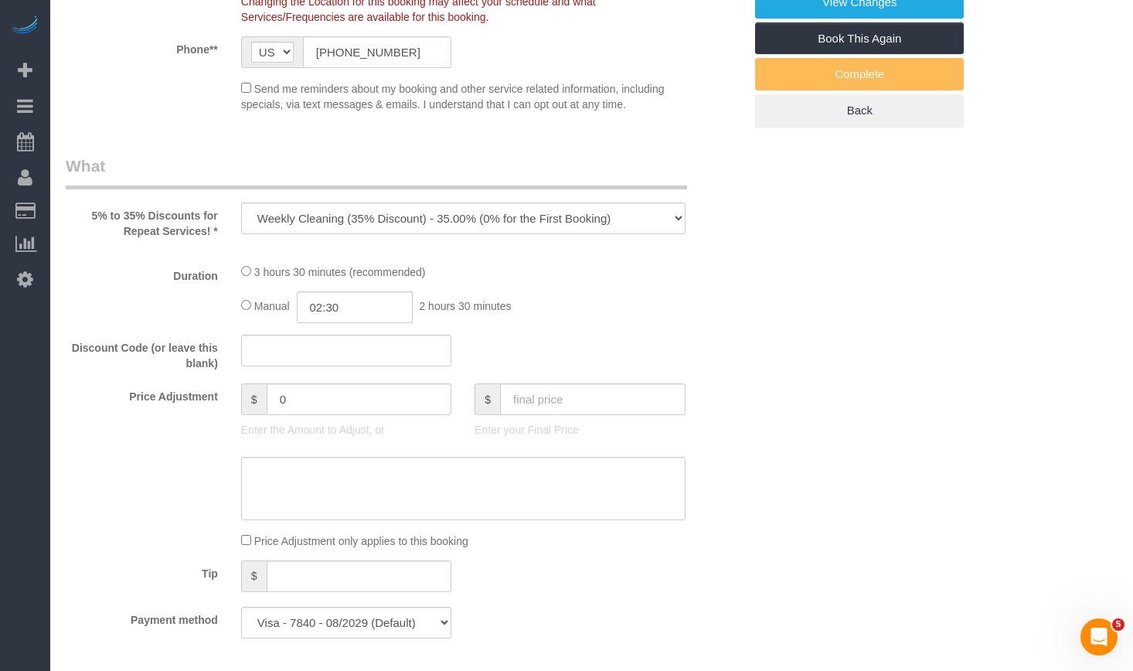
select select "512"
select select "2"
select select "4"
select select "number:1"
select select "number:58"
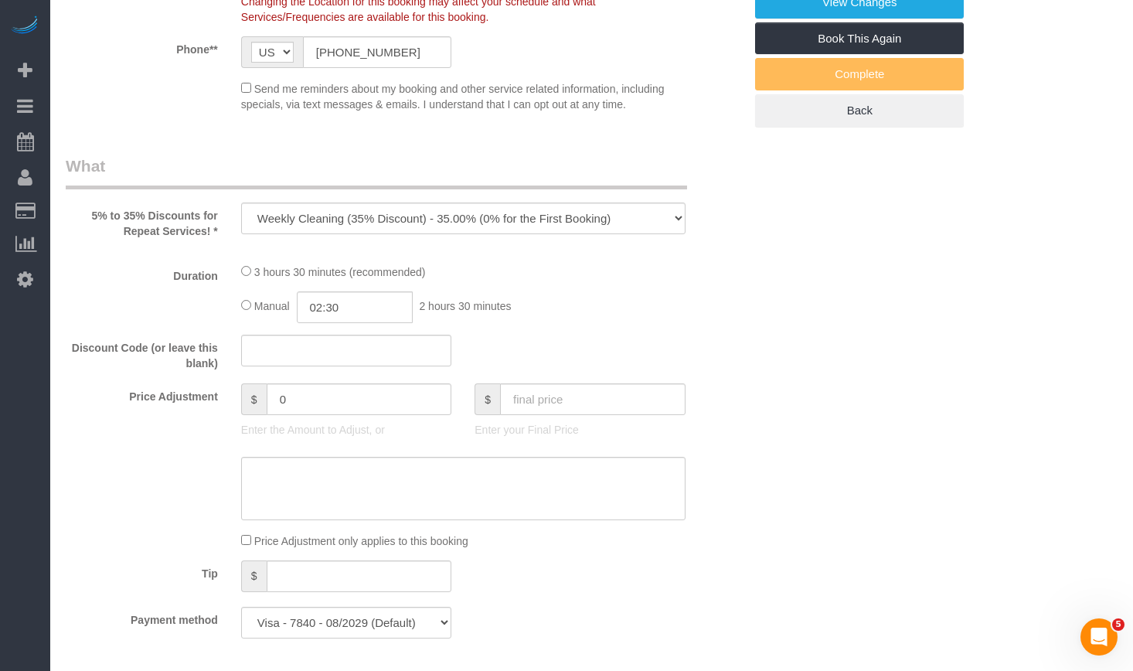
select select "number:139"
select select "number:106"
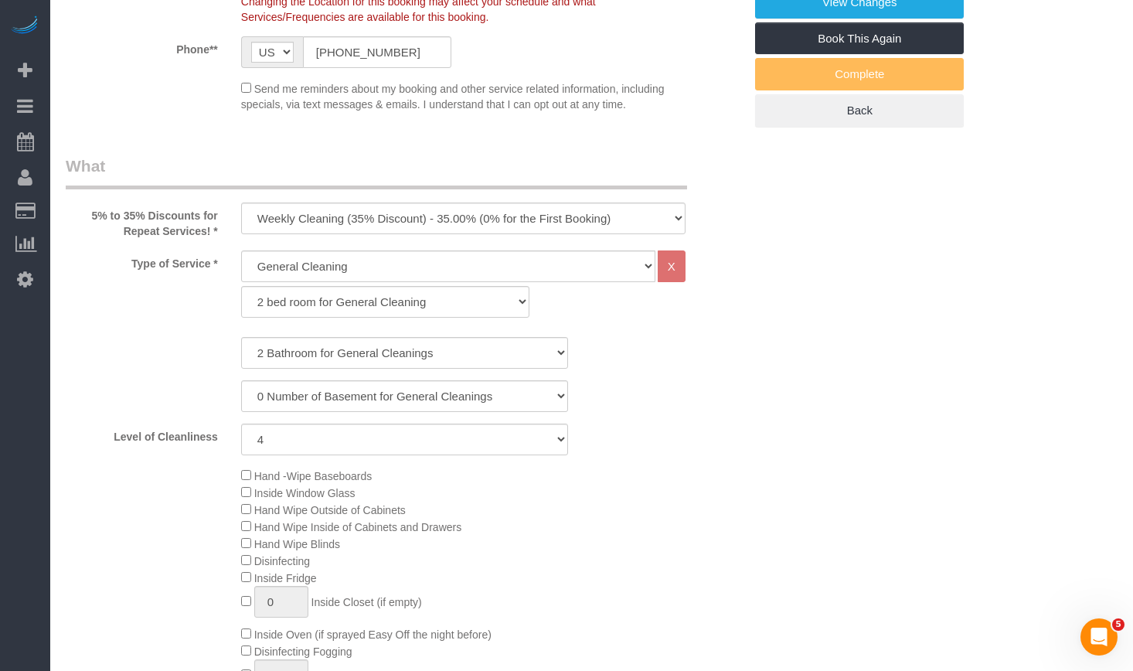
select select "object:2781"
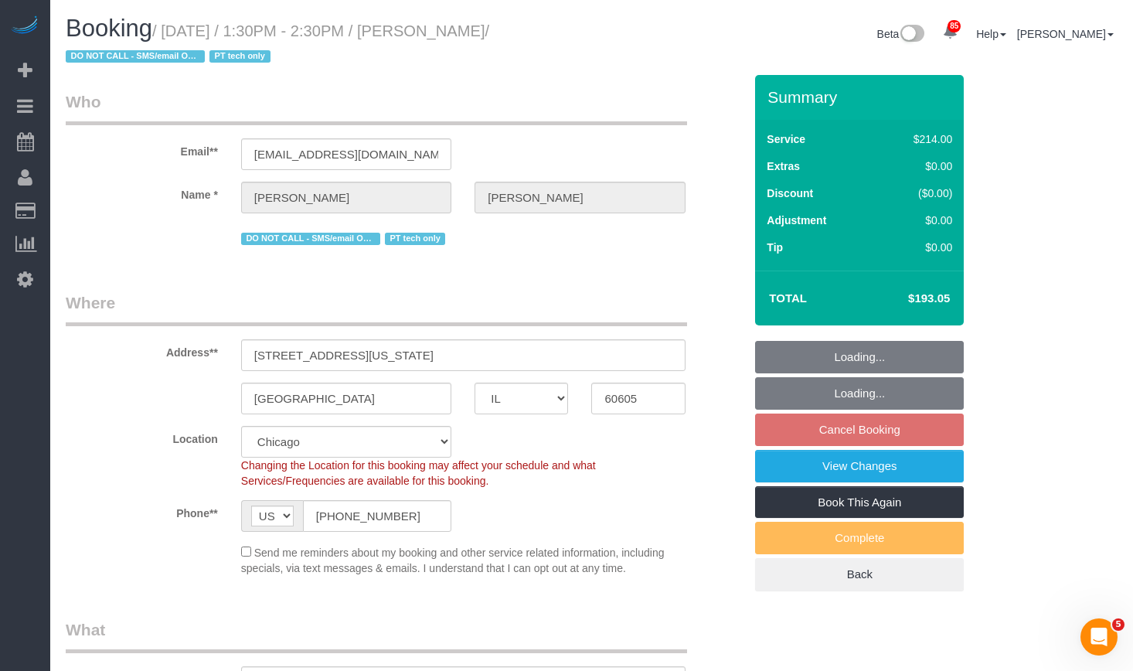
select select "2"
select select "4"
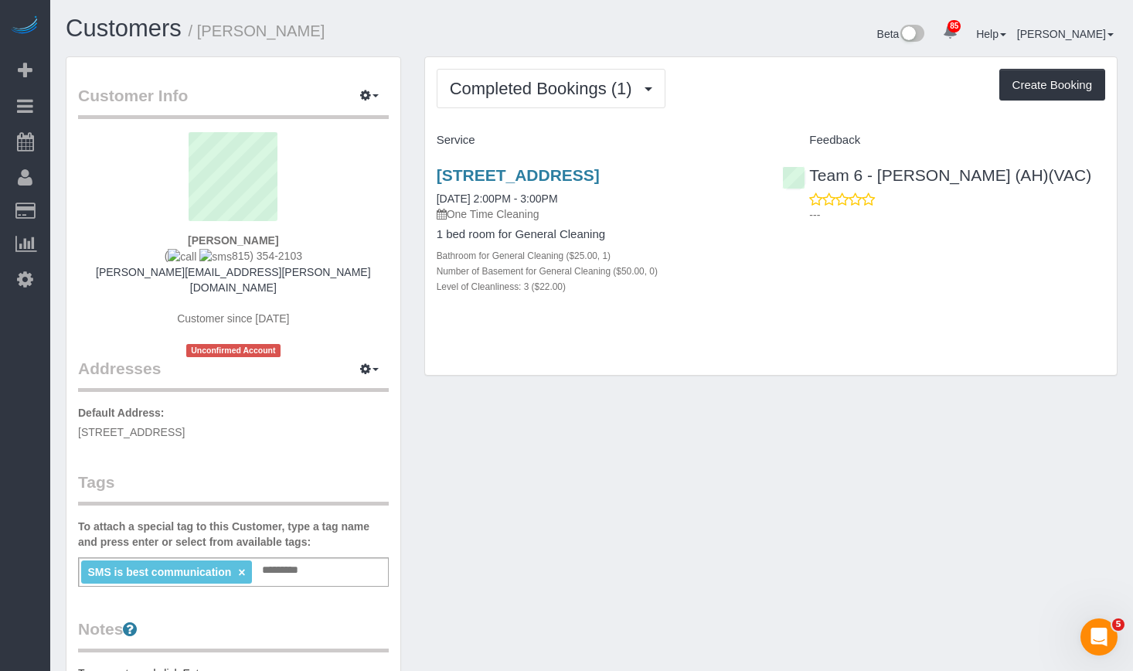
click at [526, 60] on div "Completed Bookings (1) Completed Bookings (1) Upcoming Bookings (15) Cancelled …" at bounding box center [771, 216] width 692 height 318
click at [530, 79] on button "Completed Bookings (1)" at bounding box center [551, 88] width 229 height 39
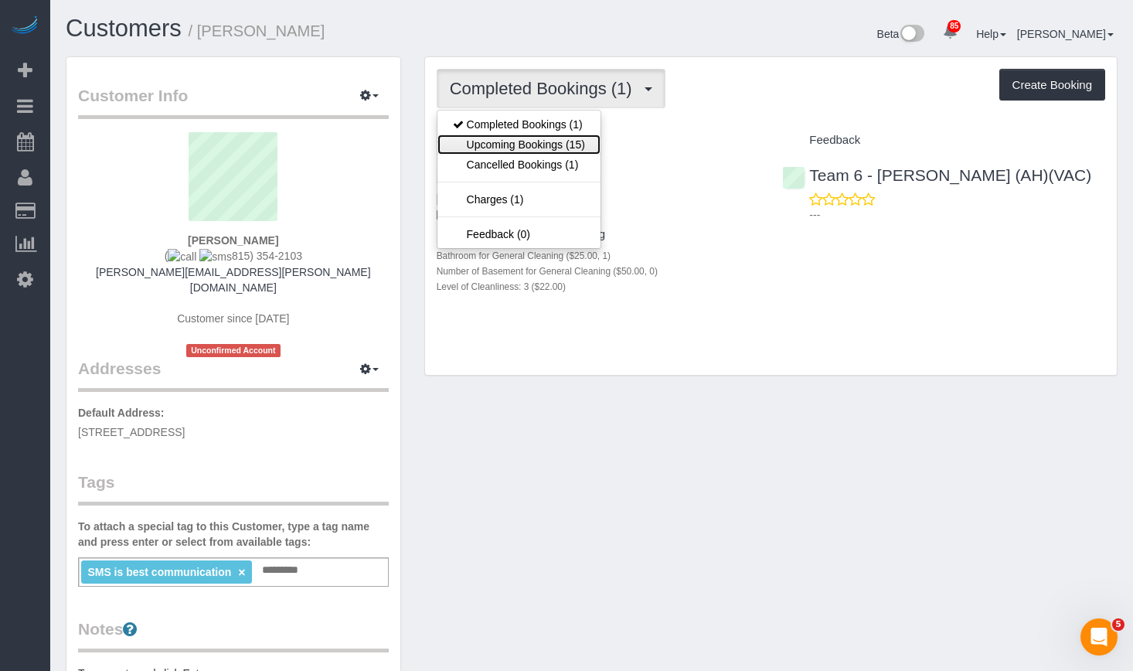
click at [540, 144] on link "Upcoming Bookings (15)" at bounding box center [519, 145] width 163 height 20
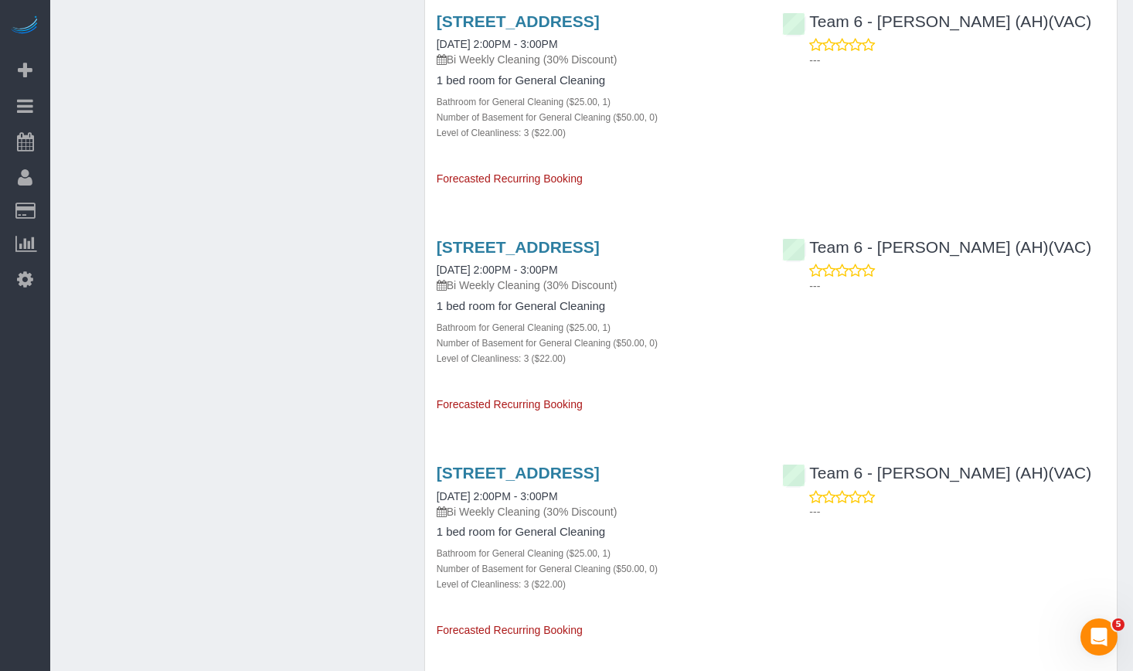
scroll to position [1391, 0]
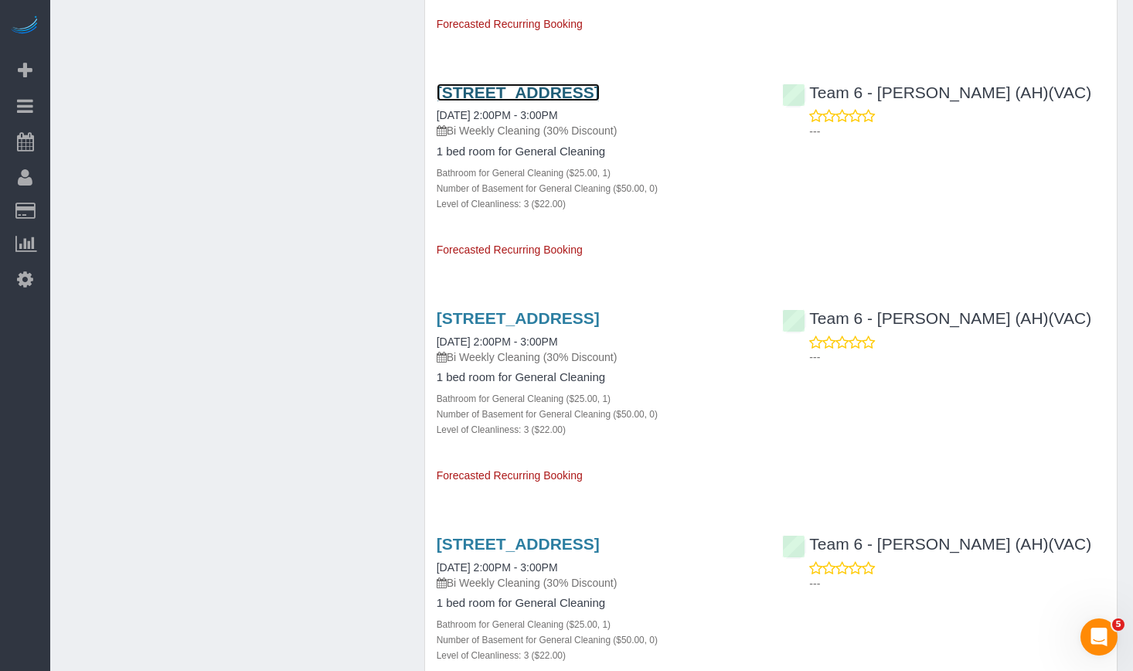
click at [536, 101] on link "[STREET_ADDRESS]" at bounding box center [518, 92] width 163 height 18
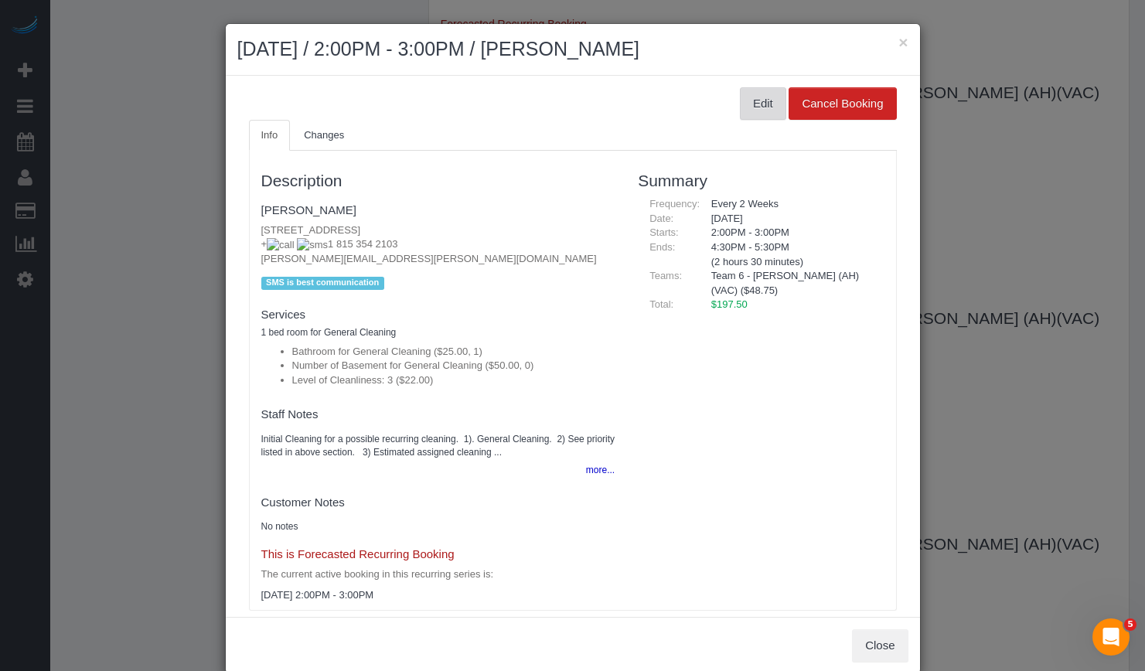
click at [755, 106] on button "Edit" at bounding box center [763, 103] width 46 height 32
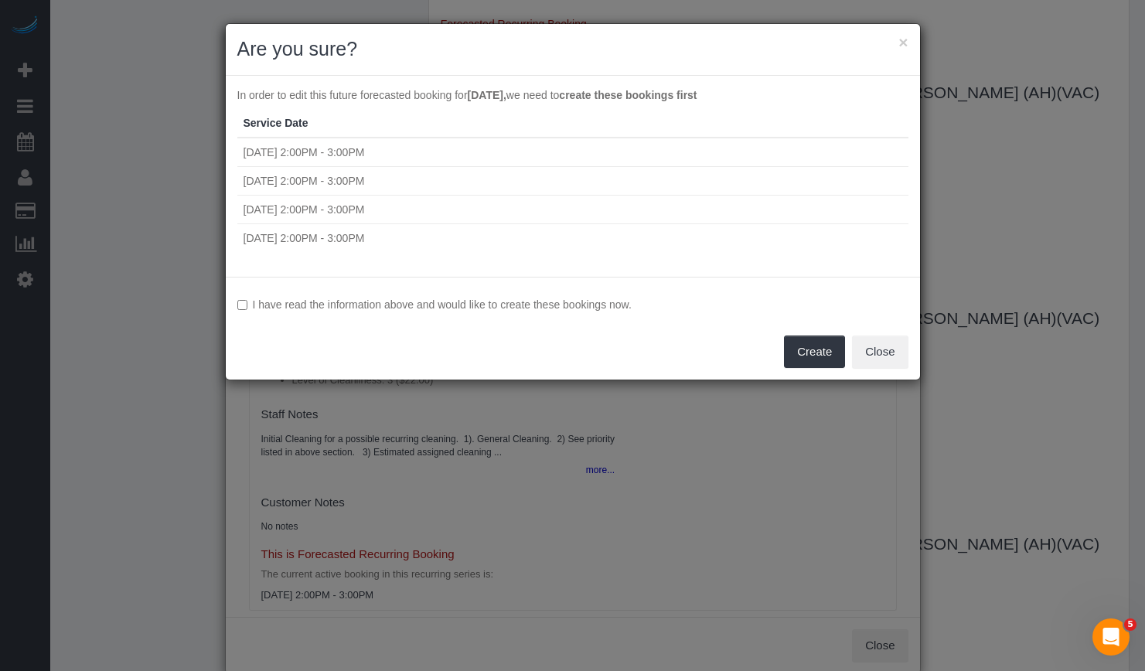
click at [240, 298] on label "I have read the information above and would like to create these bookings now." at bounding box center [572, 304] width 671 height 15
click at [230, 295] on div "I have read the information above and would like to create these bookings now. …" at bounding box center [573, 328] width 694 height 103
click at [798, 356] on button "Create" at bounding box center [814, 351] width 61 height 32
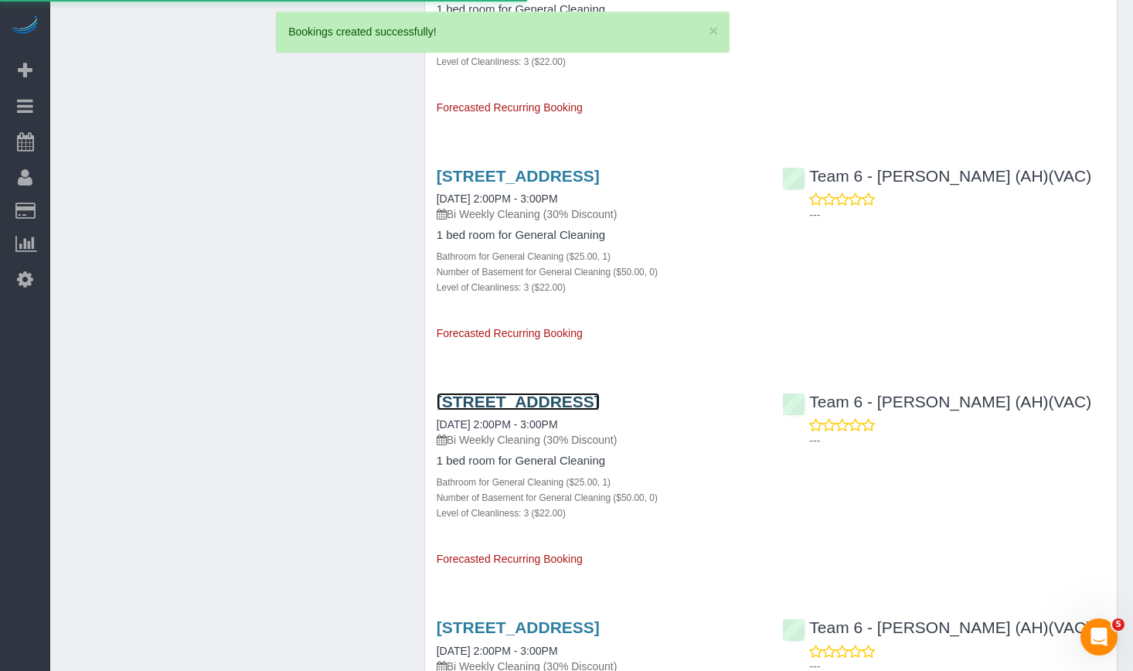
scroll to position [773, 0]
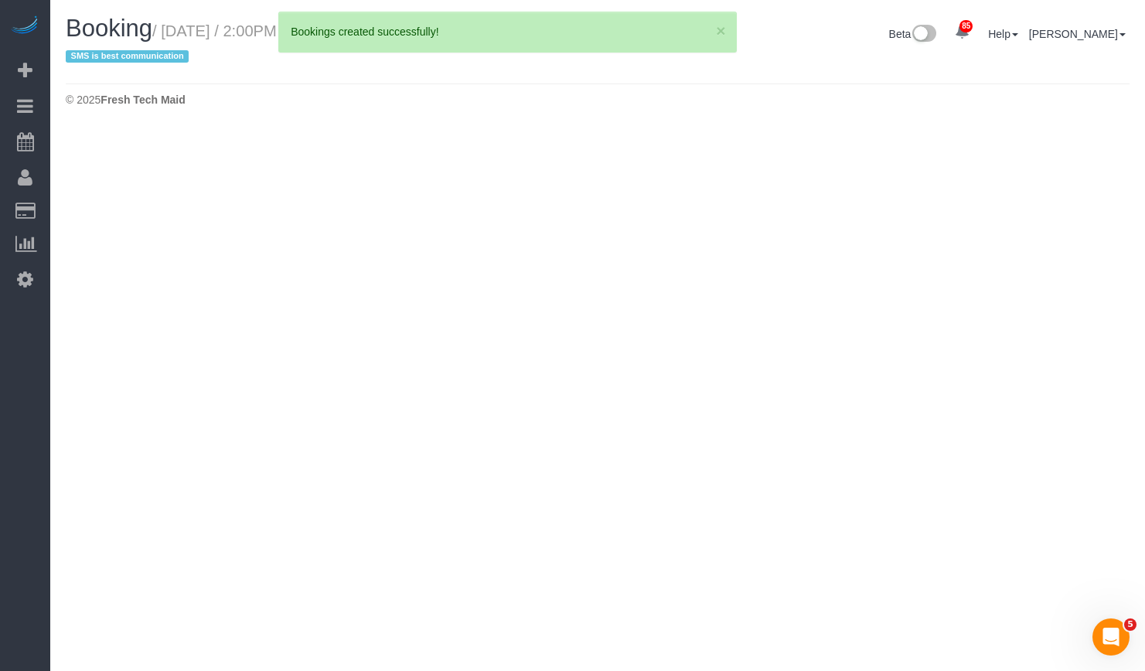
select select "IL"
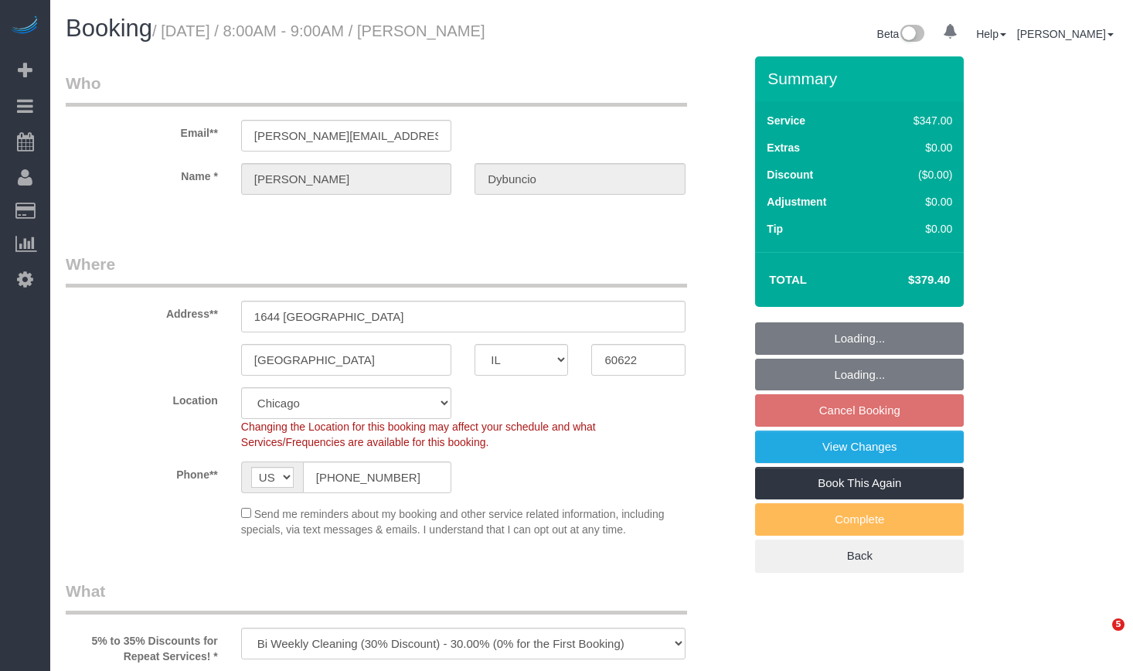
select select "IL"
select select "number:1"
select select "number:58"
select select "number:139"
select select "number:104"
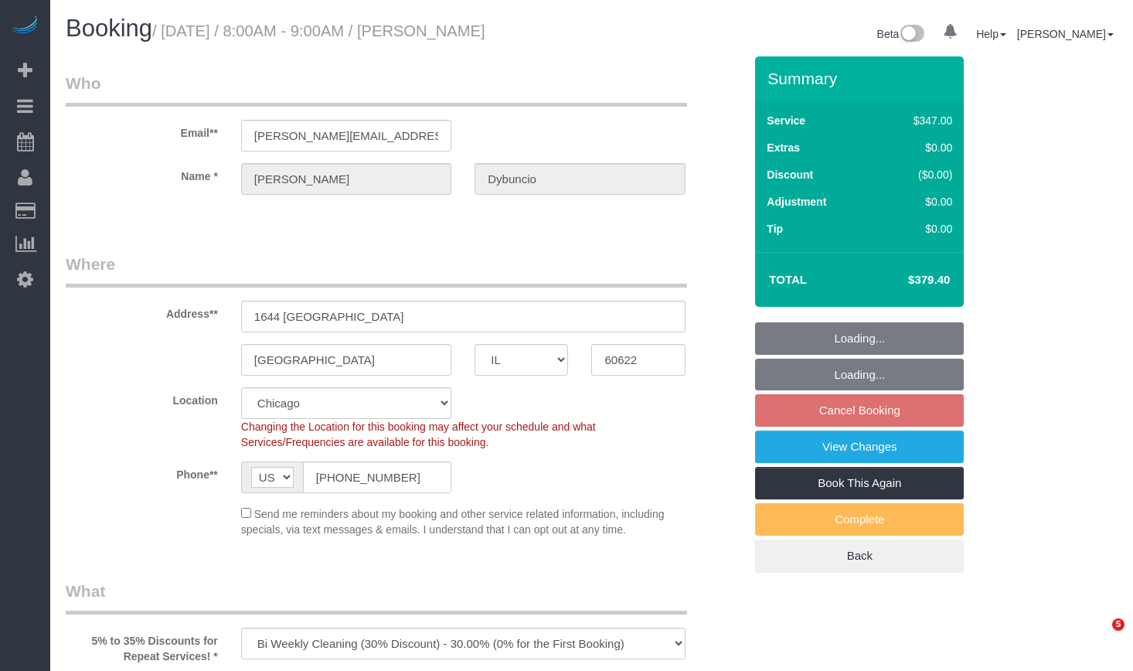
select select "object:1037"
select select "513"
select select "4"
select select "5"
select select "spot1"
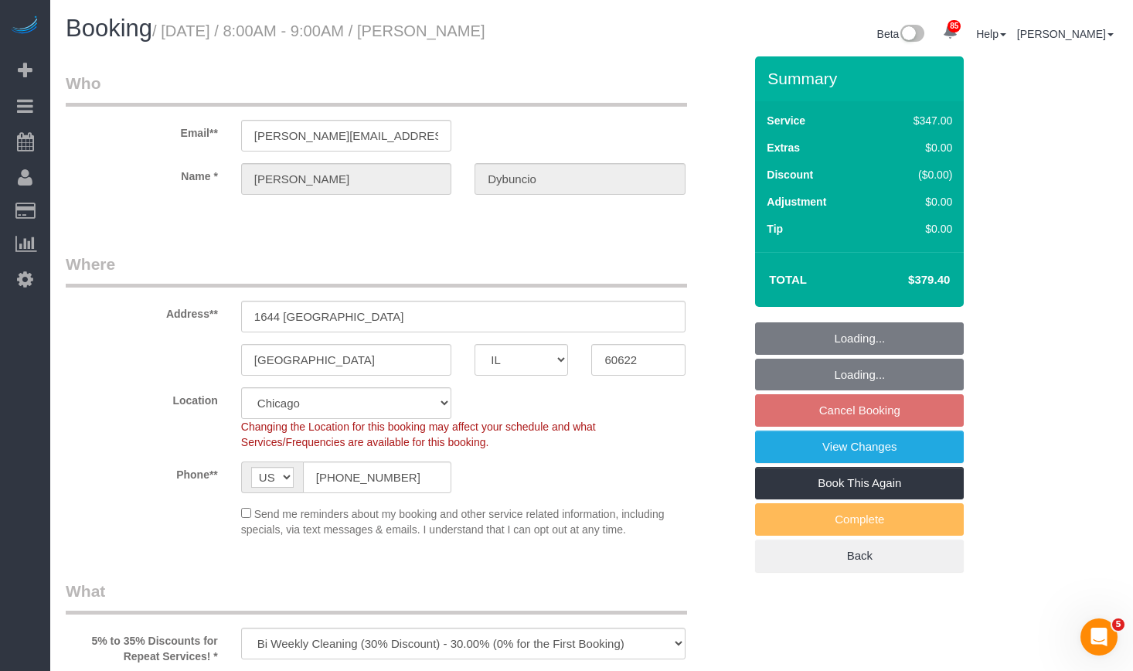
select select "4"
select select "5"
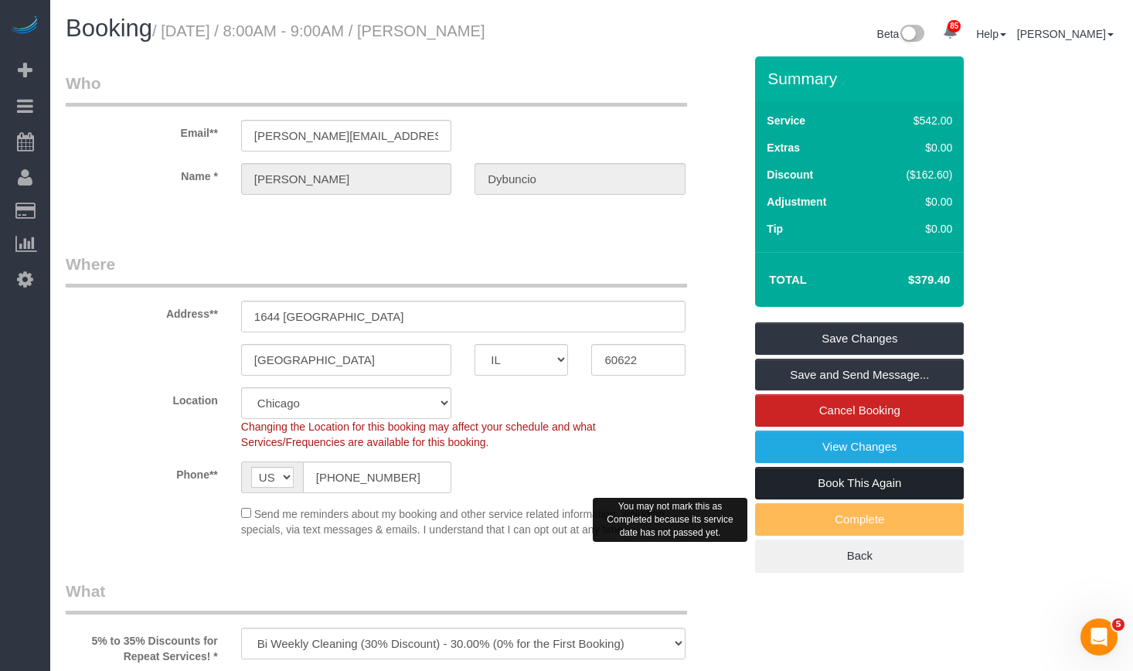
scroll to position [77, 0]
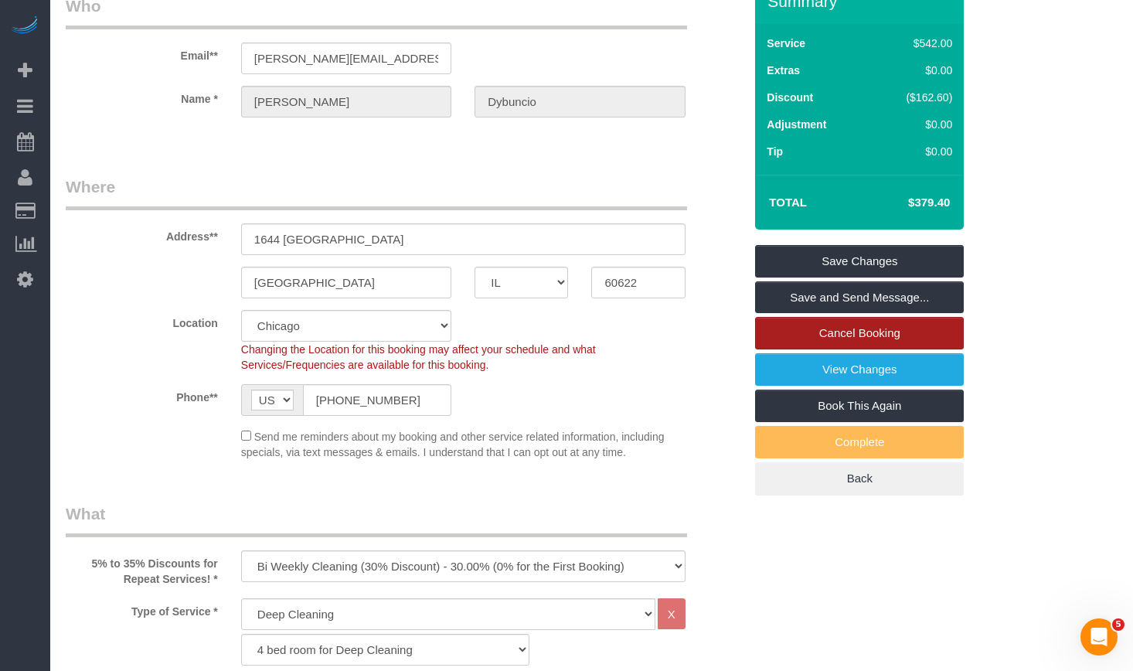
click at [874, 335] on link "Cancel Booking" at bounding box center [859, 333] width 209 height 32
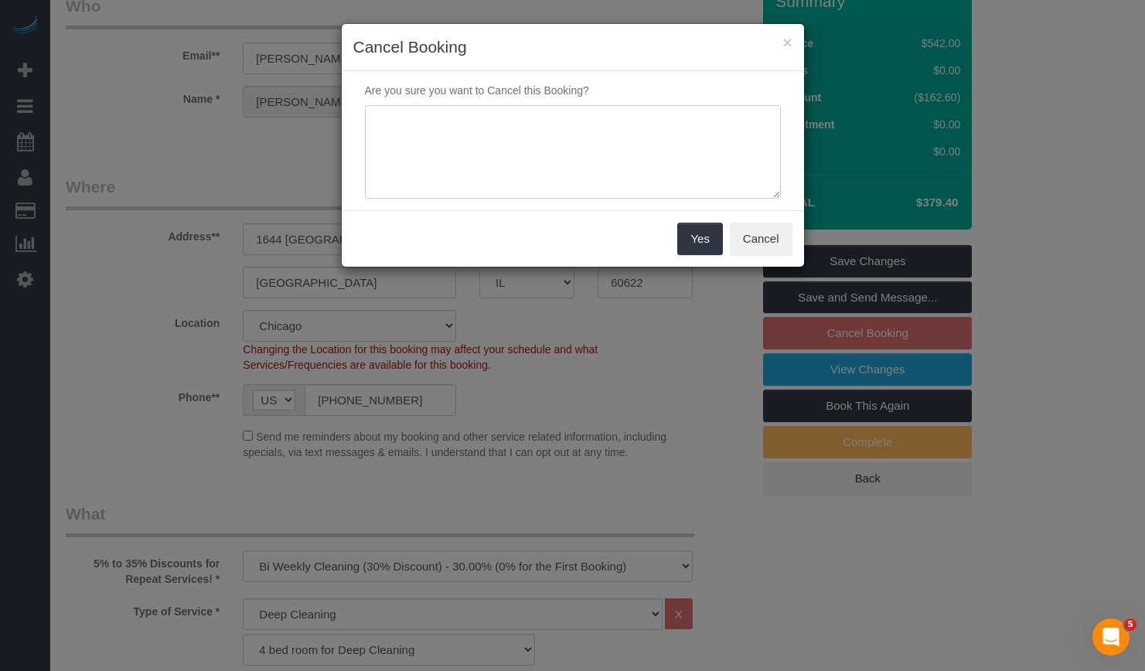
click at [560, 140] on textarea at bounding box center [573, 152] width 416 height 94
drag, startPoint x: 393, startPoint y: 124, endPoint x: 352, endPoint y: 138, distance: 42.3
click at [353, 138] on div at bounding box center [572, 152] width 439 height 94
click at [531, 118] on textarea at bounding box center [573, 152] width 416 height 94
drag, startPoint x: 531, startPoint y: 118, endPoint x: 329, endPoint y: 119, distance: 201.8
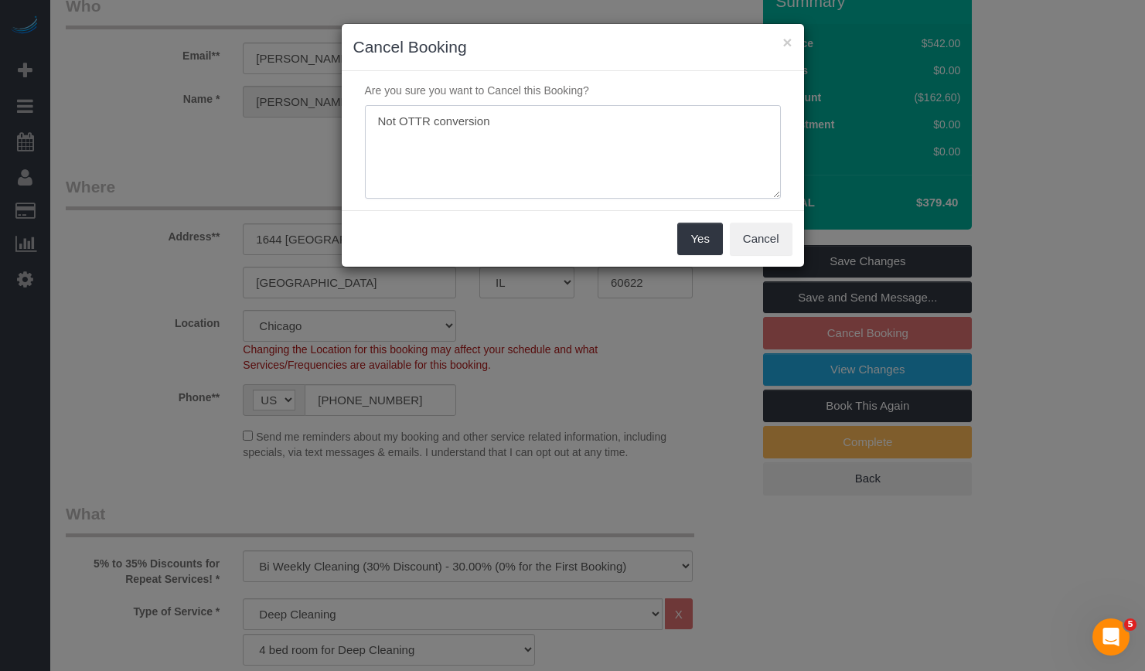
click at [329, 119] on div "× Cancel Booking Are you sure you want to Cancel this Booking? Yes Cancel" at bounding box center [572, 335] width 1145 height 671
type textarea "N"
click at [378, 127] on textarea at bounding box center [573, 152] width 416 height 94
click at [444, 125] on textarea at bounding box center [573, 152] width 416 height 94
click at [608, 119] on textarea at bounding box center [573, 152] width 416 height 94
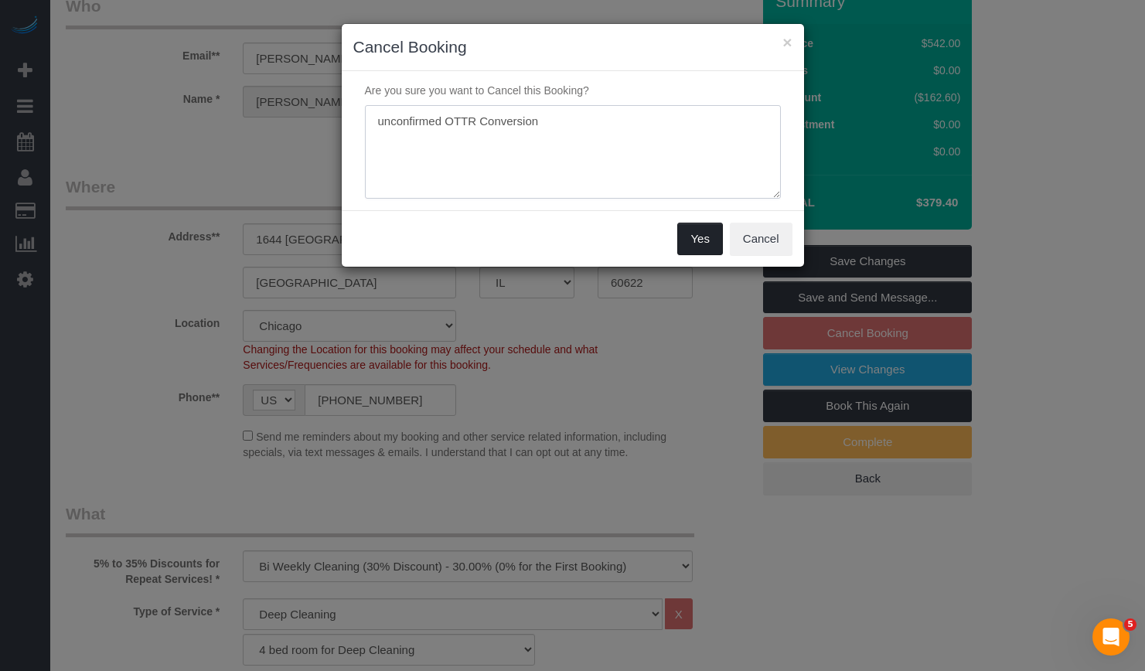
type textarea "unconfirmed OTTR Conversion"
drag, startPoint x: 699, startPoint y: 243, endPoint x: 471, endPoint y: 134, distance: 252.7
click at [470, 141] on sui-modal "× Cancel Booking Are you sure you want to Cancel this Booking? Yes Cancel" at bounding box center [573, 145] width 462 height 243
click at [630, 131] on textarea at bounding box center [573, 152] width 416 height 94
click at [562, 114] on textarea at bounding box center [573, 152] width 416 height 94
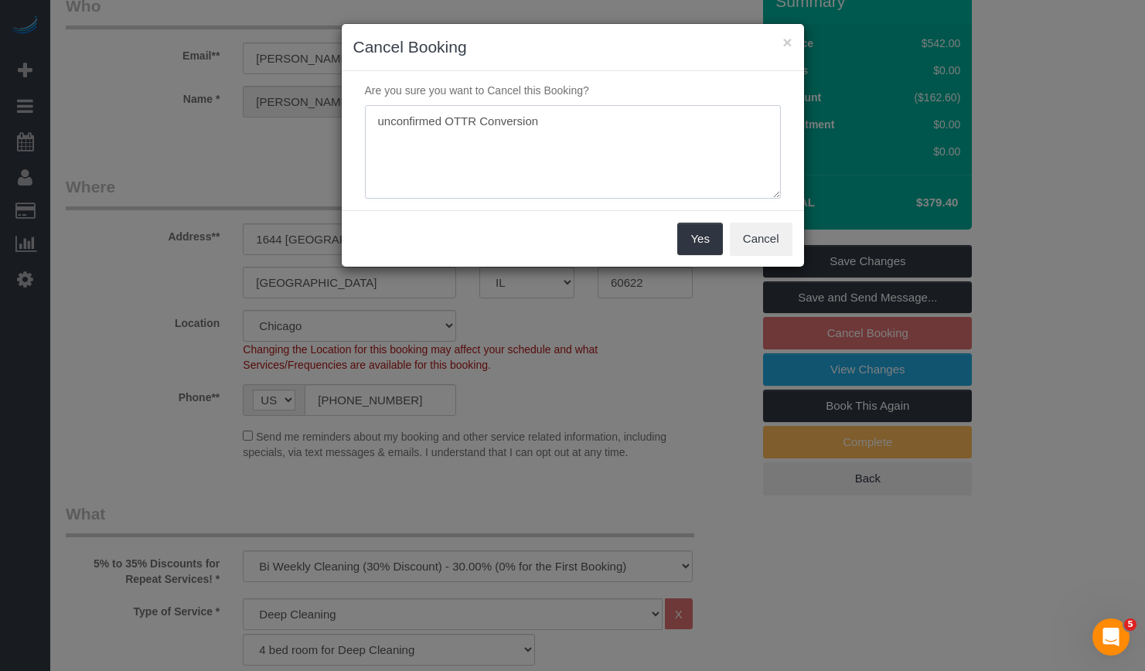
click at [591, 132] on textarea at bounding box center [573, 152] width 416 height 94
drag, startPoint x: 400, startPoint y: 97, endPoint x: 248, endPoint y: 89, distance: 151.7
click at [248, 89] on div "× Cancel Booking Are you sure you want to Cancel this Booking? Yes Cancel" at bounding box center [572, 335] width 1145 height 671
click at [696, 242] on button "Yes" at bounding box center [699, 239] width 45 height 32
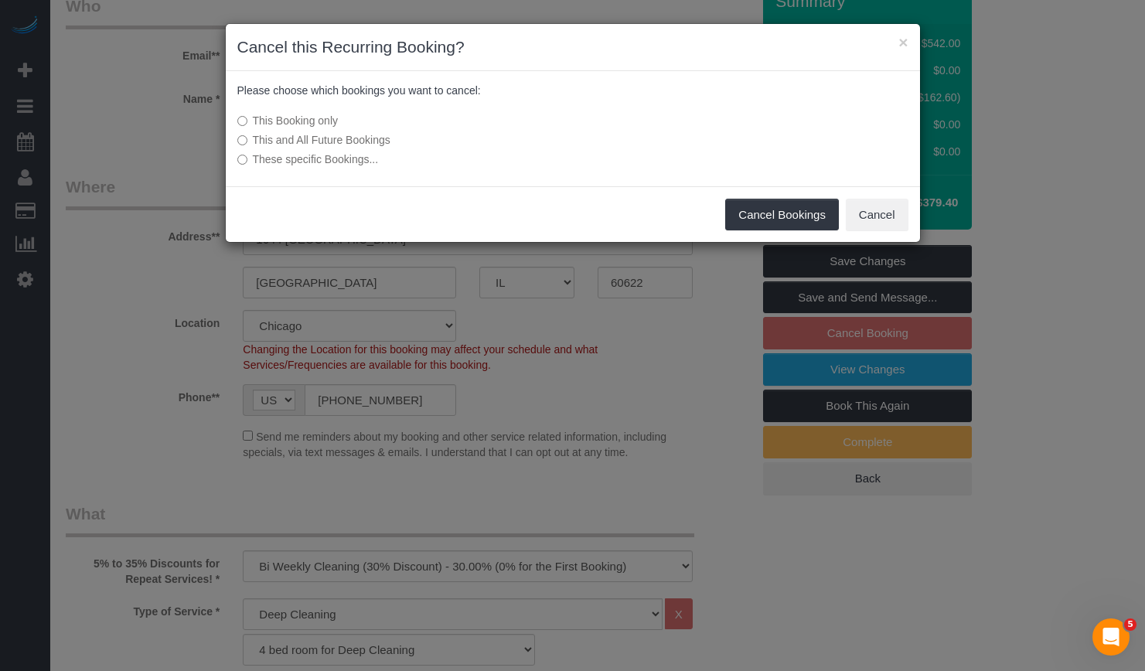
click at [281, 141] on label "This and All Future Bookings" at bounding box center [457, 139] width 440 height 15
click at [790, 213] on button "Cancel Bookings" at bounding box center [782, 215] width 114 height 32
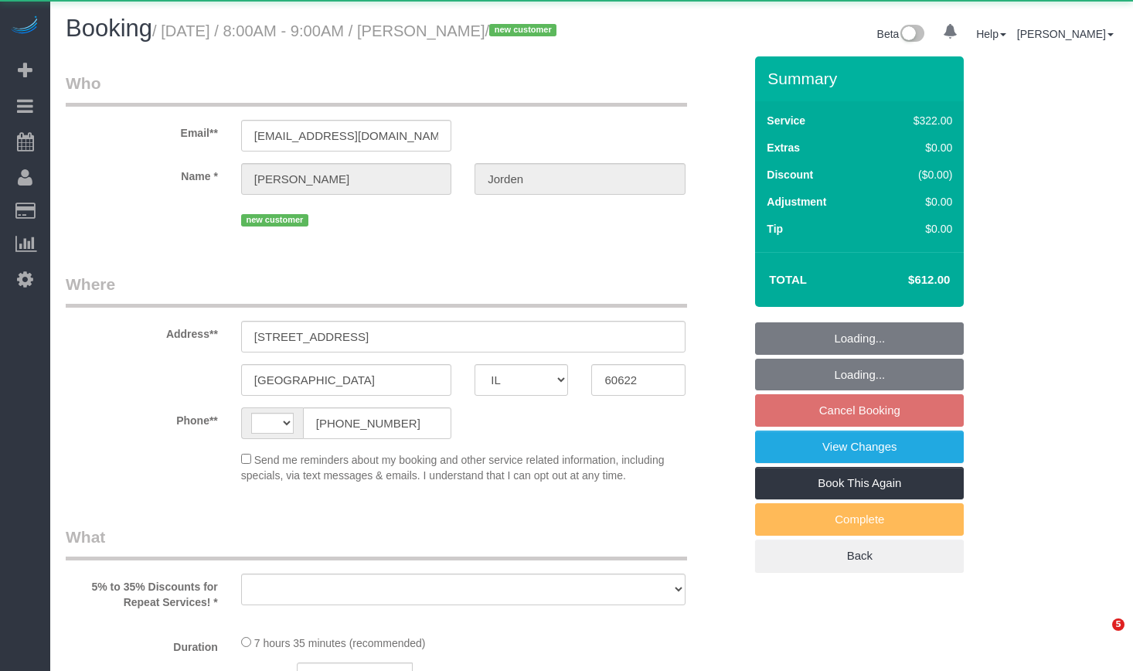
select select "IL"
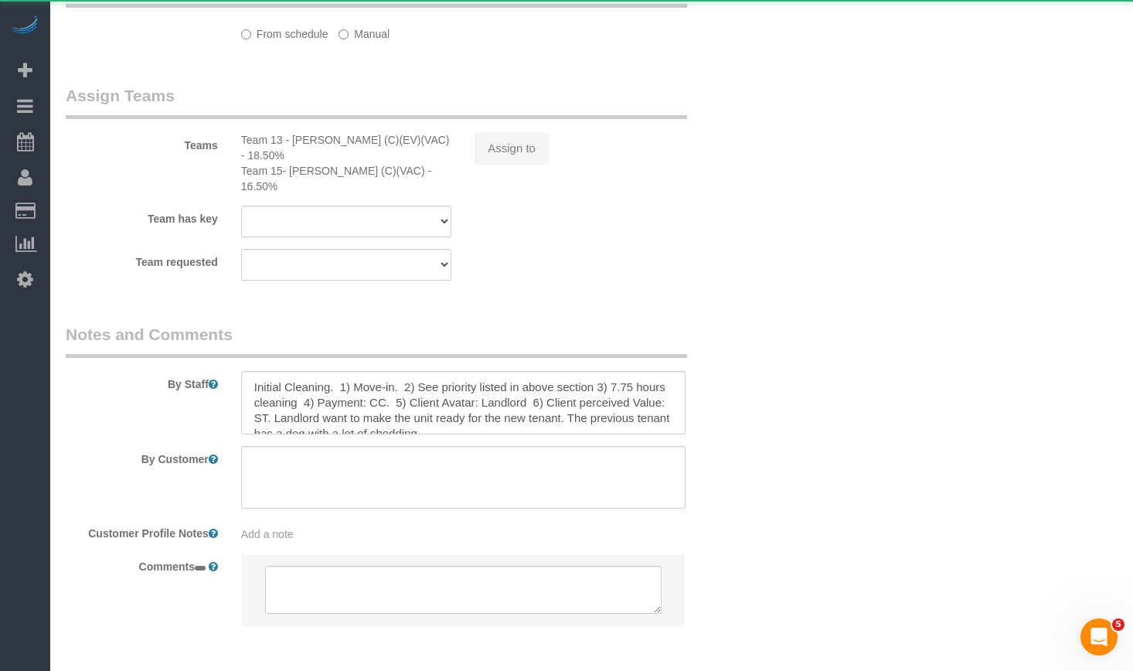
select select "number:1"
select select "number:58"
select select "number:139"
select select "number:108"
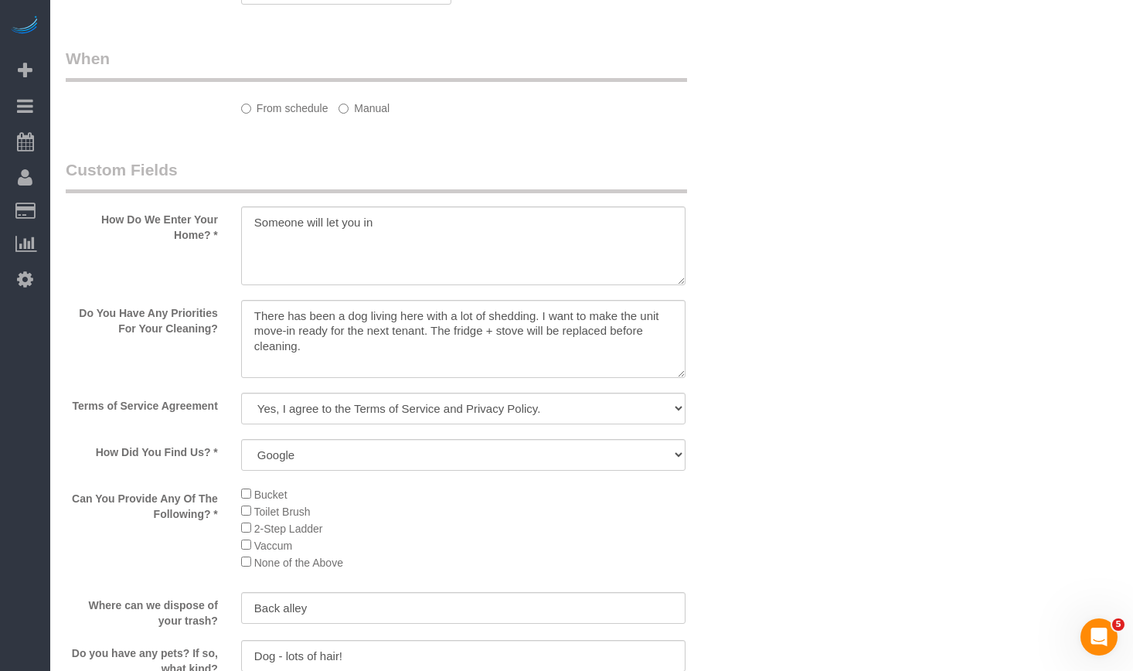
select select "string:US"
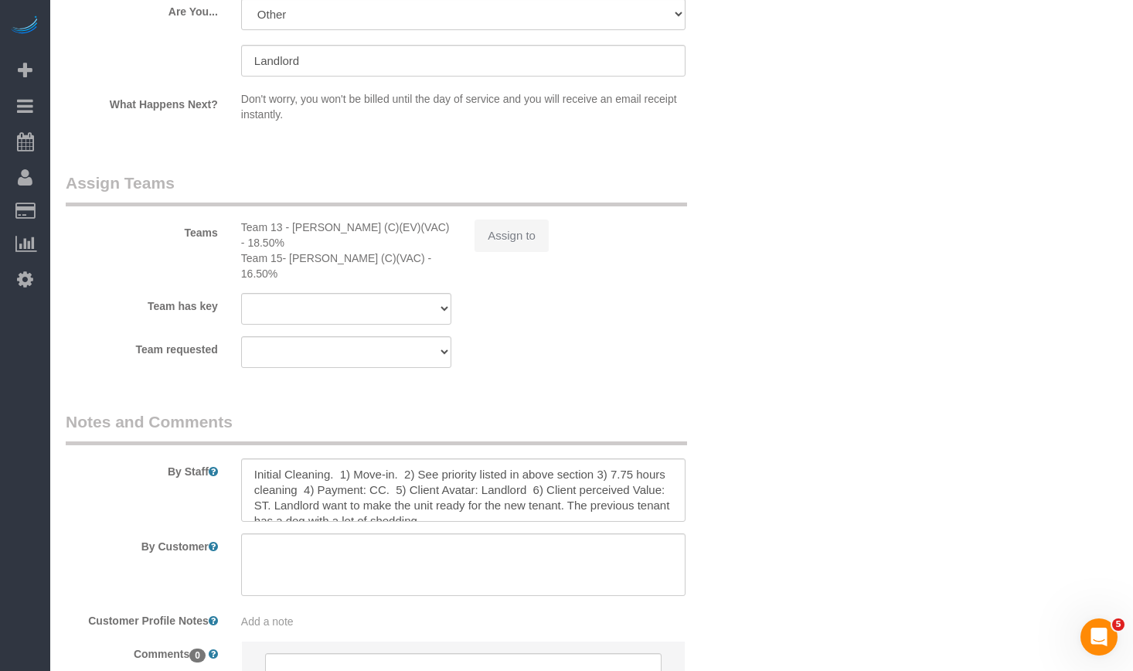
select select "514"
select select "5"
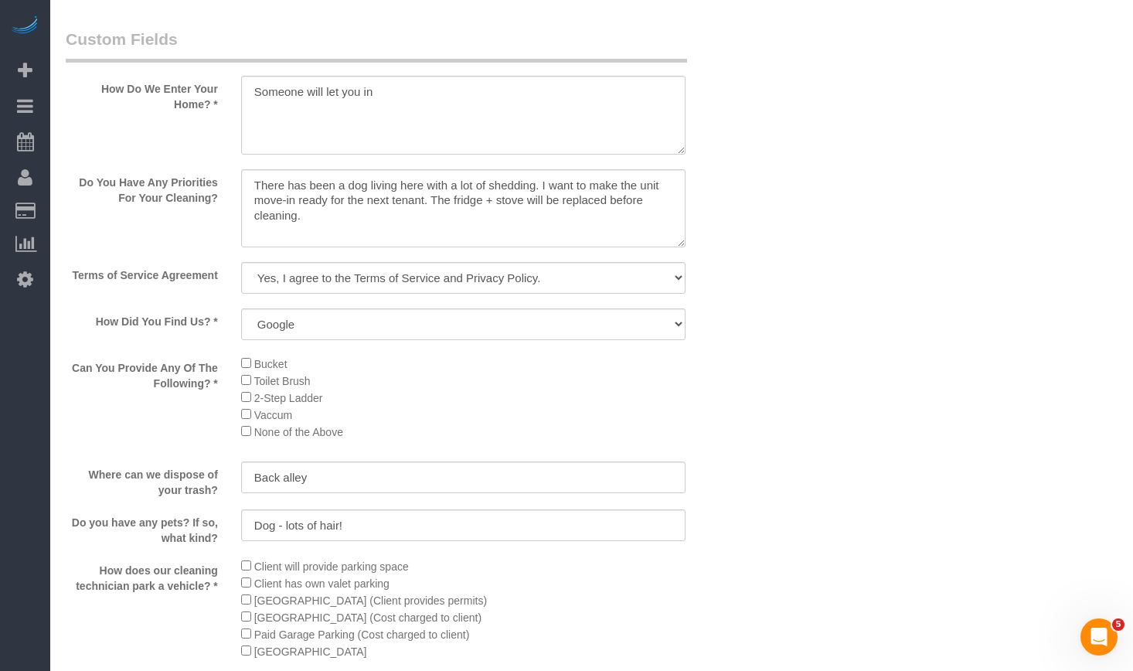
select select "object:1235"
select select "spot1"
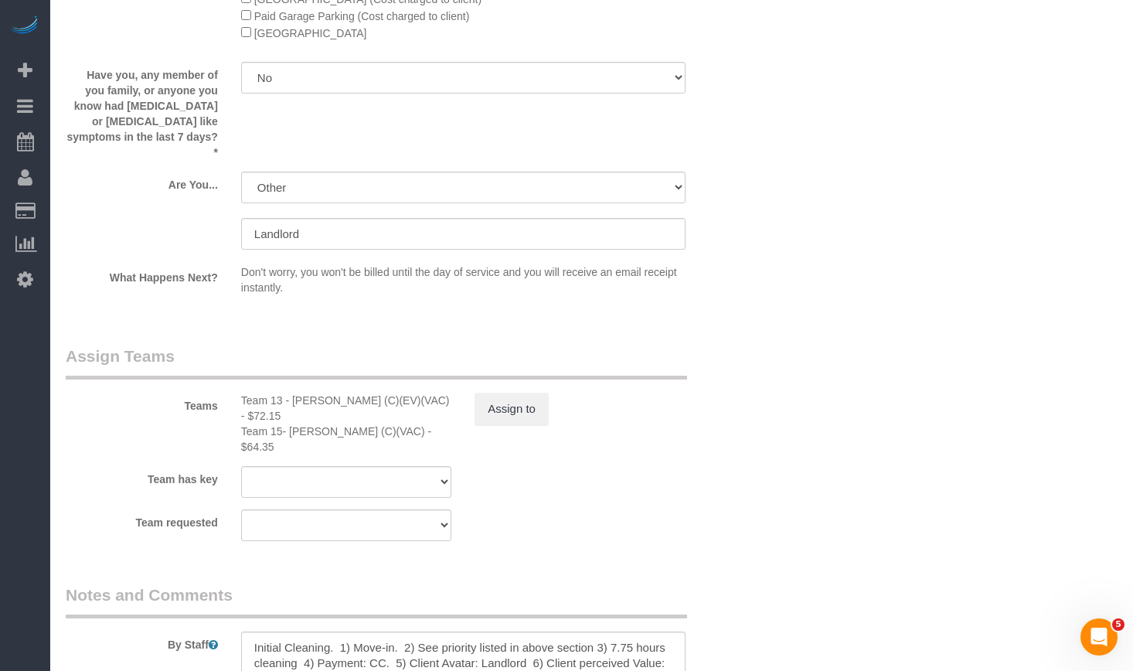
select select "object:1335"
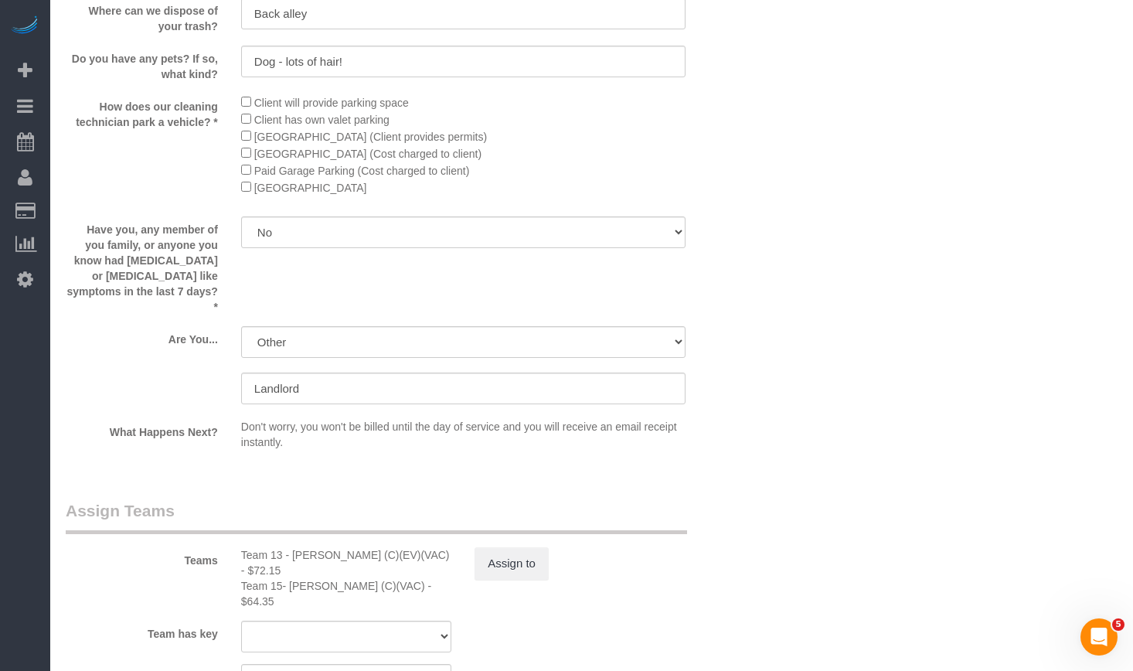
select select "5"
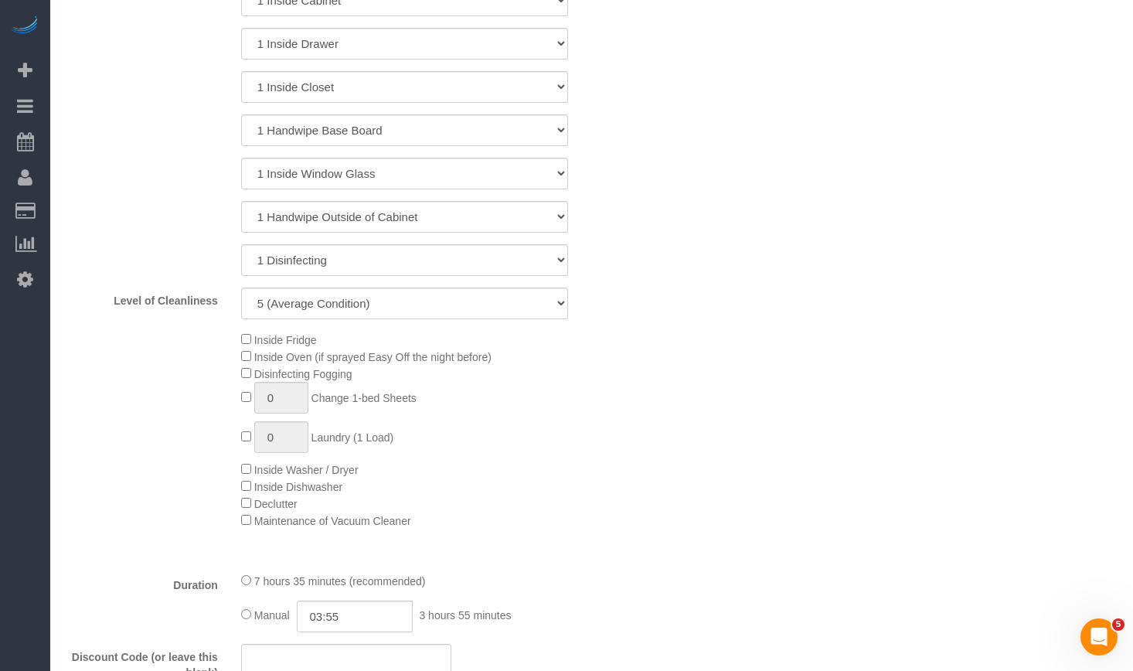
scroll to position [850, 0]
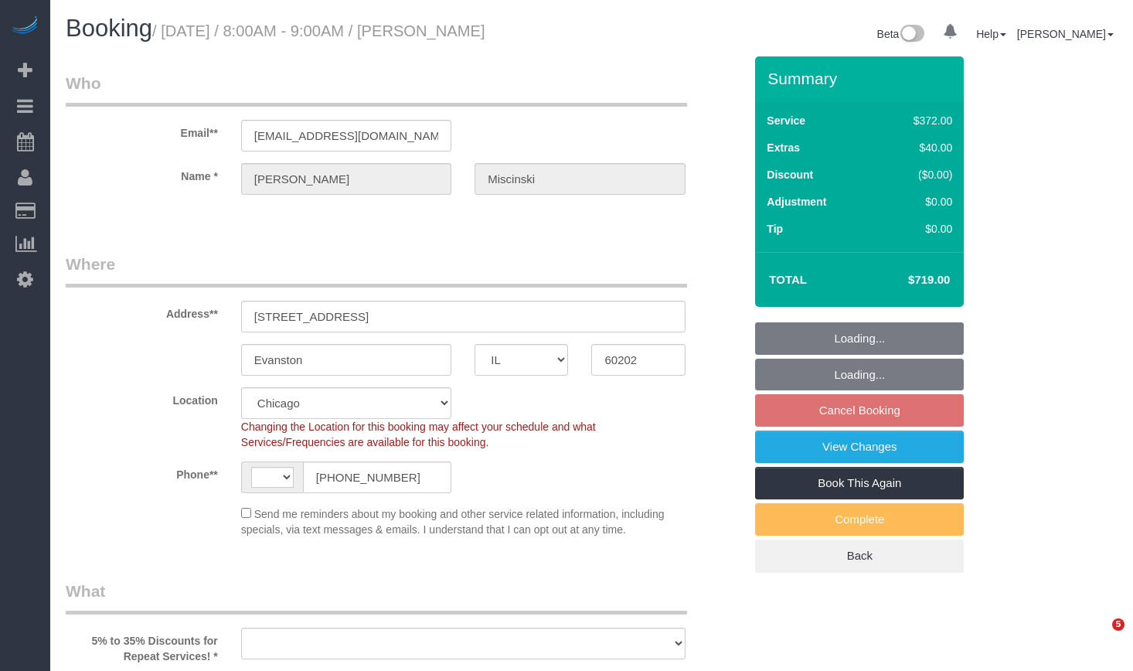
select select "IL"
select select "object:551"
select select "string:fspay-e710df6e-db2f-43fb-bf5a-66da6a6f19fb"
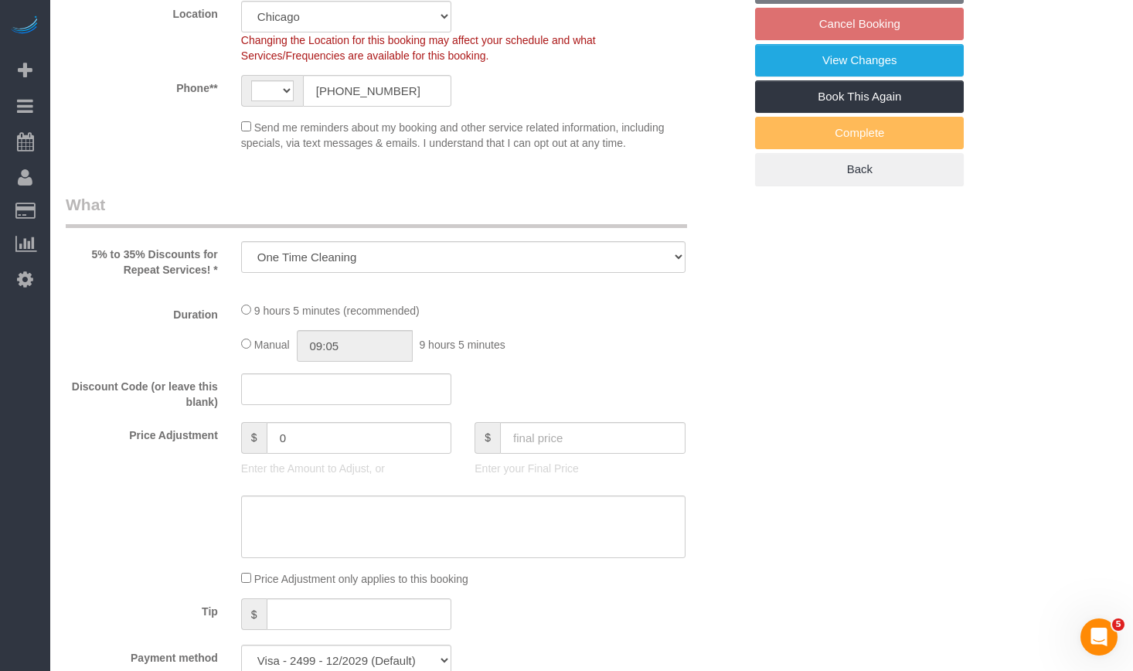
select select "object:808"
select select "string:[GEOGRAPHIC_DATA]"
select select "spot1"
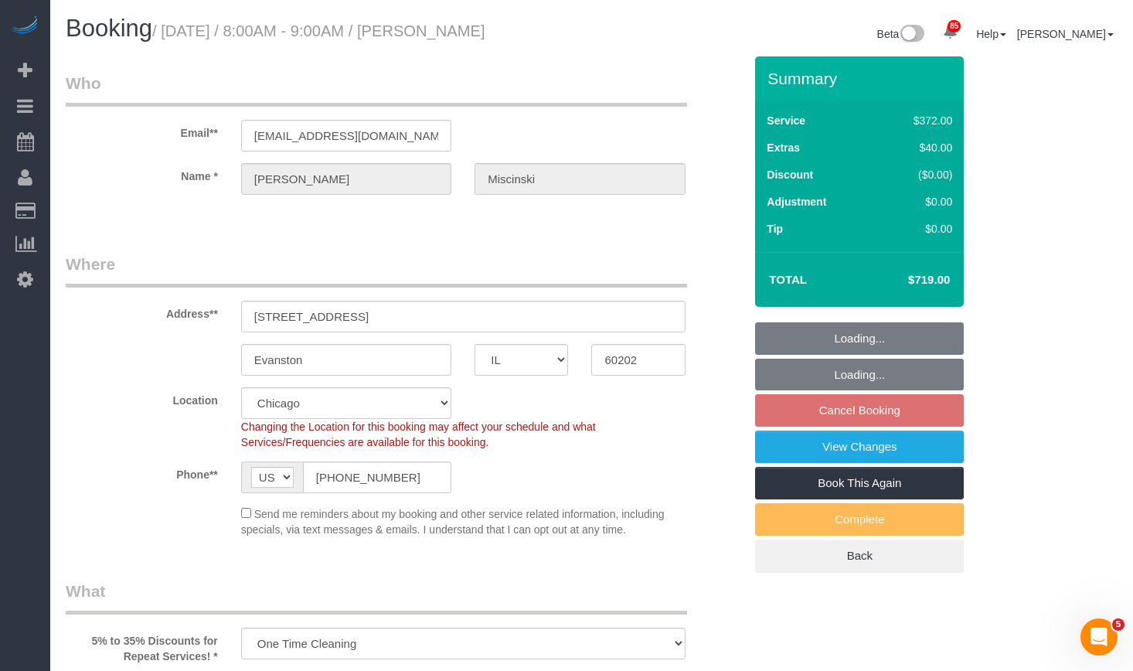
select select "number:1"
select select "number:58"
select select "number:139"
select select "number:106"
select select "514"
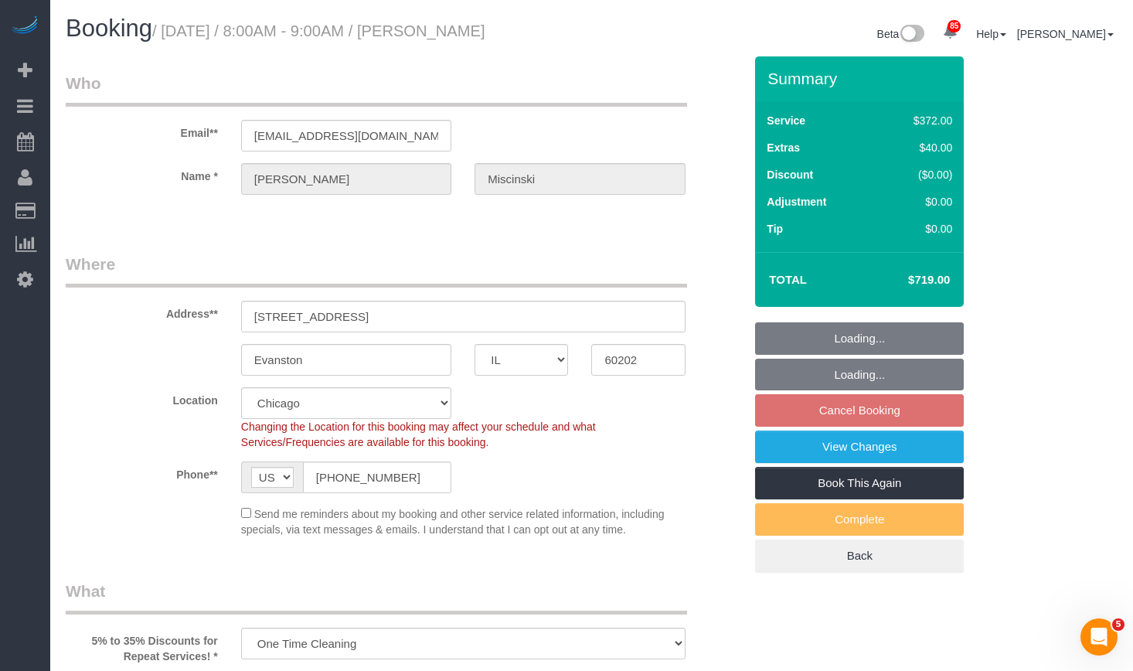
select select "2"
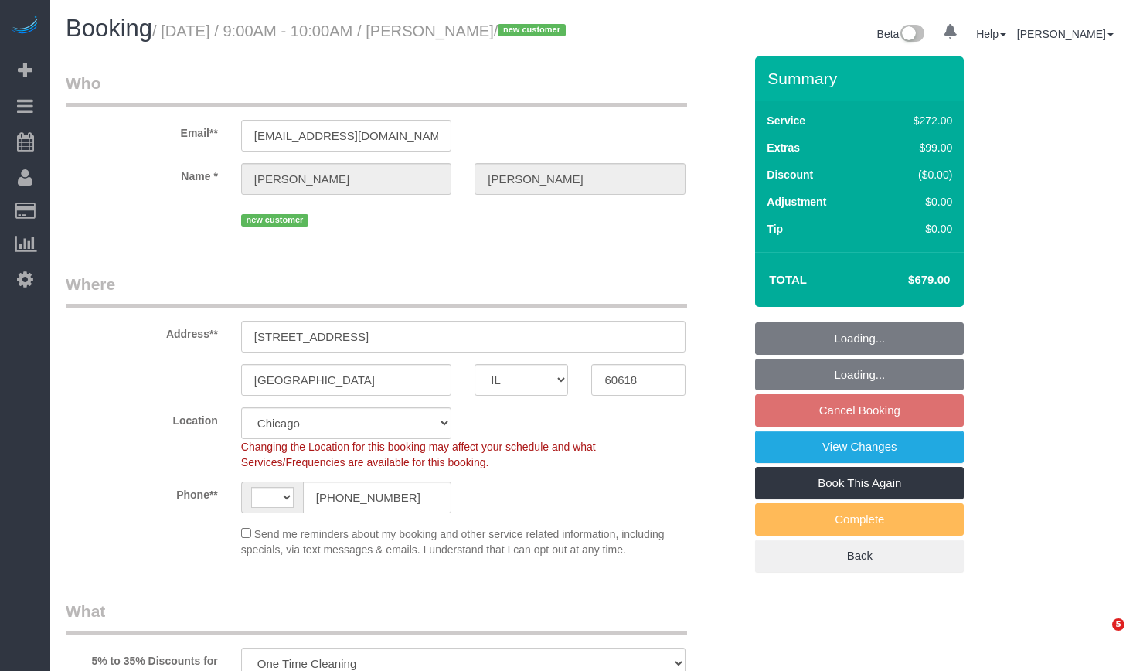
select select "IL"
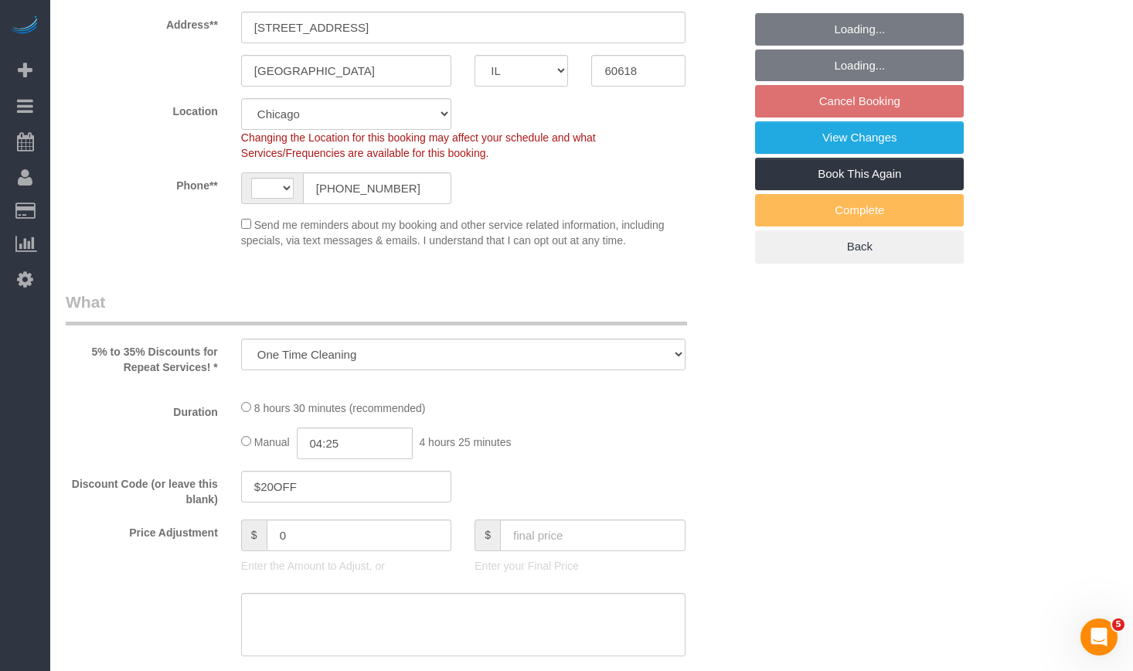
select select "string:fspay-60bc3ec1-9766-4ecc-8782-f87432779a53"
select select "514"
select select "number:1"
select select "number:69"
select select "number:139"
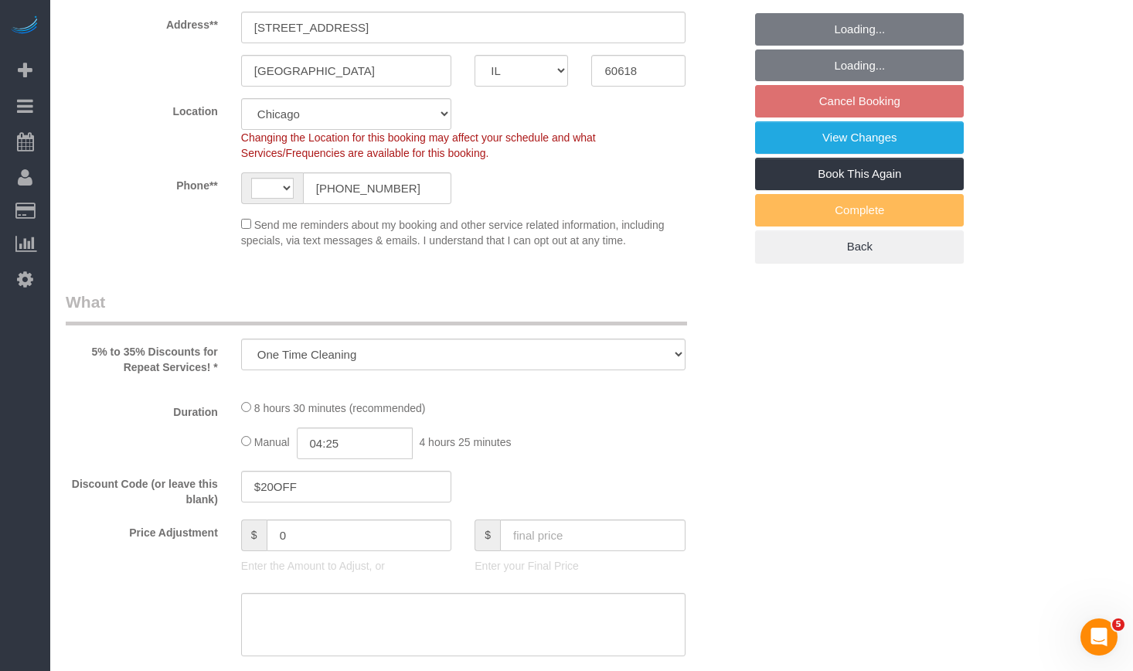
select select "number:106"
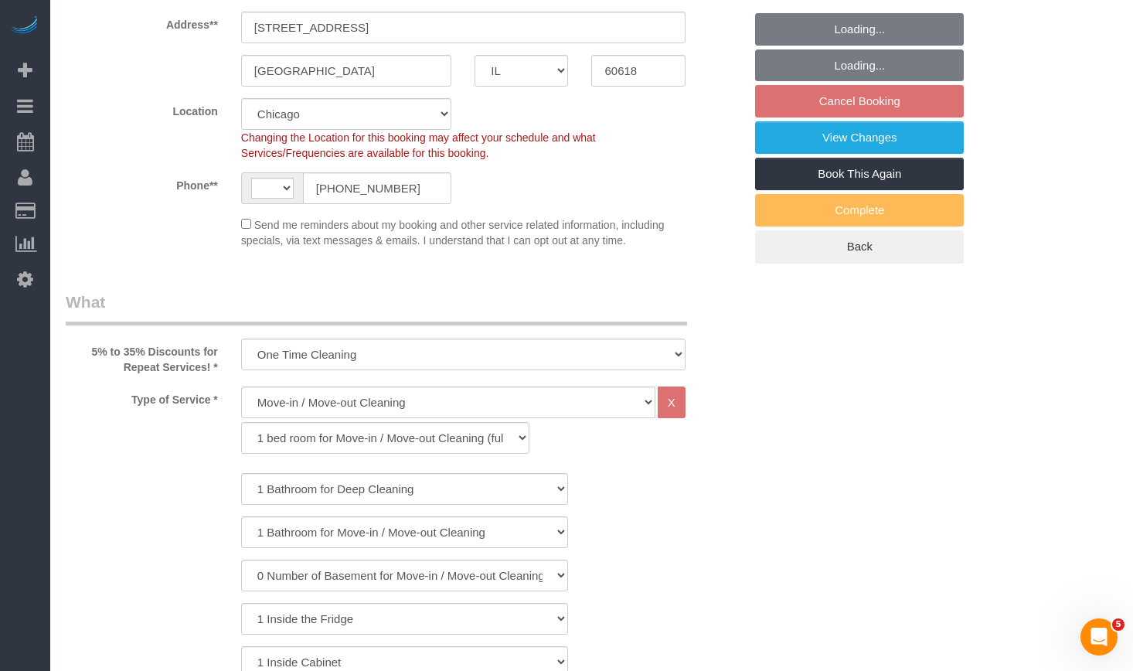
select select "string:[GEOGRAPHIC_DATA]"
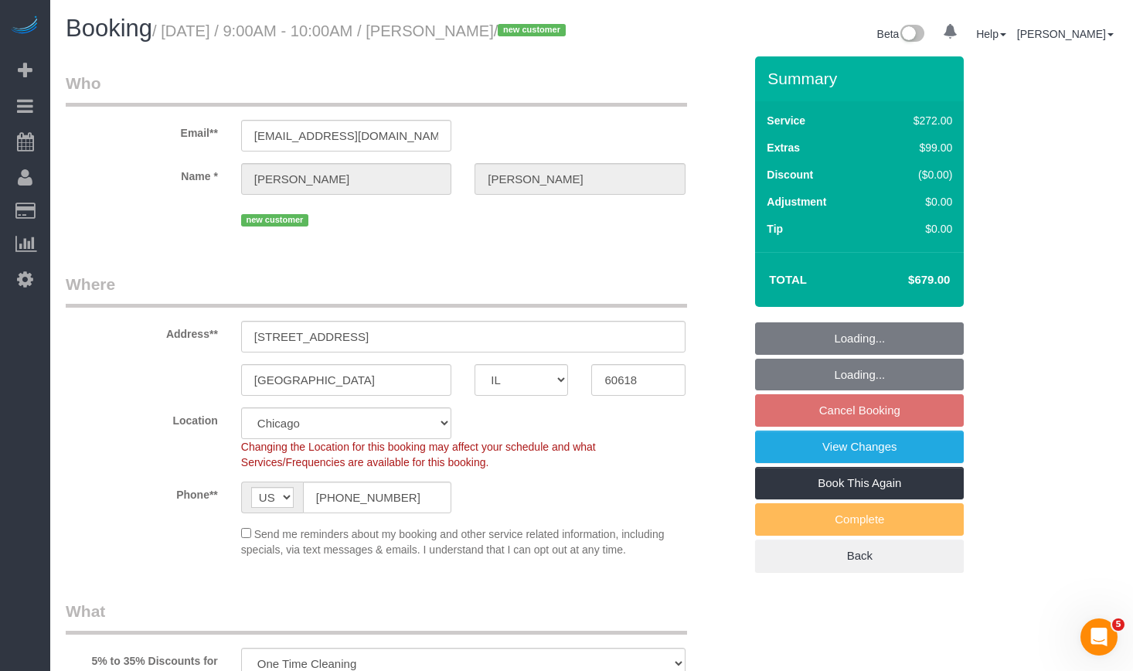
select select "5"
select select "object:1525"
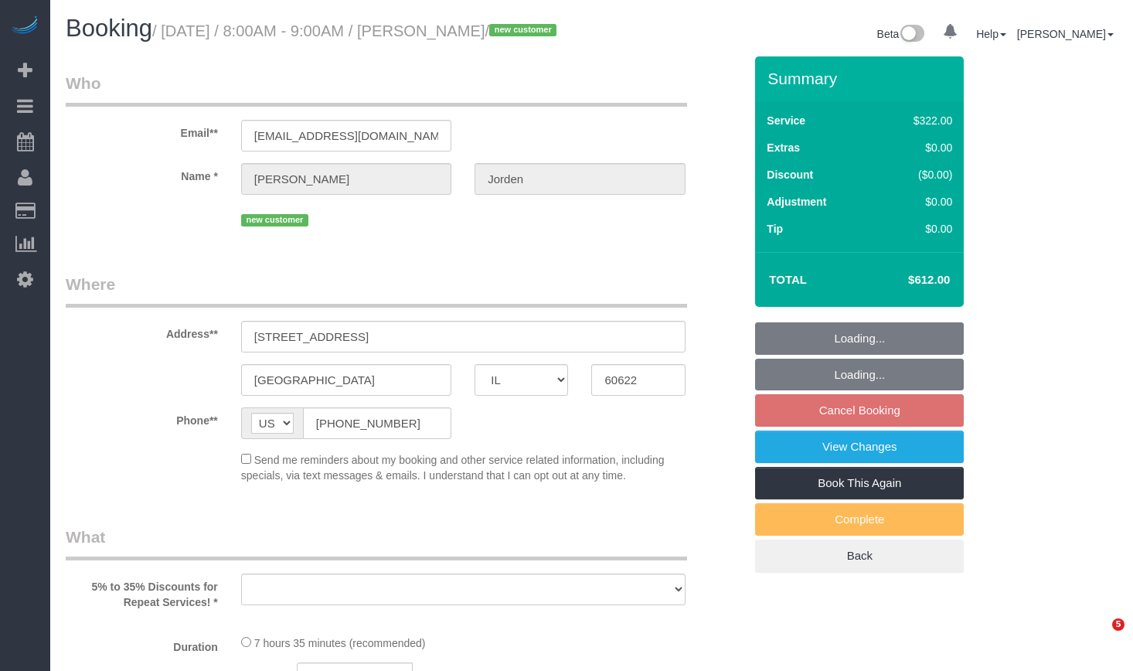
select select "IL"
select select "number:1"
select select "number:58"
select select "number:139"
select select "number:108"
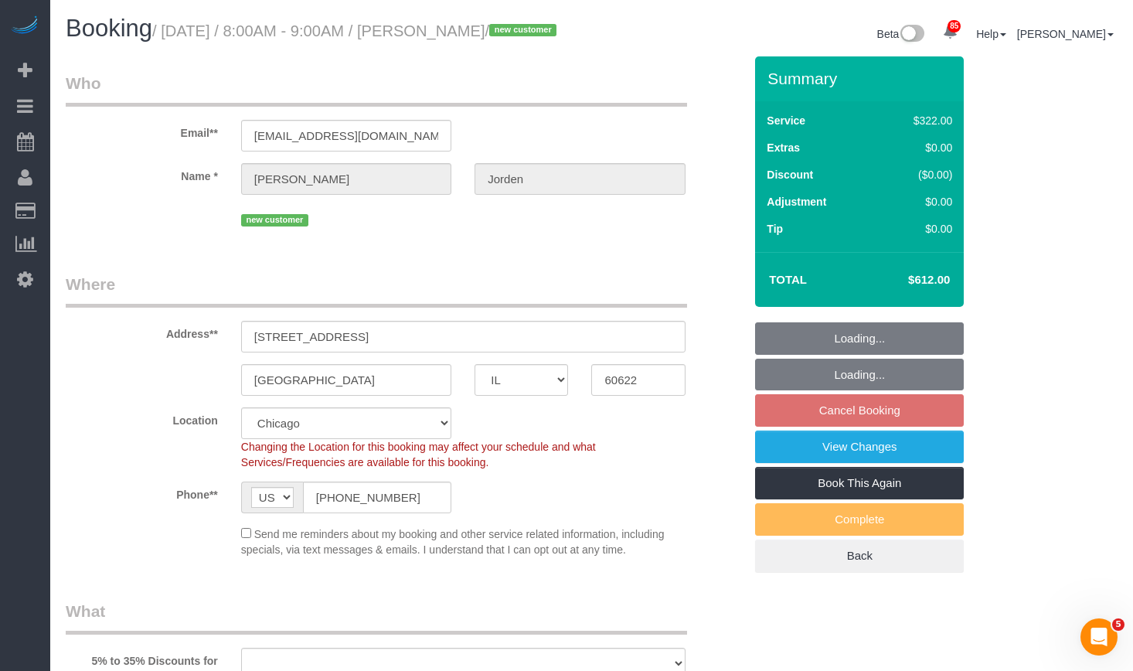
scroll to position [155, 0]
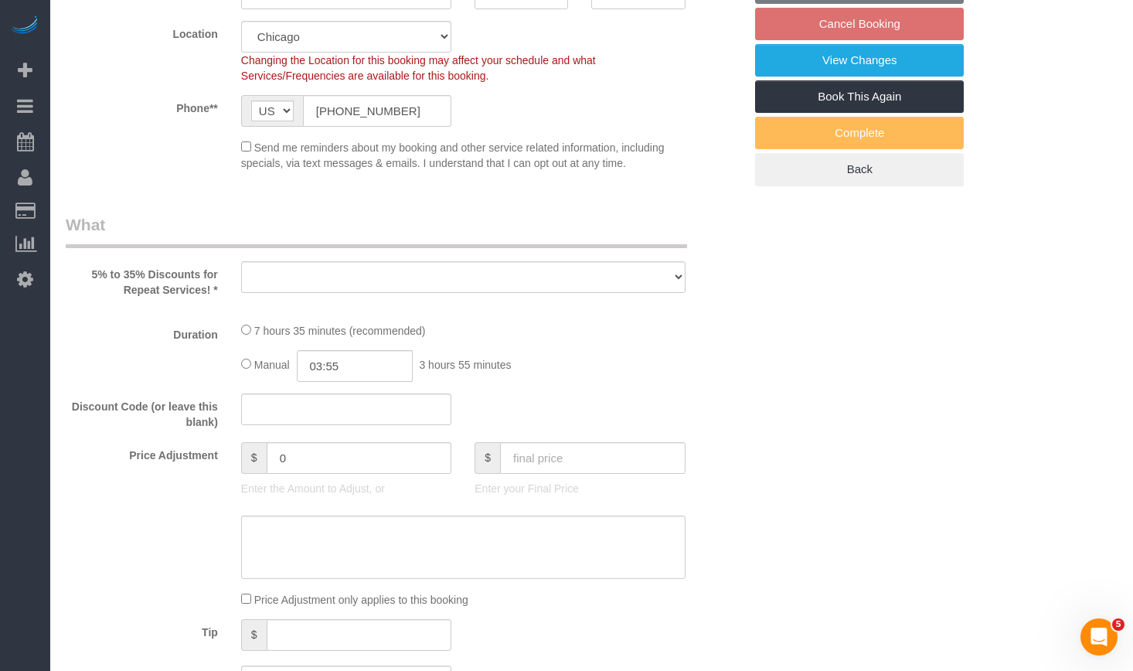
select select "object:1041"
select select "514"
select select "5"
select select "spot1"
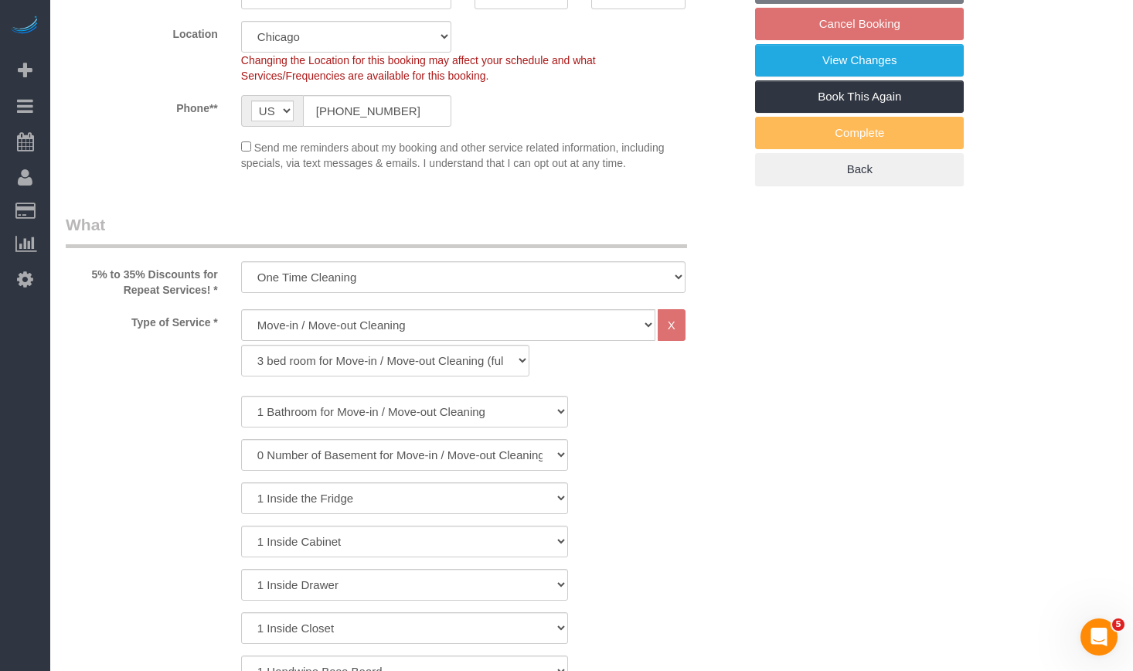
select select "object:1335"
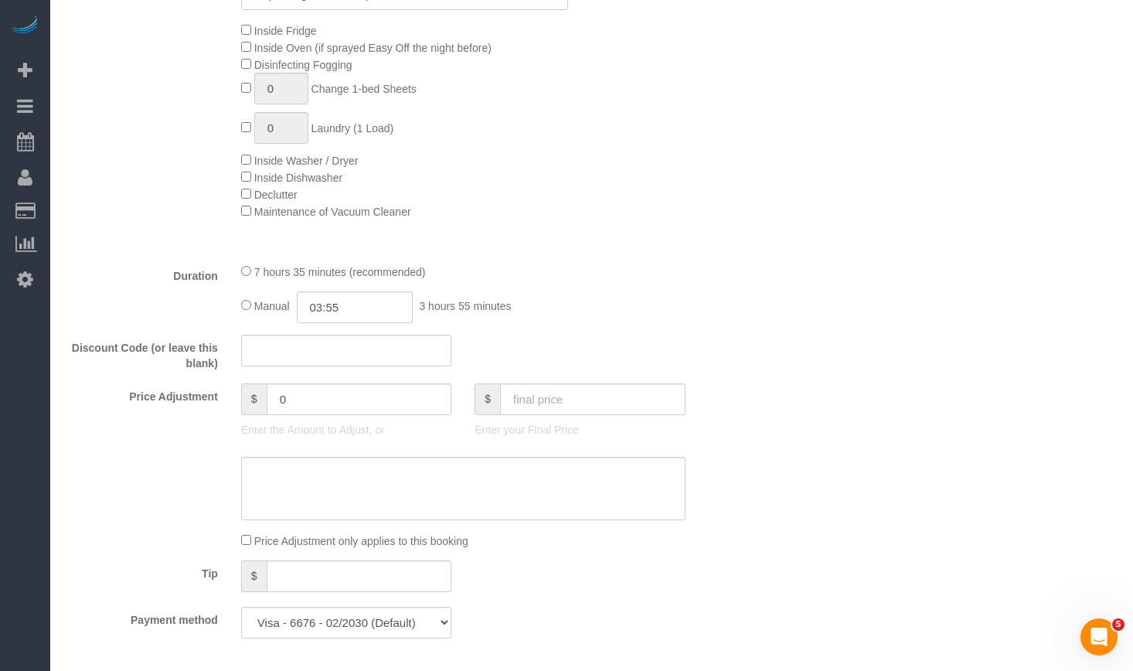
select select "5"
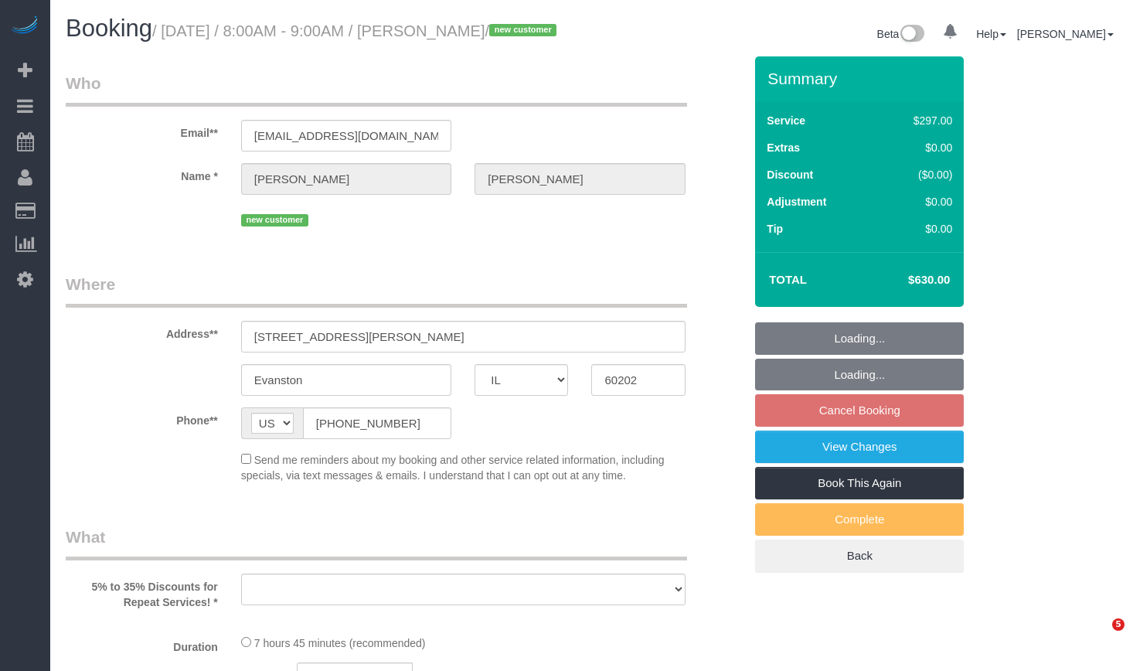
select select "IL"
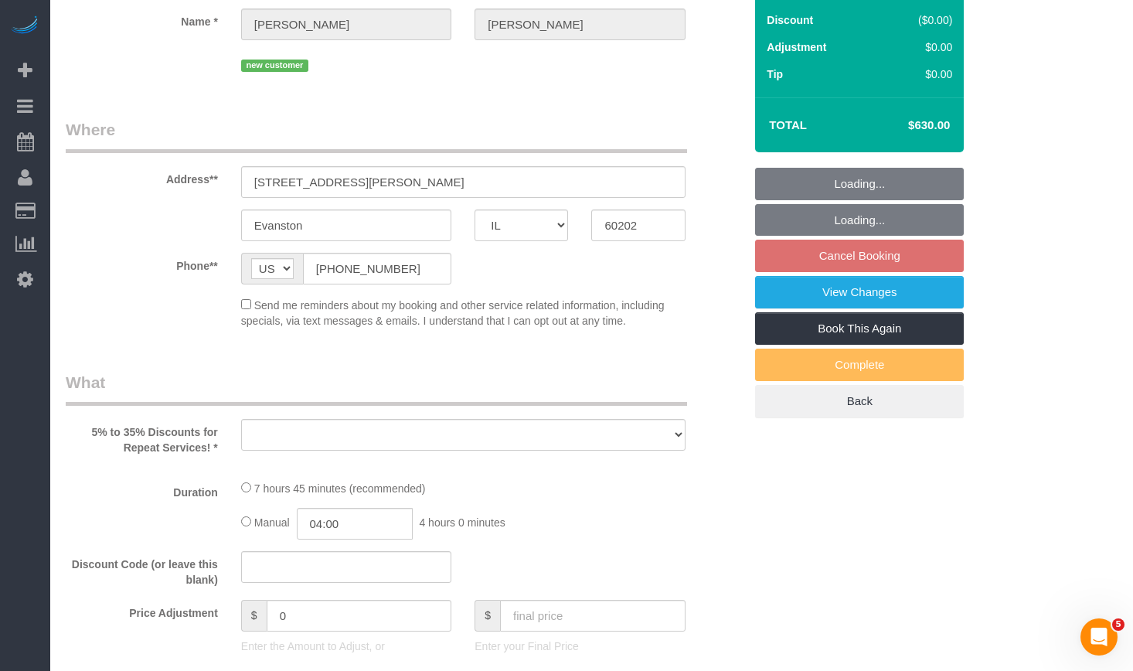
select select "514"
select select "2"
select select "5"
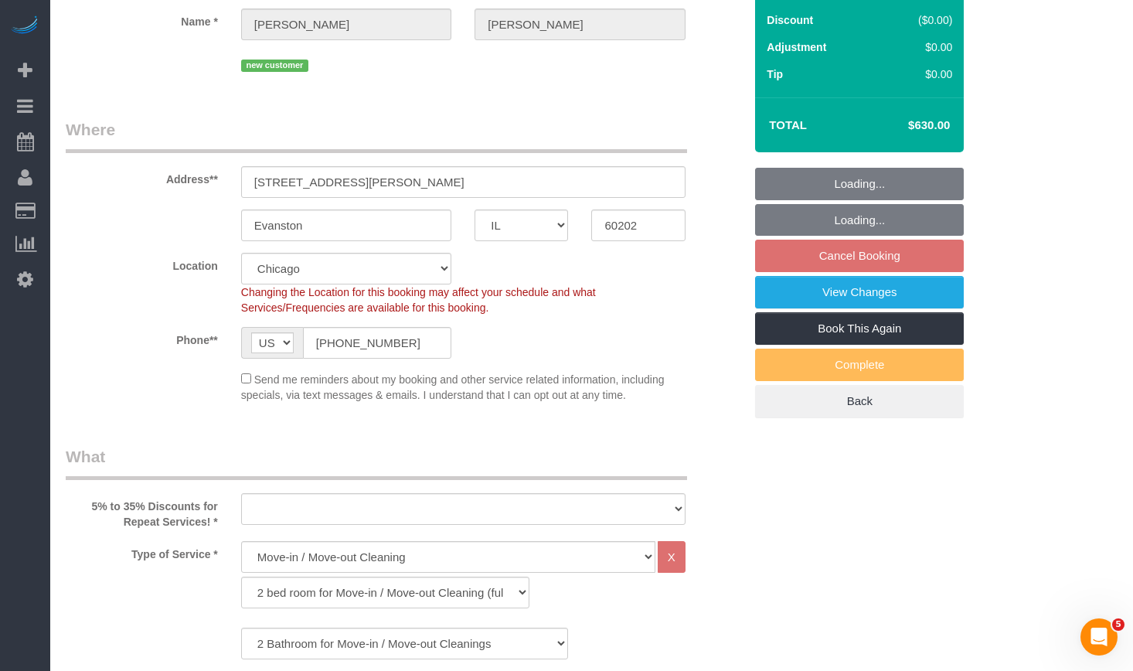
select select "object:1016"
select select "spot1"
select select "number:1"
select select "number:58"
select select "number:139"
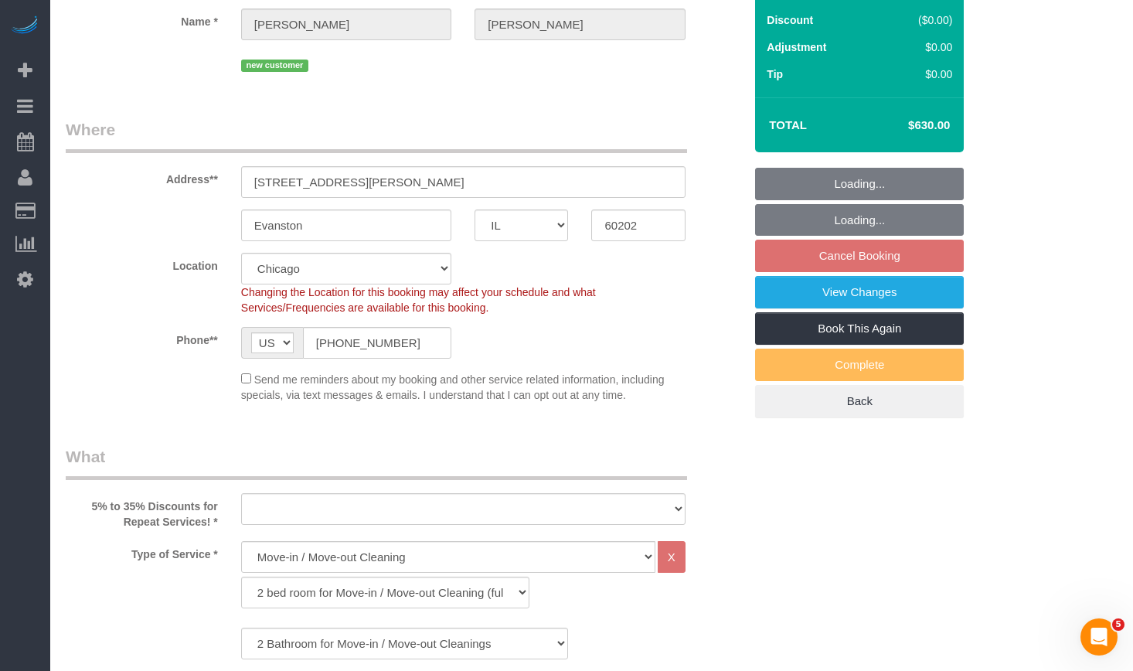
select select "number:108"
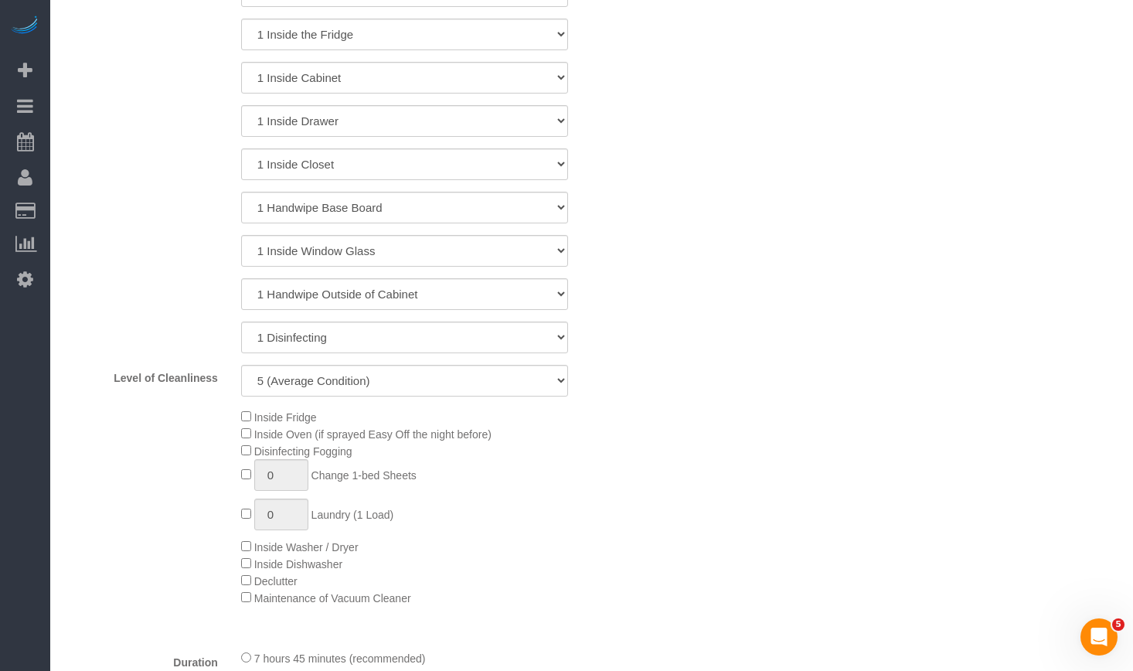
select select "object:1335"
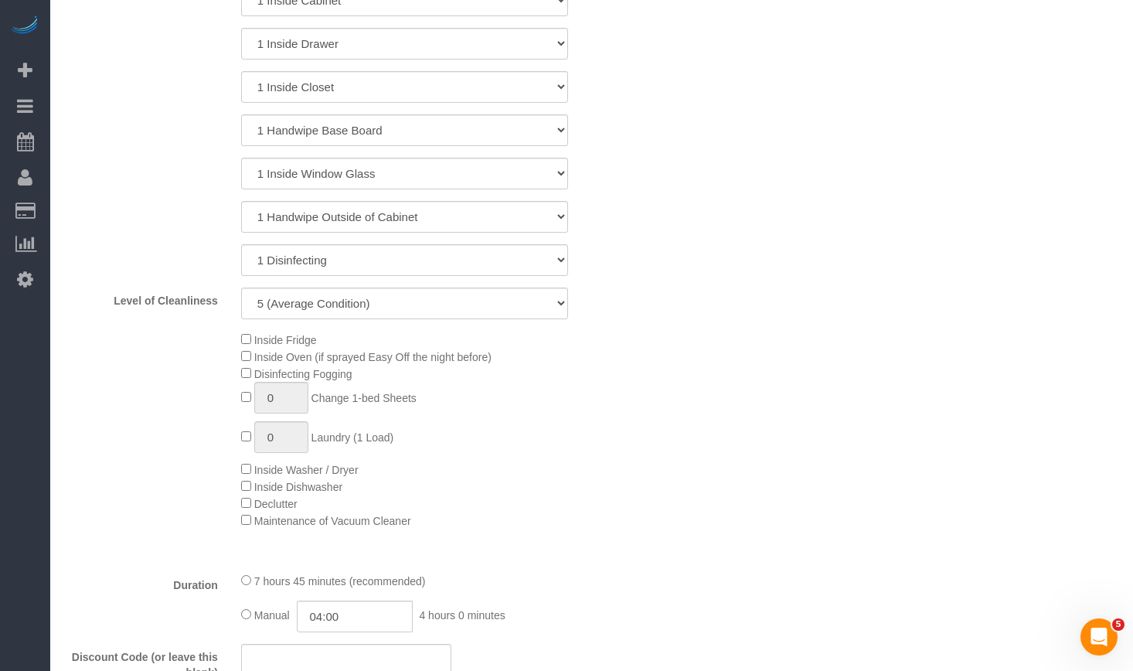
select select "2"
select select "5"
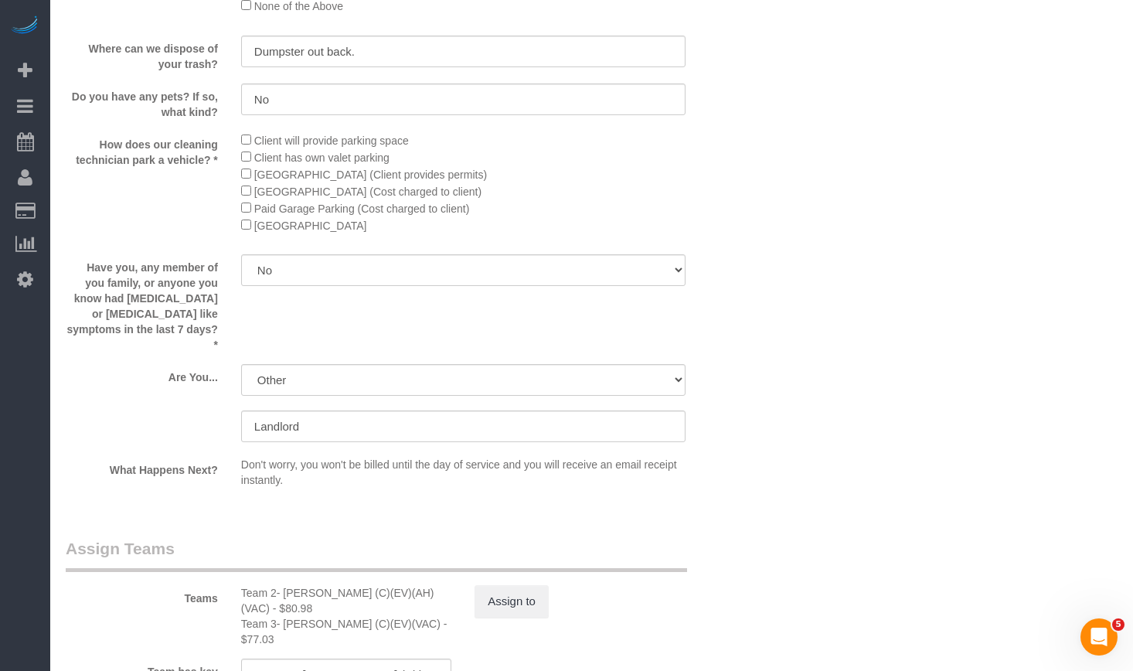
scroll to position [2628, 0]
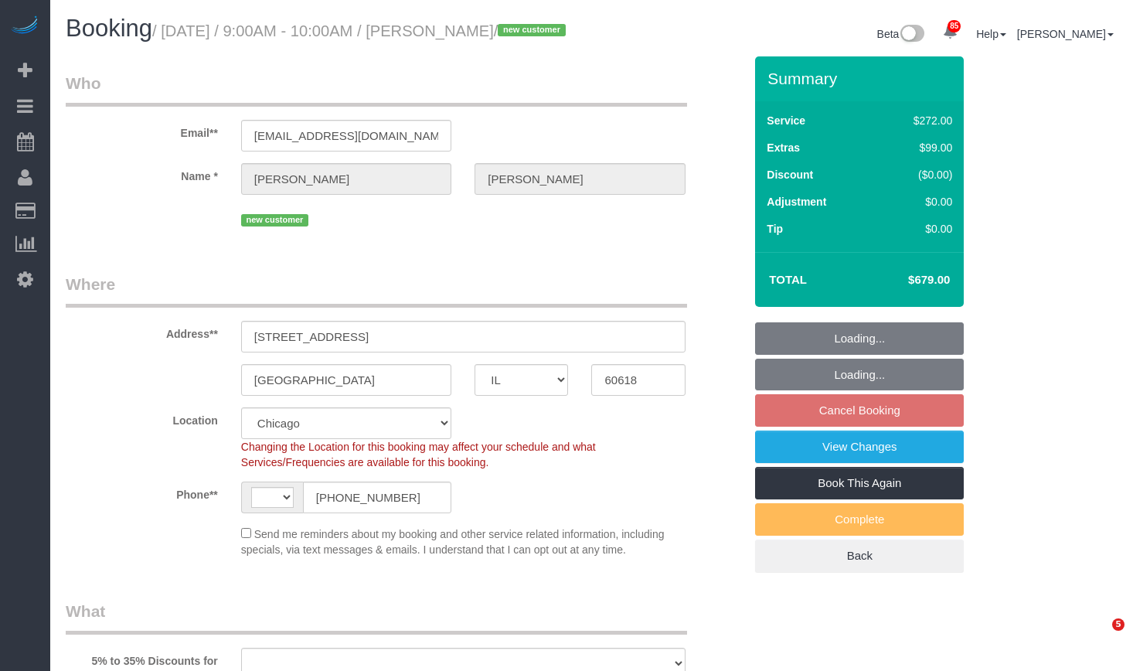
select select "IL"
select select "number:1"
select select "number:69"
select select "number:139"
select select "number:106"
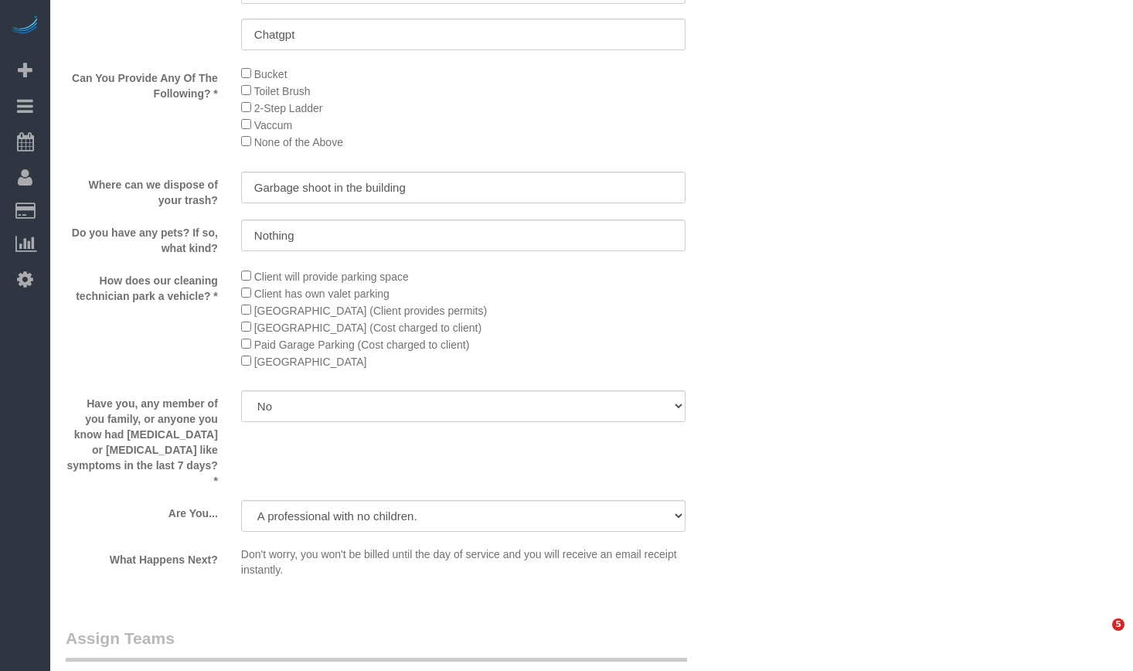
select select "string:US"
select select "object:1254"
select select "514"
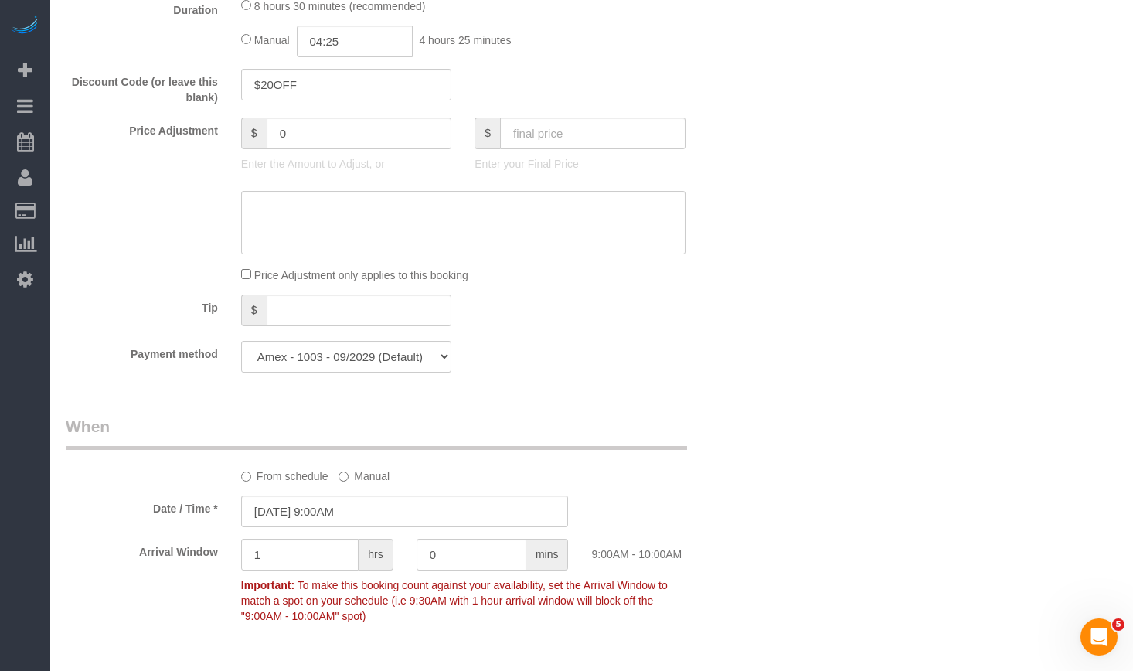
scroll to position [1546, 0]
select select "object:1525"
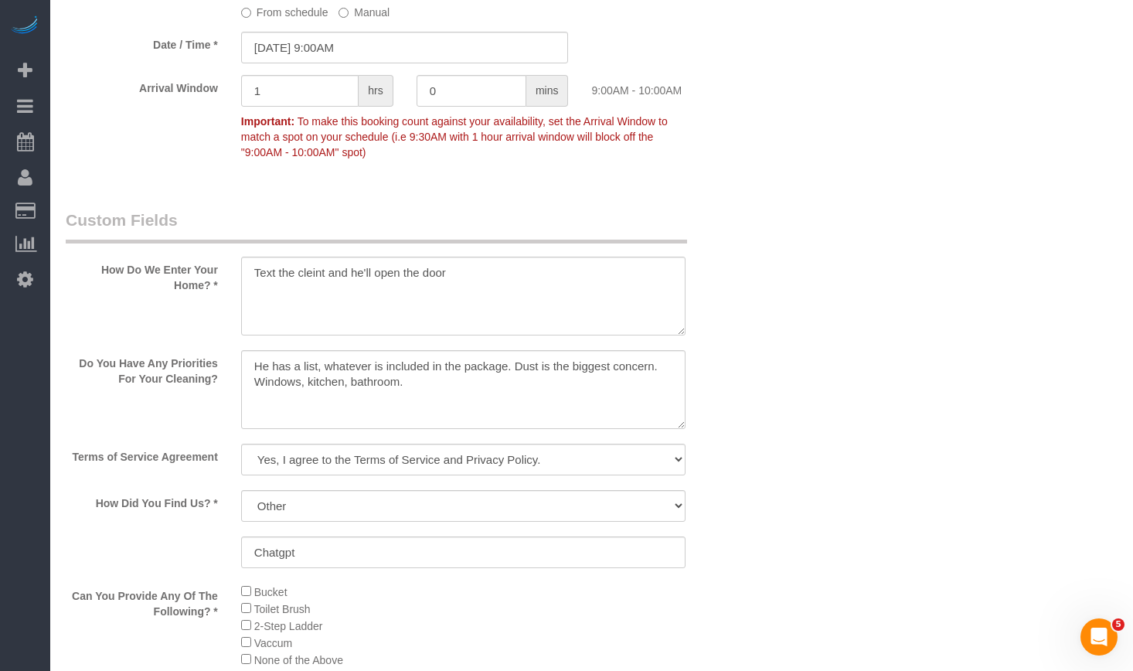
select select "5"
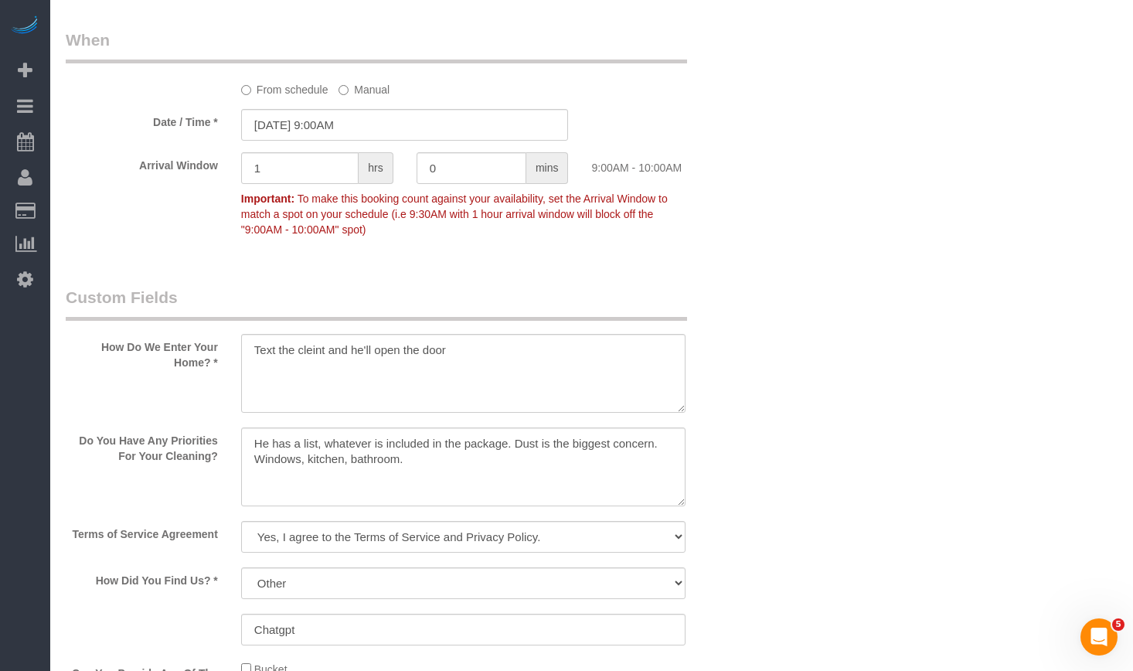
scroll to position [1701, 0]
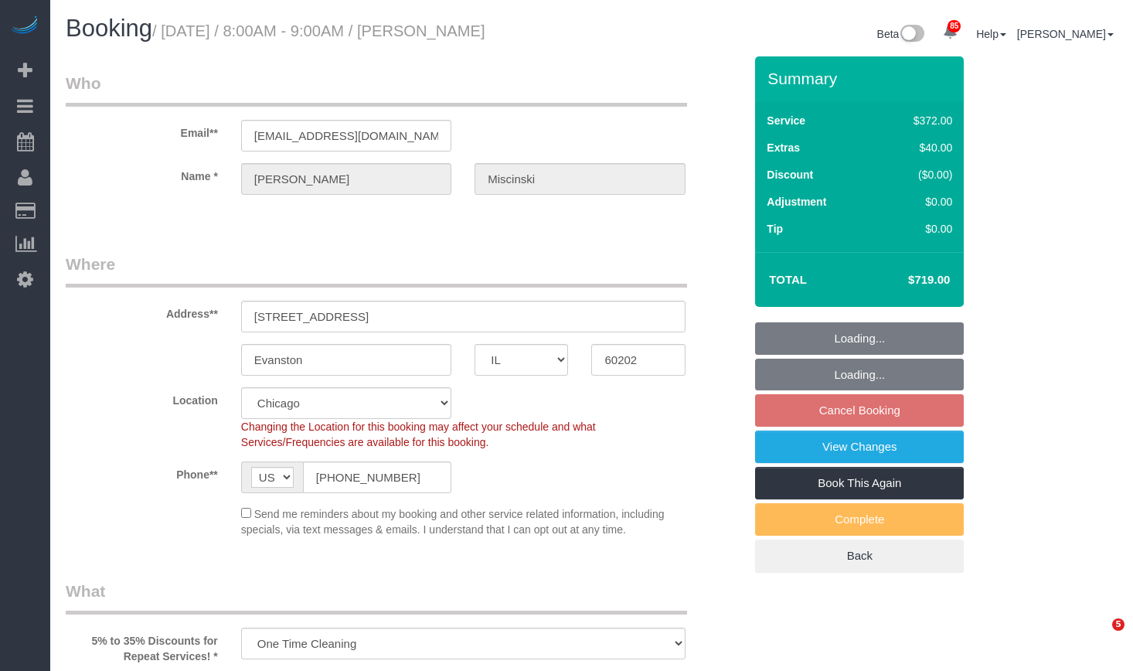
select select "IL"
select select "string:fspay-e710df6e-db2f-43fb-bf5a-66da6a6f19fb"
select select "number:1"
select select "number:58"
select select "number:139"
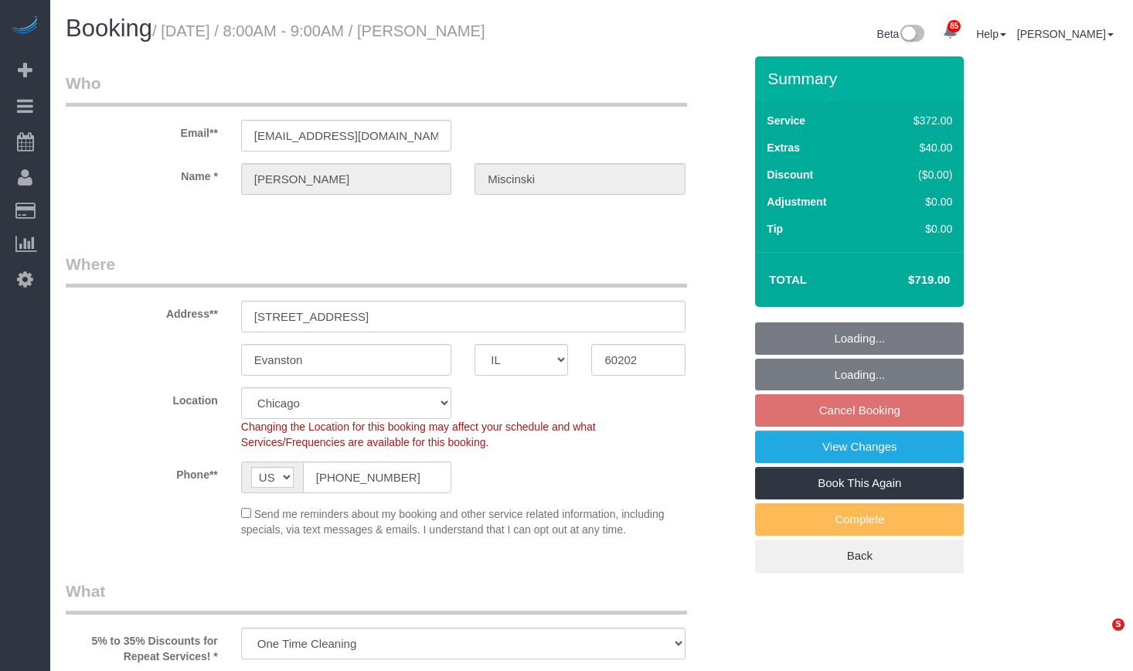
select select "number:106"
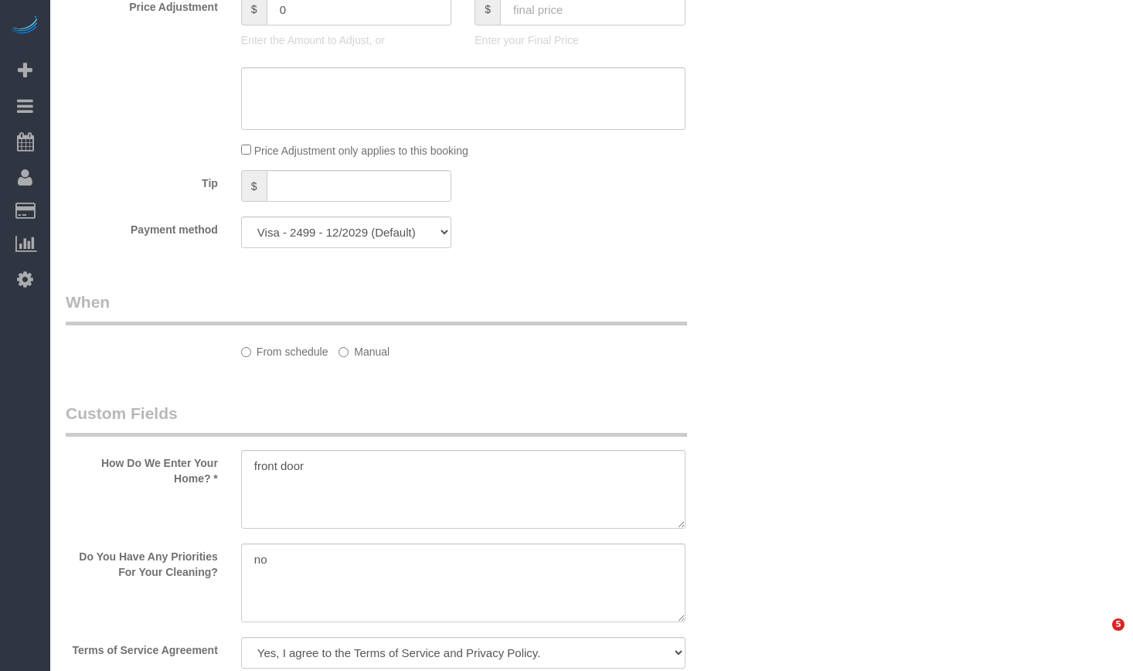
select select "object:1027"
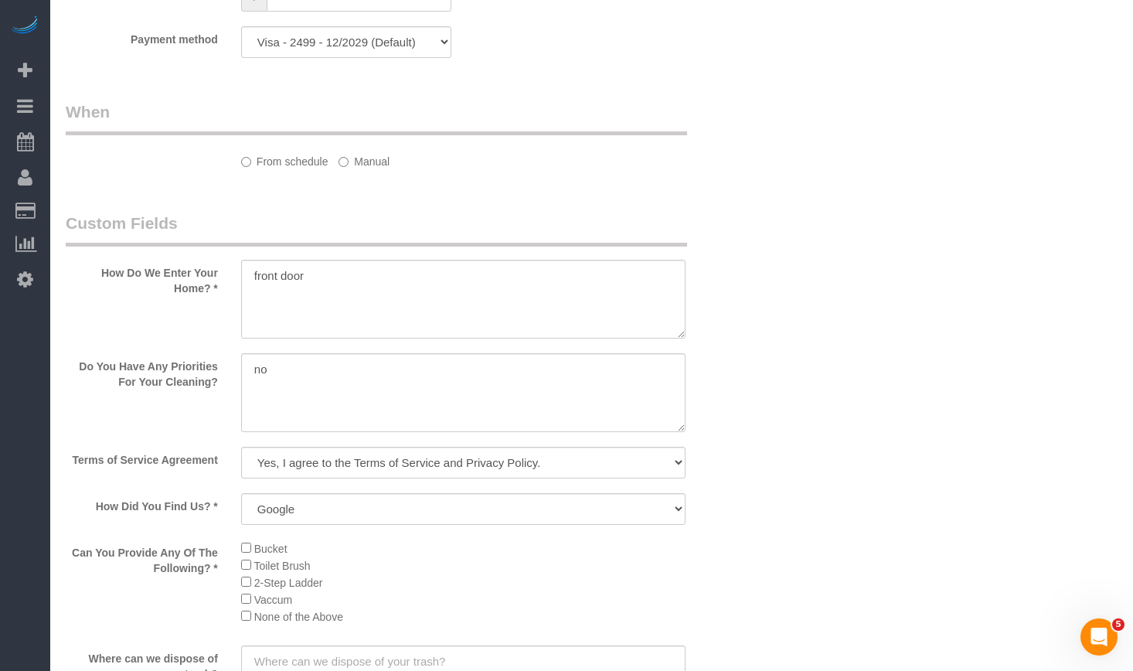
scroll to position [0, 0]
select select "spot1"
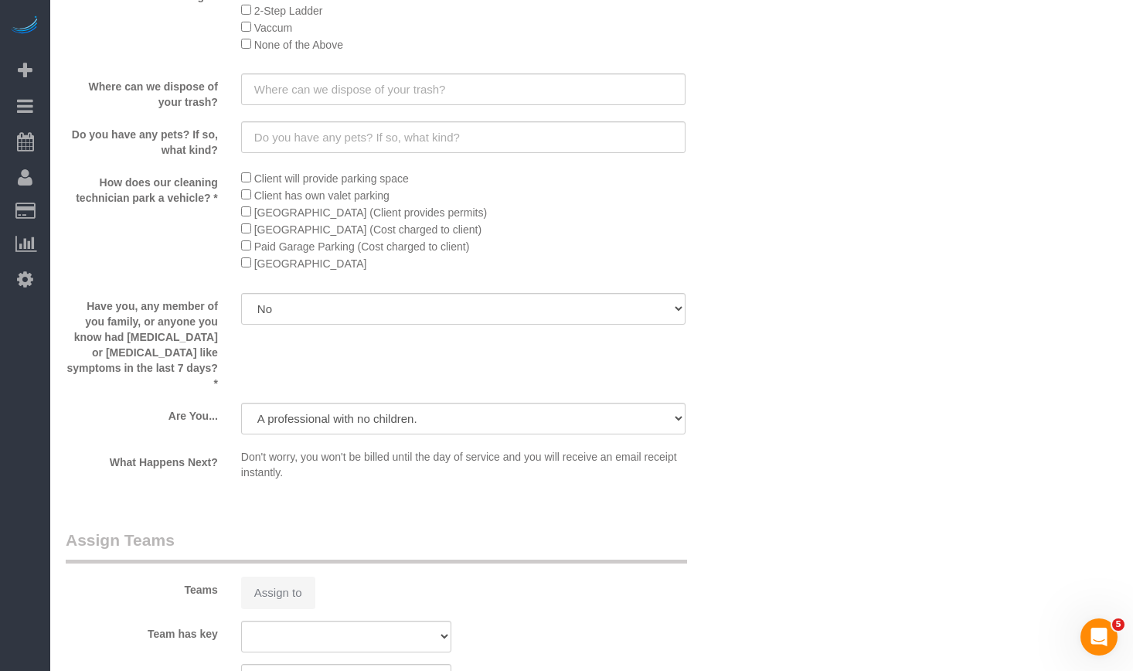
select select "514"
select select "2"
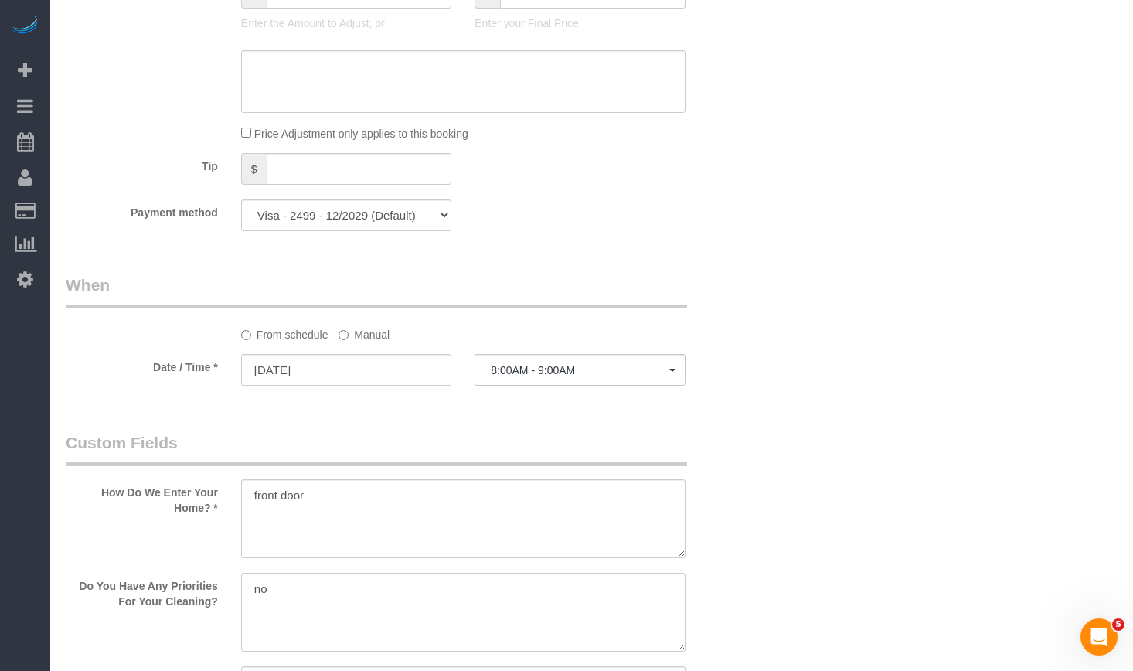
scroll to position [2879, 0]
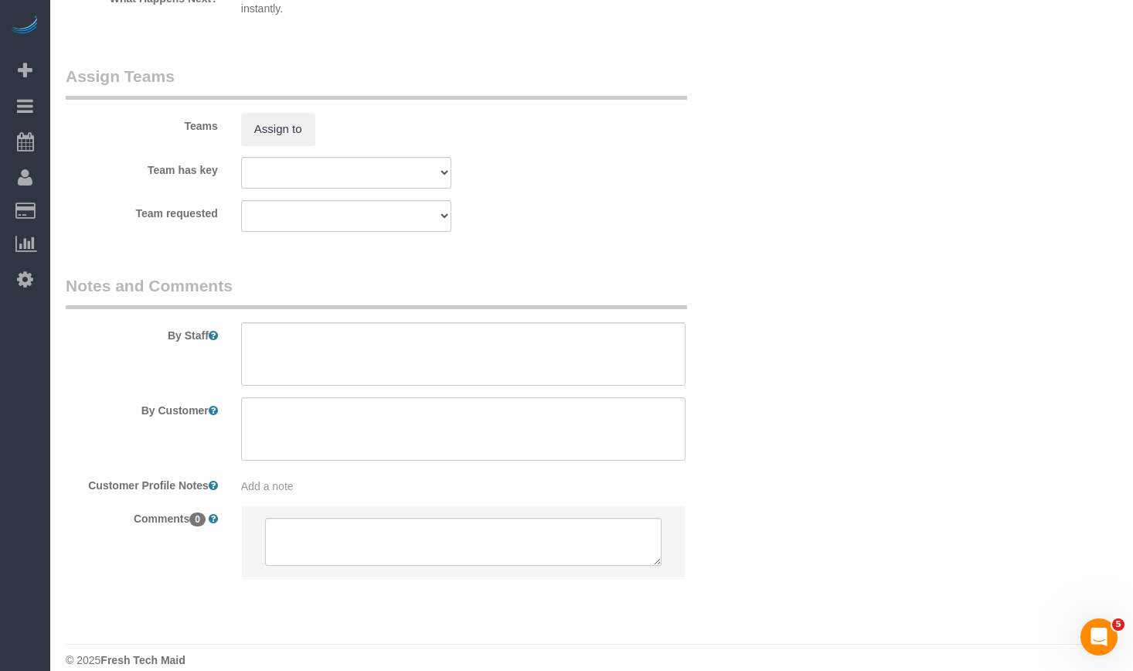
select select "2"
click at [255, 115] on button "Assign to" at bounding box center [278, 129] width 74 height 32
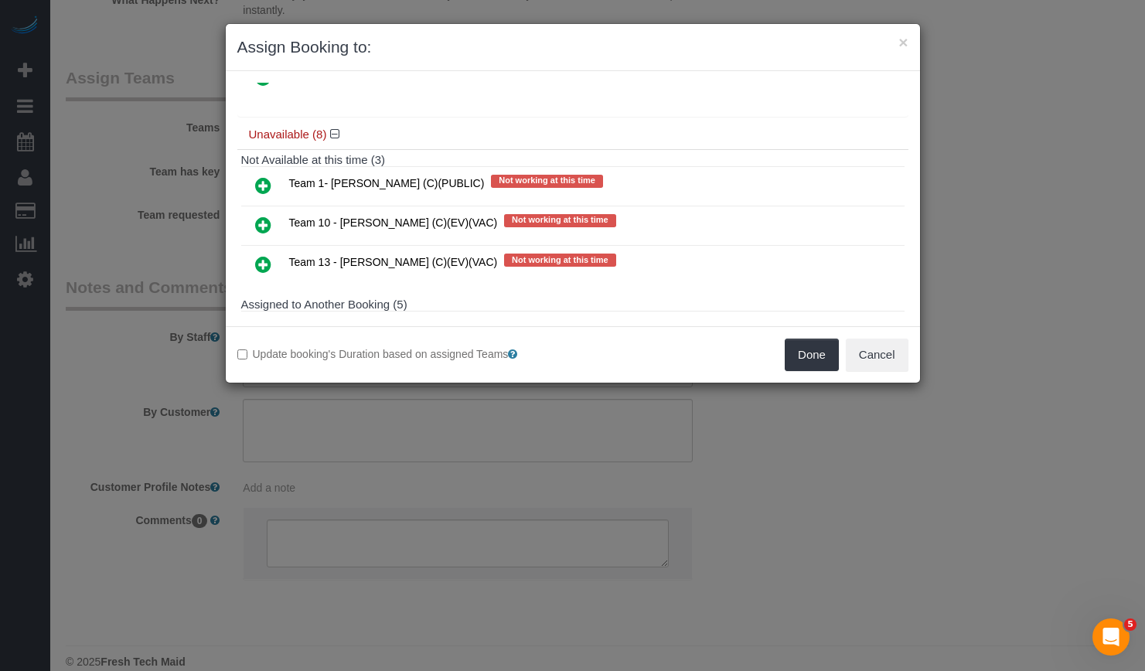
scroll to position [601, 0]
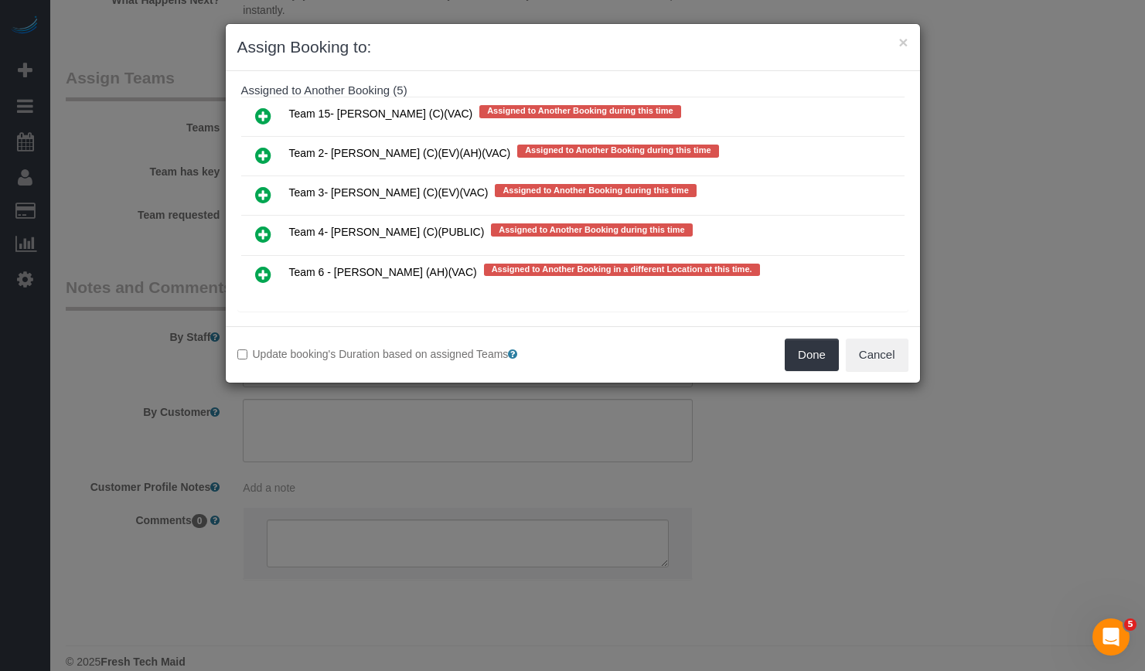
click at [259, 148] on icon at bounding box center [263, 155] width 16 height 19
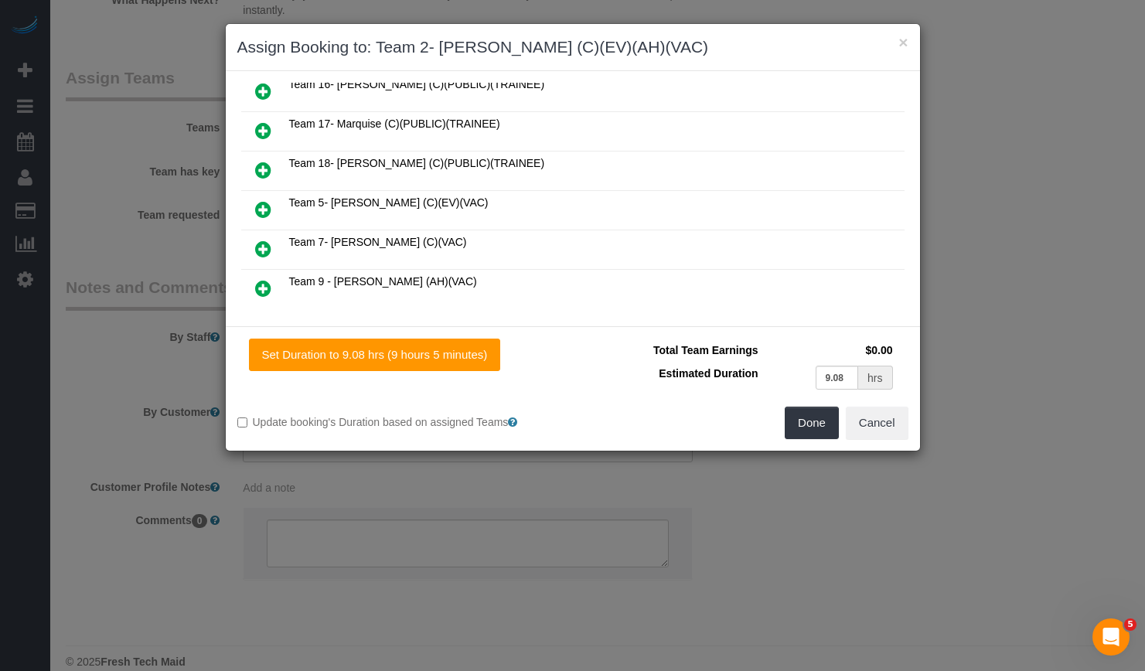
scroll to position [0, 0]
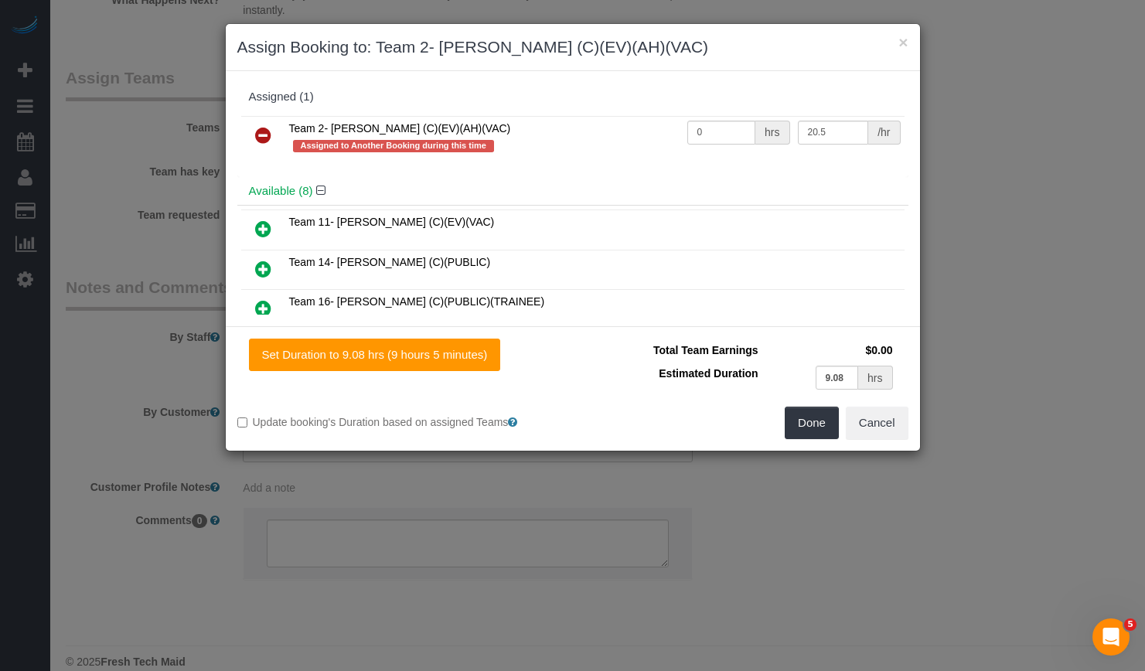
click at [262, 224] on icon at bounding box center [263, 229] width 16 height 19
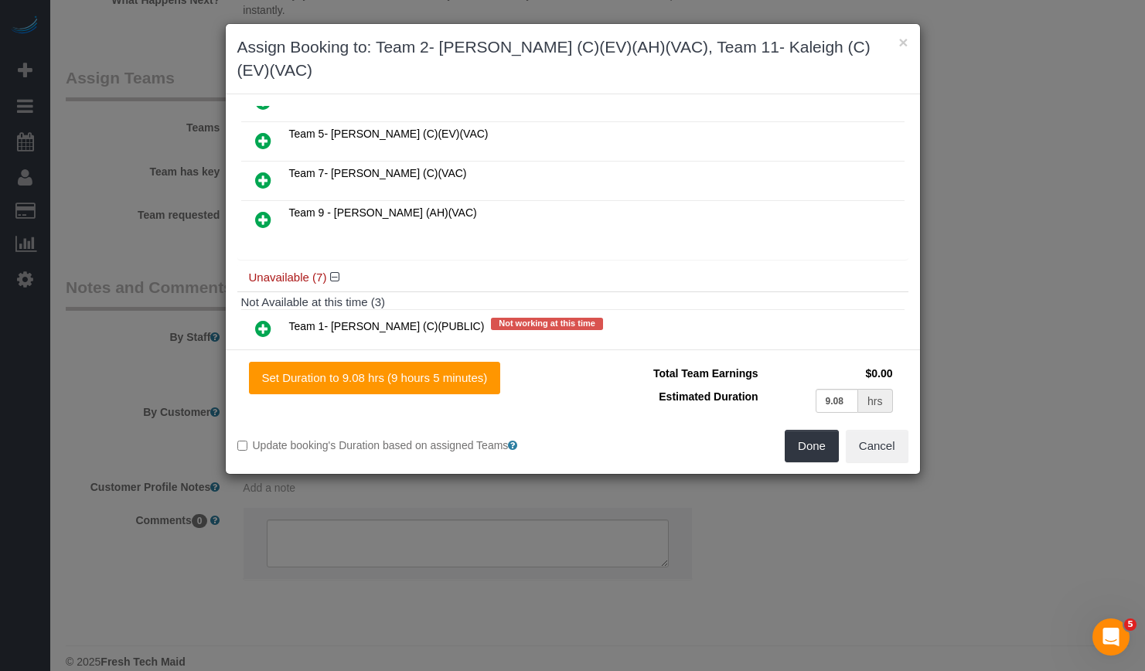
scroll to position [387, 0]
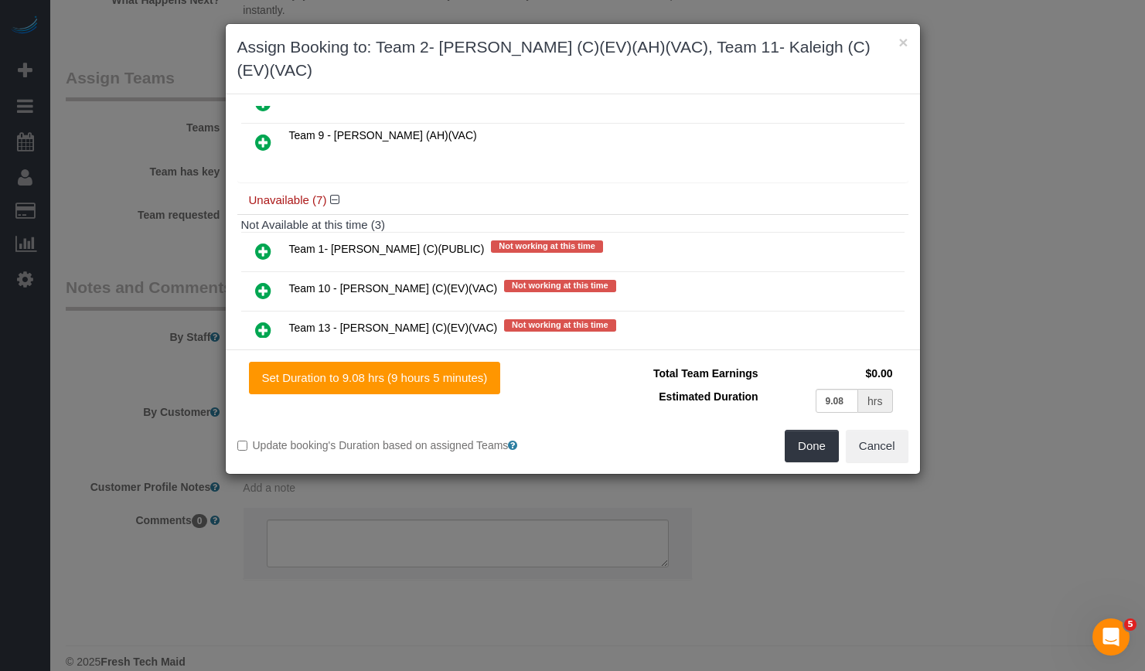
click at [260, 281] on icon at bounding box center [263, 290] width 16 height 19
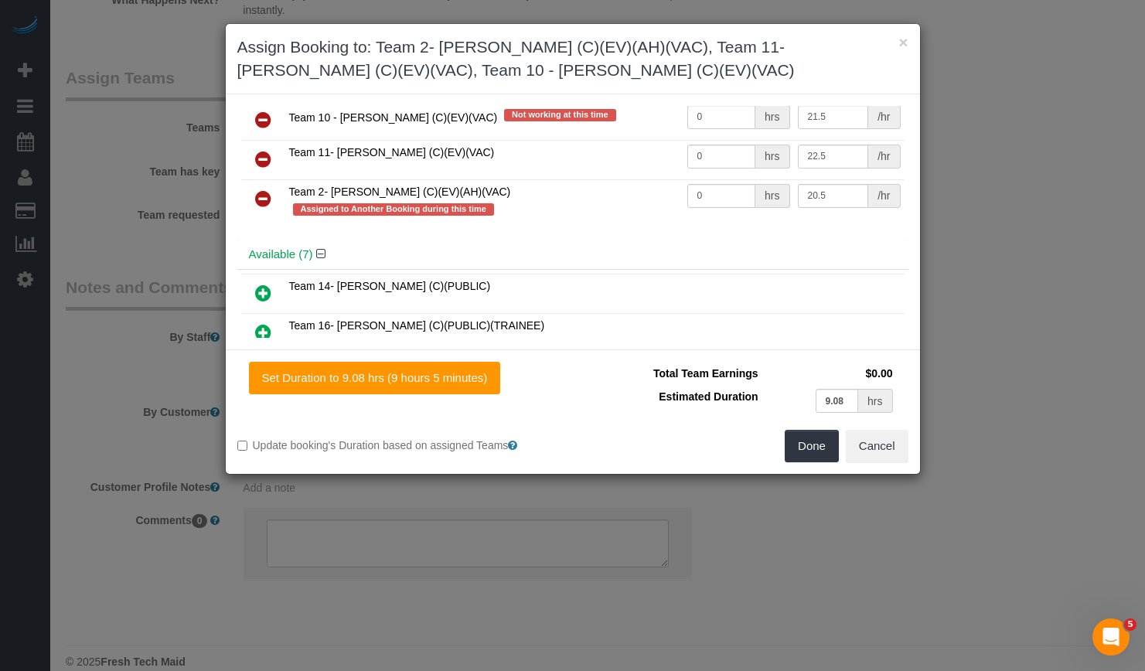
scroll to position [0, 0]
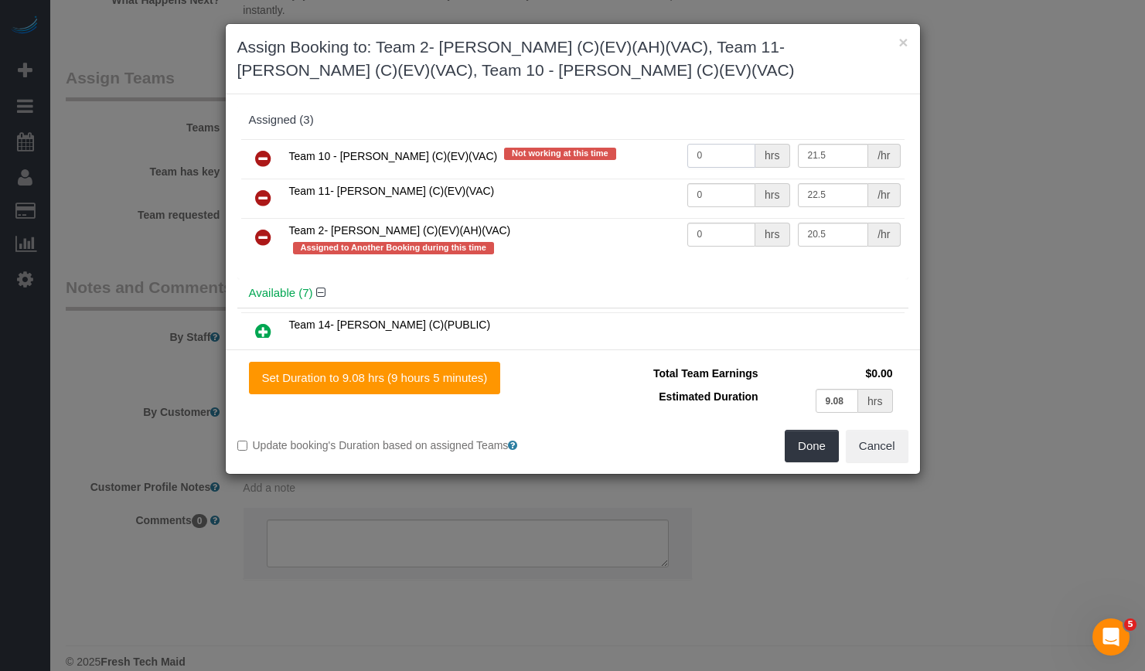
click at [716, 150] on input "0" at bounding box center [721, 156] width 69 height 24
drag, startPoint x: 713, startPoint y: 150, endPoint x: 564, endPoint y: 143, distance: 148.6
click at [564, 143] on tr "Team 10 - [PERSON_NAME] (C)(EV)(VAC) Not working at this time 0 hrs 21.5 /hr" at bounding box center [572, 158] width 663 height 39
type input "3"
drag, startPoint x: 713, startPoint y: 201, endPoint x: 586, endPoint y: 178, distance: 128.9
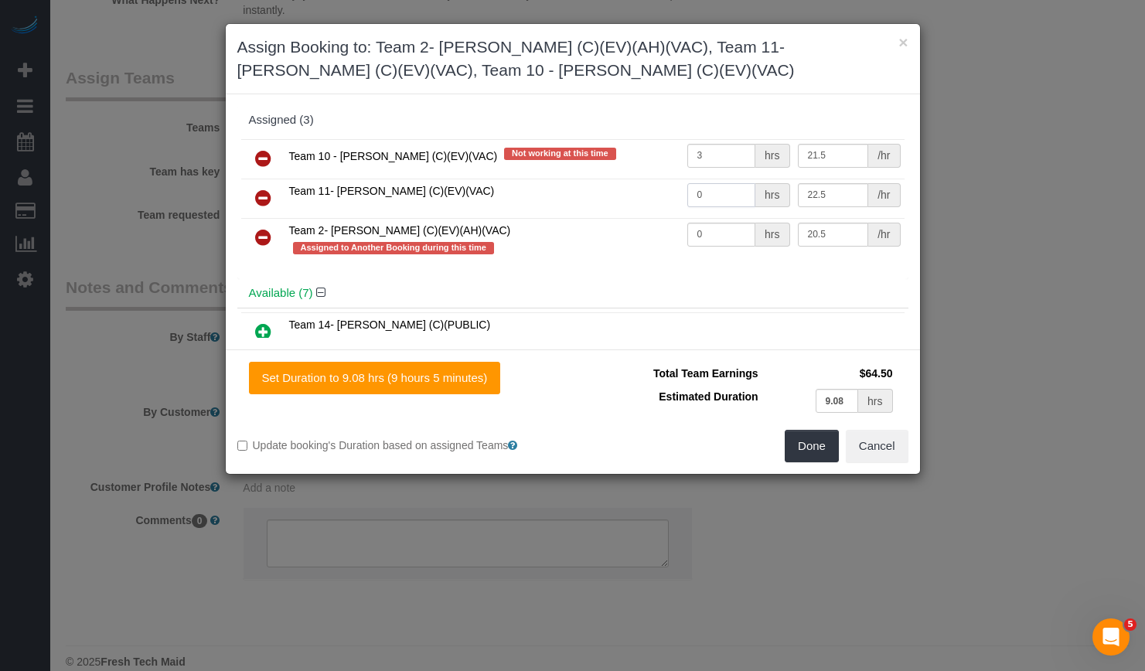
click at [589, 179] on tr "Team 11- [PERSON_NAME] (C)(EV)(VAC) 0 hrs 22.5 /hr" at bounding box center [572, 198] width 663 height 39
type input "3"
drag, startPoint x: 709, startPoint y: 231, endPoint x: 574, endPoint y: 237, distance: 135.4
click at [574, 237] on tr "Team 2- [PERSON_NAME] (C)(EV)(AH)(VAC) Assigned to Another Booking during this …" at bounding box center [572, 240] width 663 height 44
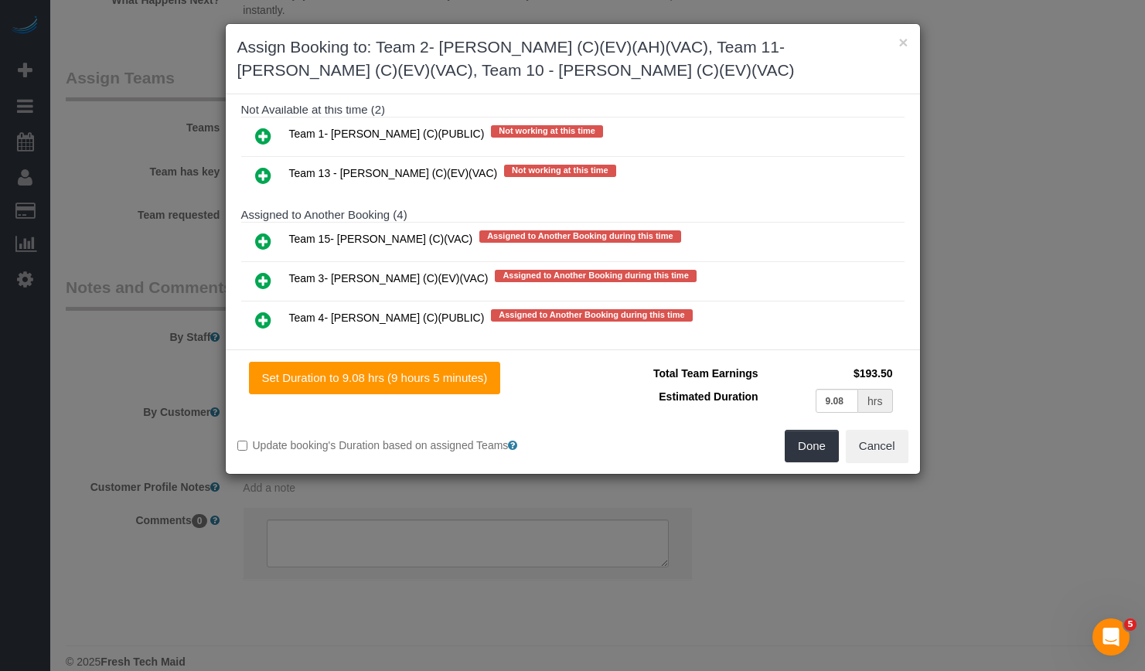
scroll to position [309, 0]
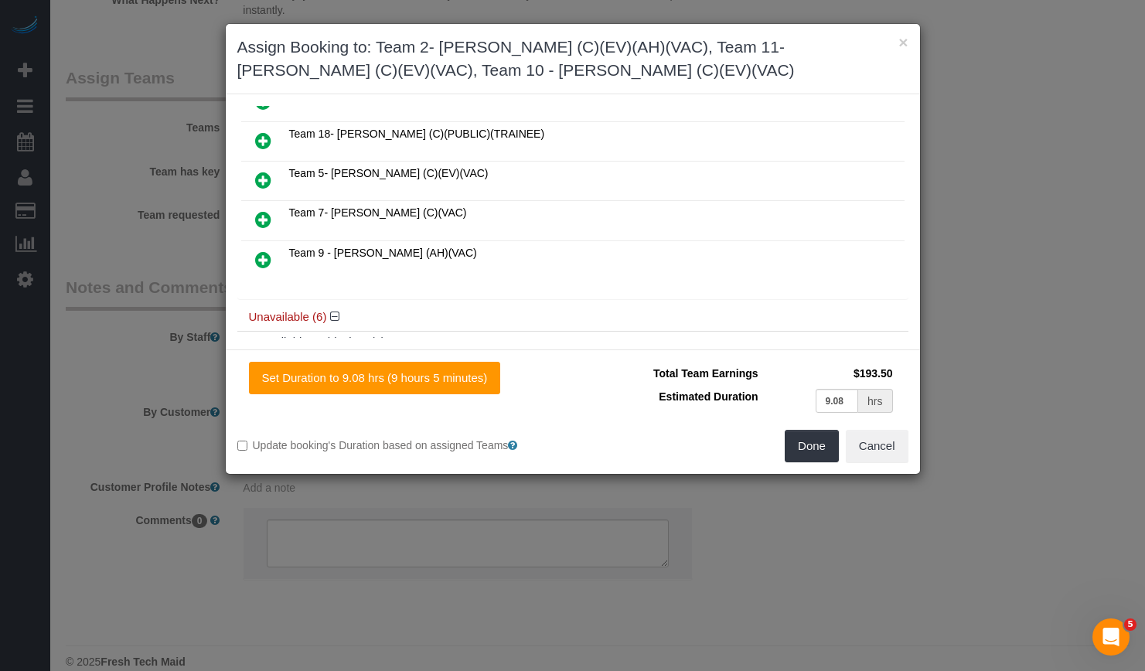
type input "3"
click at [266, 133] on icon at bounding box center [263, 140] width 16 height 19
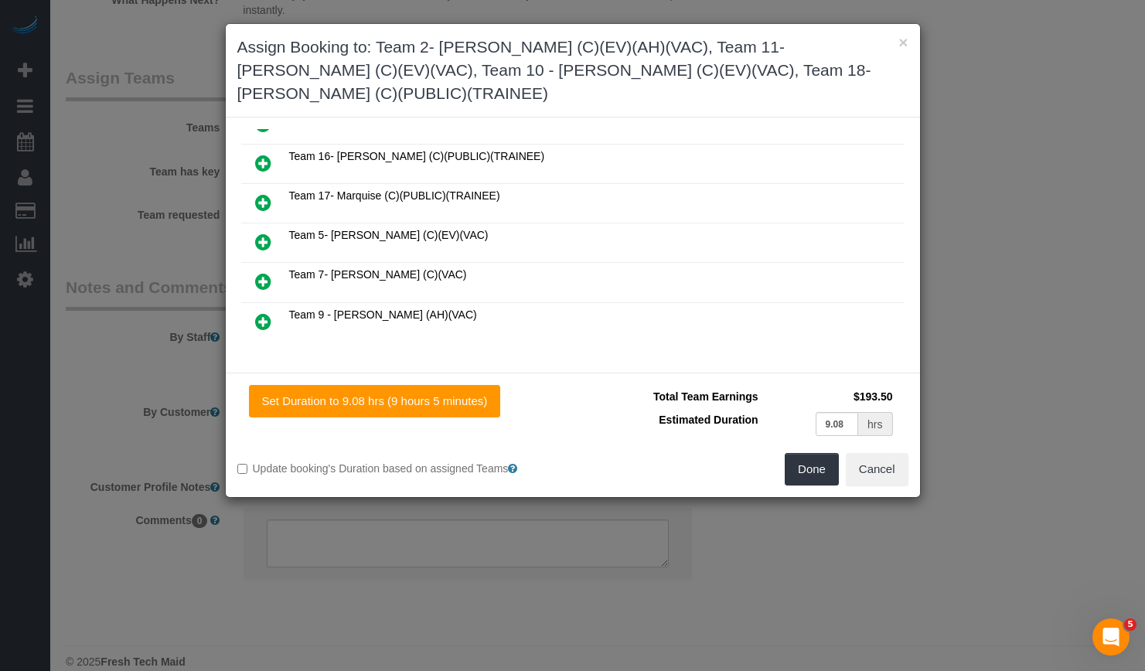
scroll to position [193, 0]
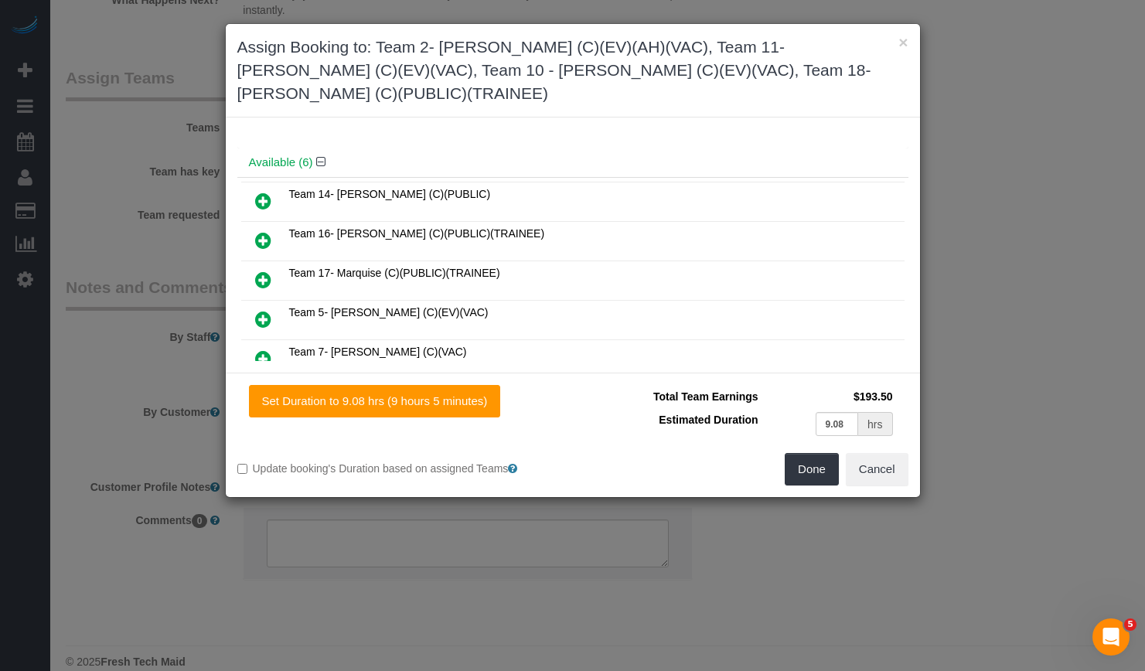
click at [263, 271] on icon at bounding box center [263, 280] width 16 height 19
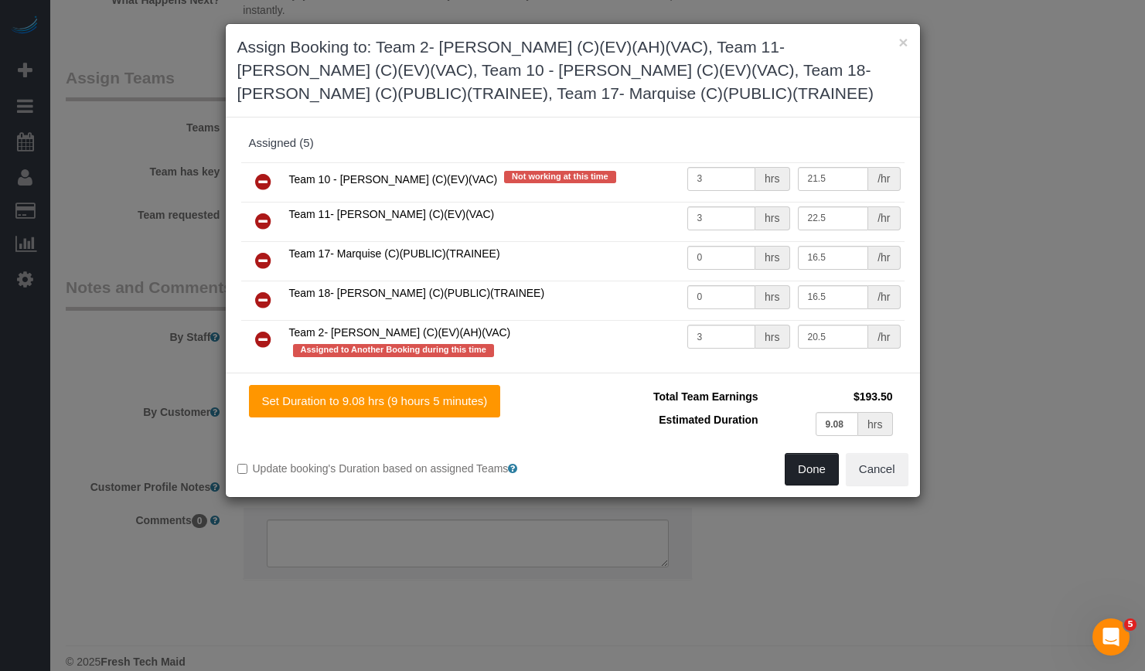
click at [818, 462] on button "Done" at bounding box center [812, 469] width 54 height 32
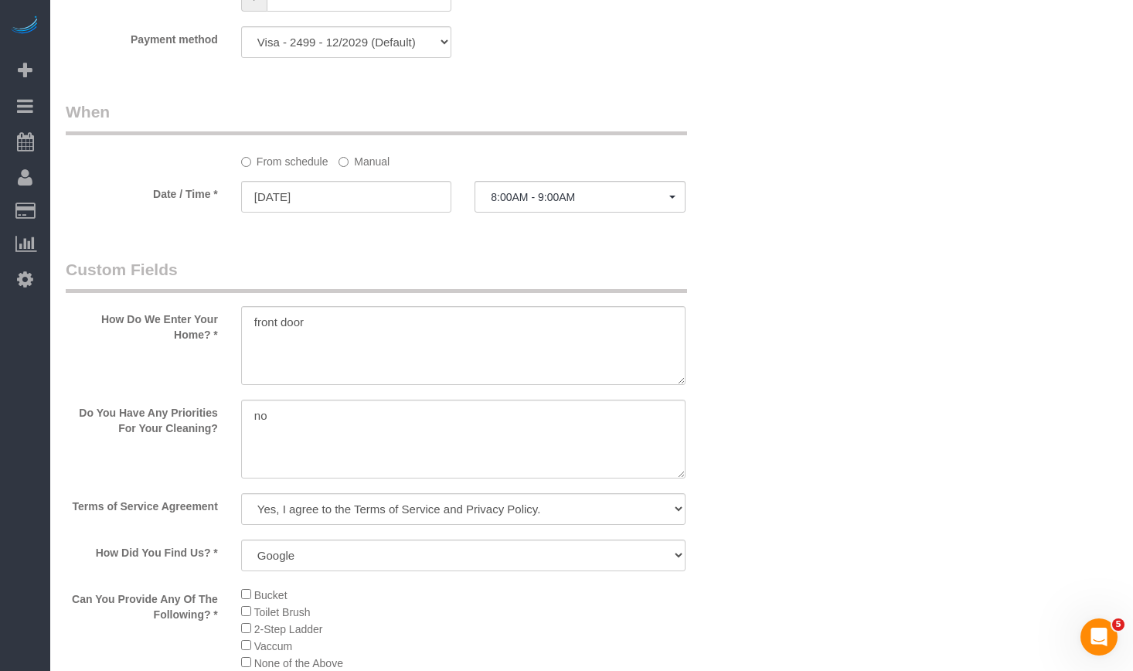
scroll to position [1487, 0]
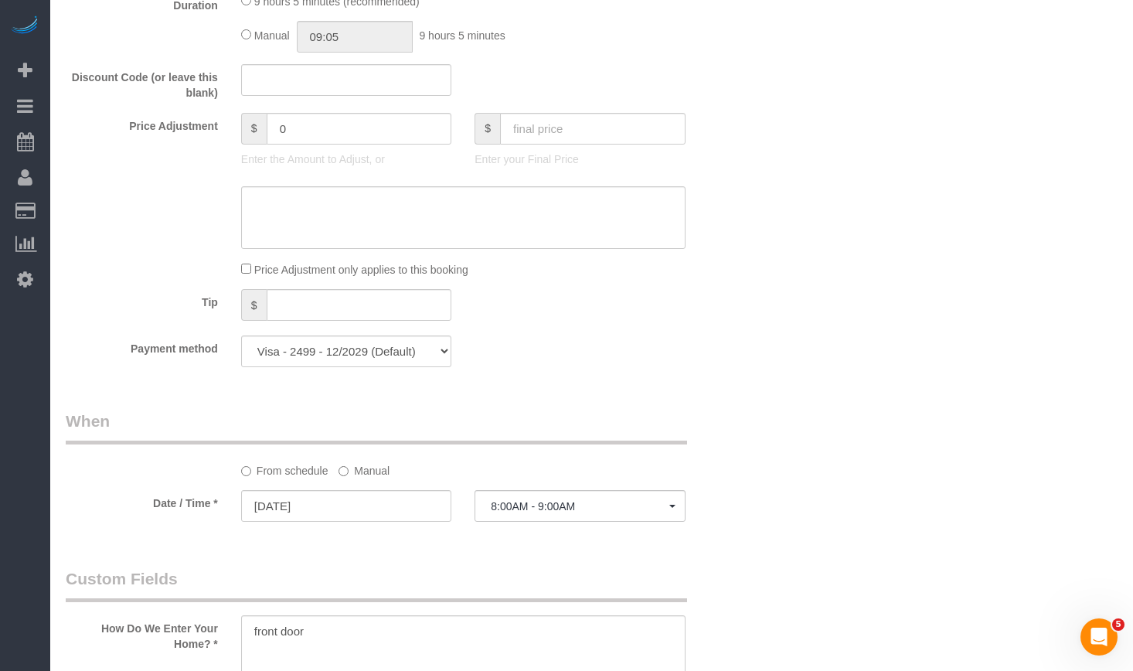
click at [370, 468] on label "Manual" at bounding box center [364, 468] width 51 height 21
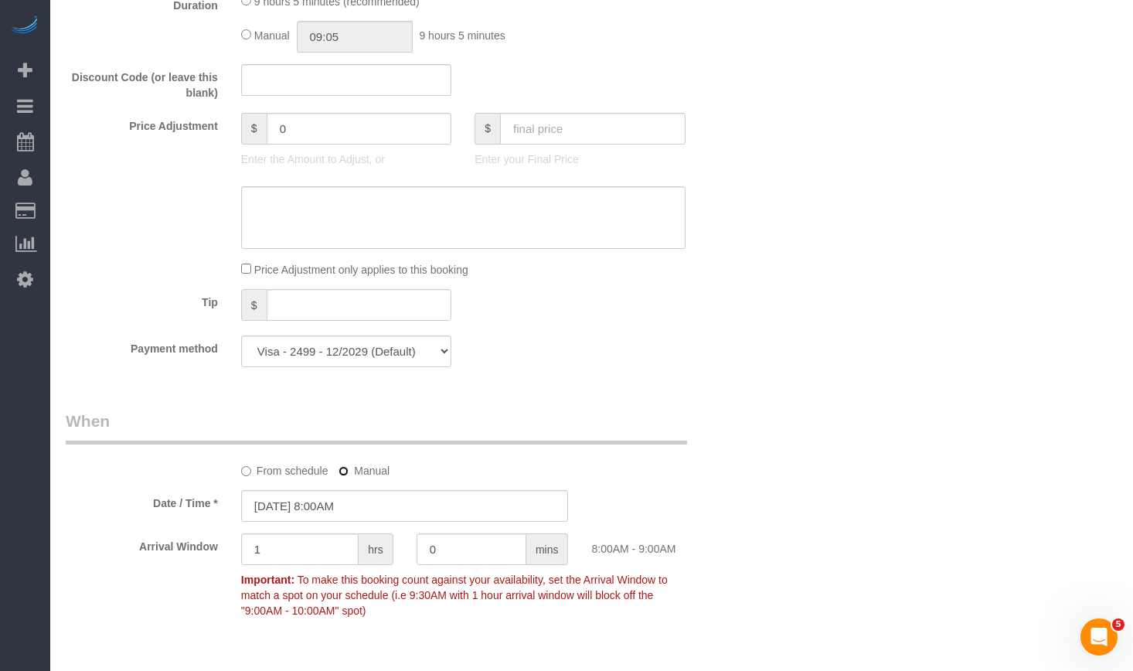
scroll to position [1333, 0]
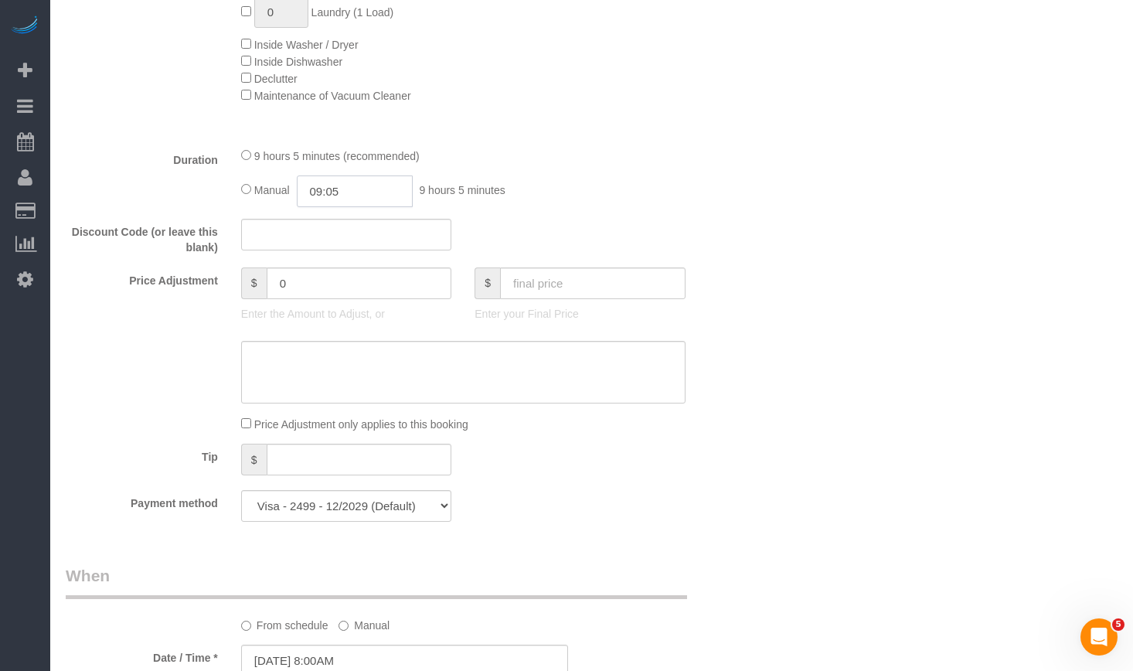
click at [261, 199] on div "Manual 09:05 9 hours 5 minutes" at bounding box center [463, 191] width 444 height 32
type input "03:00"
click at [802, 156] on div "Who Email** [EMAIL_ADDRESS][DOMAIN_NAME] Name * [PERSON_NAME] Where Address** […" at bounding box center [592, 564] width 1052 height 3681
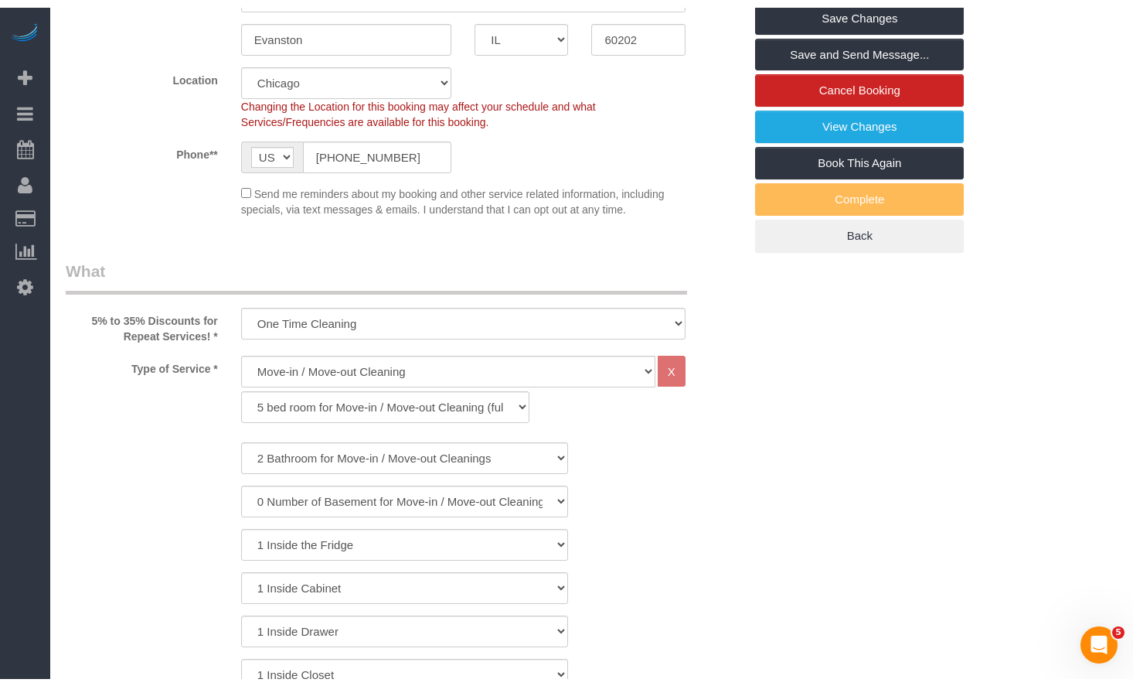
scroll to position [0, 0]
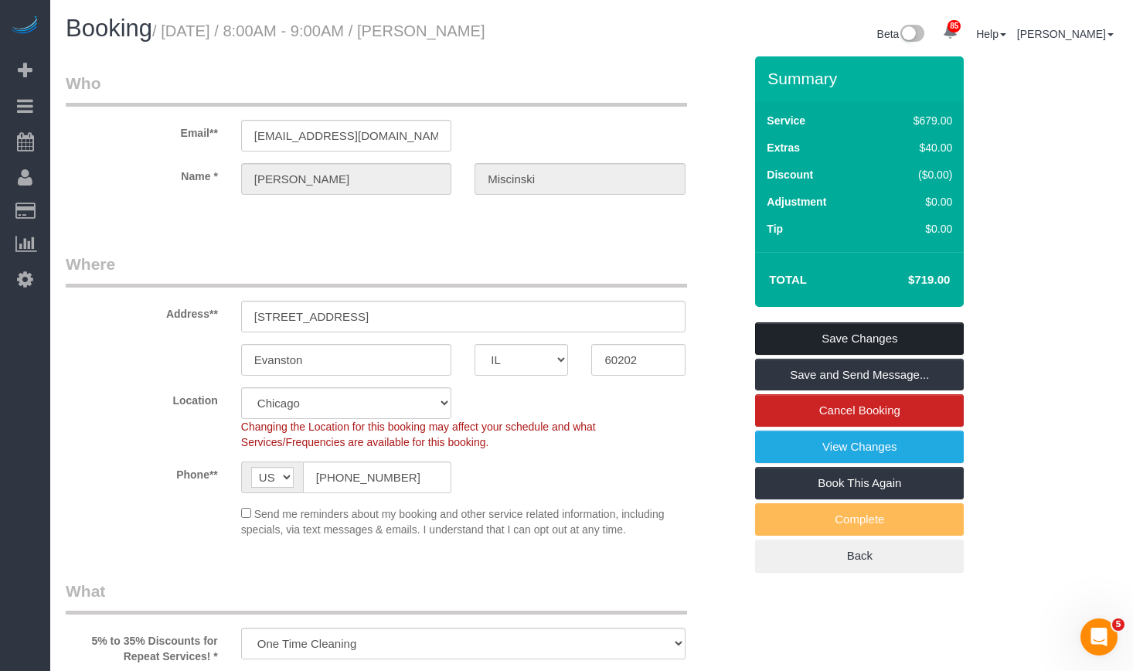
click at [896, 334] on link "Save Changes" at bounding box center [859, 338] width 209 height 32
